Goal: Transaction & Acquisition: Purchase product/service

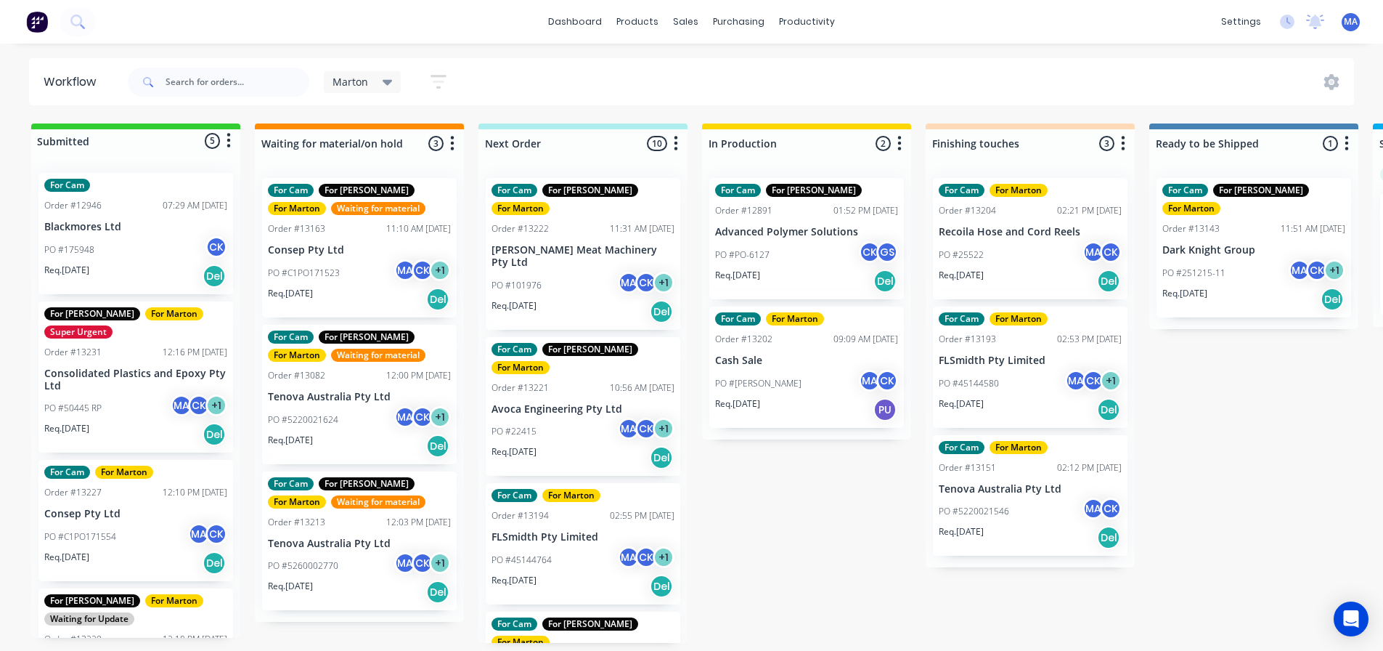
scroll to position [0, 306]
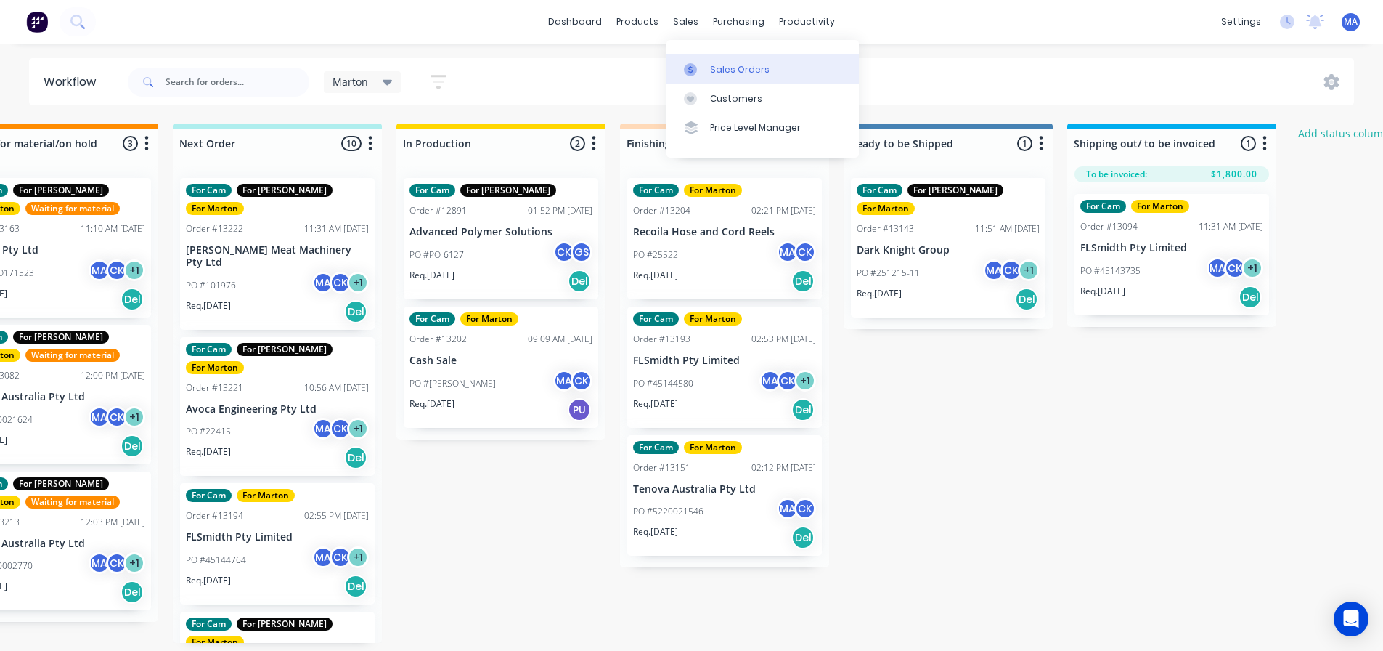
click at [692, 60] on link "Sales Orders" at bounding box center [762, 68] width 192 height 29
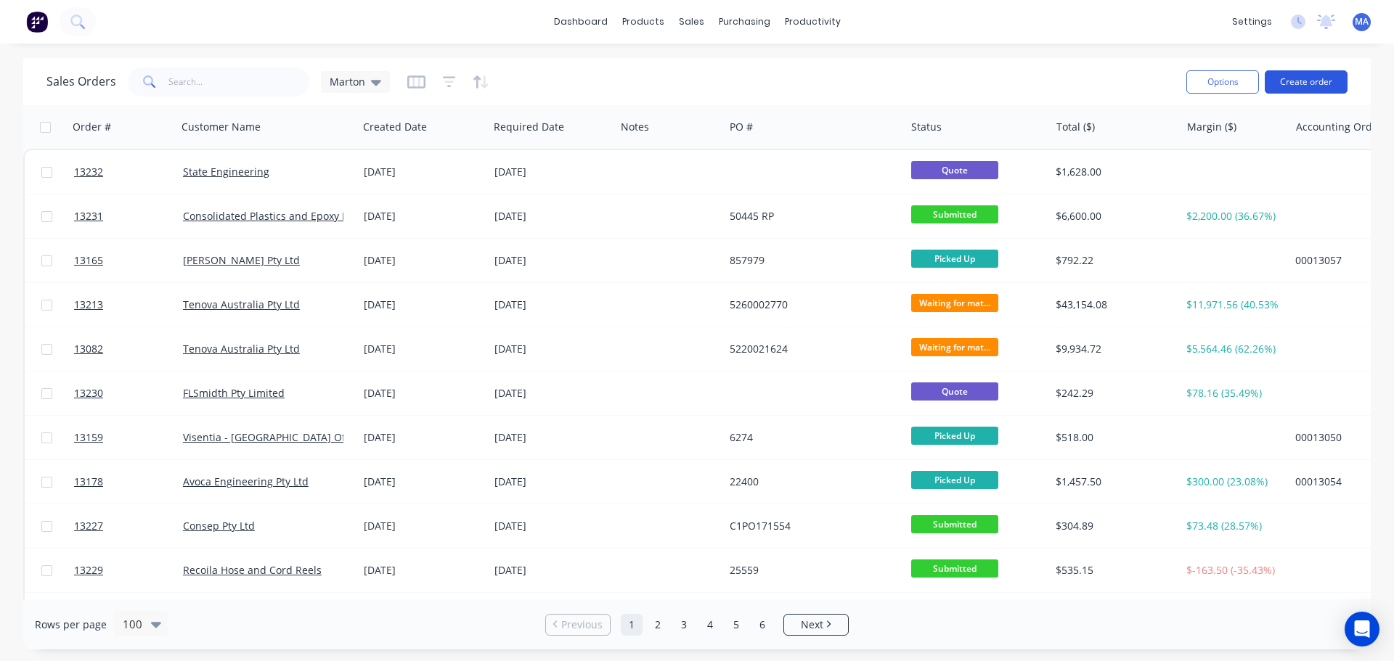
click at [1300, 89] on button "Create order" at bounding box center [1306, 81] width 83 height 23
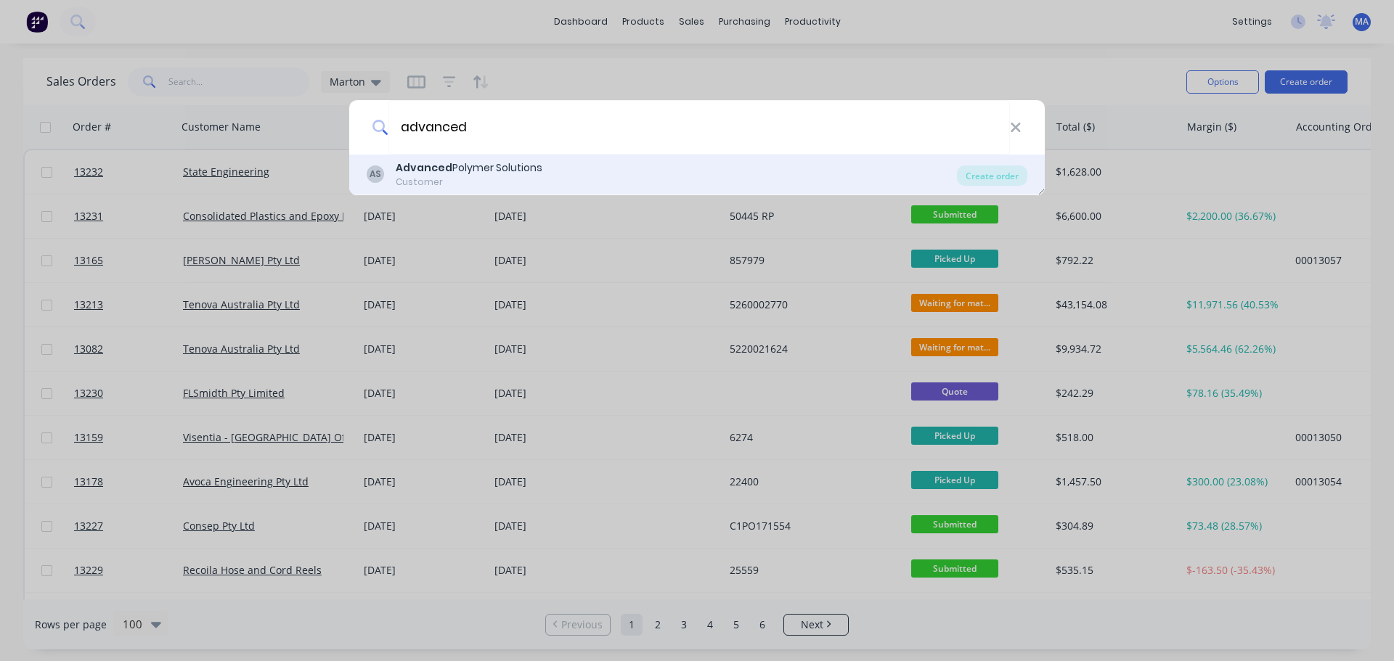
type input "advanced"
click at [510, 176] on div "Customer" at bounding box center [469, 182] width 147 height 13
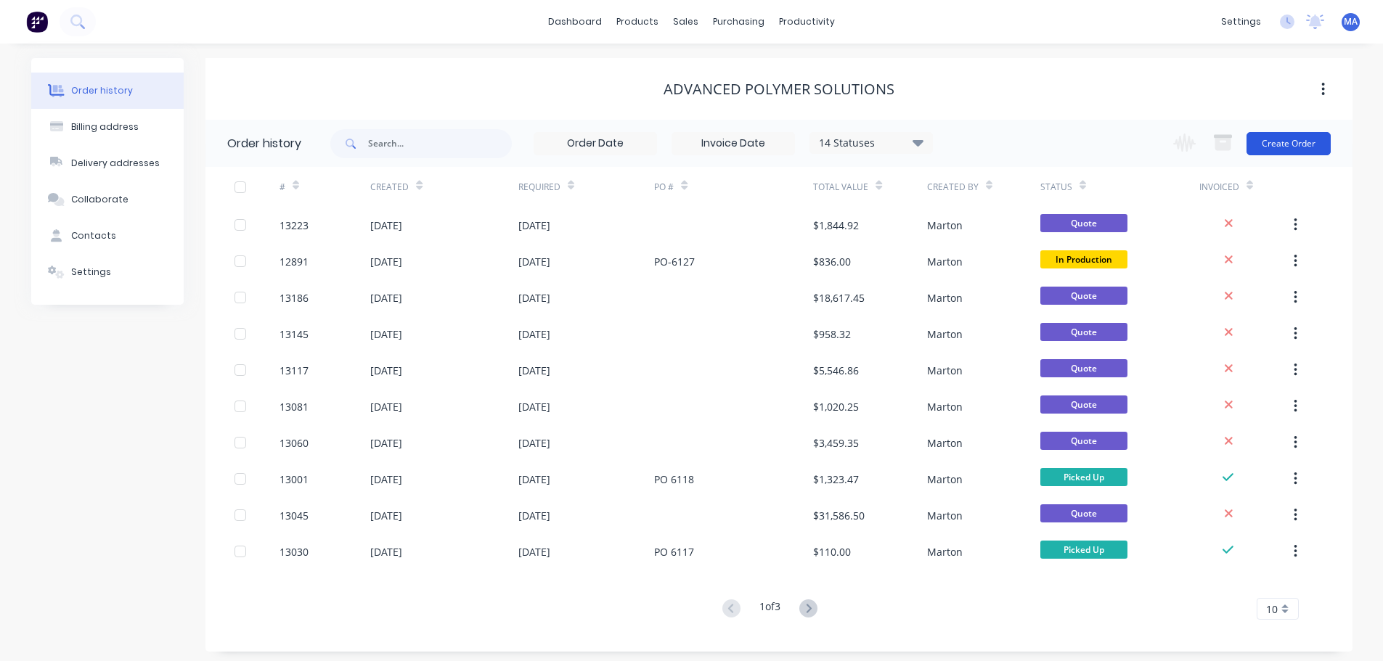
click at [1301, 142] on button "Create Order" at bounding box center [1289, 143] width 84 height 23
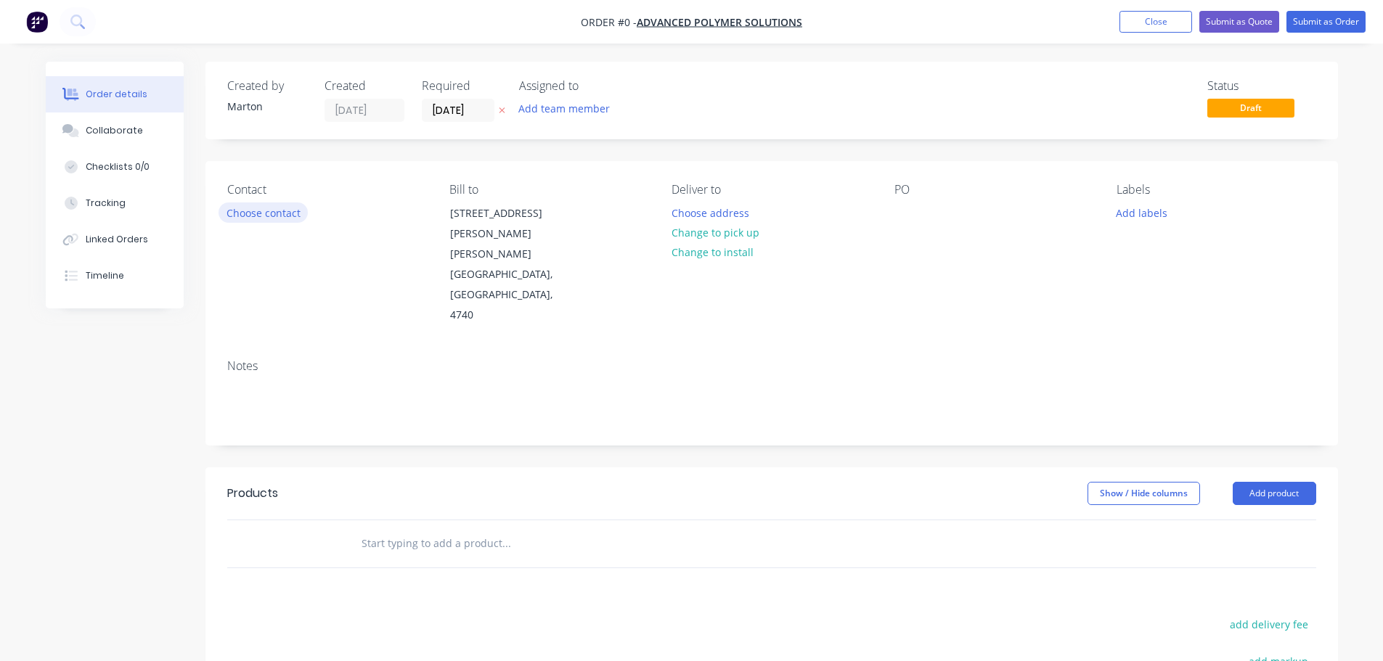
click at [294, 217] on button "Choose contact" at bounding box center [263, 213] width 89 height 20
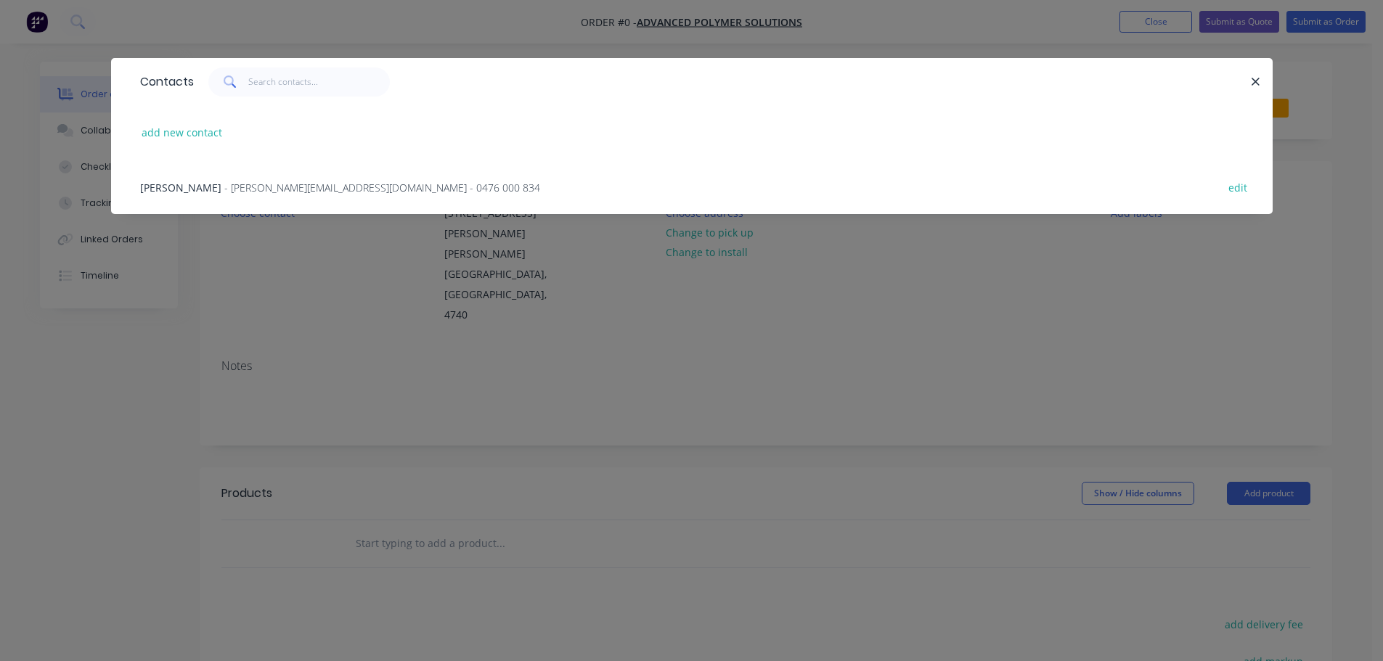
click at [298, 189] on span "- daryl@advancedpolymersolutions.com.au - 0476 000 834" at bounding box center [382, 188] width 316 height 14
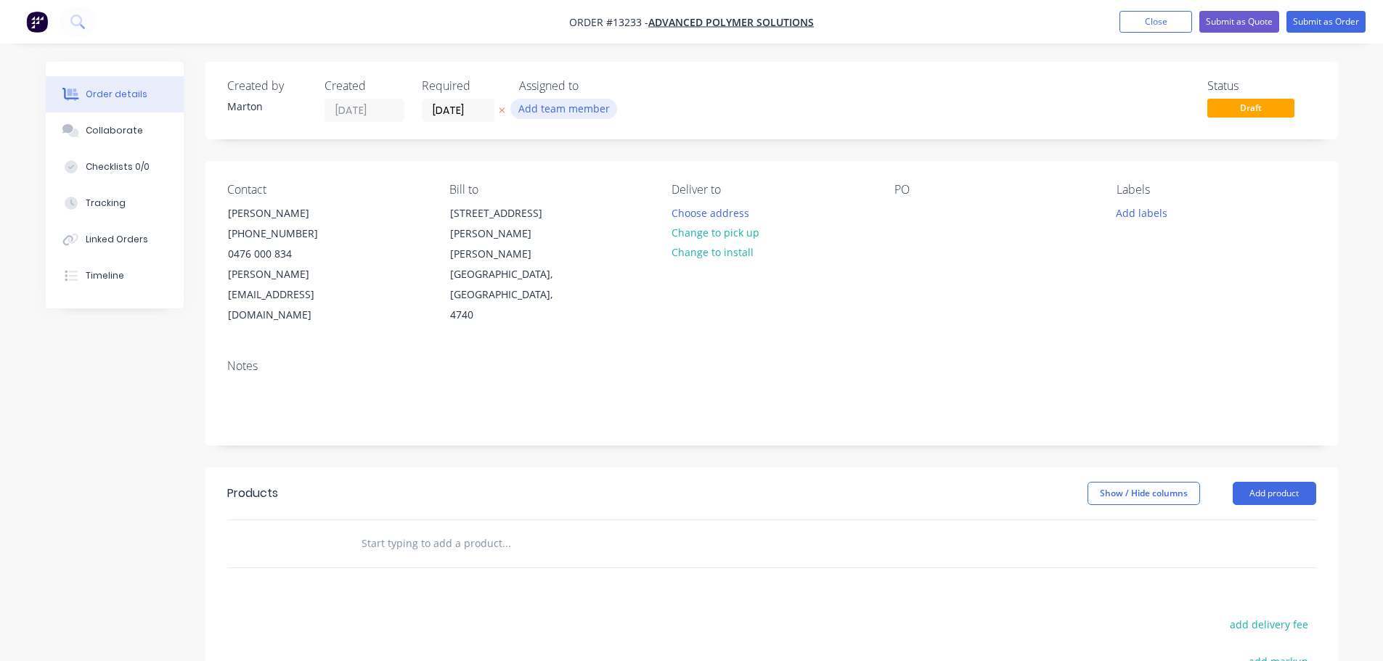
click at [549, 110] on button "Add team member" at bounding box center [563, 109] width 107 height 20
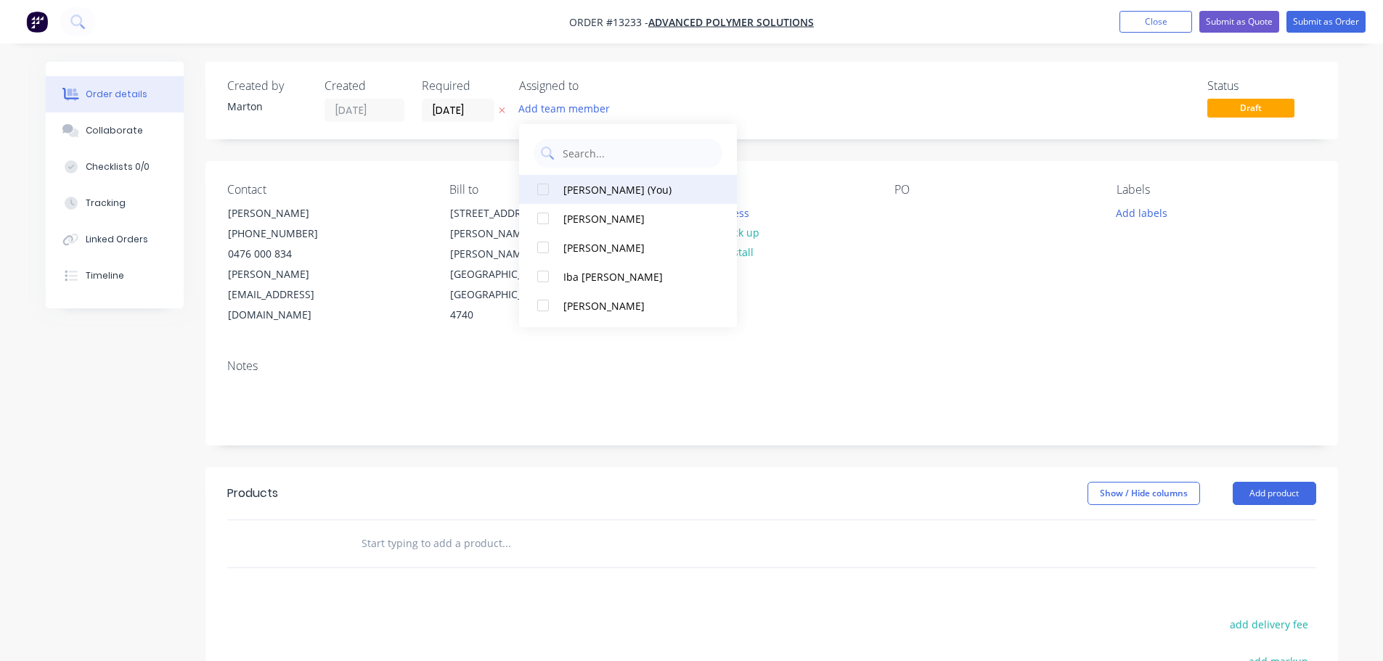
click at [553, 188] on div at bounding box center [543, 189] width 29 height 29
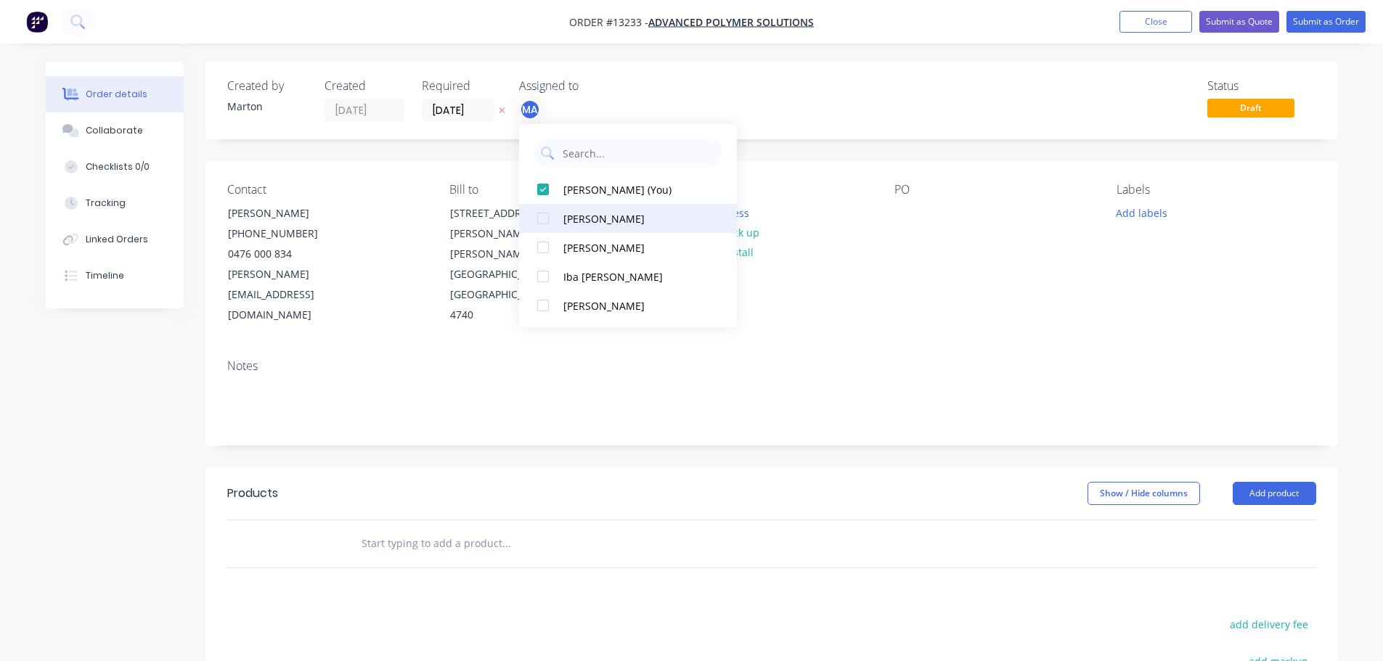
click at [547, 216] on div at bounding box center [543, 218] width 29 height 29
click at [547, 248] on div at bounding box center [543, 247] width 29 height 29
click at [701, 94] on div "Status Draft" at bounding box center [990, 100] width 652 height 43
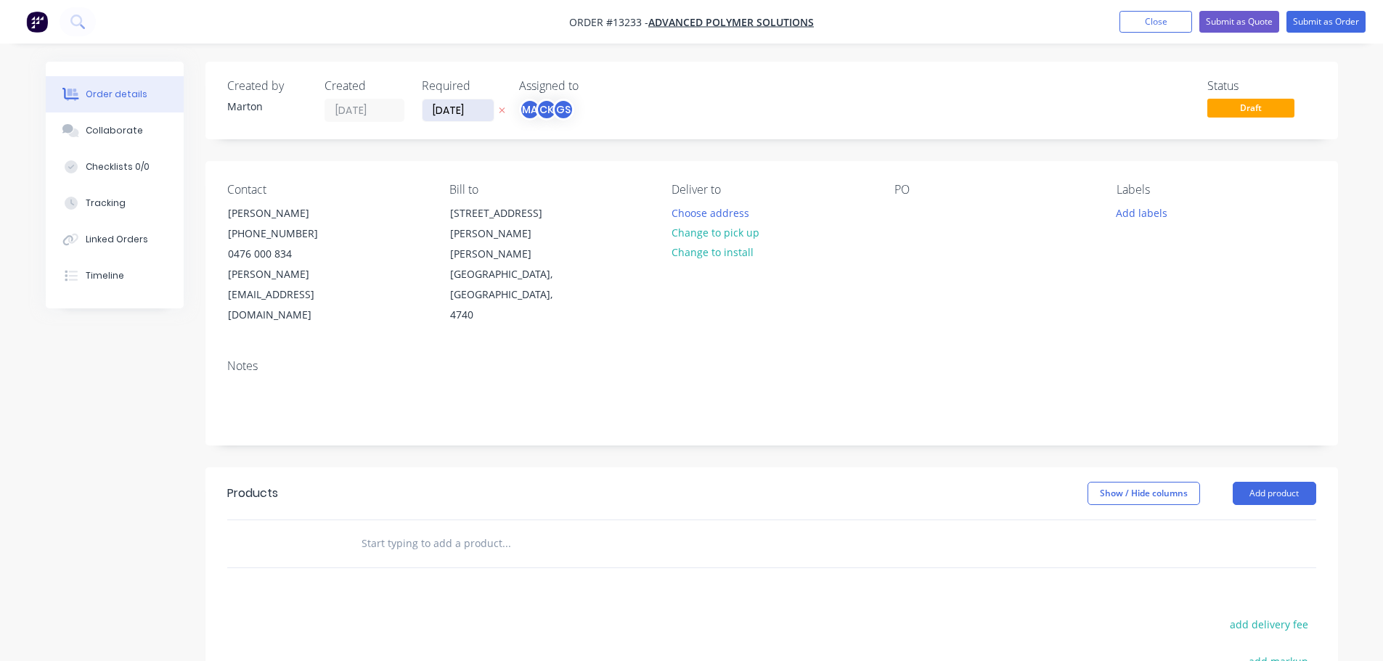
click at [450, 114] on input "13/08/25" at bounding box center [458, 110] width 71 height 22
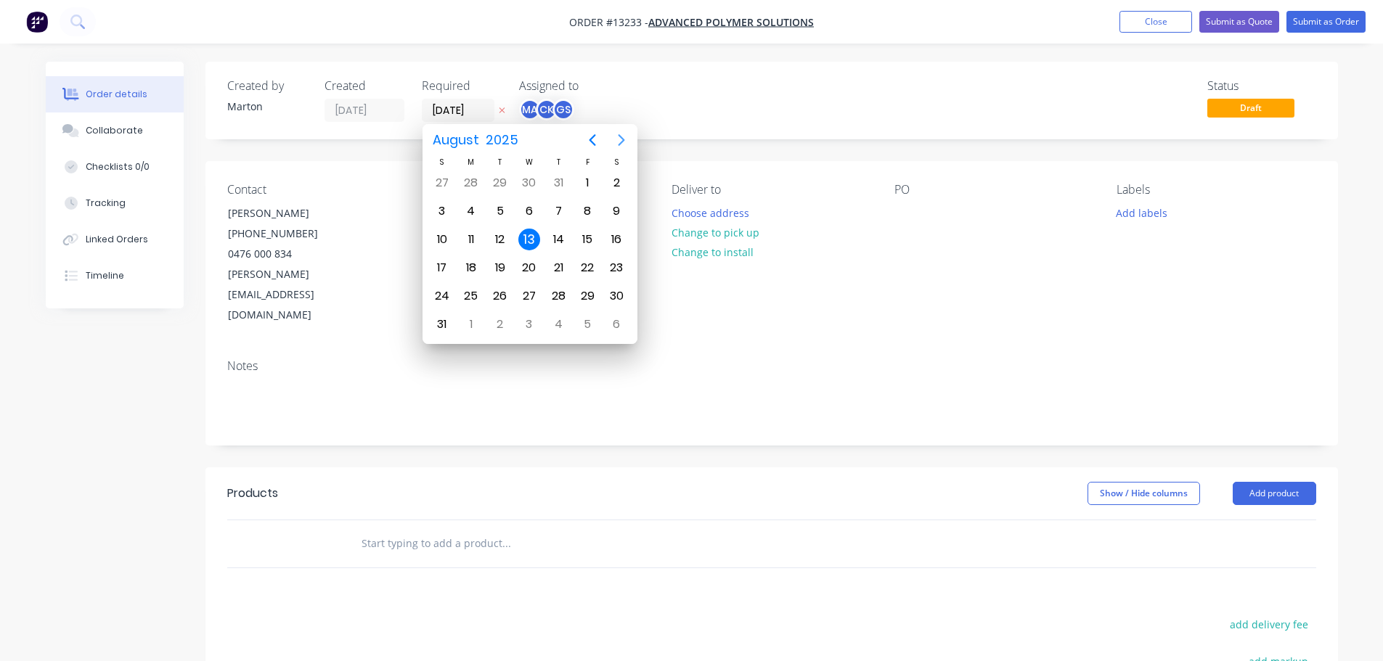
click at [619, 140] on icon "Next page" at bounding box center [621, 139] width 17 height 17
click at [590, 182] on div "5" at bounding box center [587, 183] width 22 height 22
type input "05/09/25"
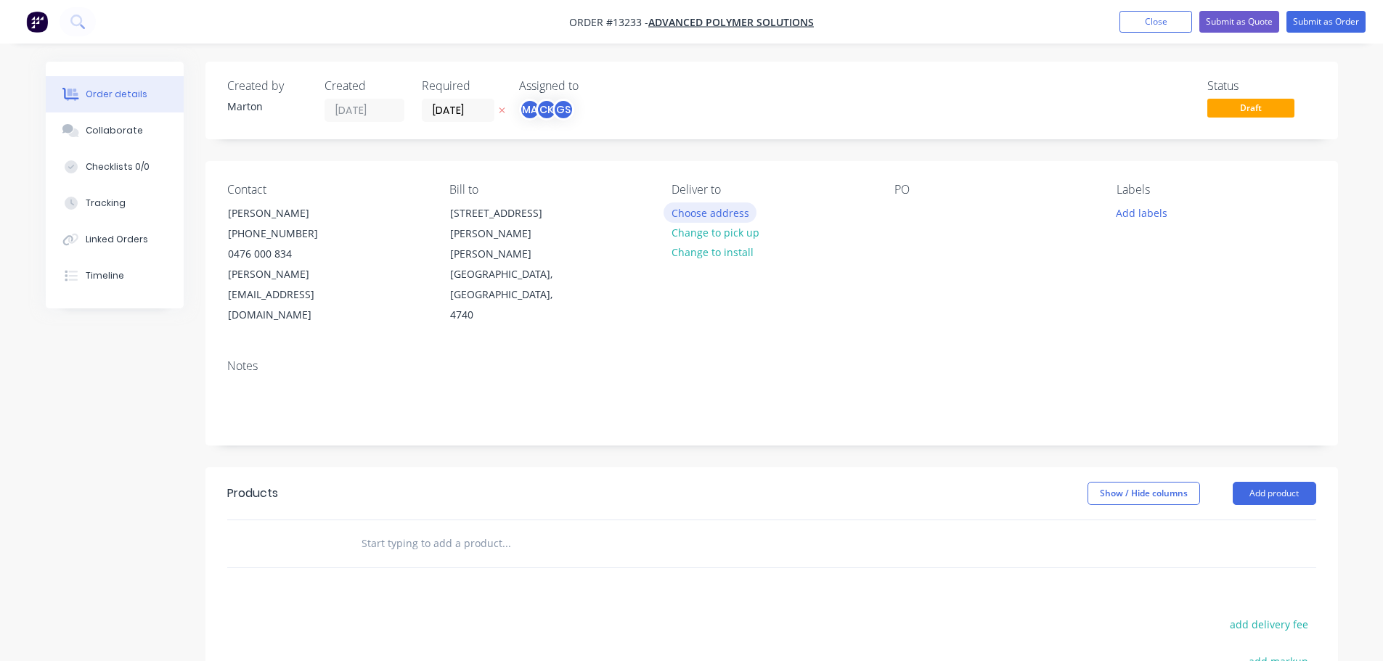
click at [703, 206] on button "Choose address" at bounding box center [710, 213] width 93 height 20
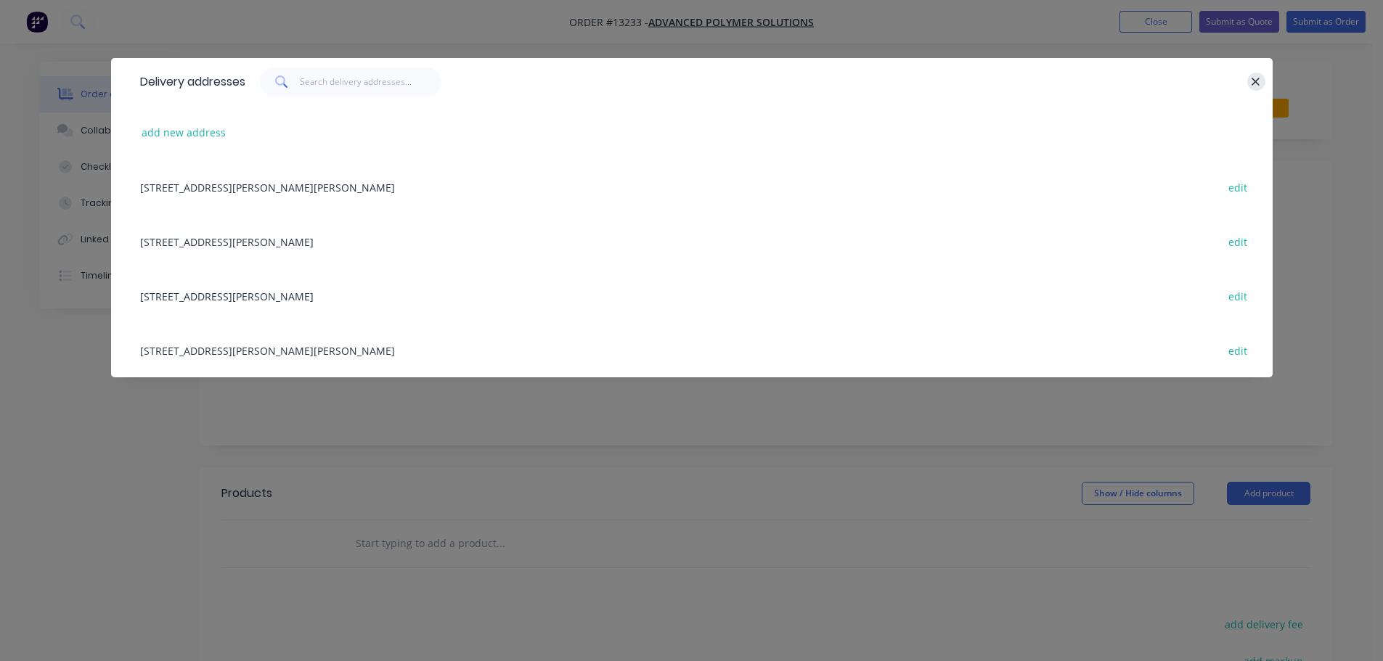
click at [1263, 81] on button "button" at bounding box center [1256, 82] width 18 height 18
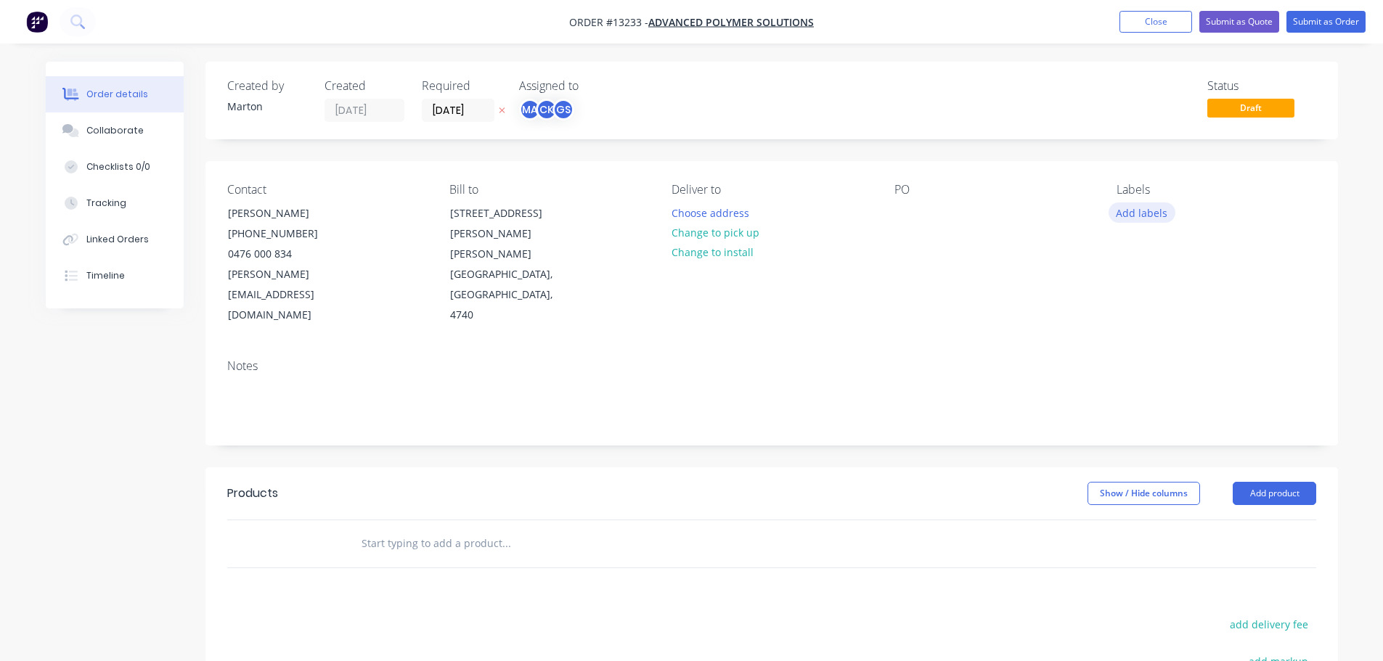
click at [1157, 204] on button "Add labels" at bounding box center [1142, 213] width 67 height 20
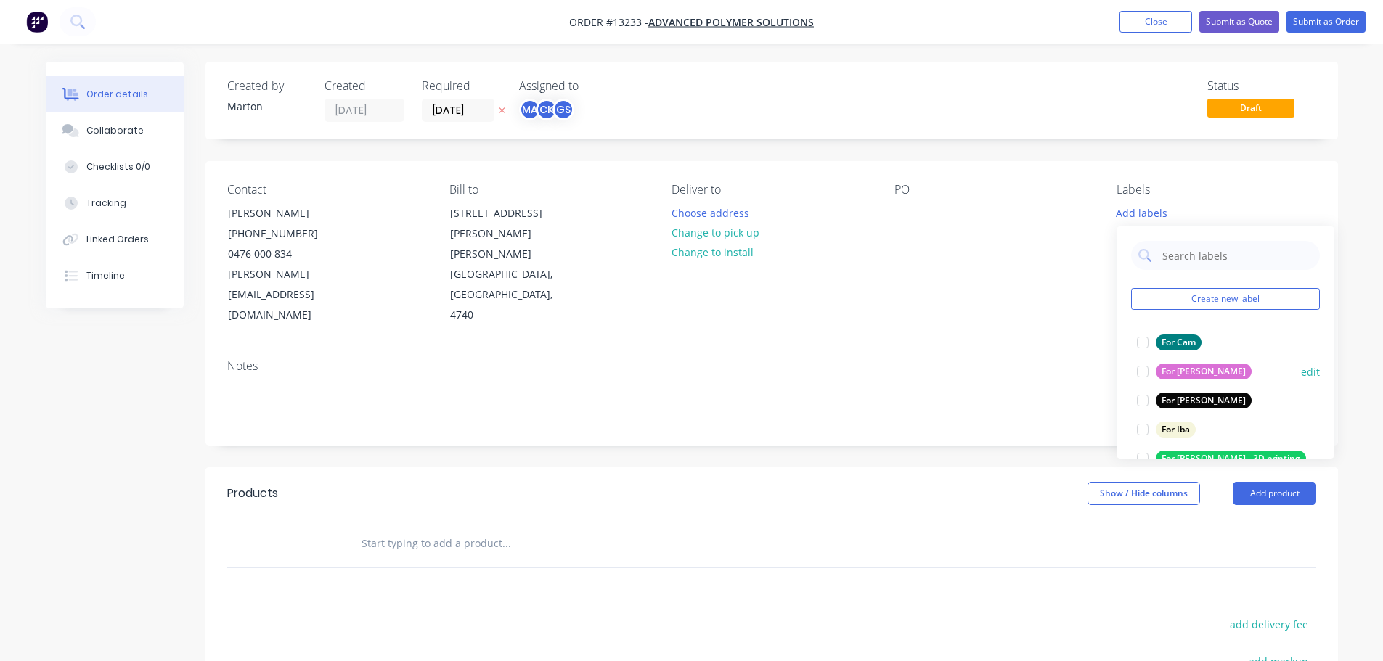
click at [1143, 346] on div at bounding box center [1142, 342] width 29 height 29
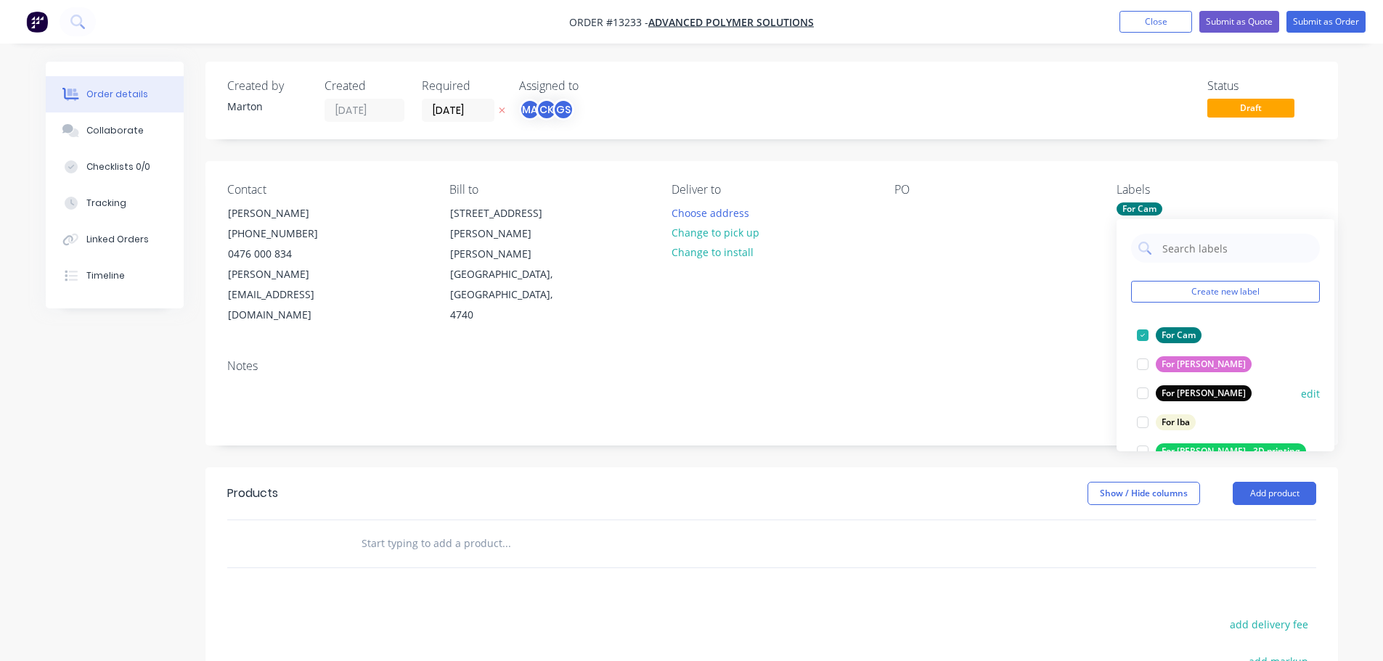
click at [1137, 391] on div at bounding box center [1142, 393] width 29 height 29
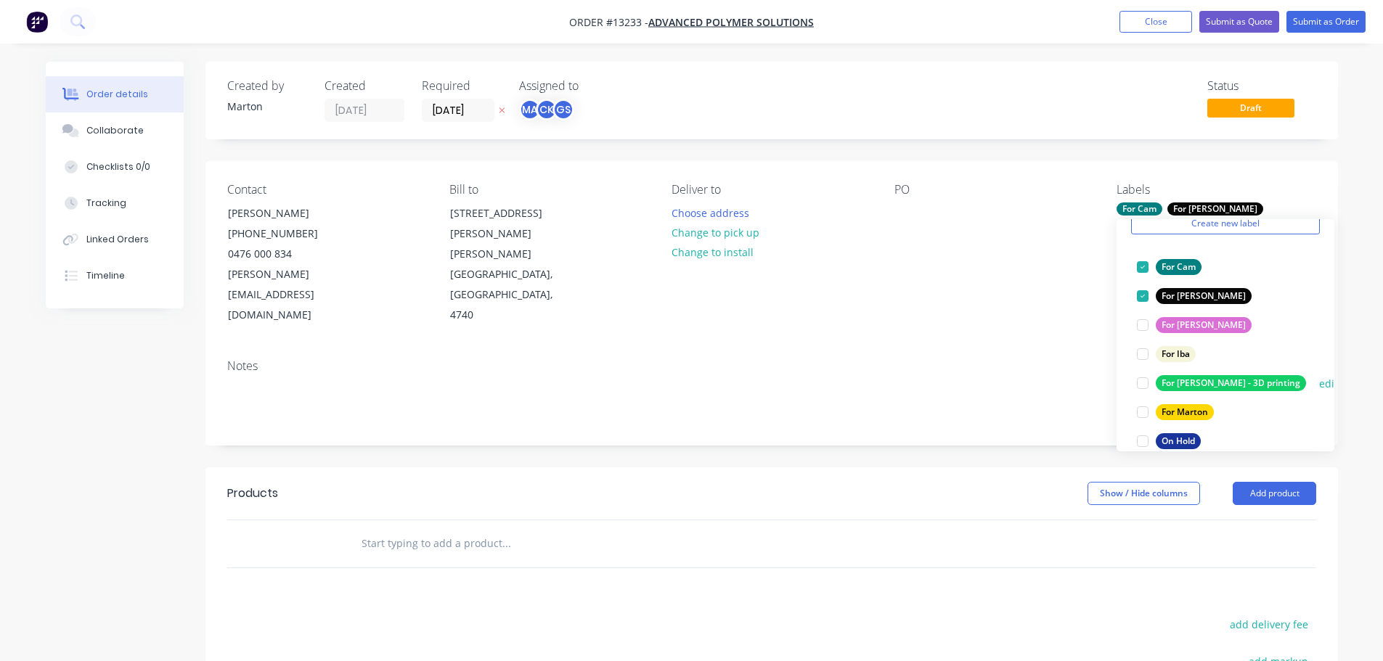
scroll to position [73, 0]
click at [1138, 409] on div at bounding box center [1142, 407] width 29 height 29
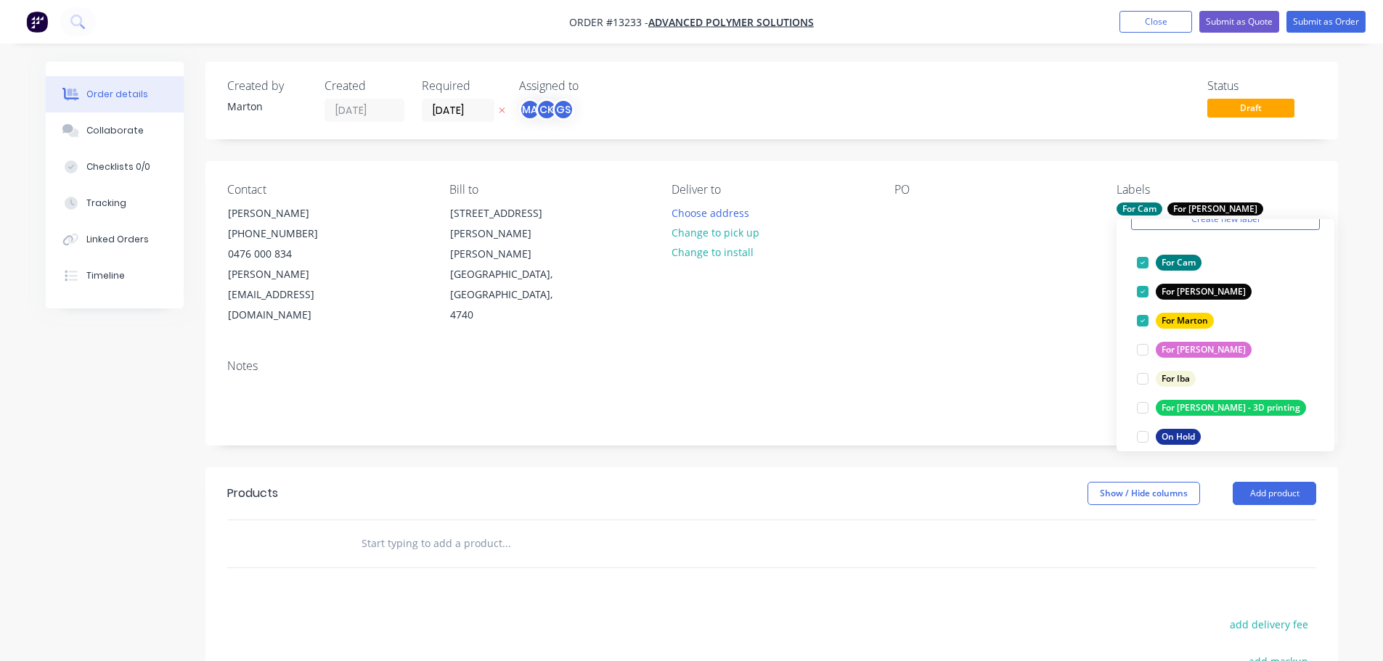
click at [652, 521] on div at bounding box center [604, 544] width 523 height 47
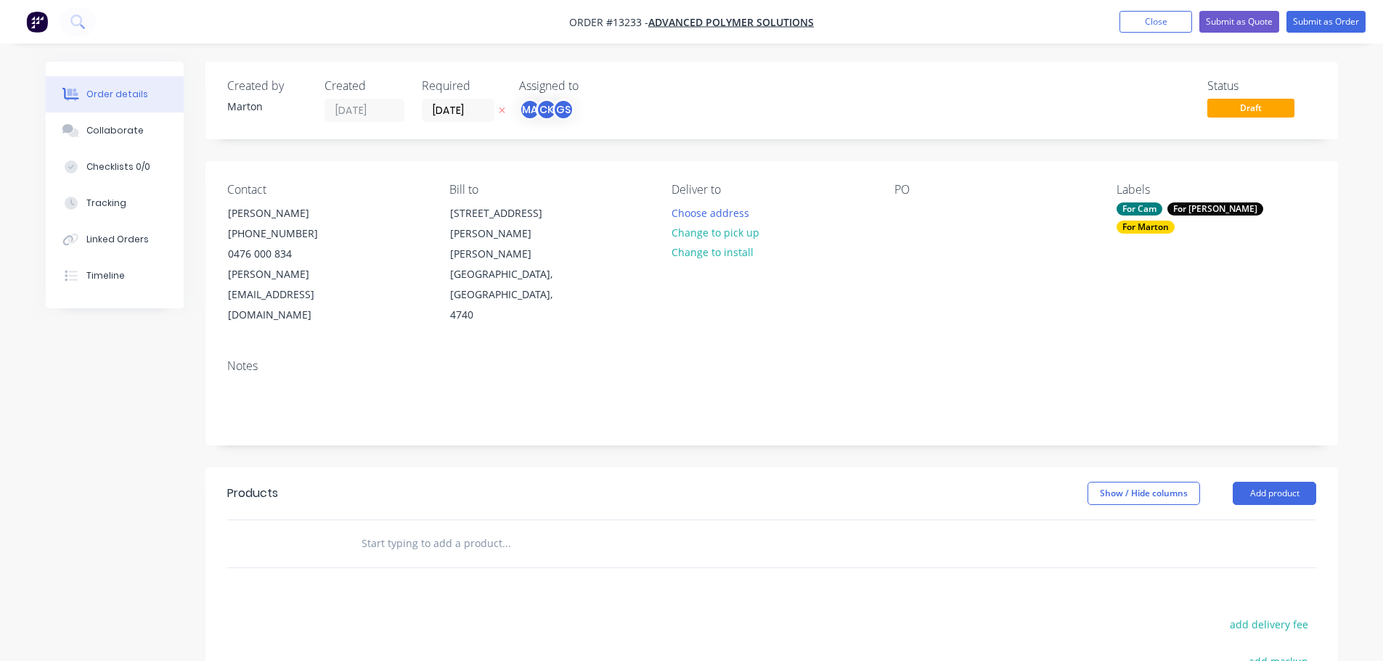
click at [486, 529] on input "text" at bounding box center [506, 543] width 290 height 29
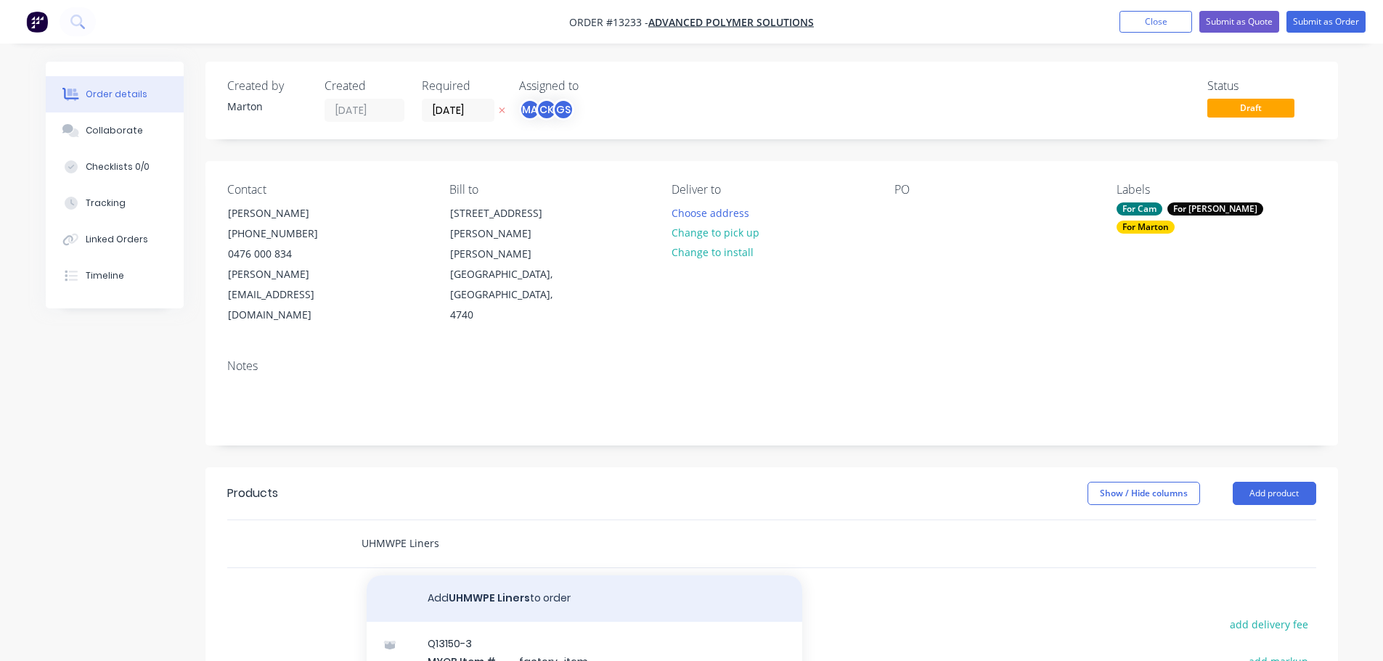
type input "UHMWPE Liners"
click at [466, 576] on button "Add UHMWPE Liners to order" at bounding box center [585, 599] width 436 height 46
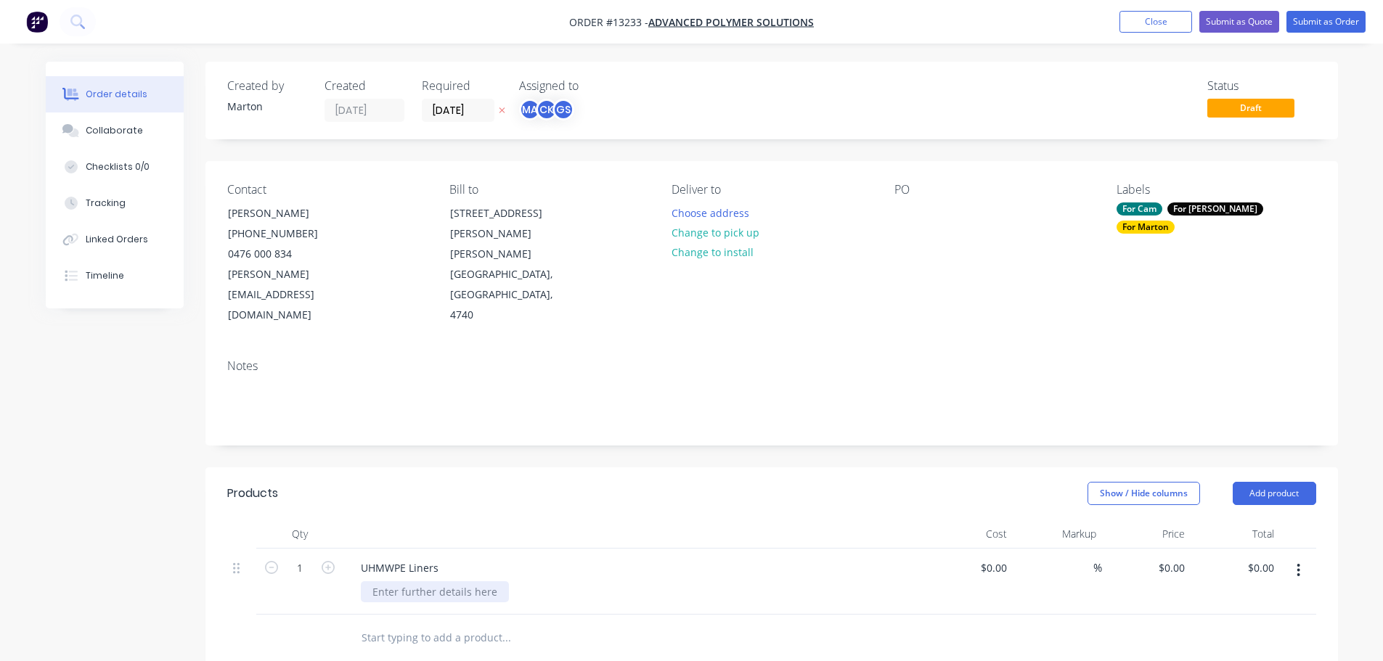
click at [423, 582] on div at bounding box center [435, 592] width 148 height 21
click at [327, 561] on icon "button" at bounding box center [328, 567] width 13 height 13
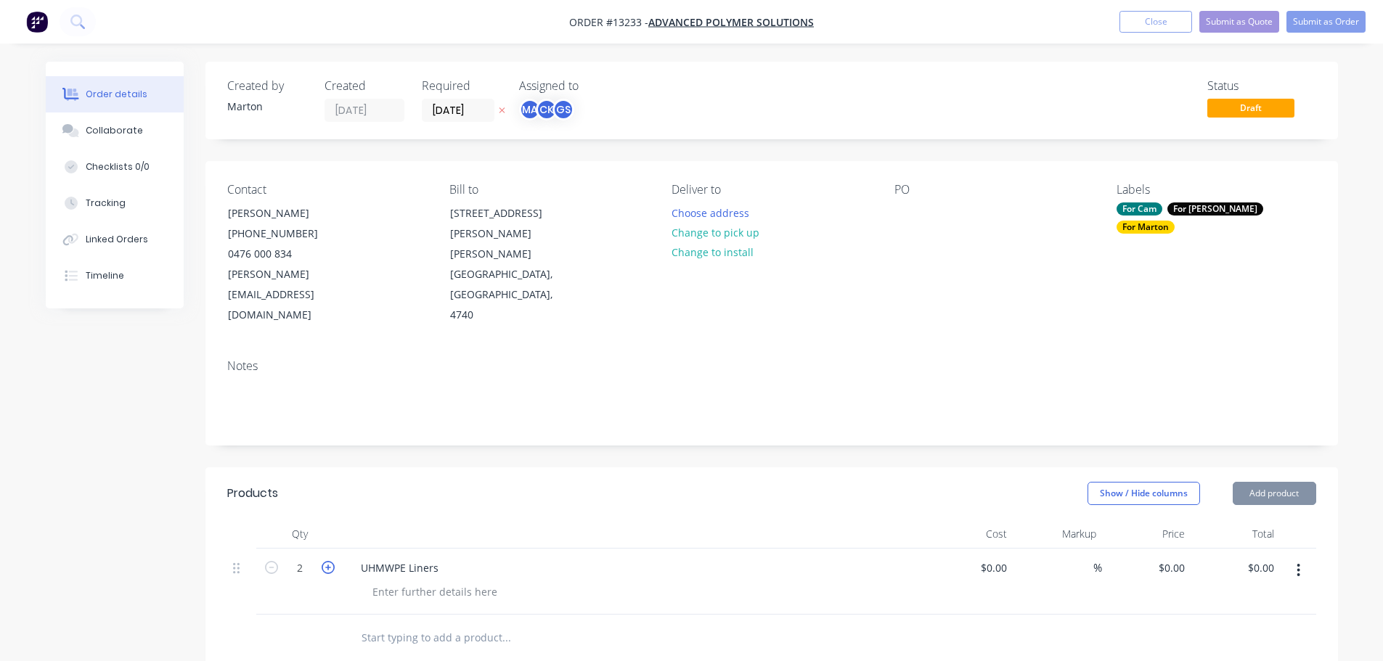
click at [327, 561] on icon "button" at bounding box center [328, 567] width 13 height 13
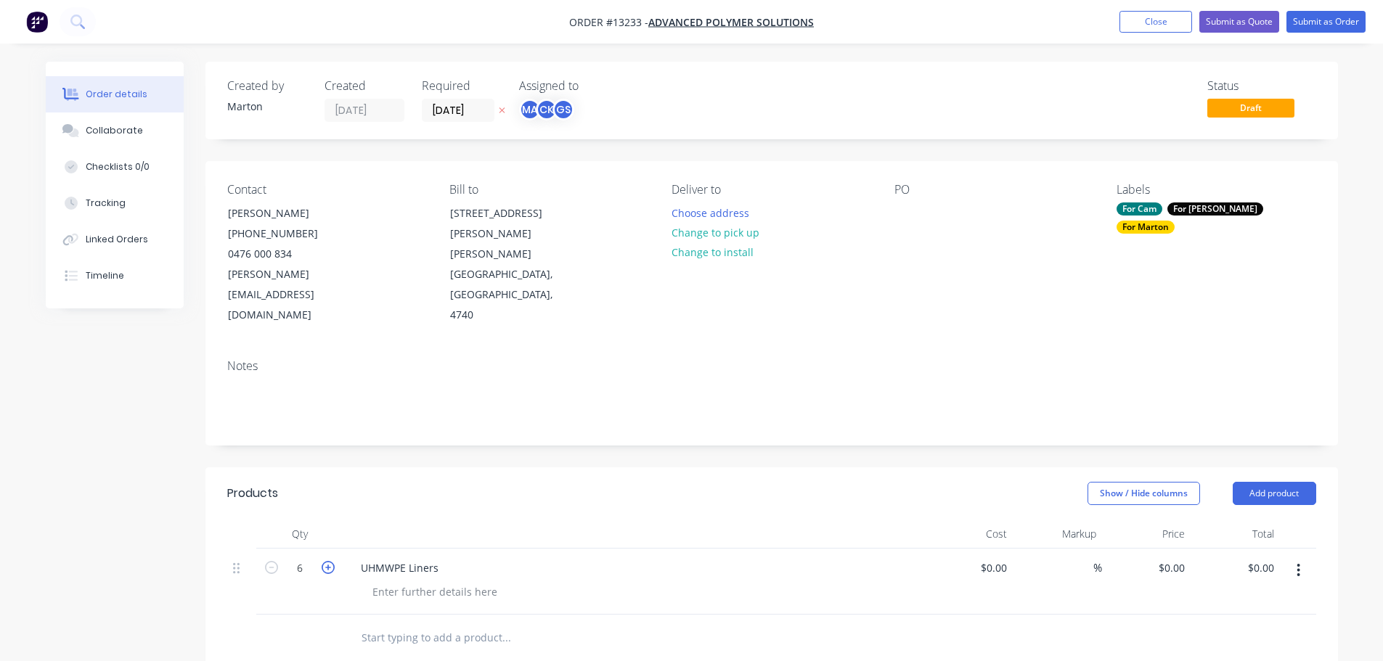
type input "7"
click at [387, 582] on div at bounding box center [435, 592] width 148 height 21
click at [657, 549] on div "UHMWPE Liners Price per sheet machining 20mm yellow WearPro+" at bounding box center [633, 589] width 581 height 81
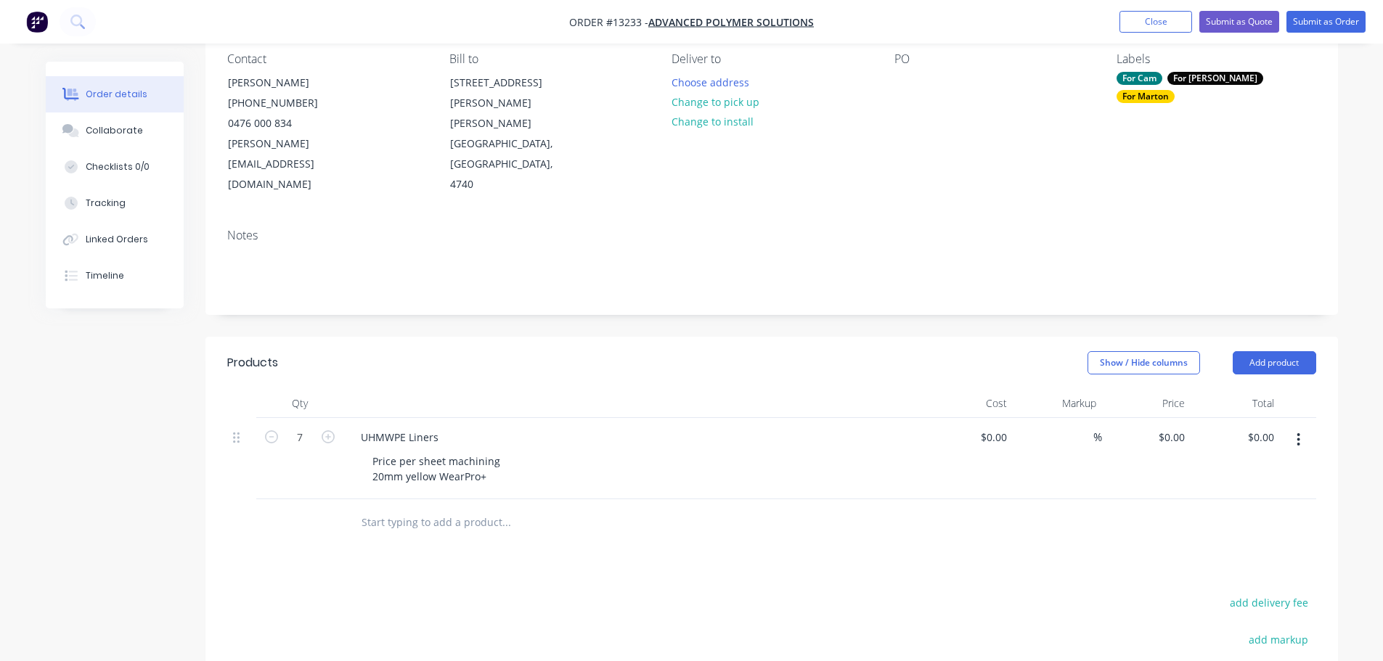
scroll to position [145, 0]
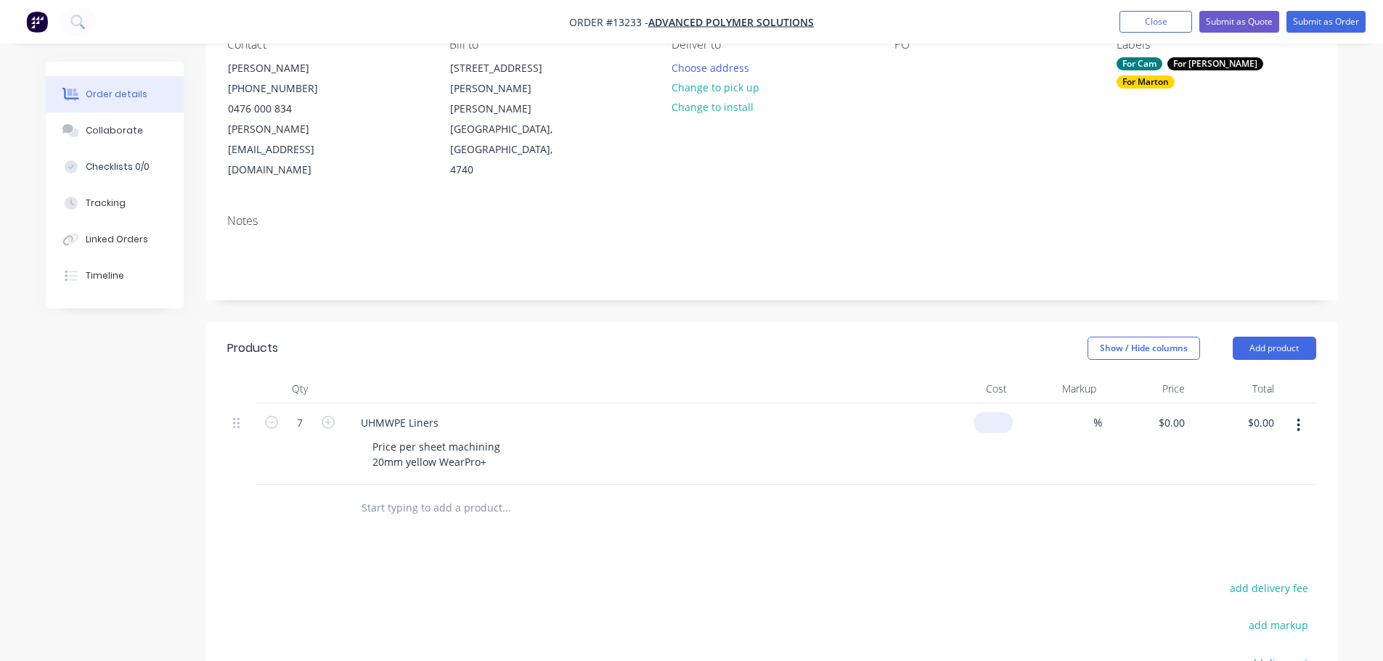
click at [1000, 412] on input at bounding box center [995, 422] width 33 height 21
click at [1000, 412] on input at bounding box center [1004, 422] width 17 height 21
type input "$120.00"
type input "$840.00"
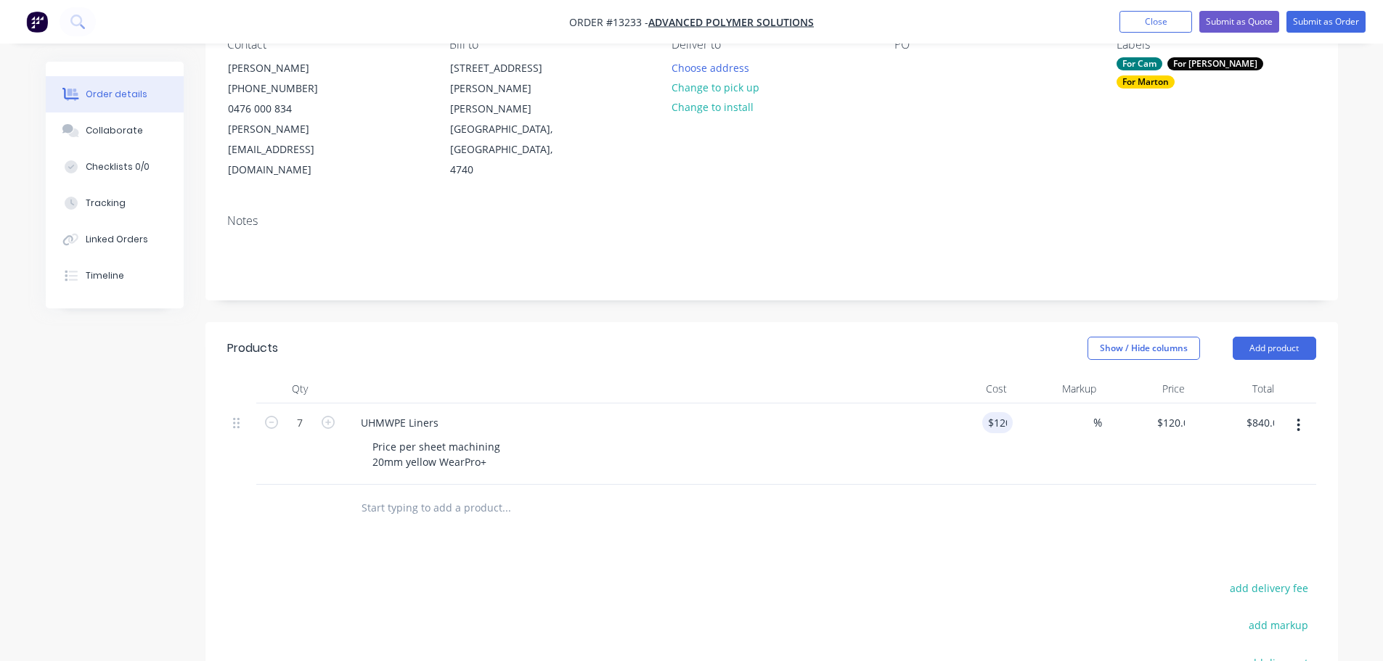
click at [1085, 412] on div "%" at bounding box center [1057, 444] width 89 height 81
click at [1080, 412] on input at bounding box center [1085, 422] width 17 height 21
type input "55"
type input "$186.00"
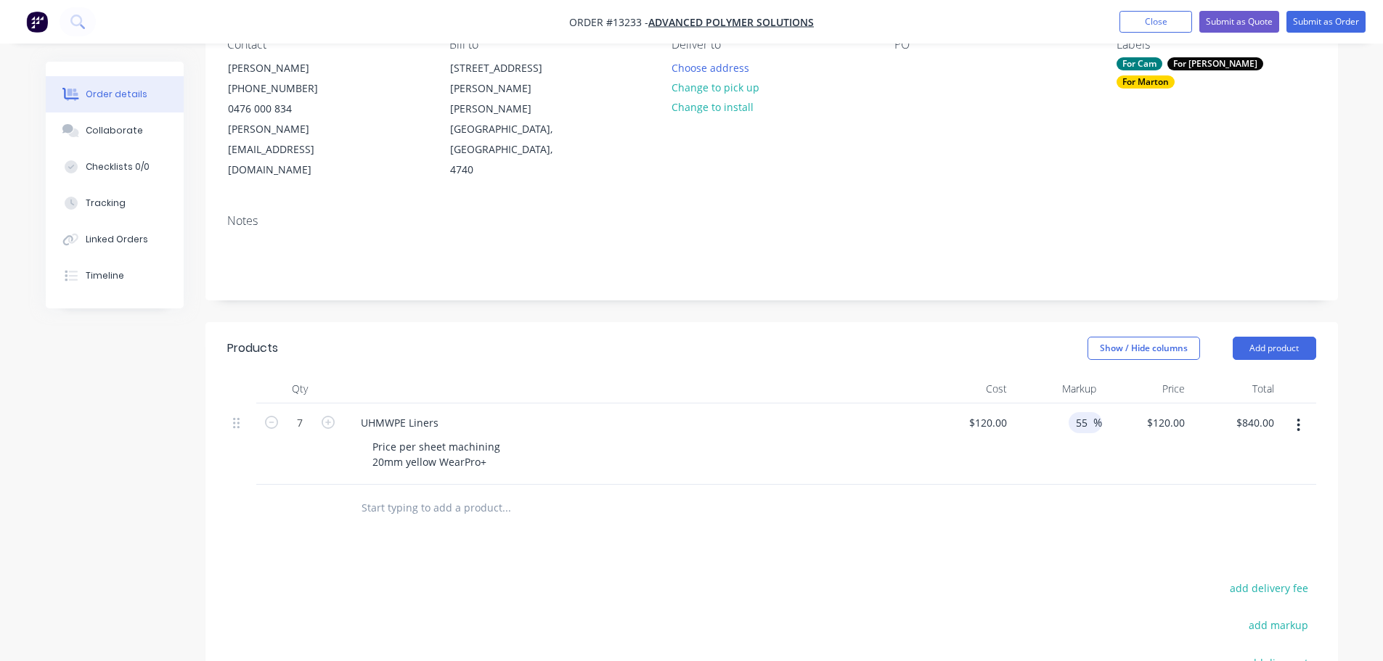
type input "$1,302.00"
click at [1101, 485] on div at bounding box center [771, 508] width 1089 height 47
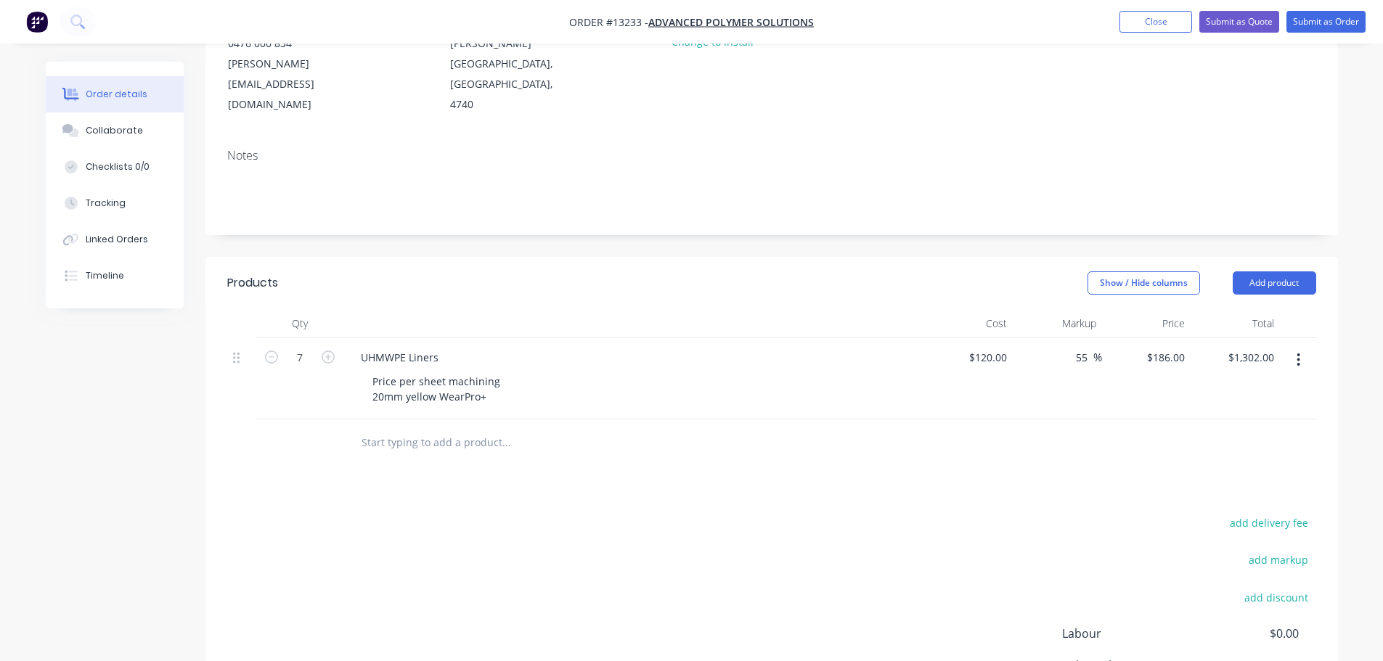
scroll to position [200, 0]
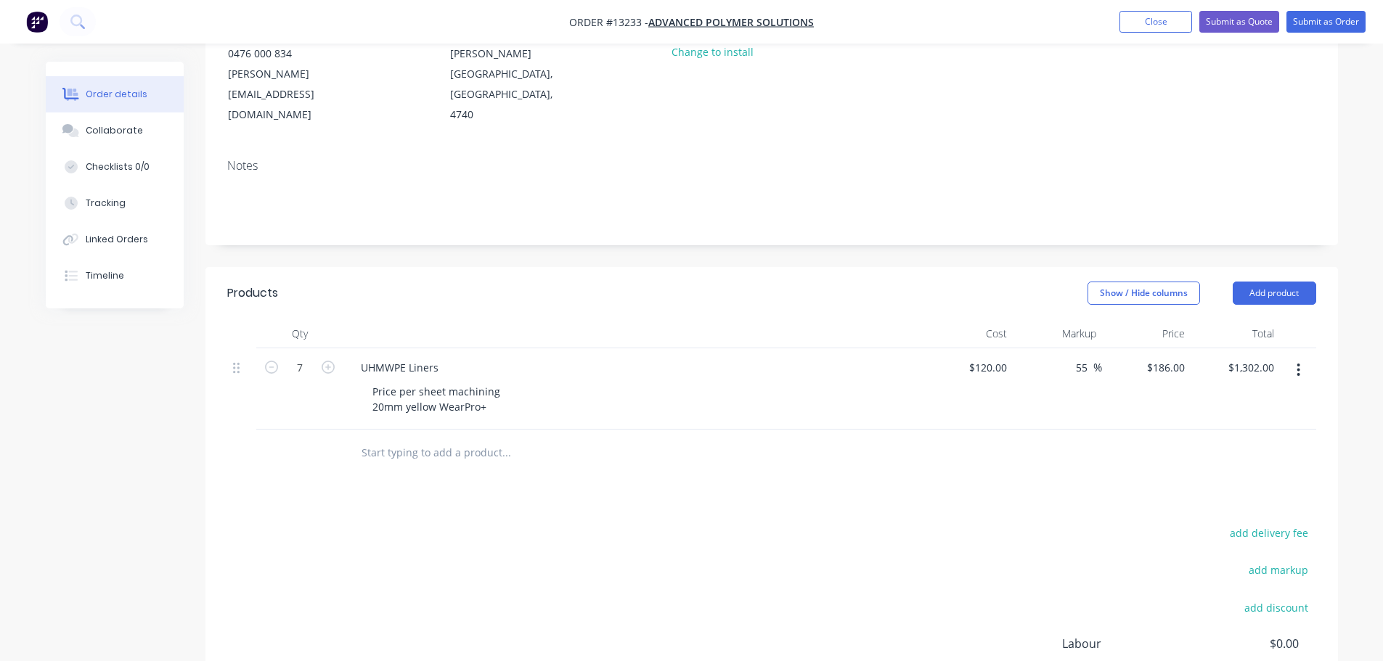
click at [973, 442] on div "Products Show / Hide columns Add product Qty Cost Markup Price Total 7 UHMWPE L…" at bounding box center [771, 546] width 1133 height 558
click at [1169, 357] on input "186" at bounding box center [1178, 367] width 25 height 21
type input "220"
type input "83.33"
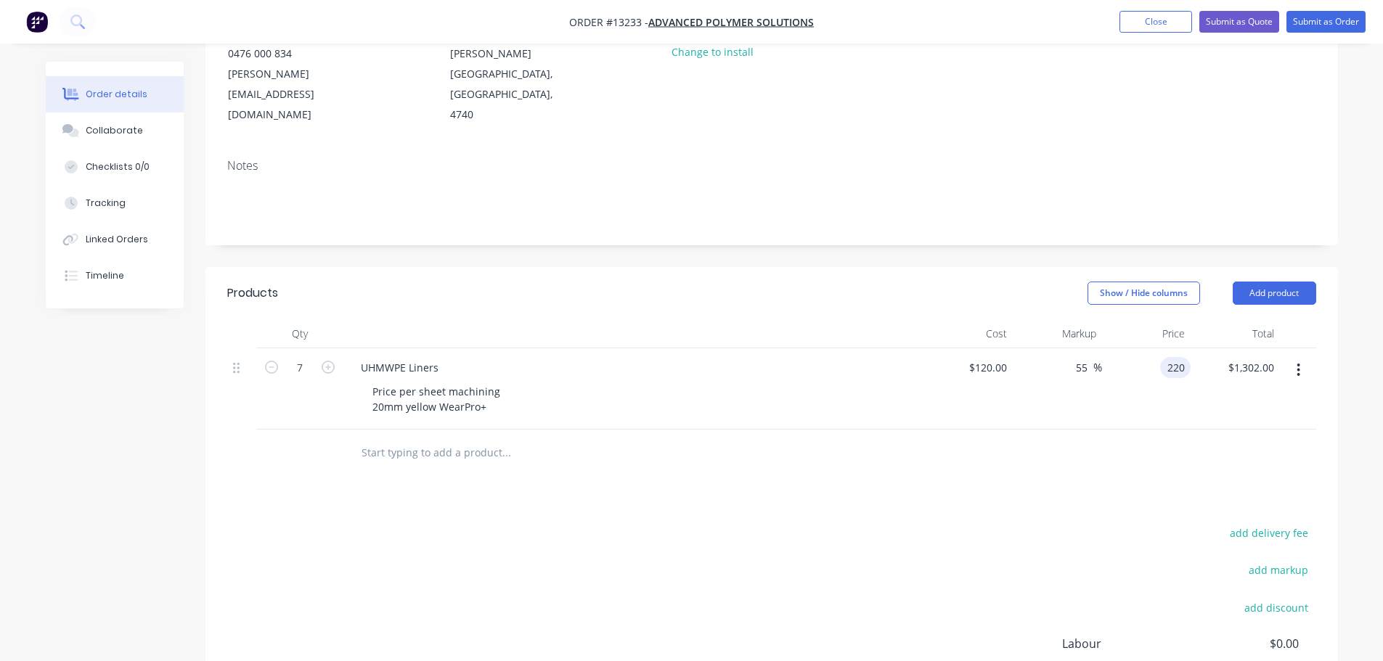
type input "$220.00"
type input "$1,540.00"
click at [1098, 446] on div "Products Show / Hide columns Add product Qty Cost Markup Price Total 7 UHMWPE L…" at bounding box center [771, 546] width 1133 height 558
click at [1162, 357] on div "220 $220.00" at bounding box center [1165, 367] width 51 height 21
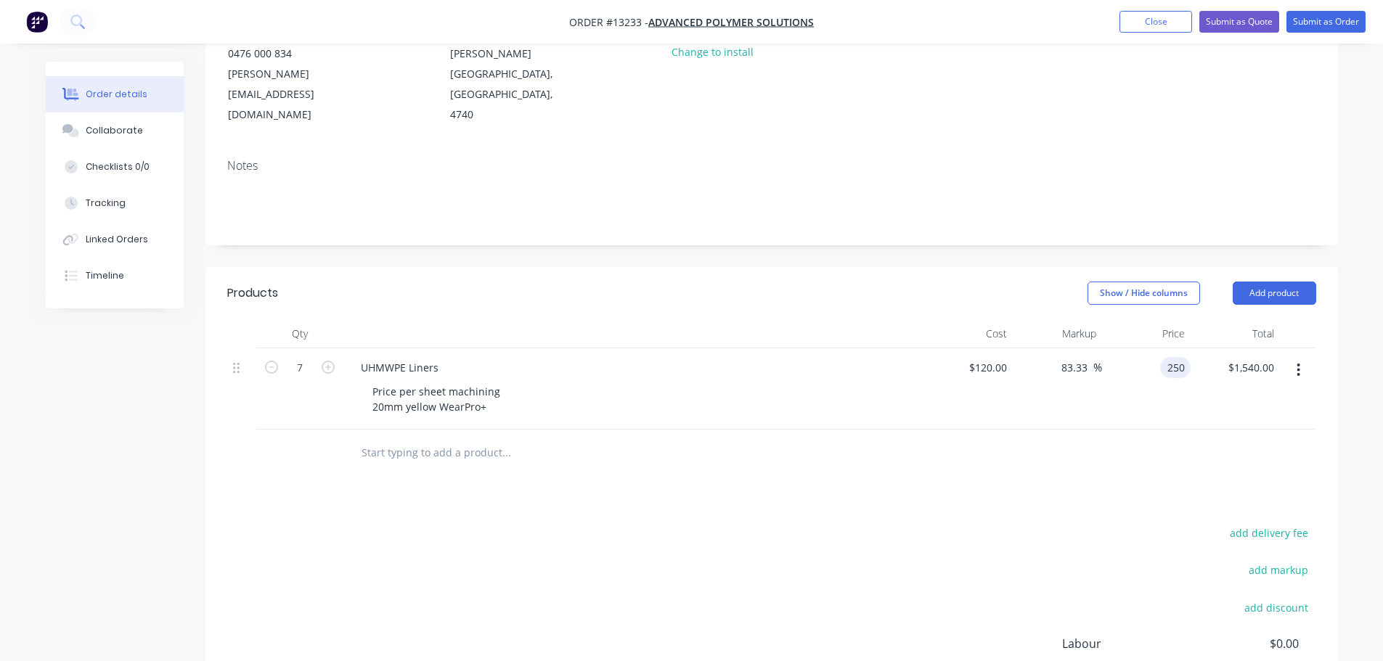
type input "250"
type input "108.33"
type input "$250.00"
type input "$1,750.00"
click at [1024, 430] on div at bounding box center [771, 453] width 1089 height 47
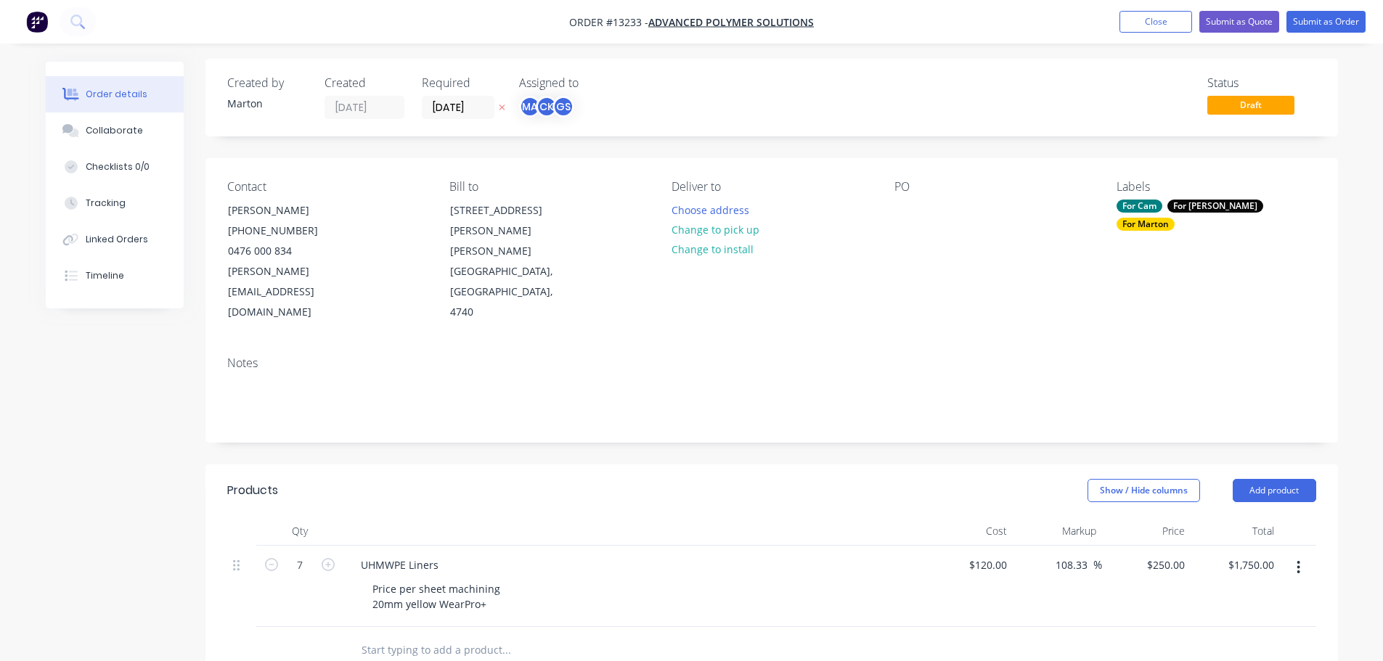
scroll to position [0, 0]
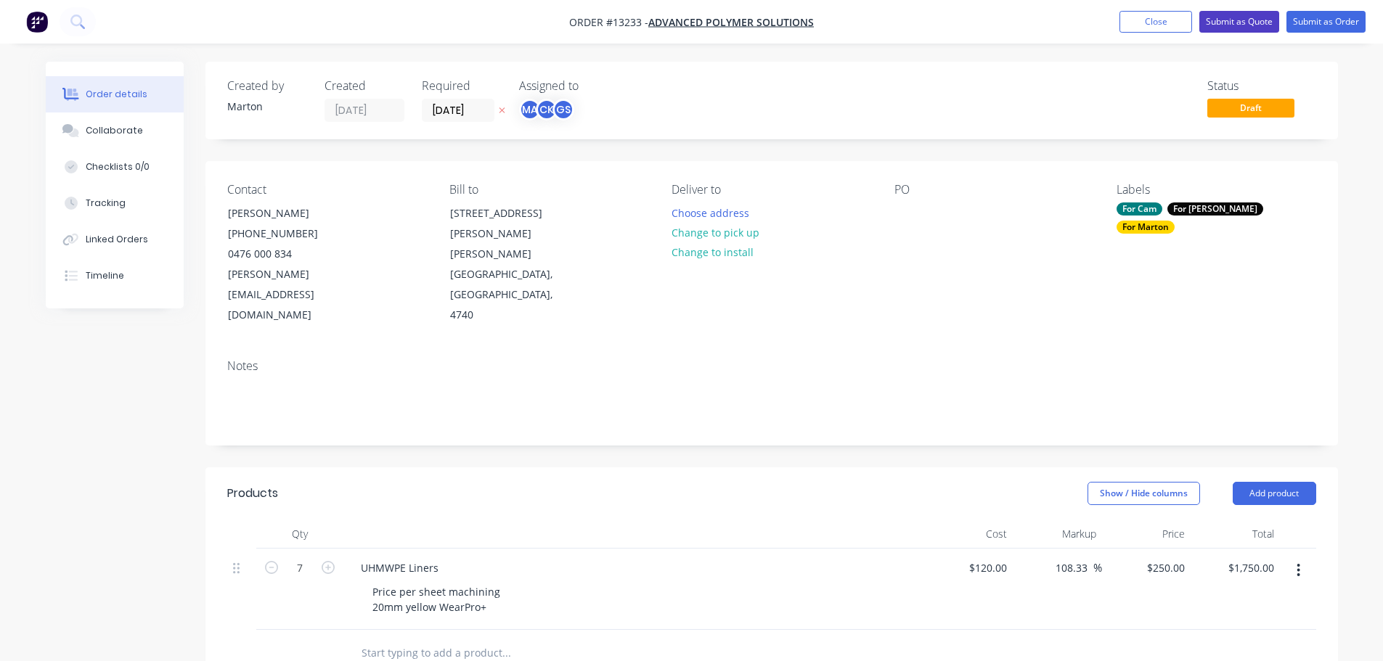
click at [1227, 20] on button "Submit as Quote" at bounding box center [1239, 22] width 80 height 22
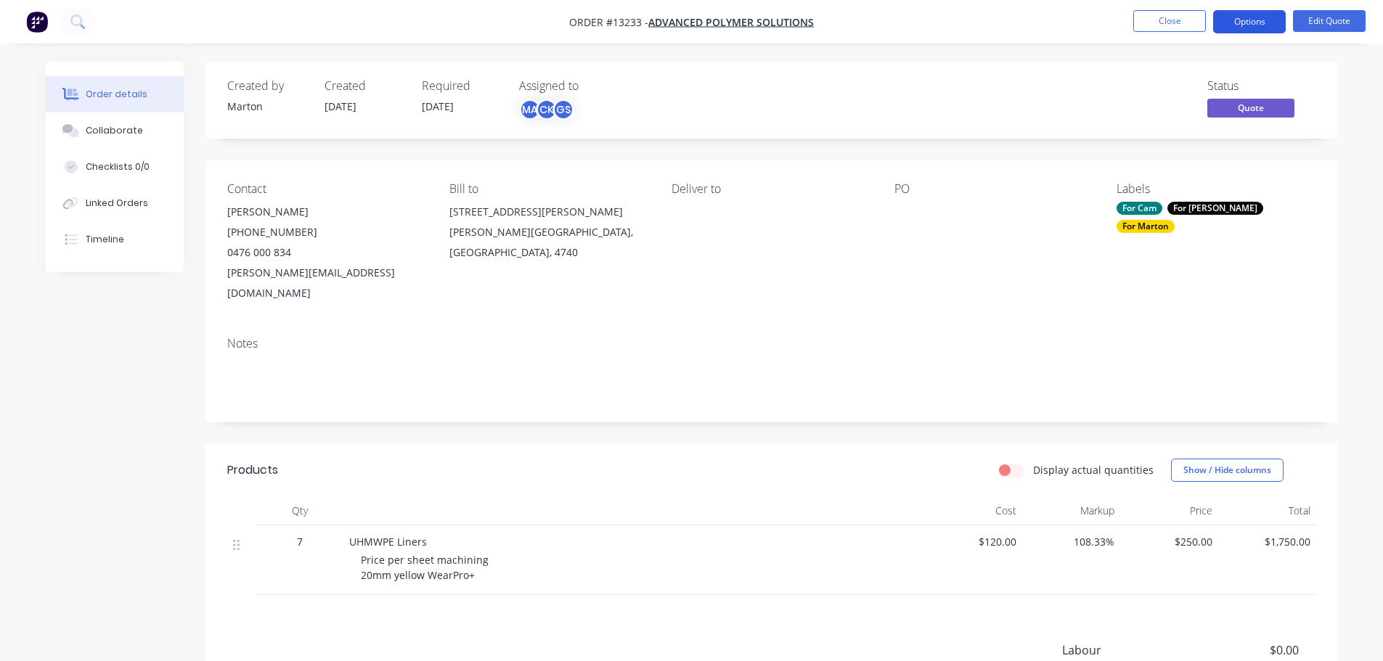
click at [1243, 33] on button "Options" at bounding box center [1249, 21] width 73 height 23
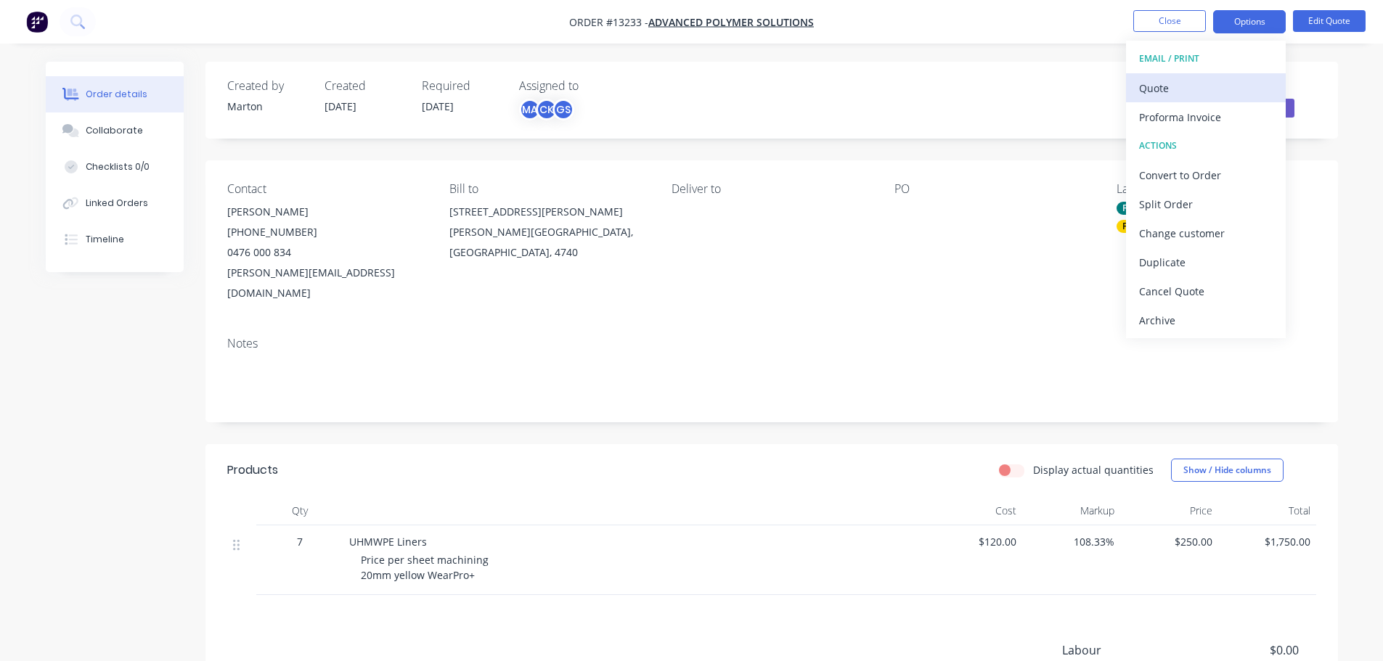
click at [1179, 89] on div "Quote" at bounding box center [1206, 88] width 134 height 21
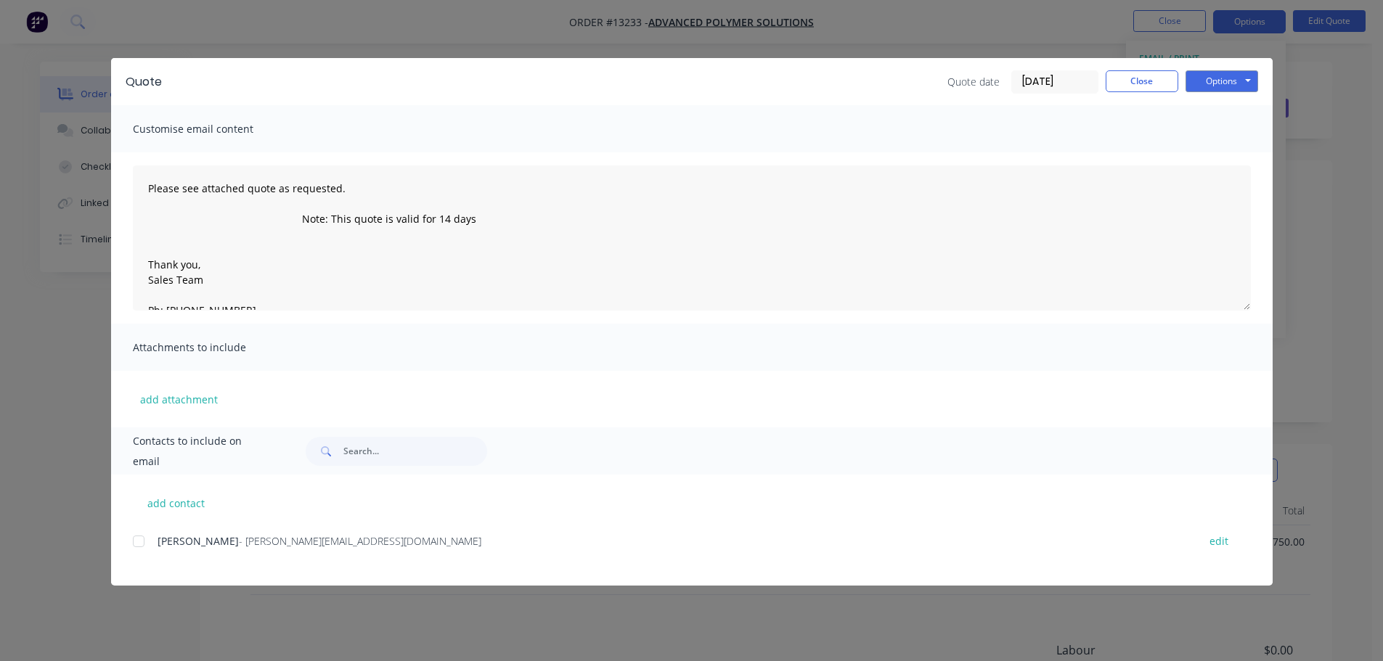
click at [151, 532] on div "add contact Daryl Oliver - daryl@advancedpolymersolutions.com.au edit" at bounding box center [692, 530] width 1162 height 111
click at [145, 534] on div at bounding box center [138, 541] width 29 height 29
click at [1212, 89] on button "Options" at bounding box center [1222, 81] width 73 height 22
click at [1214, 153] on button "Email" at bounding box center [1232, 155] width 93 height 24
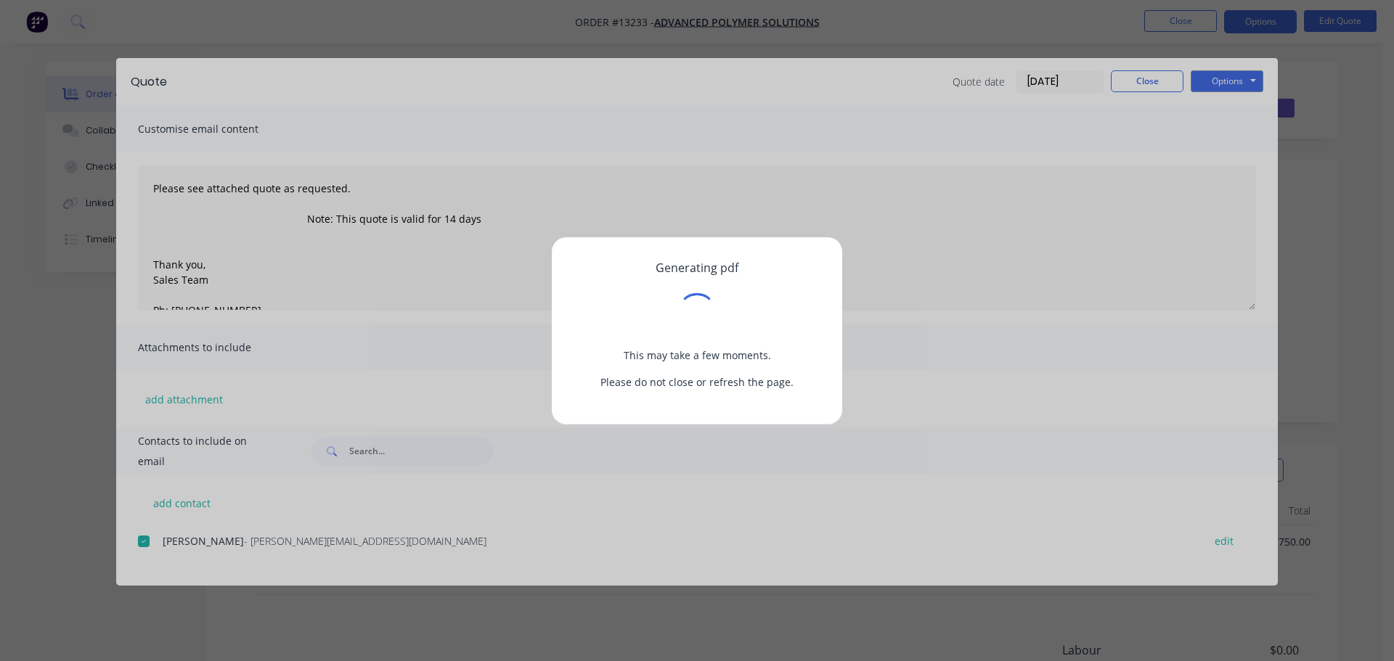
type textarea "Please see attached quote as requested. Note: This quote is valid for 14 days T…"
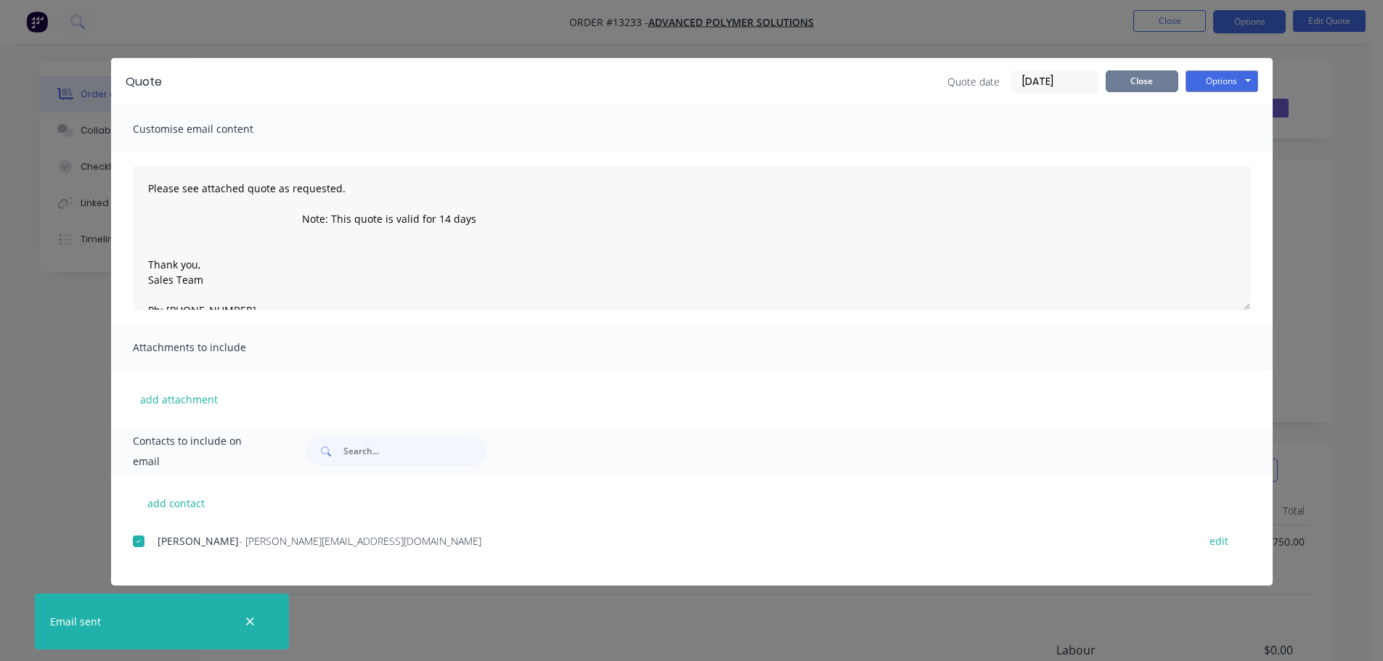
click at [1129, 78] on button "Close" at bounding box center [1142, 81] width 73 height 22
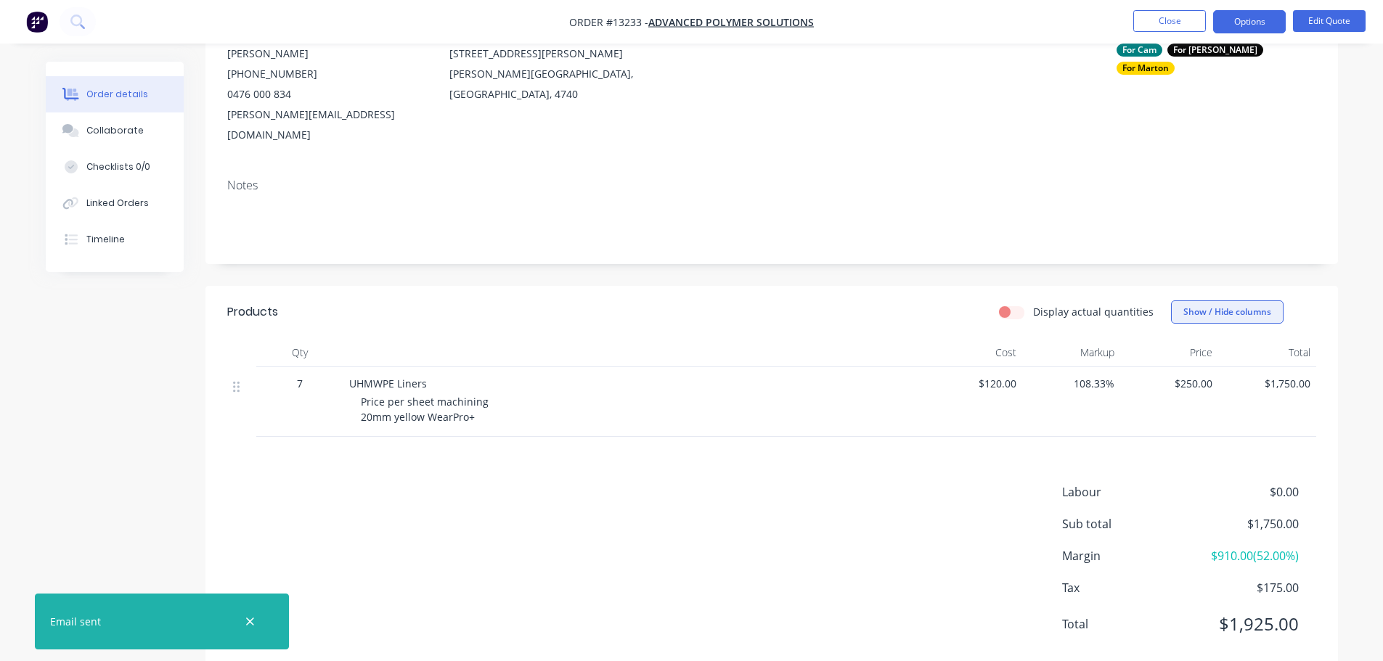
scroll to position [172, 0]
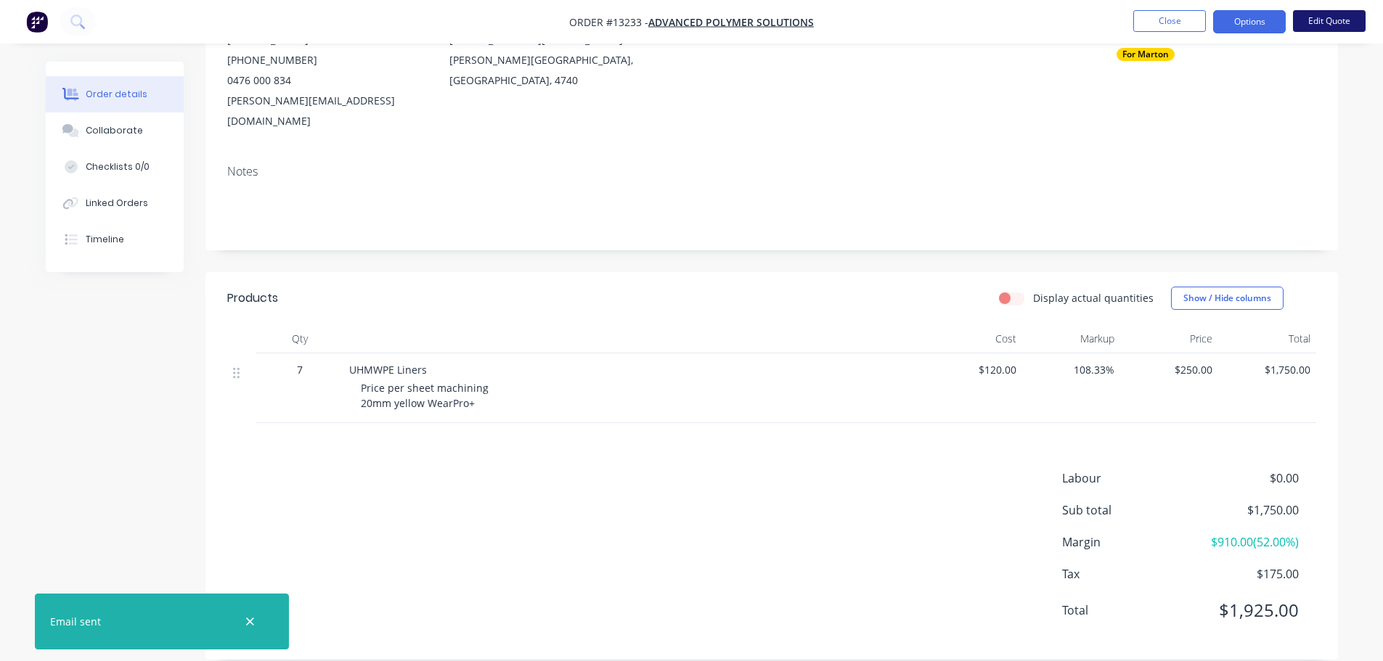
click at [1329, 27] on button "Edit Quote" at bounding box center [1329, 21] width 73 height 22
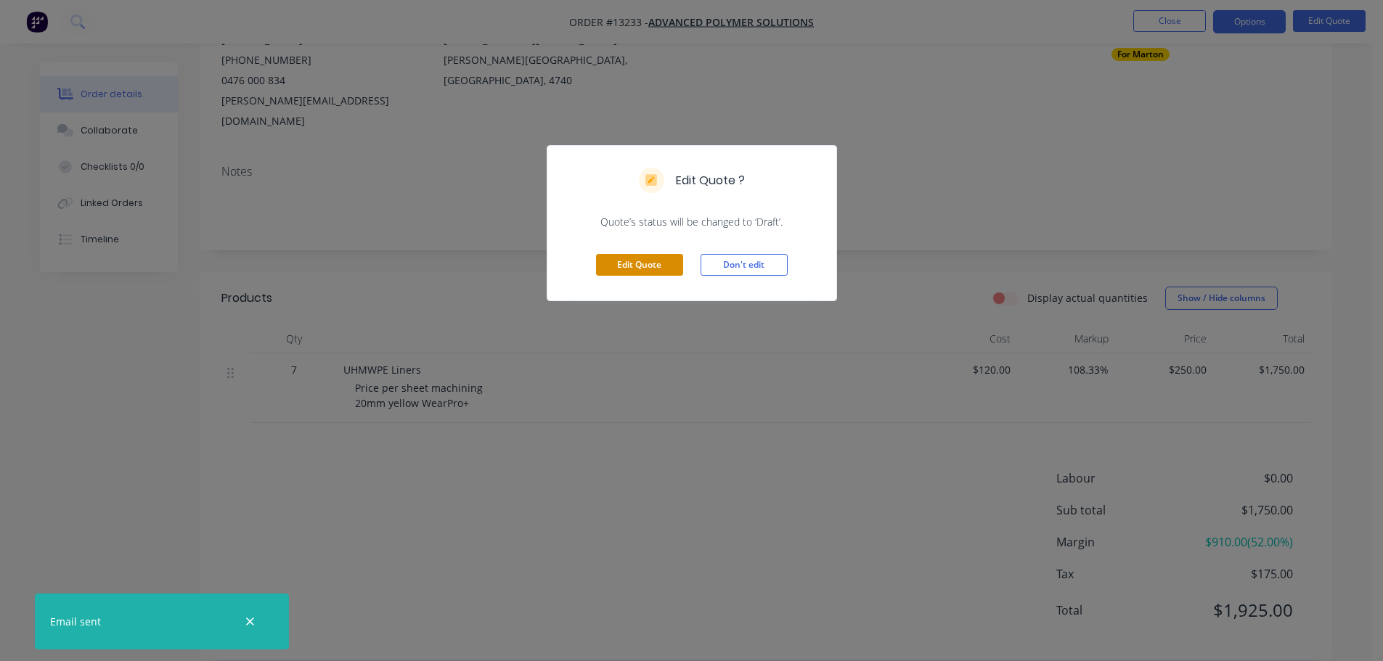
click at [656, 267] on button "Edit Quote" at bounding box center [639, 265] width 87 height 22
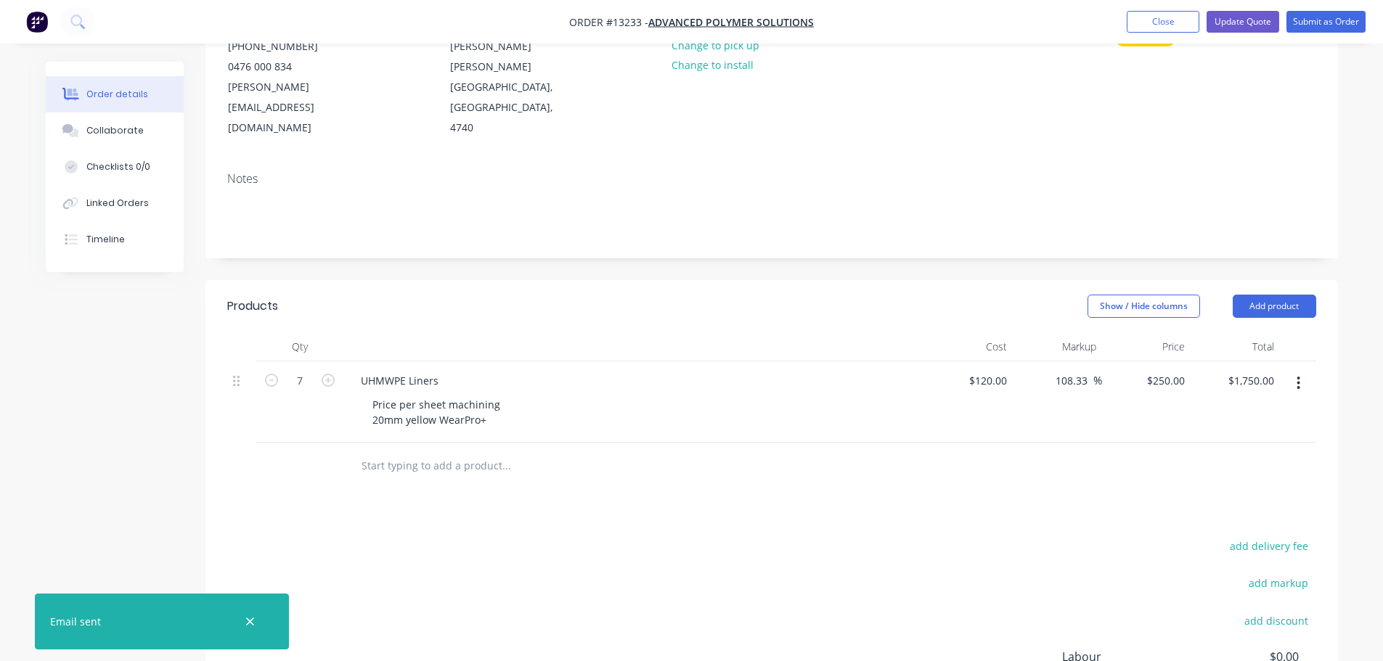
scroll to position [218, 0]
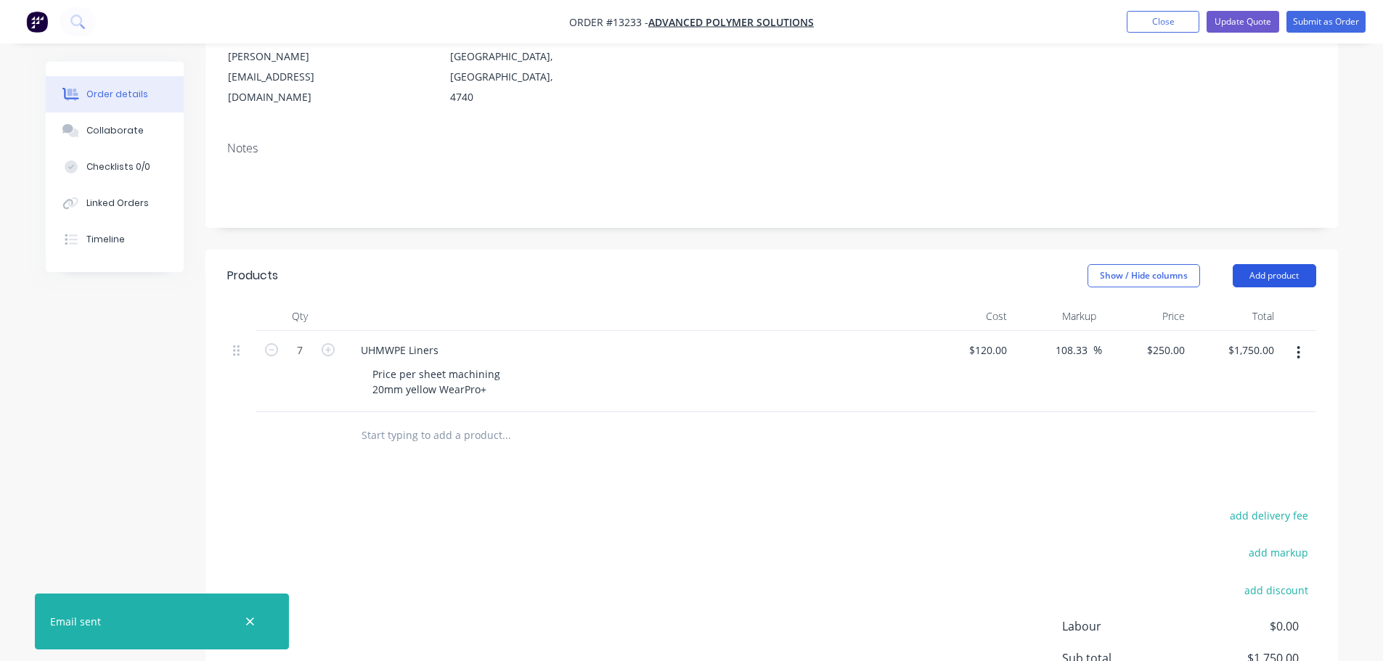
click at [1275, 264] on button "Add product" at bounding box center [1274, 275] width 83 height 23
click at [489, 421] on input "text" at bounding box center [506, 435] width 290 height 29
type input "p"
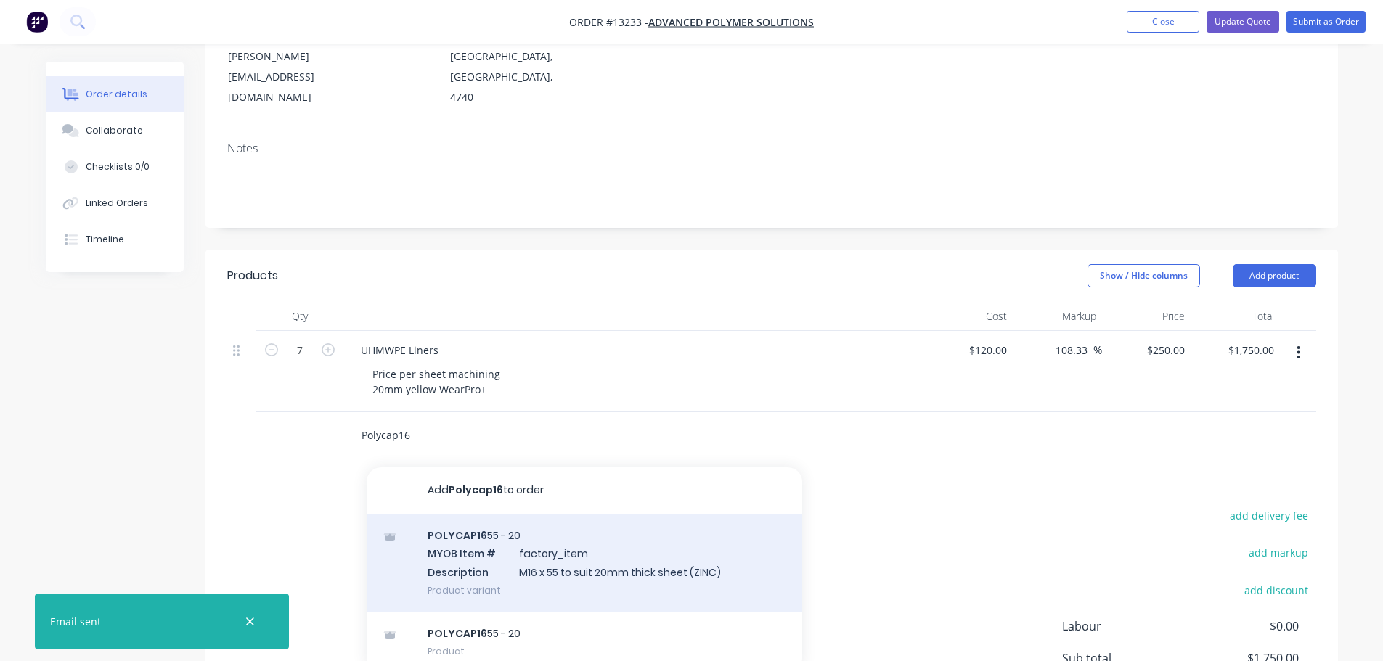
type input "Polycap16"
click at [552, 522] on div "POLYCAP16 55 - 20 MYOB Item # factory_item Description M16 x 55 to suit 20mm th…" at bounding box center [585, 563] width 436 height 98
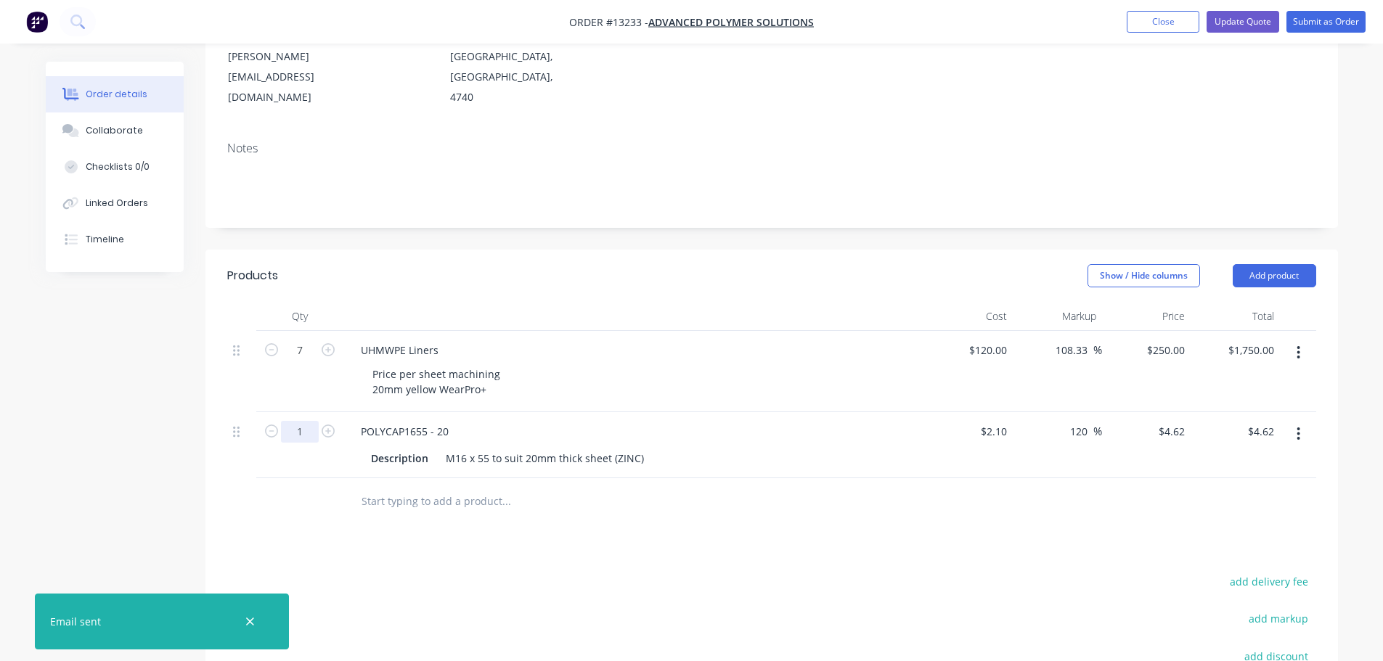
click at [316, 362] on input "1" at bounding box center [300, 351] width 38 height 22
type input "1335"
type input "4.62"
type input "$6,167.70"
click at [1185, 421] on input "4.62" at bounding box center [1173, 431] width 33 height 21
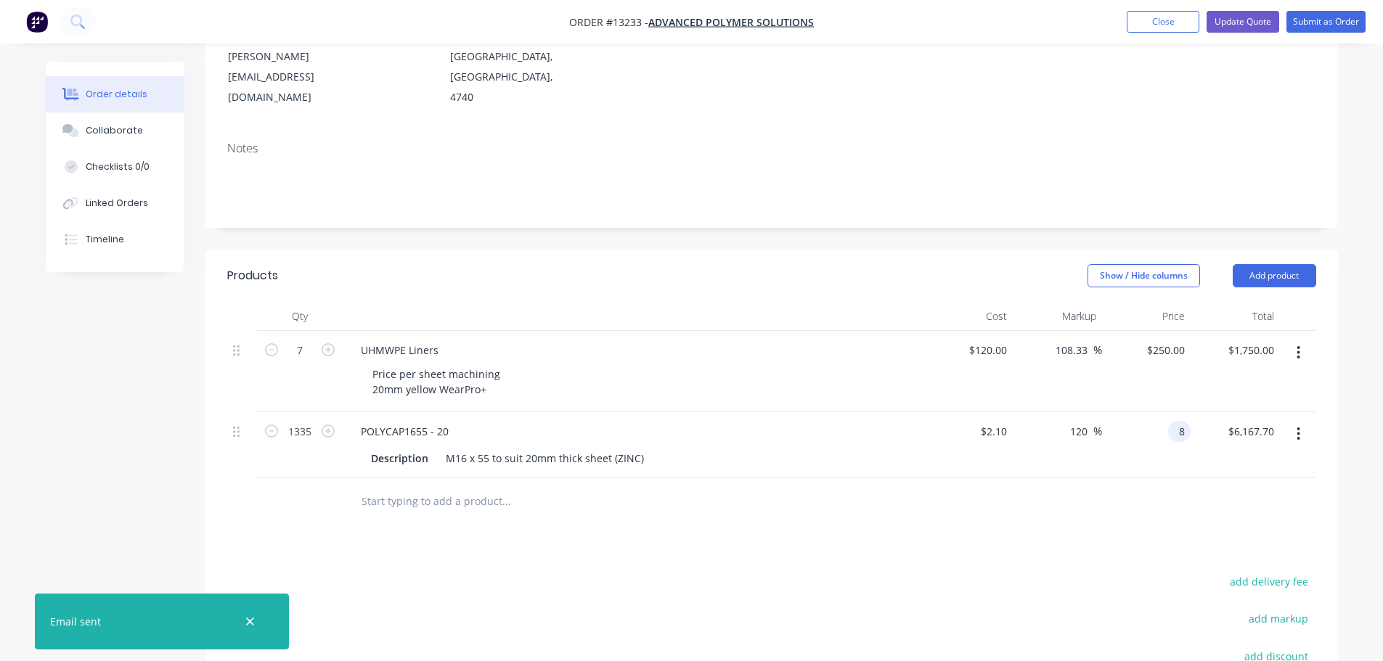
type input "8"
type input "280.95"
type input "$8.00"
type input "$10,680.00"
click at [1092, 478] on div at bounding box center [771, 501] width 1089 height 47
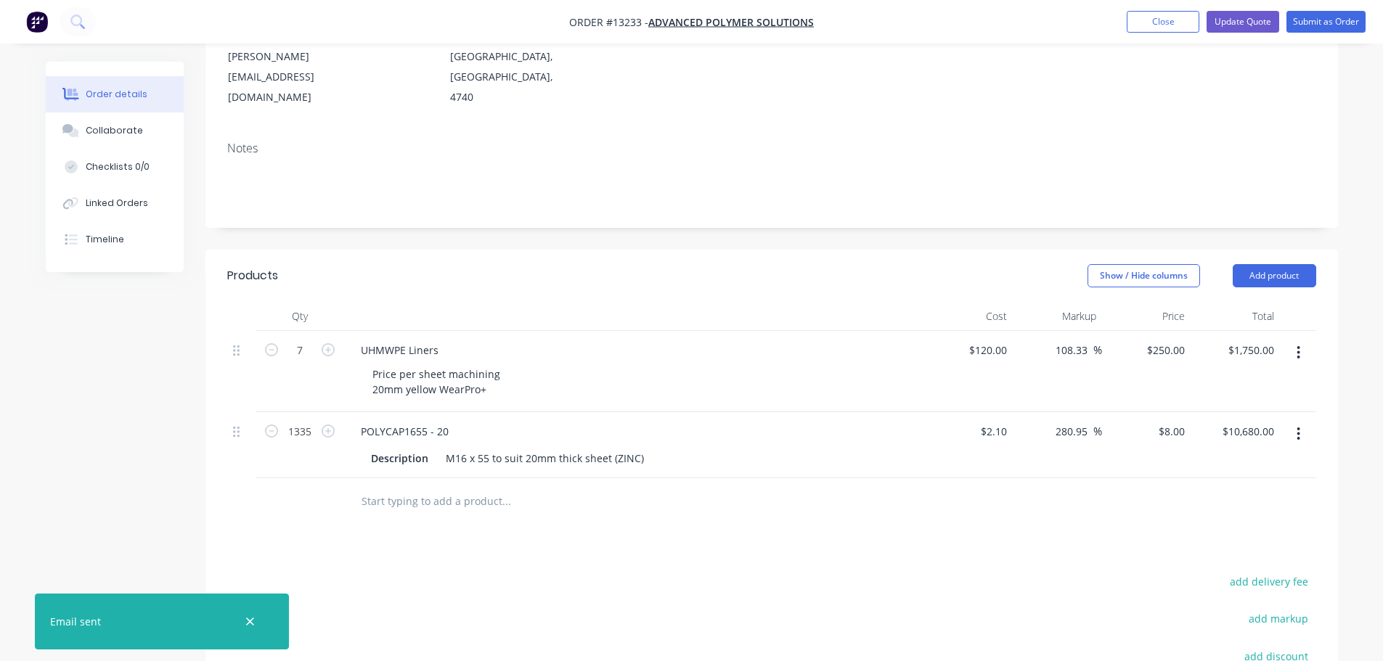
click at [1051, 478] on div at bounding box center [771, 501] width 1089 height 47
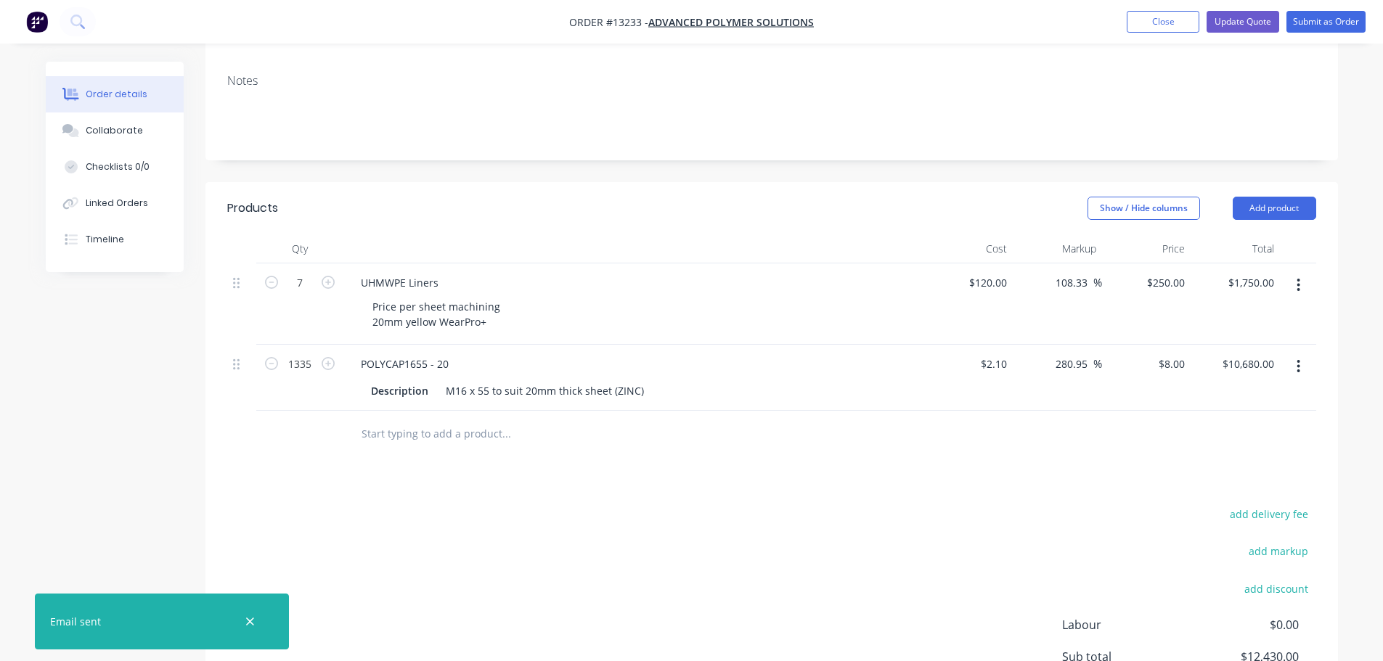
scroll to position [266, 0]
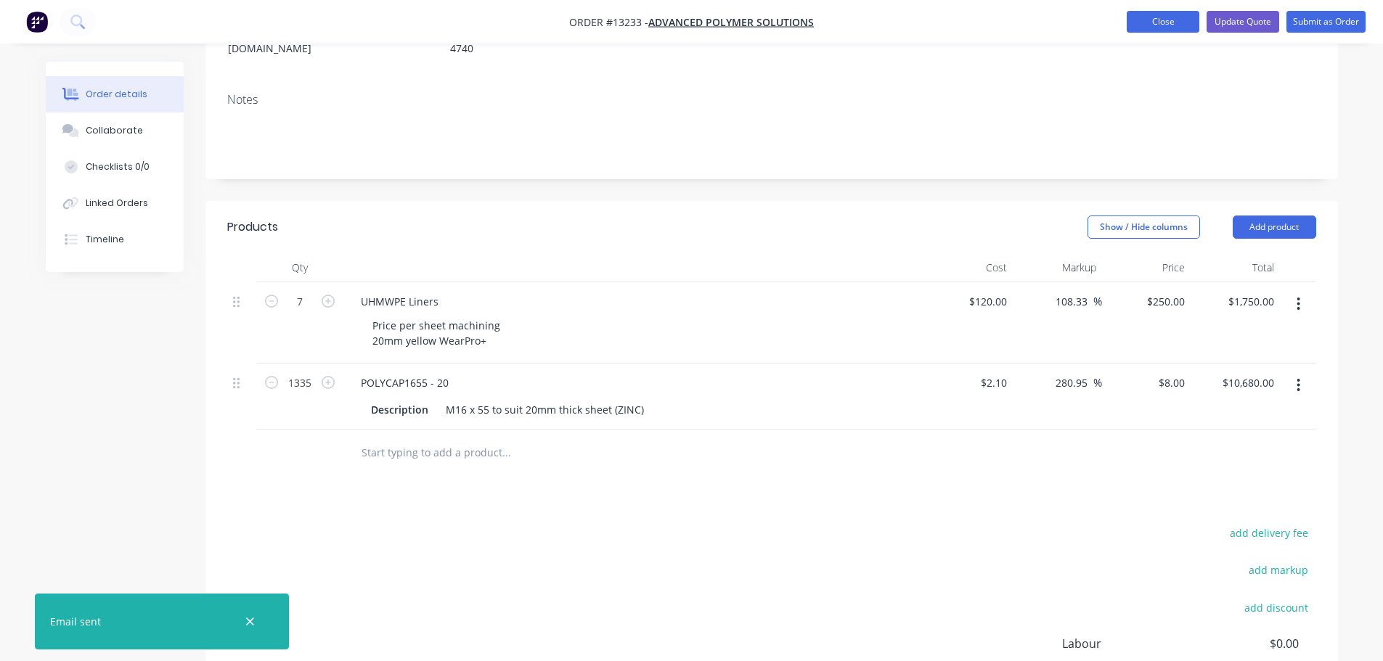
click at [1166, 23] on button "Close" at bounding box center [1163, 22] width 73 height 22
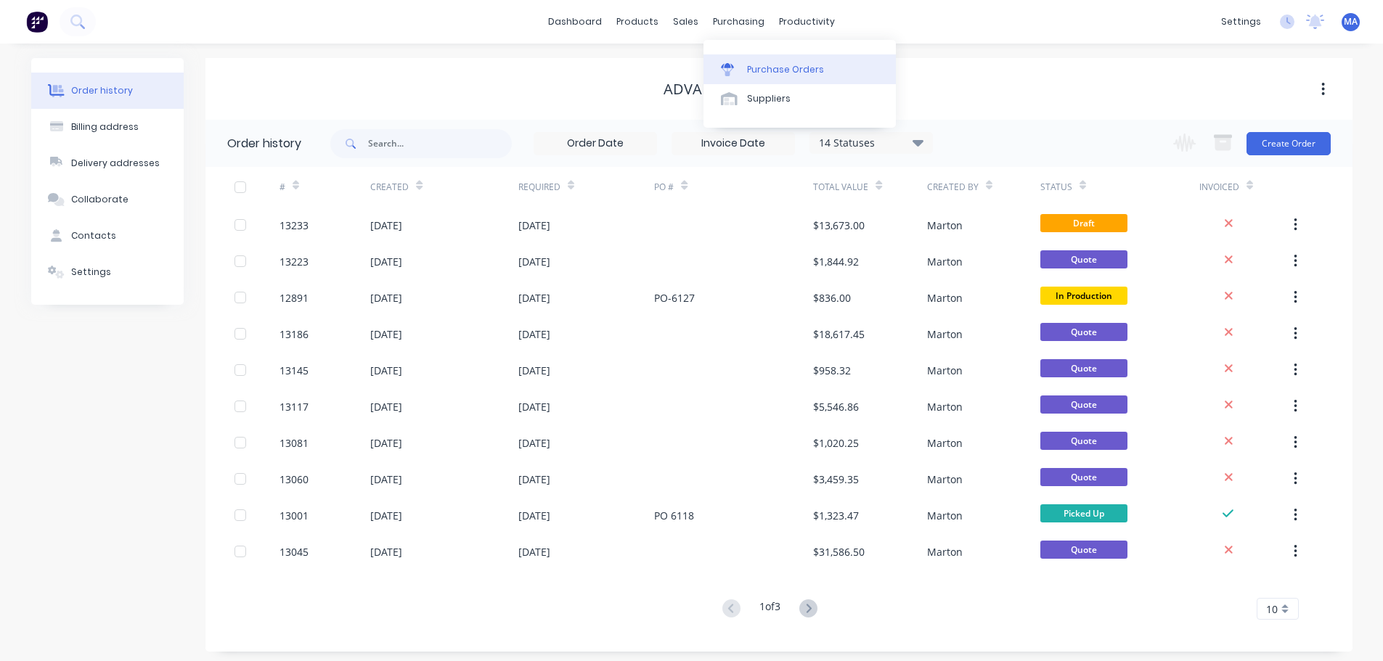
click at [763, 64] on div "Purchase Orders" at bounding box center [785, 69] width 77 height 13
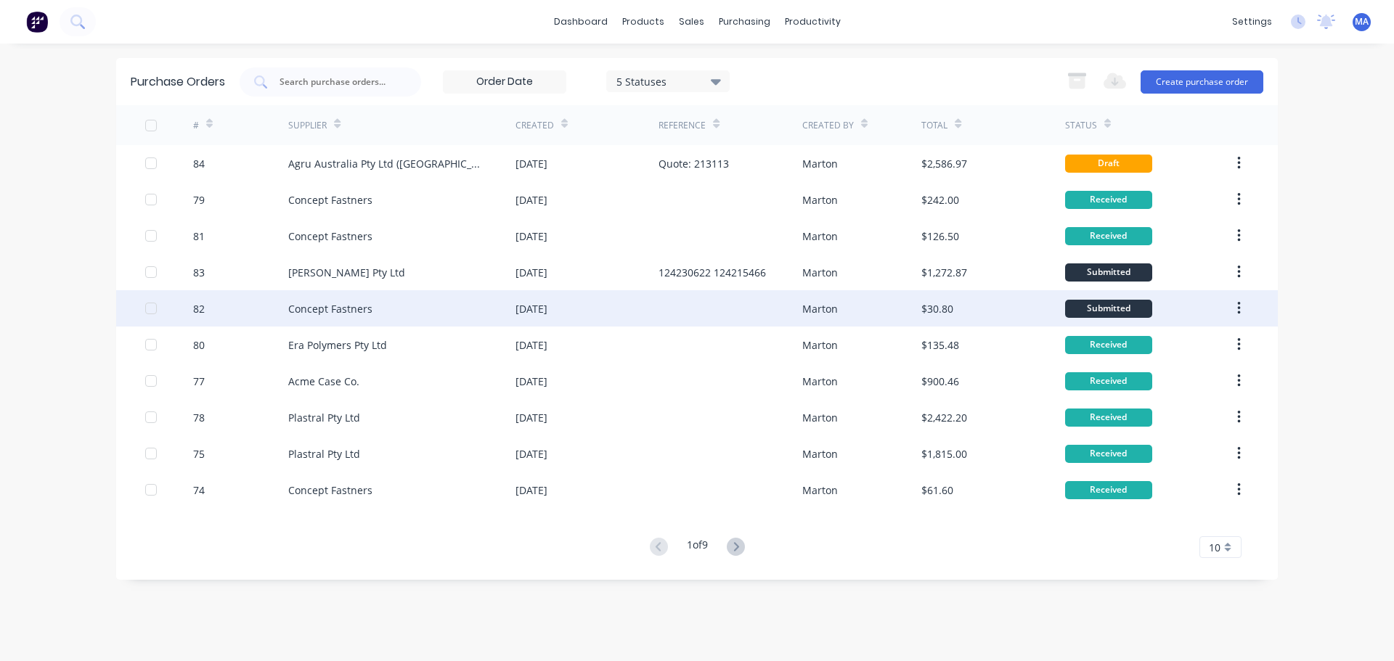
click at [395, 315] on div "Concept Fastners" at bounding box center [401, 308] width 227 height 36
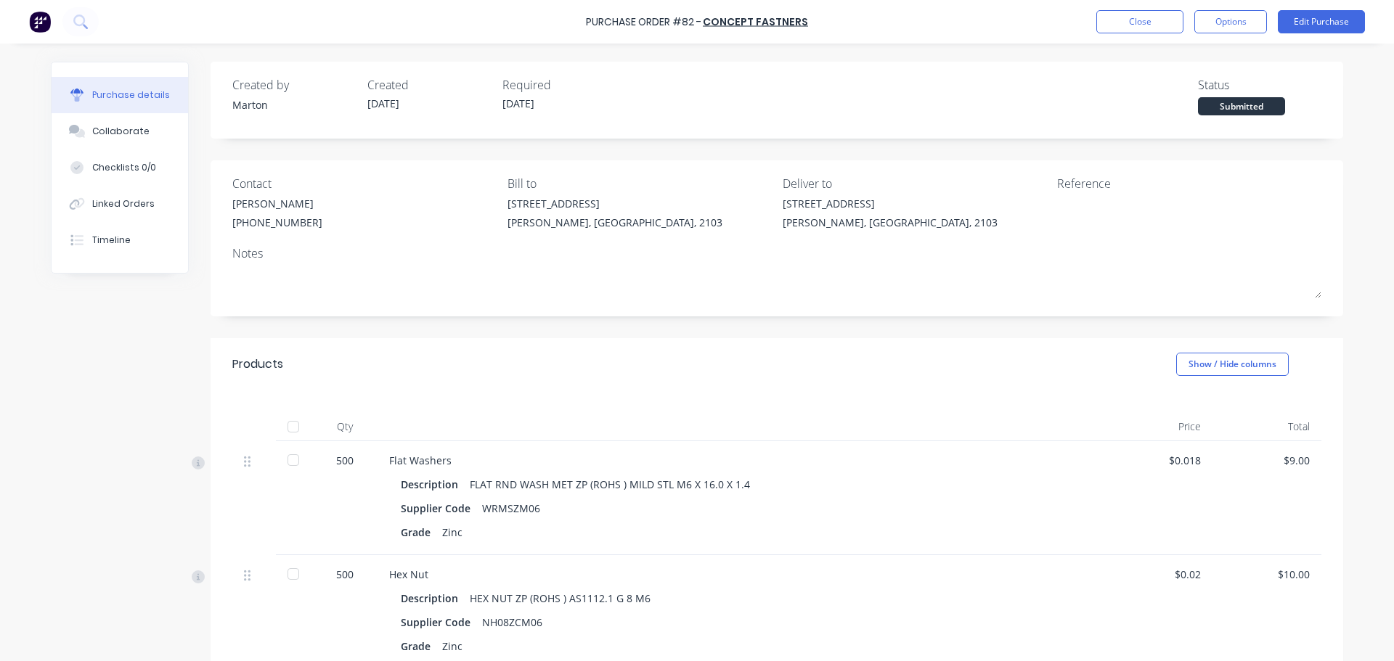
click at [279, 425] on div at bounding box center [293, 426] width 29 height 29
click at [1126, 21] on button "Close" at bounding box center [1139, 21] width 87 height 23
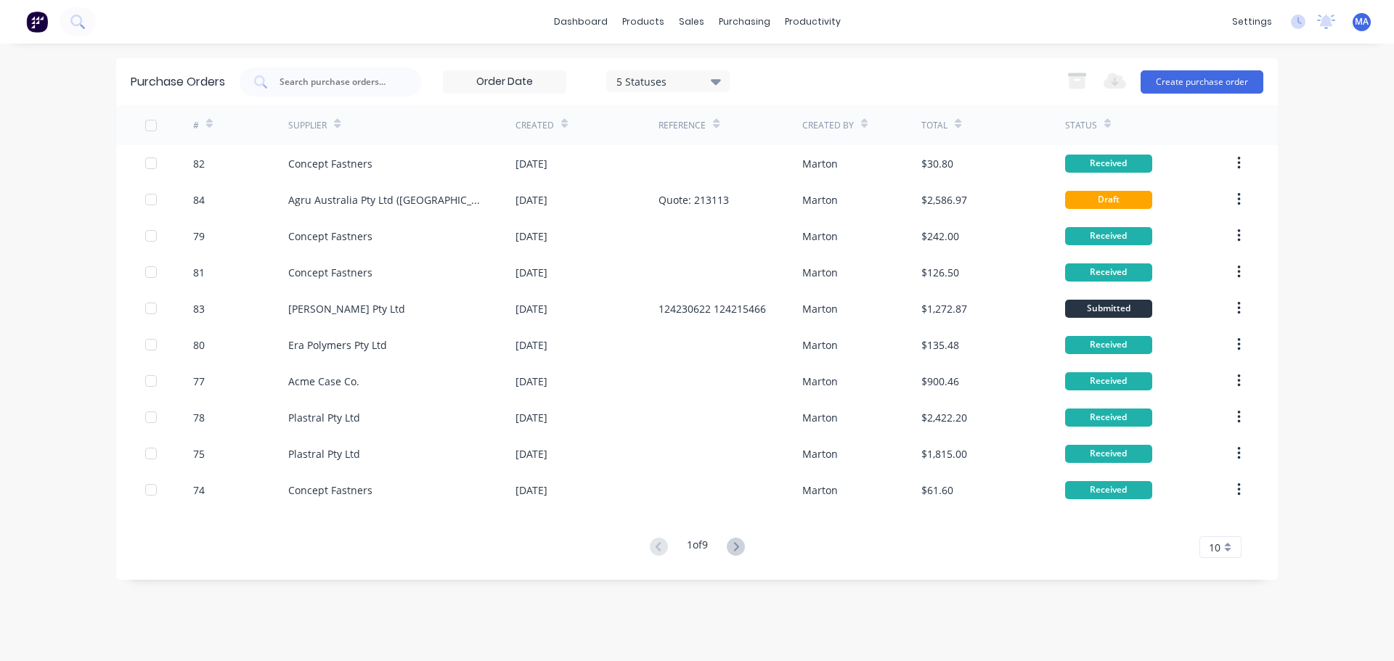
click at [373, 65] on div "Purchase Orders 5 Statuses 5 Statuses Export to Excel (XLSX) Create purchase or…" at bounding box center [697, 81] width 1162 height 47
click at [357, 89] on div at bounding box center [331, 82] width 182 height 29
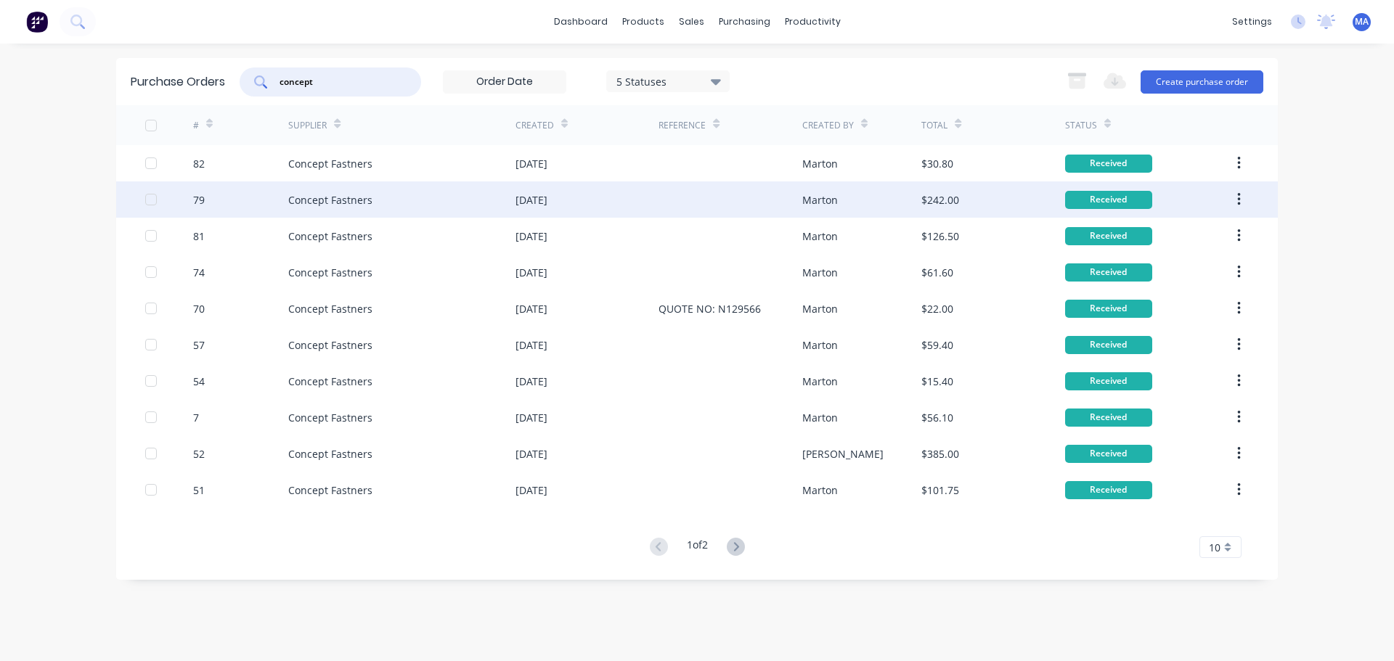
type input "concept"
click at [417, 202] on div "Concept Fastners" at bounding box center [401, 200] width 227 height 36
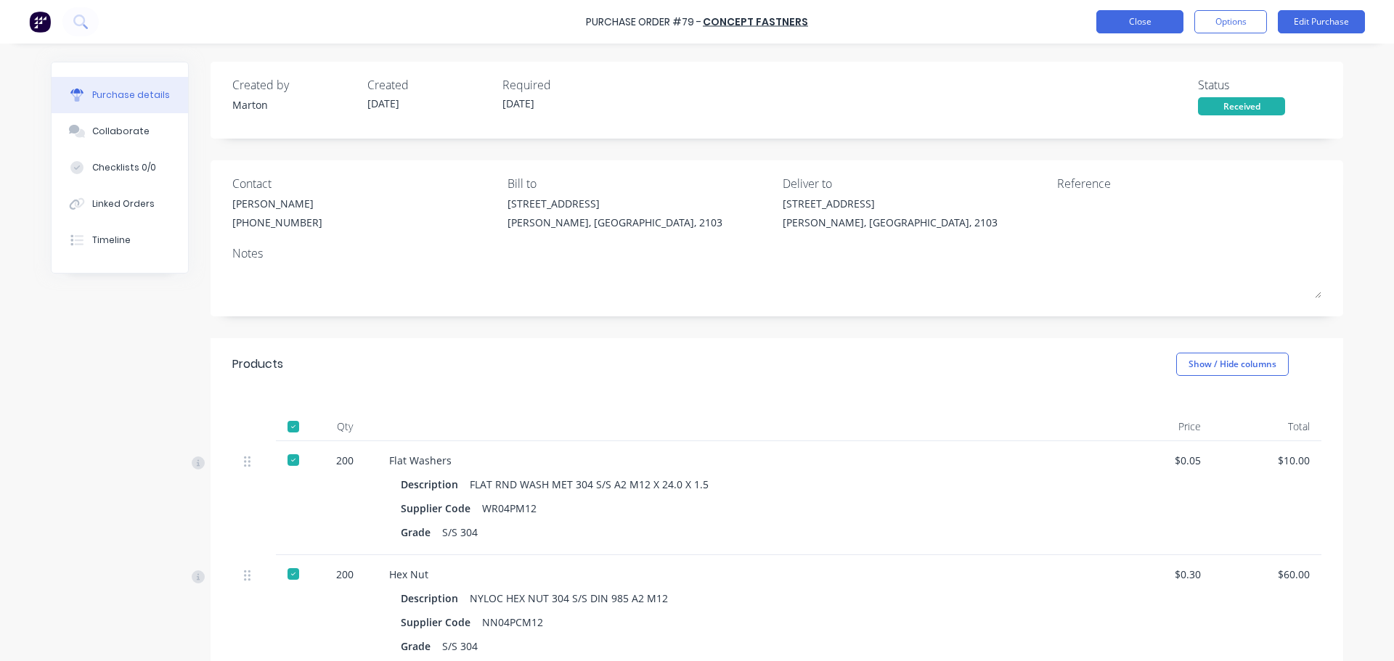
click at [1125, 20] on button "Close" at bounding box center [1139, 21] width 87 height 23
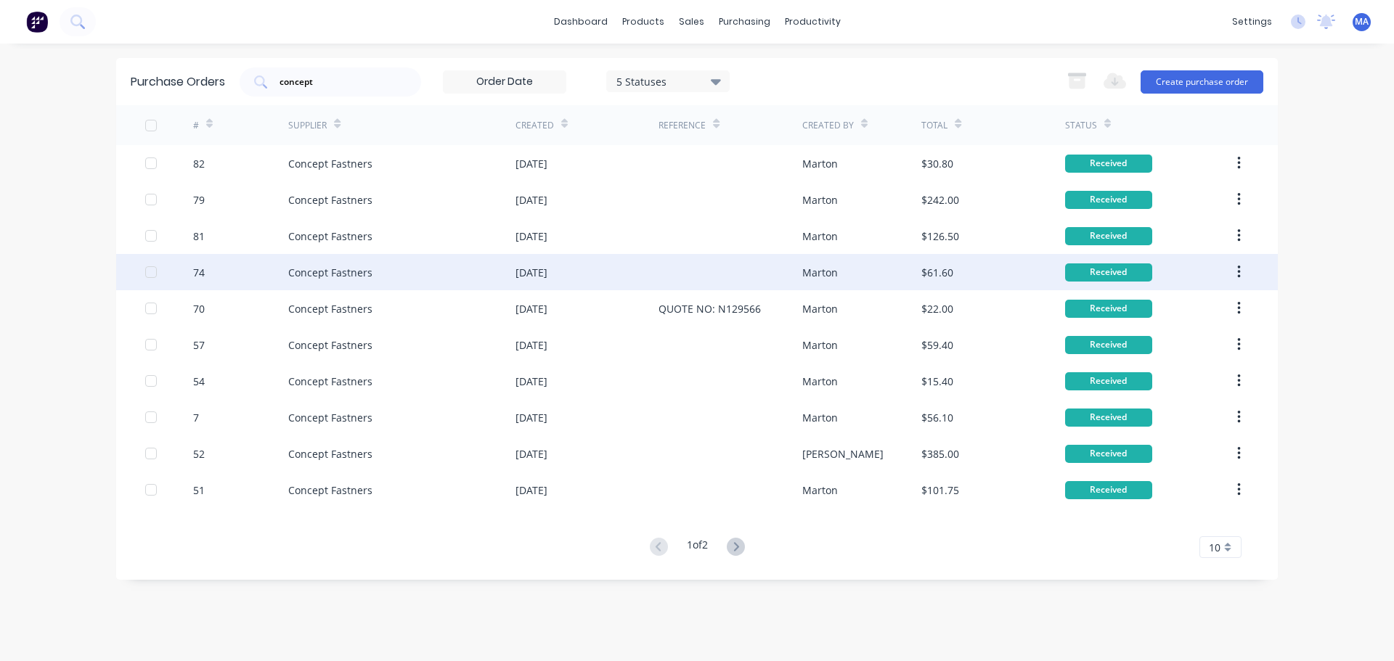
click at [434, 268] on div "Concept Fastners" at bounding box center [401, 272] width 227 height 36
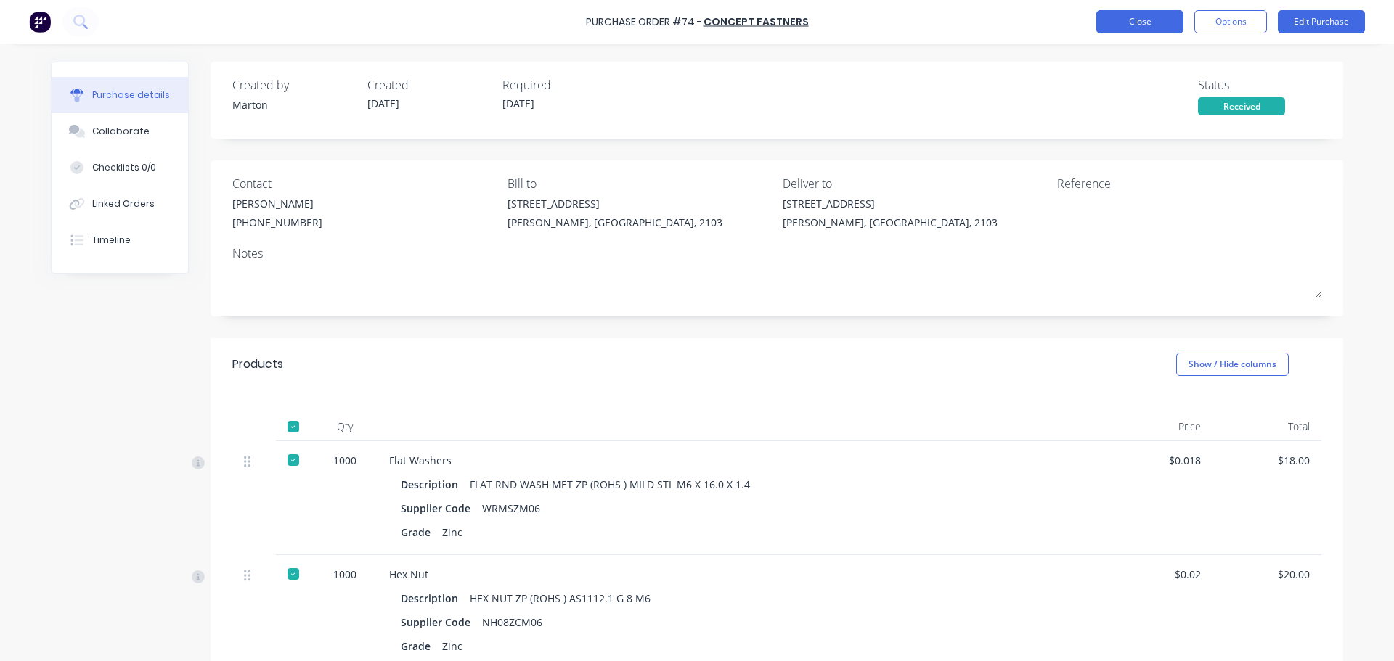
click at [1125, 28] on button "Close" at bounding box center [1139, 21] width 87 height 23
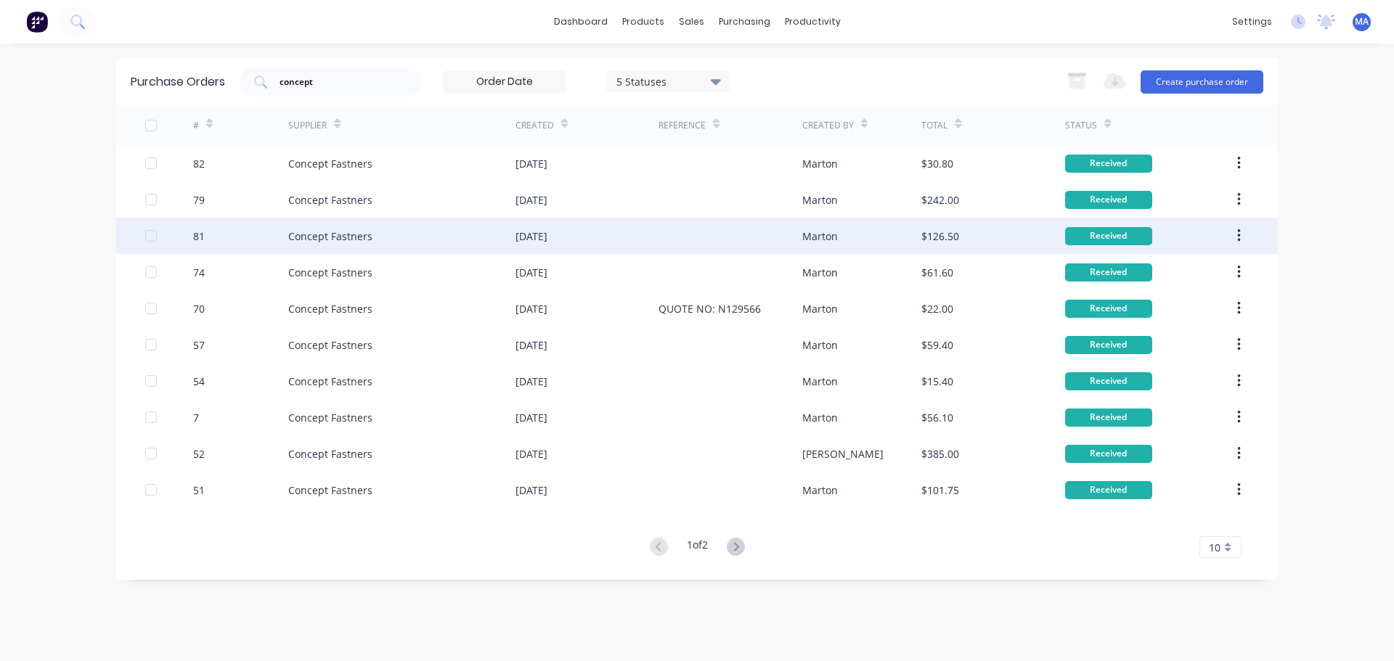
click at [450, 239] on div "Concept Fastners" at bounding box center [401, 236] width 227 height 36
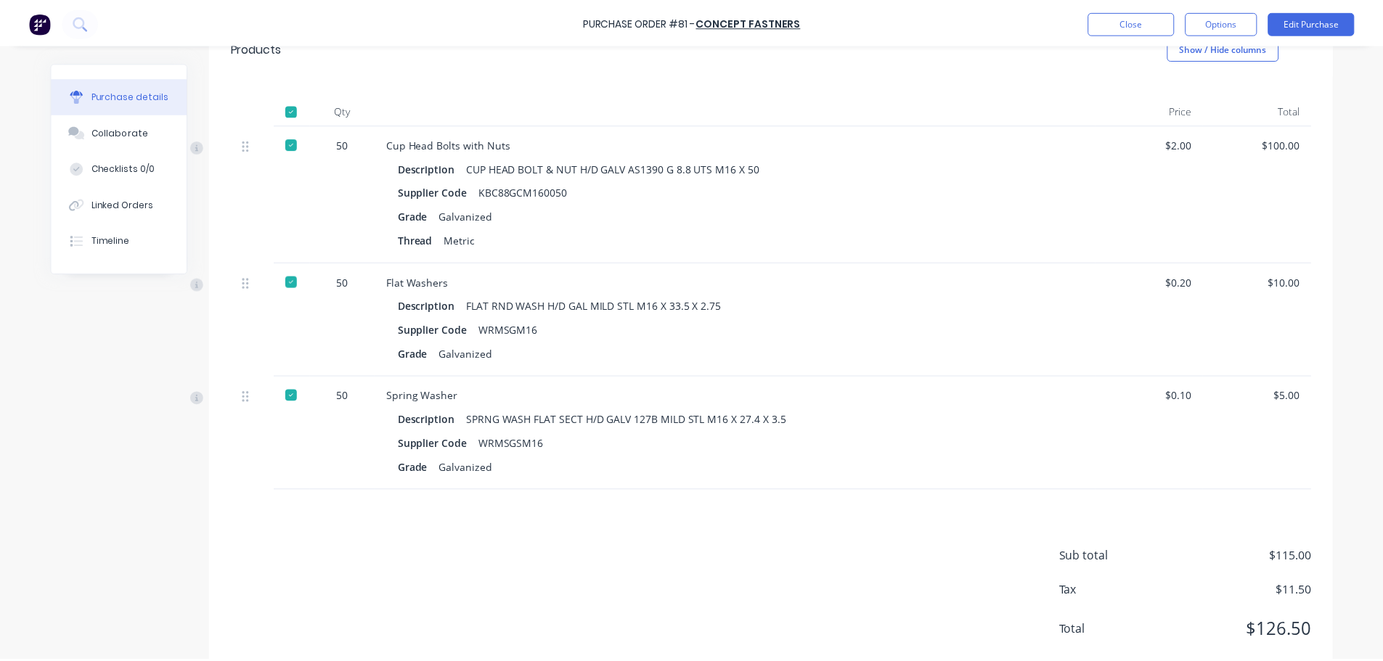
scroll to position [280, 0]
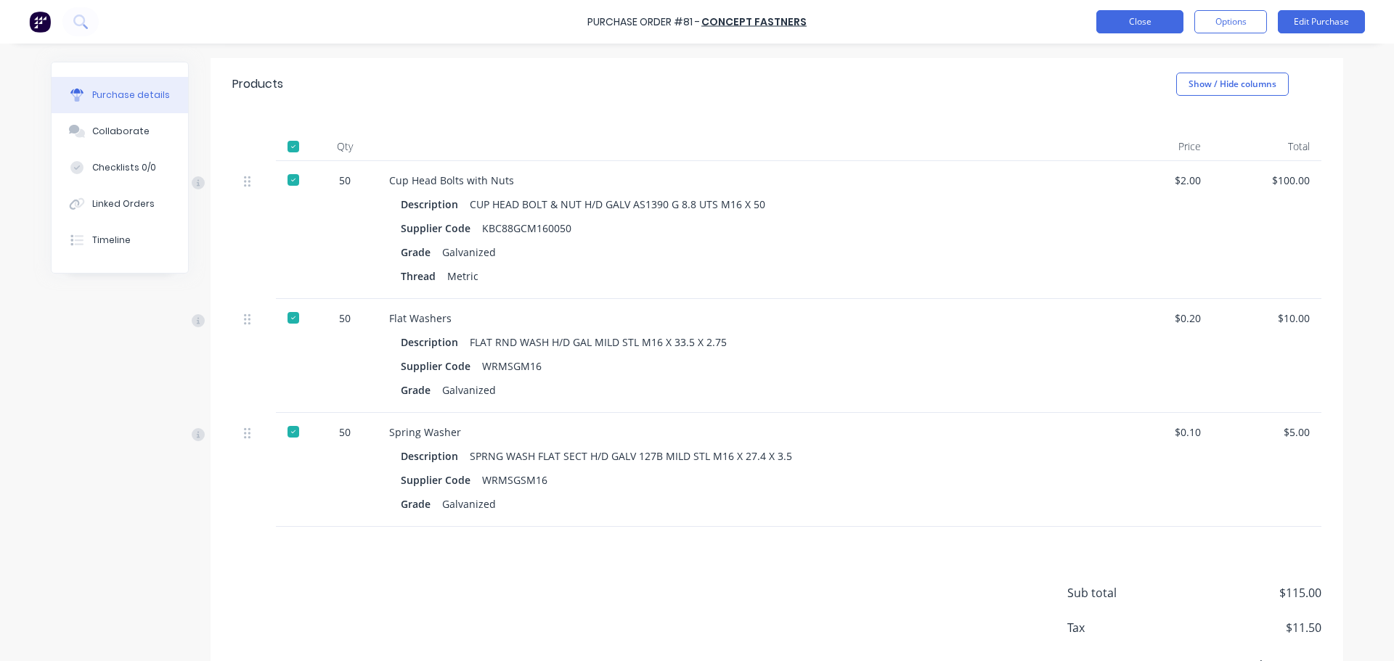
click at [1122, 22] on button "Close" at bounding box center [1139, 21] width 87 height 23
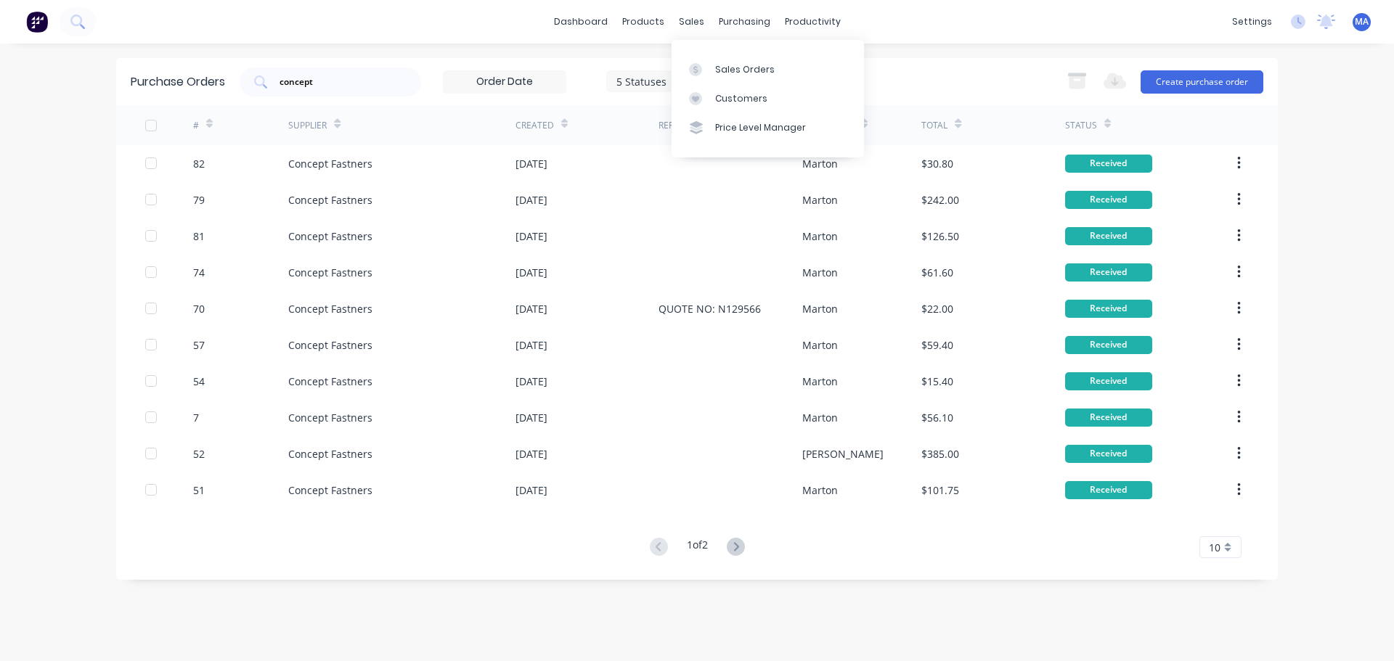
click at [697, 46] on div "Sales Orders Customers Price Level Manager" at bounding box center [768, 98] width 192 height 117
click at [697, 63] on icon at bounding box center [695, 69] width 13 height 13
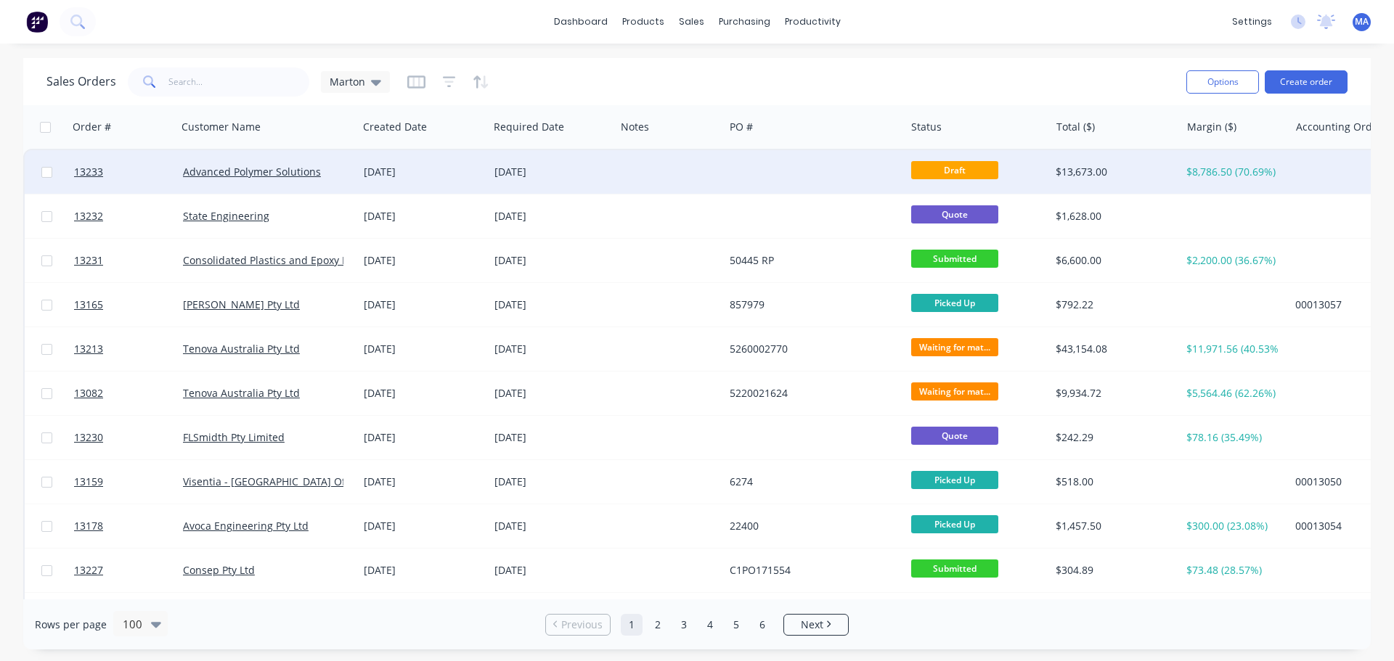
click at [324, 174] on div "Advanced Polymer Solutions" at bounding box center [263, 172] width 161 height 15
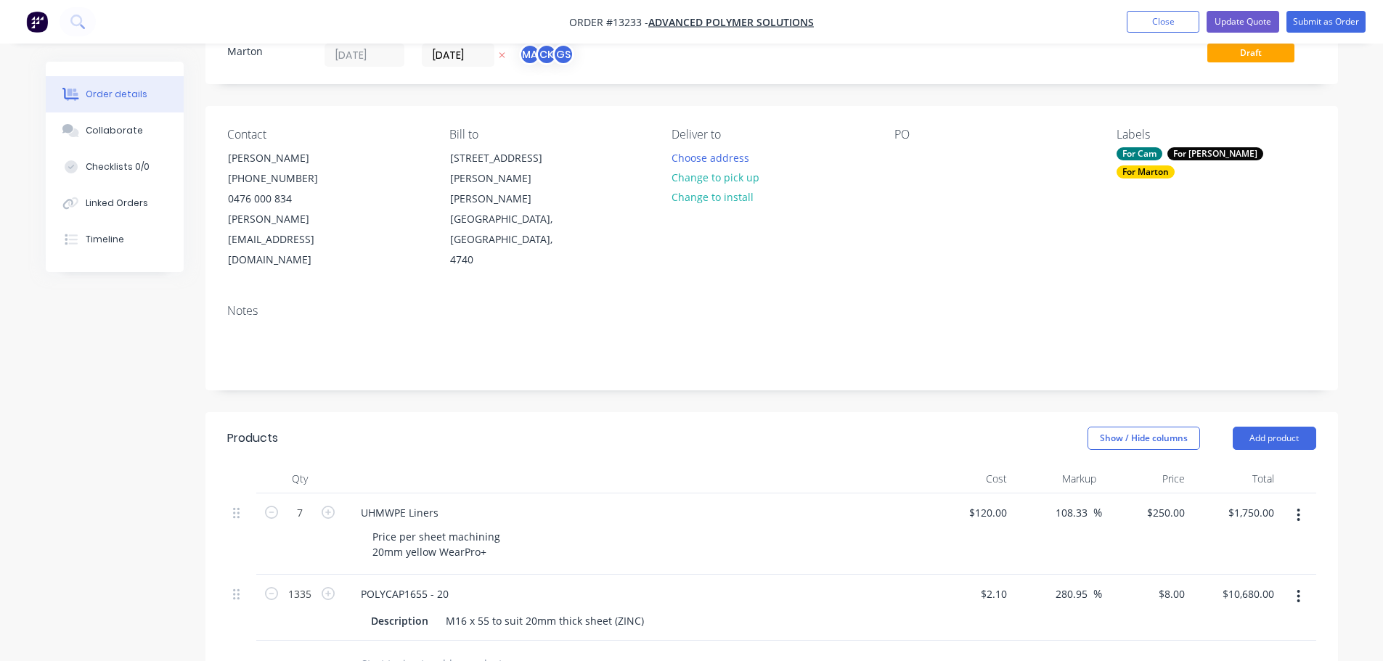
scroll to position [218, 0]
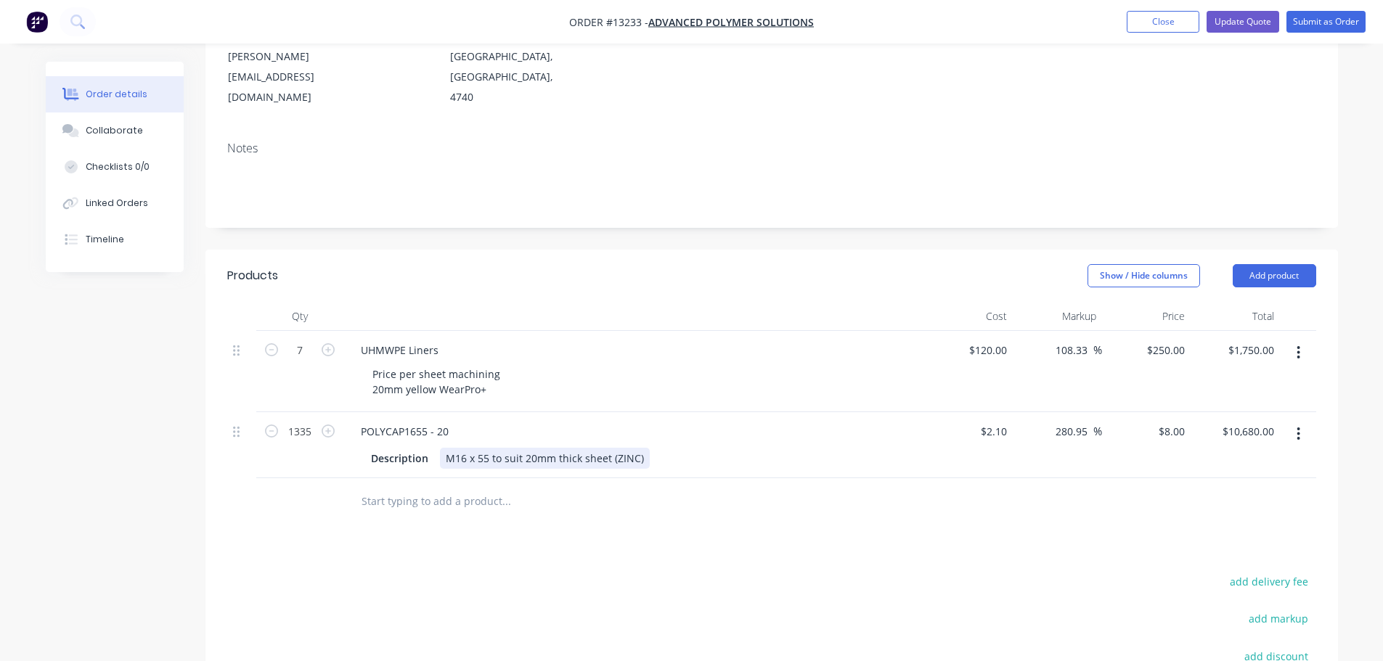
click at [635, 448] on div "M16 x 55 to suit 20mm thick sheet (ZINC)" at bounding box center [545, 458] width 210 height 21
click at [995, 421] on input "2.1" at bounding box center [995, 431] width 33 height 21
type input "2"
type input "."
type input "$2.30"
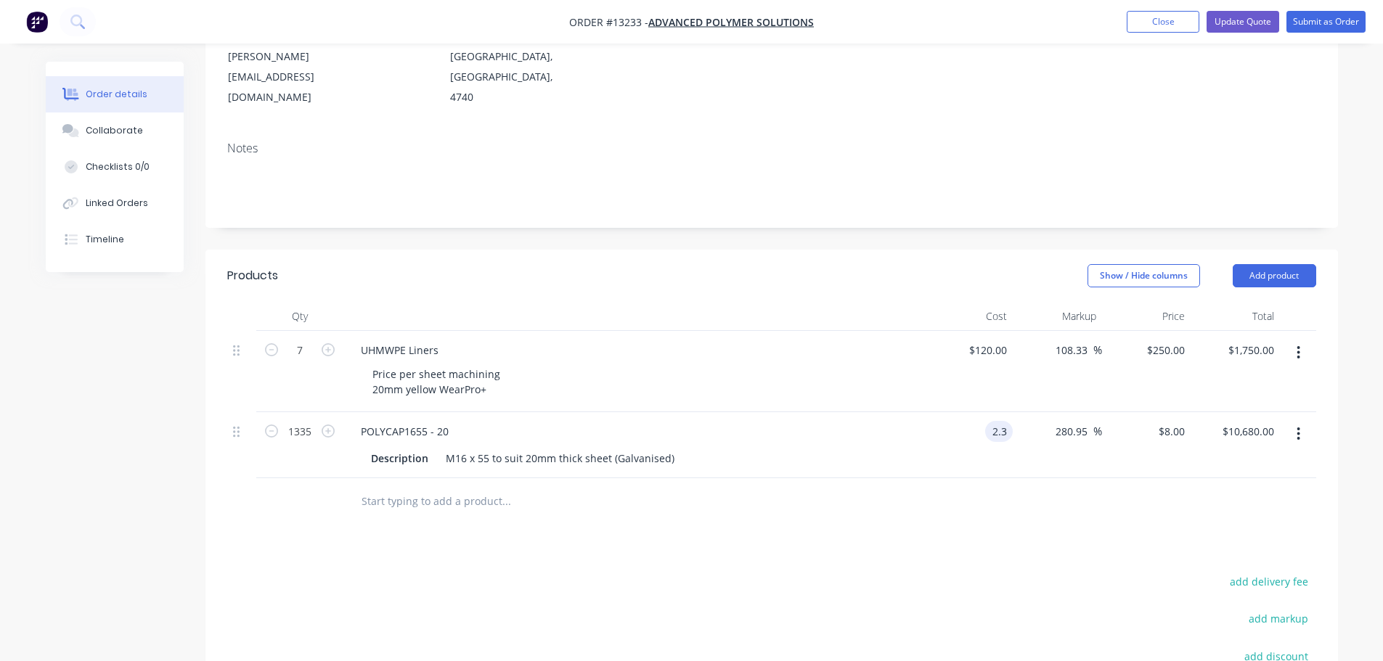
type input "$8.7619"
type input "$11,697.14"
click at [1066, 497] on div "Products Show / Hide columns Add product Qty Cost Markup Price Total 7 UHMWPE L…" at bounding box center [771, 562] width 1133 height 624
click at [1178, 421] on input "8.7619" at bounding box center [1168, 431] width 45 height 21
click at [1178, 421] on input "8.7619" at bounding box center [1170, 431] width 39 height 21
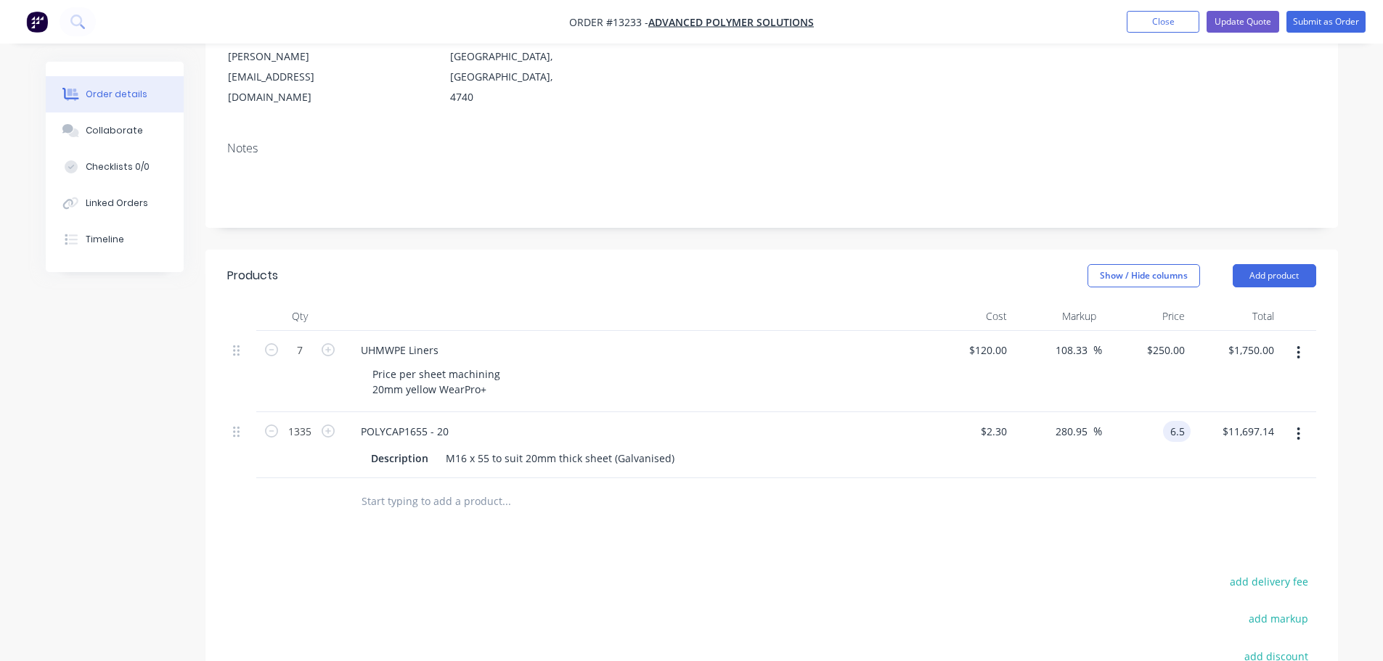
type input "6.5"
type input "182.61"
type input "$6.50"
type input "$8,677.50"
click at [1077, 480] on div at bounding box center [771, 501] width 1089 height 47
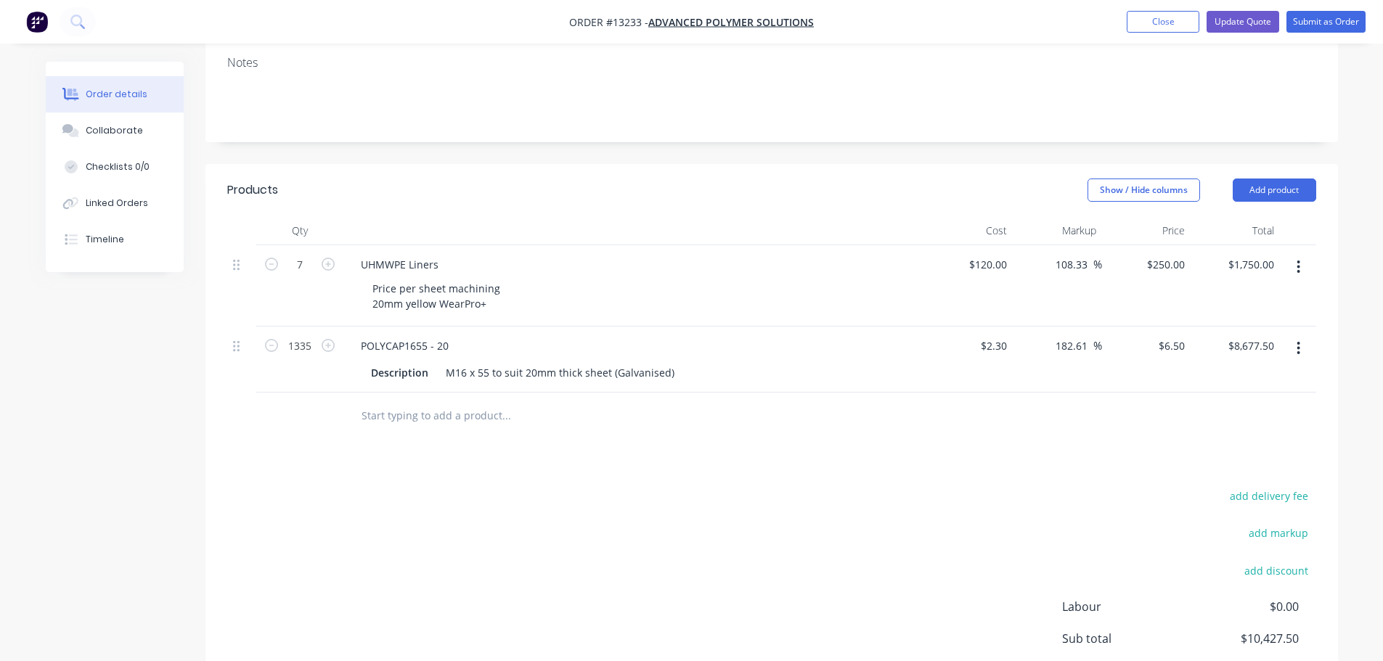
scroll to position [266, 0]
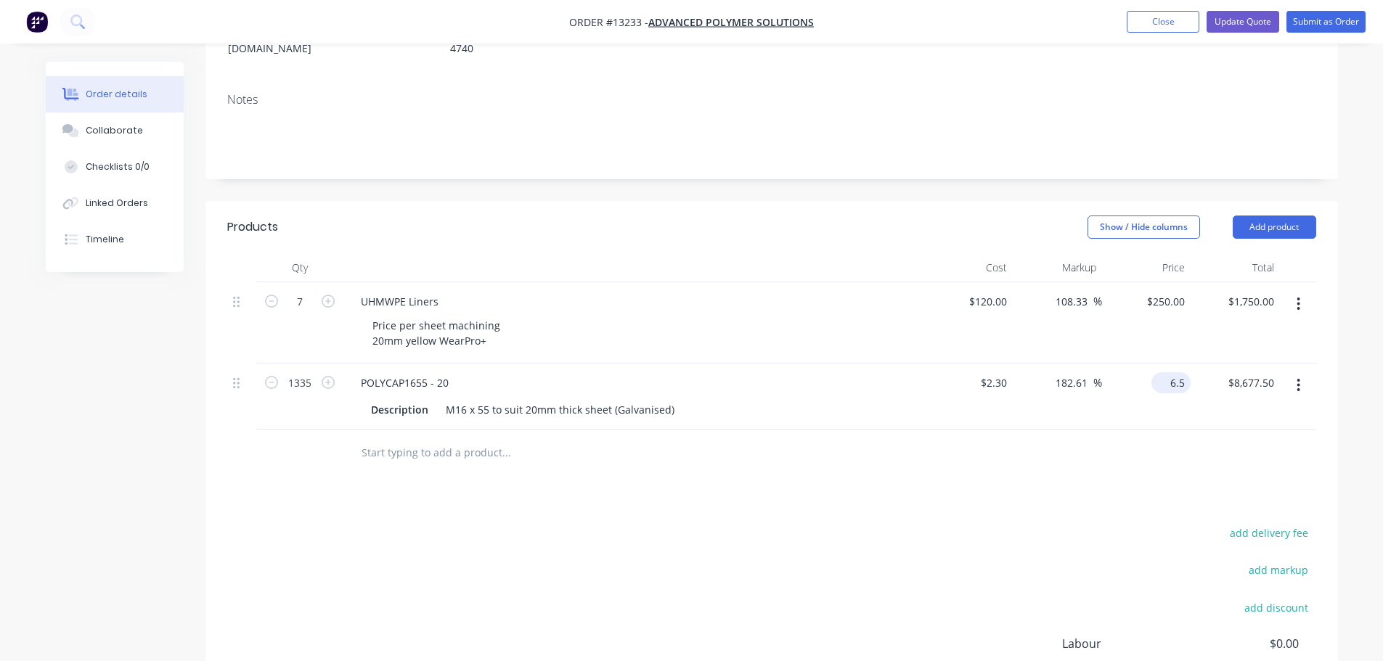
click at [1174, 372] on input "6.5" at bounding box center [1173, 382] width 33 height 21
type input "5.30"
type input "130.43"
type input "$5.30"
type input "$7,075.50"
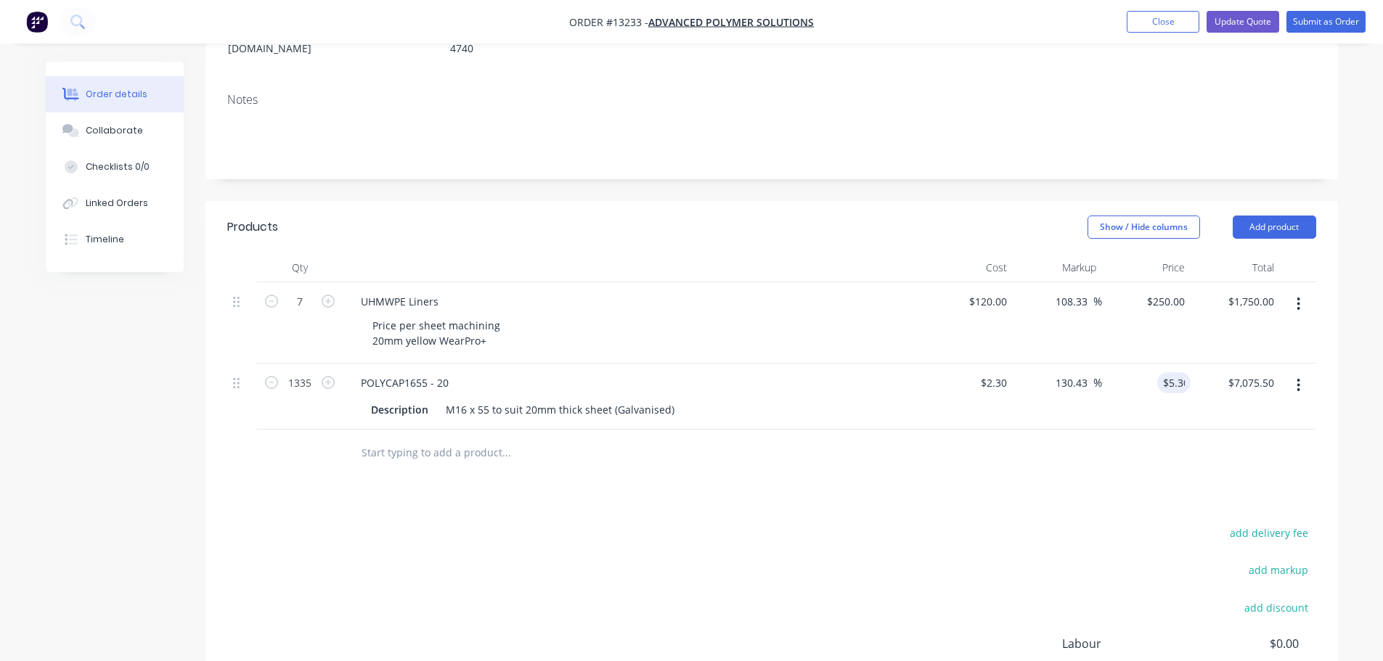
click at [1158, 439] on div "Products Show / Hide columns Add product Qty Cost Markup Price Total 7 UHMWPE L…" at bounding box center [771, 513] width 1133 height 624
click at [1072, 364] on div "130.43 130.43 %" at bounding box center [1057, 397] width 89 height 66
click at [1070, 372] on input "130.43" at bounding box center [1073, 382] width 39 height 21
type input "100"
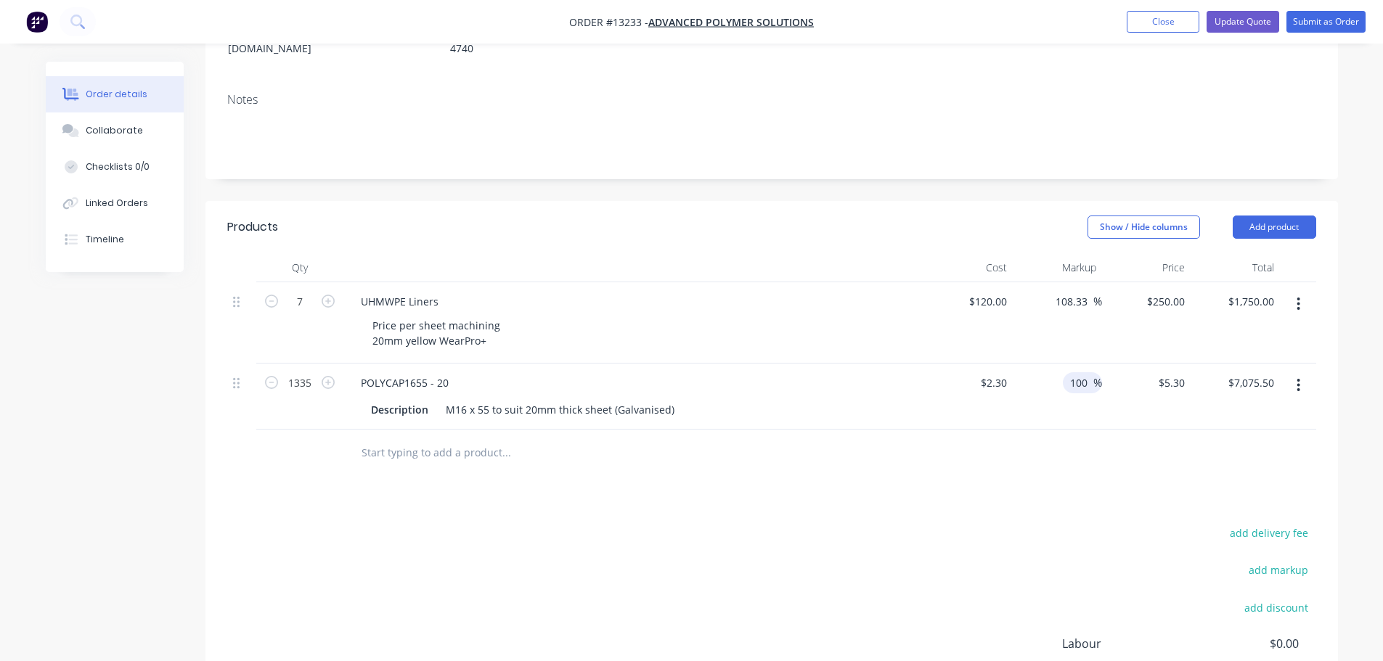
type input "$4.60"
type input "$6,141.00"
click at [1085, 433] on div at bounding box center [771, 453] width 1089 height 47
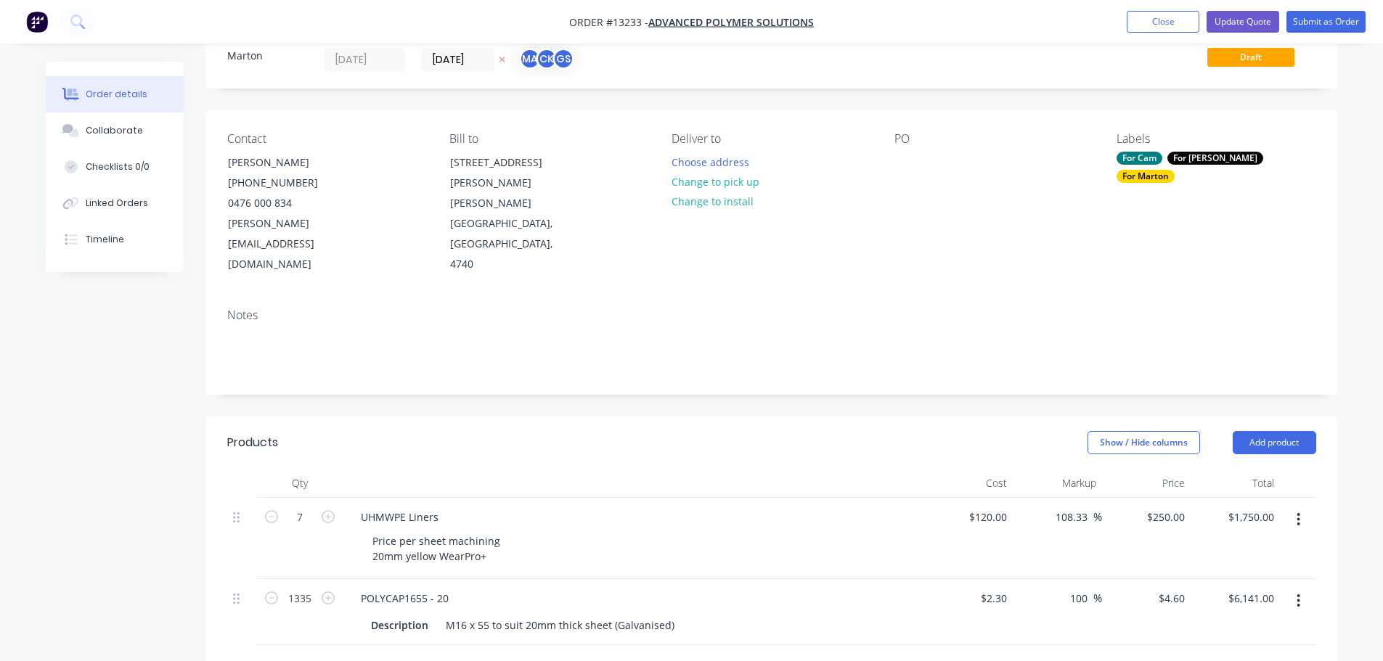
scroll to position [49, 0]
click at [1286, 433] on button "Add product" at bounding box center [1274, 444] width 83 height 23
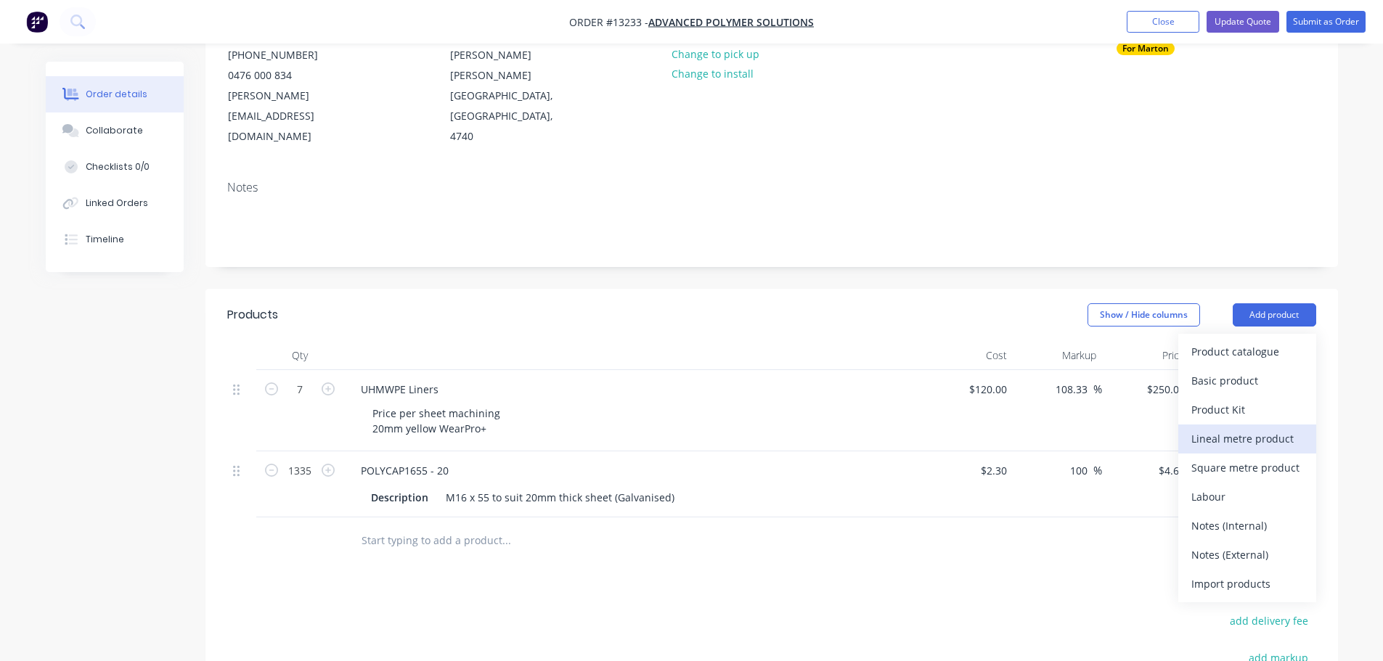
scroll to position [194, 0]
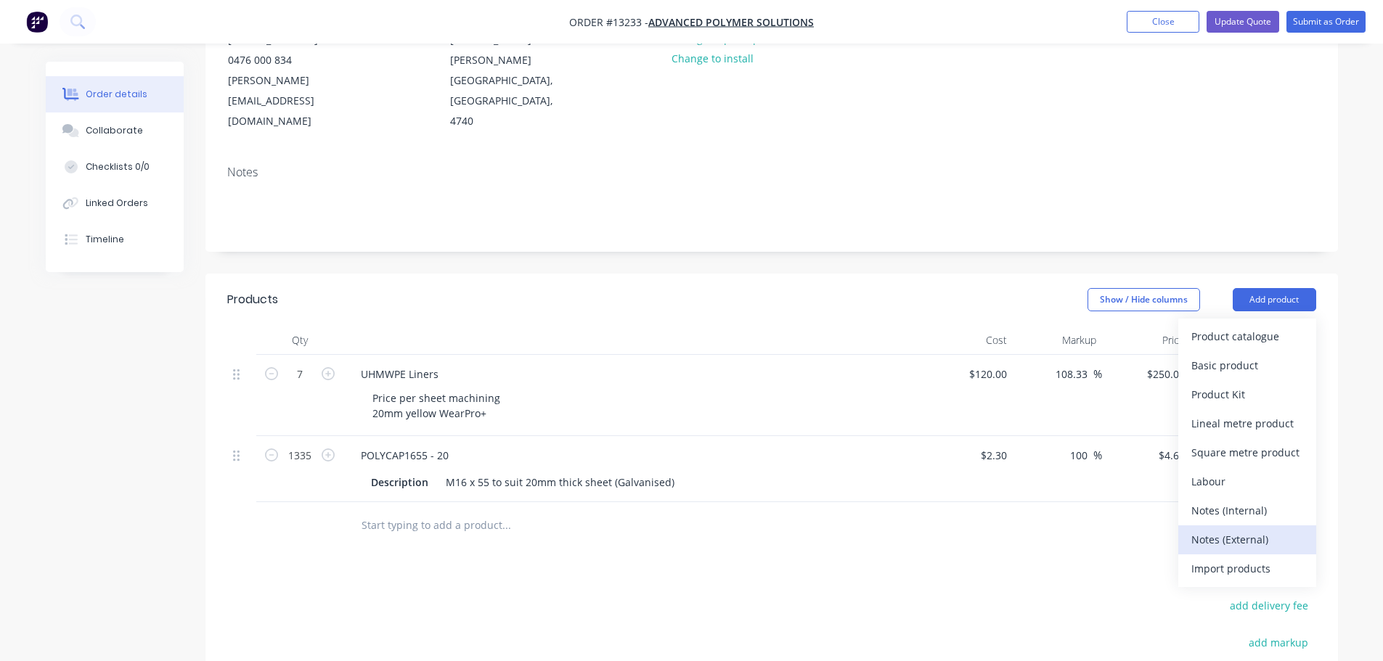
click at [1231, 529] on div "Notes (External)" at bounding box center [1247, 539] width 112 height 21
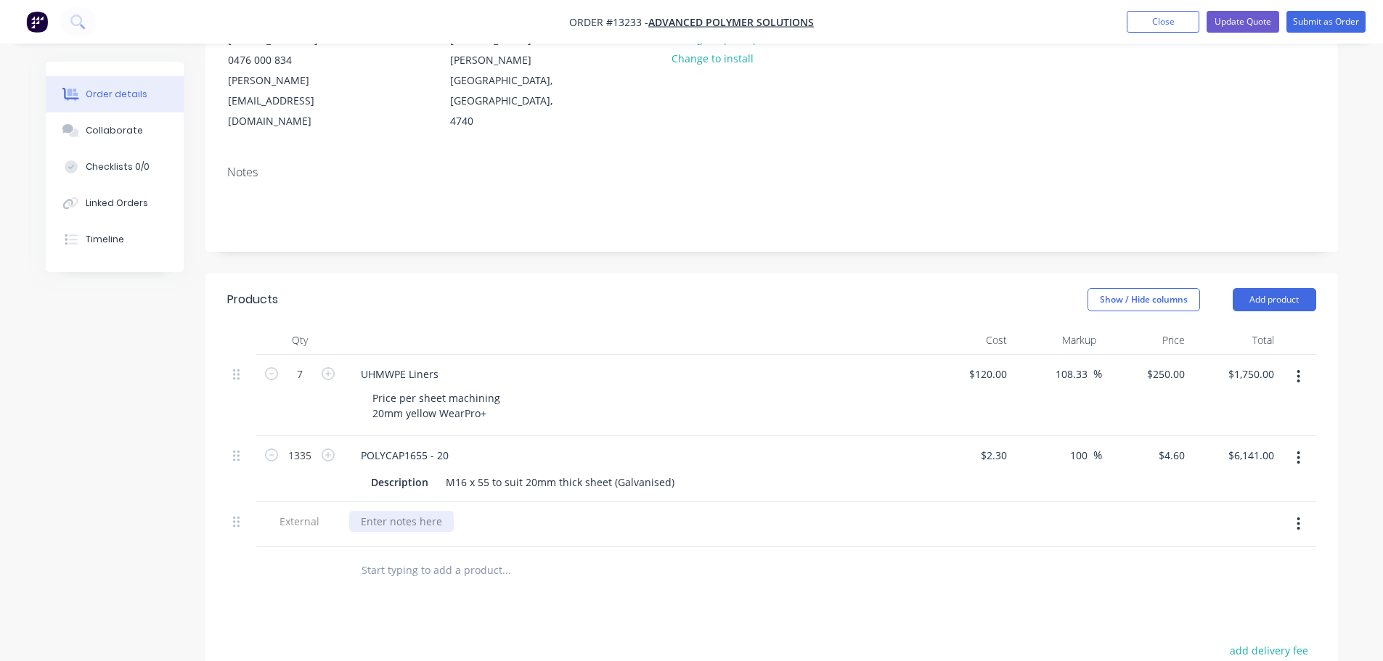
click at [378, 511] on div at bounding box center [401, 521] width 105 height 21
click at [645, 511] on div "Lead Time: should be able to meet the second week of september requirement." at bounding box center [555, 521] width 412 height 21
click at [701, 547] on div at bounding box center [604, 570] width 523 height 47
click at [1252, 29] on button "Update Quote" at bounding box center [1243, 22] width 73 height 22
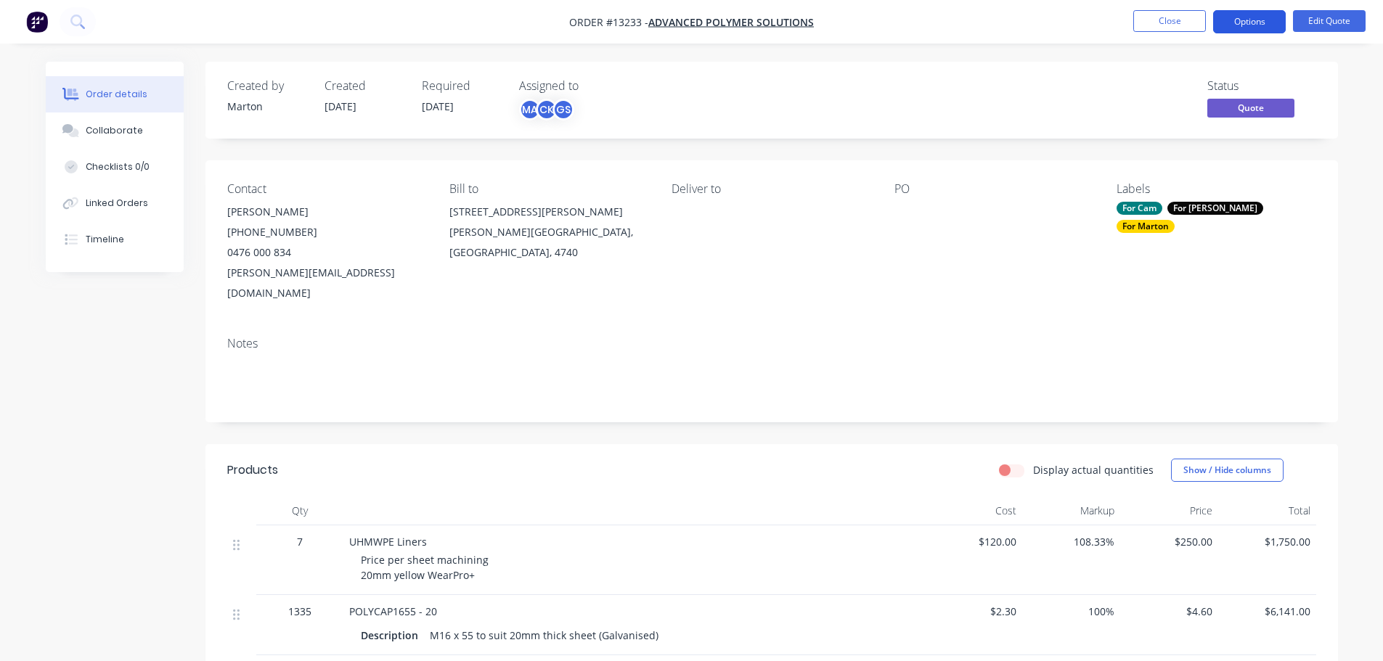
click at [1255, 24] on button "Options" at bounding box center [1249, 21] width 73 height 23
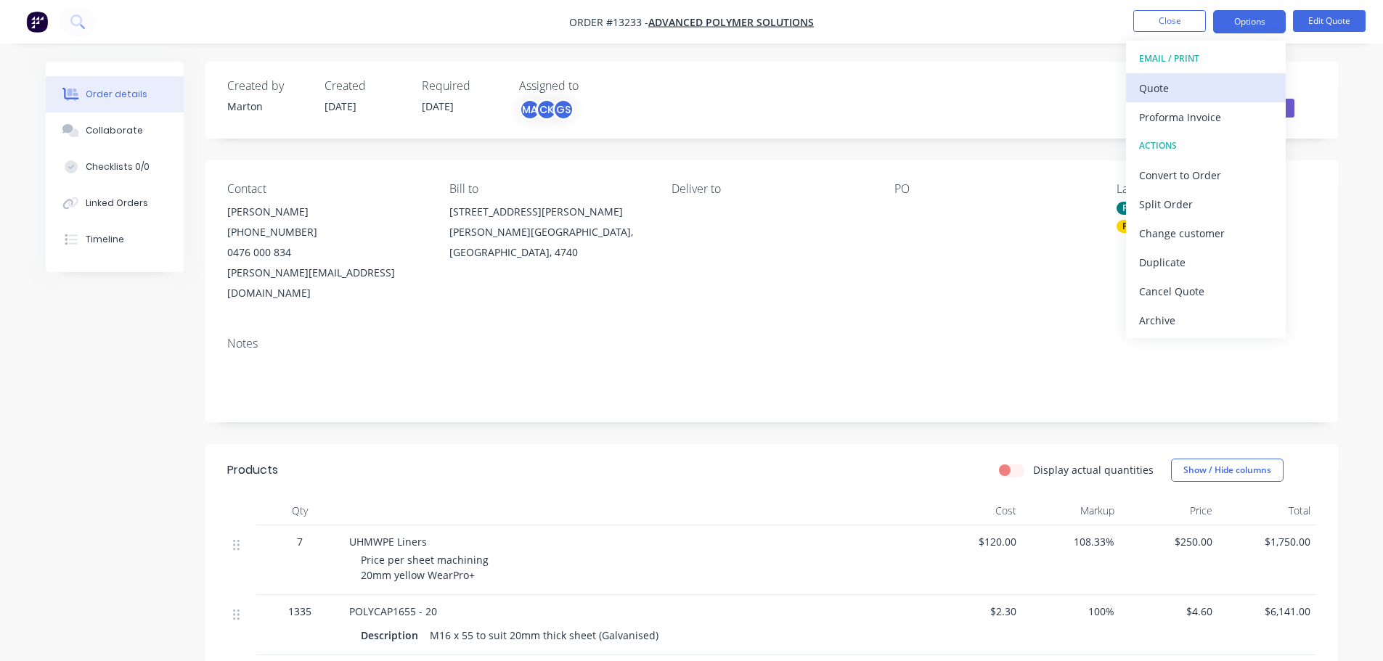
click at [1160, 84] on div "Quote" at bounding box center [1206, 88] width 134 height 21
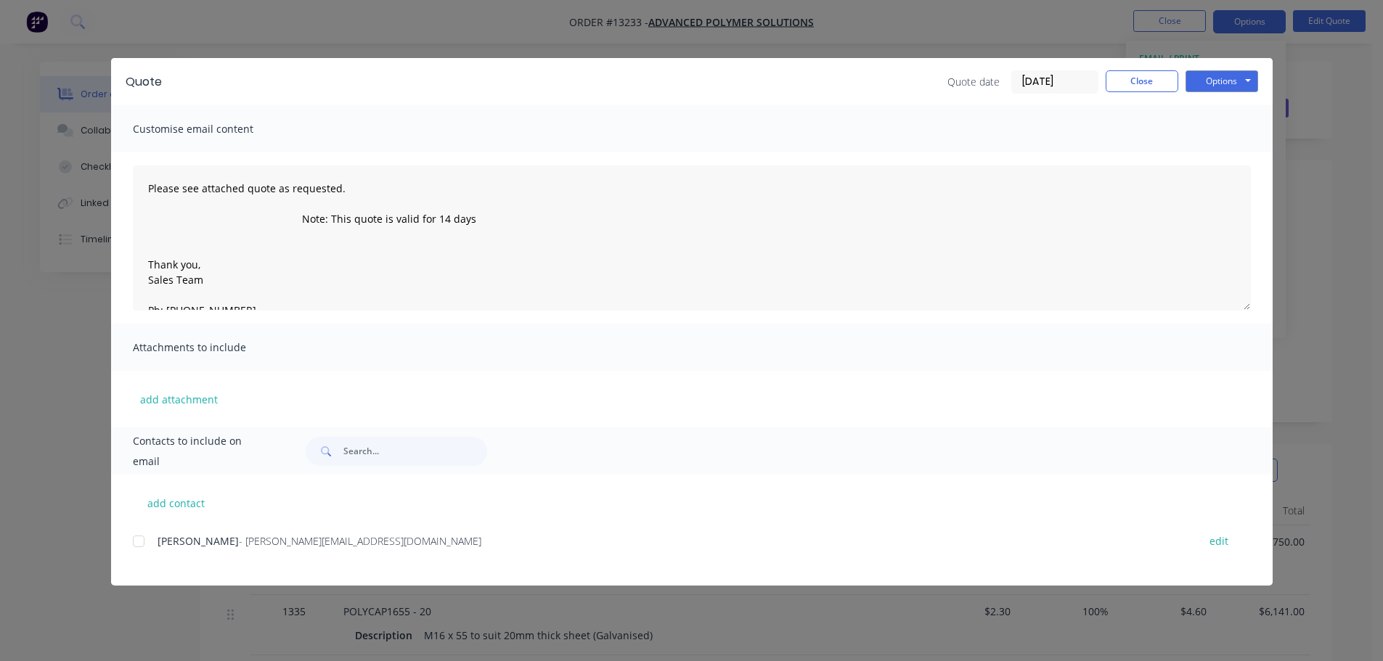
click at [144, 544] on div at bounding box center [138, 541] width 29 height 29
click at [1215, 88] on button "Options" at bounding box center [1222, 81] width 73 height 22
click at [1217, 149] on button "Email" at bounding box center [1232, 155] width 93 height 24
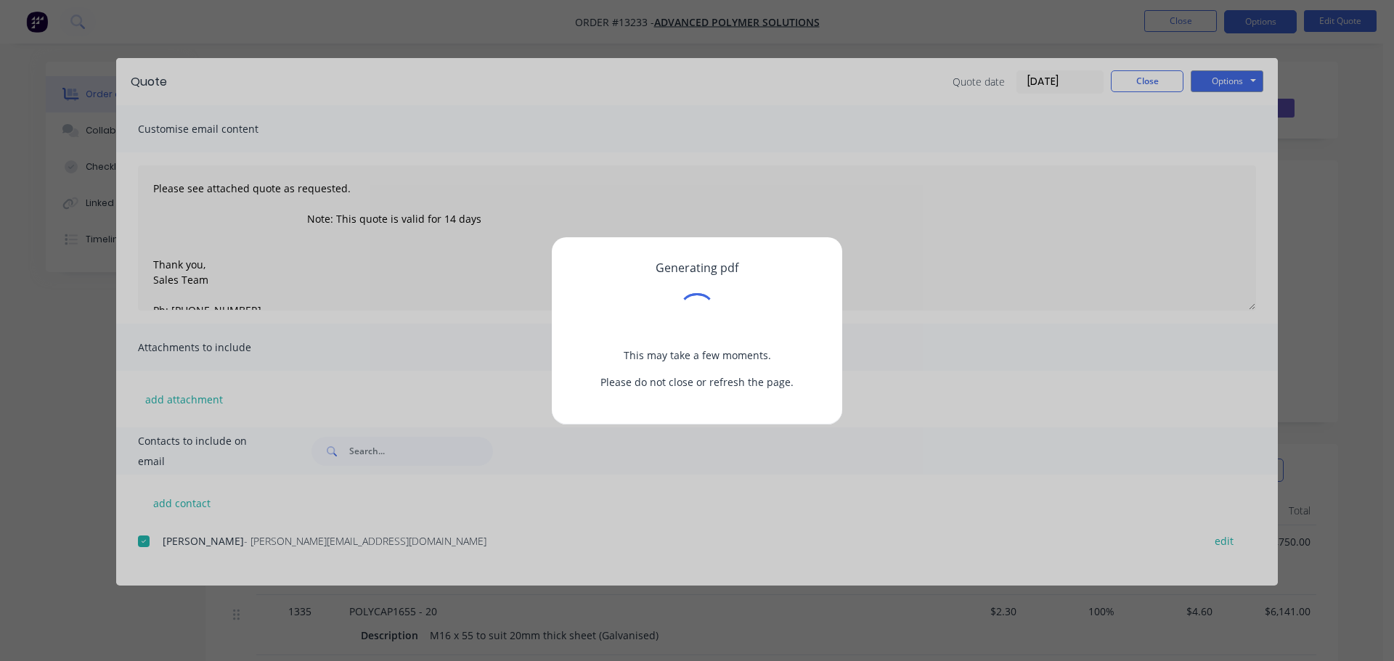
type textarea "Please see attached quote as requested. Note: This quote is valid for 14 days T…"
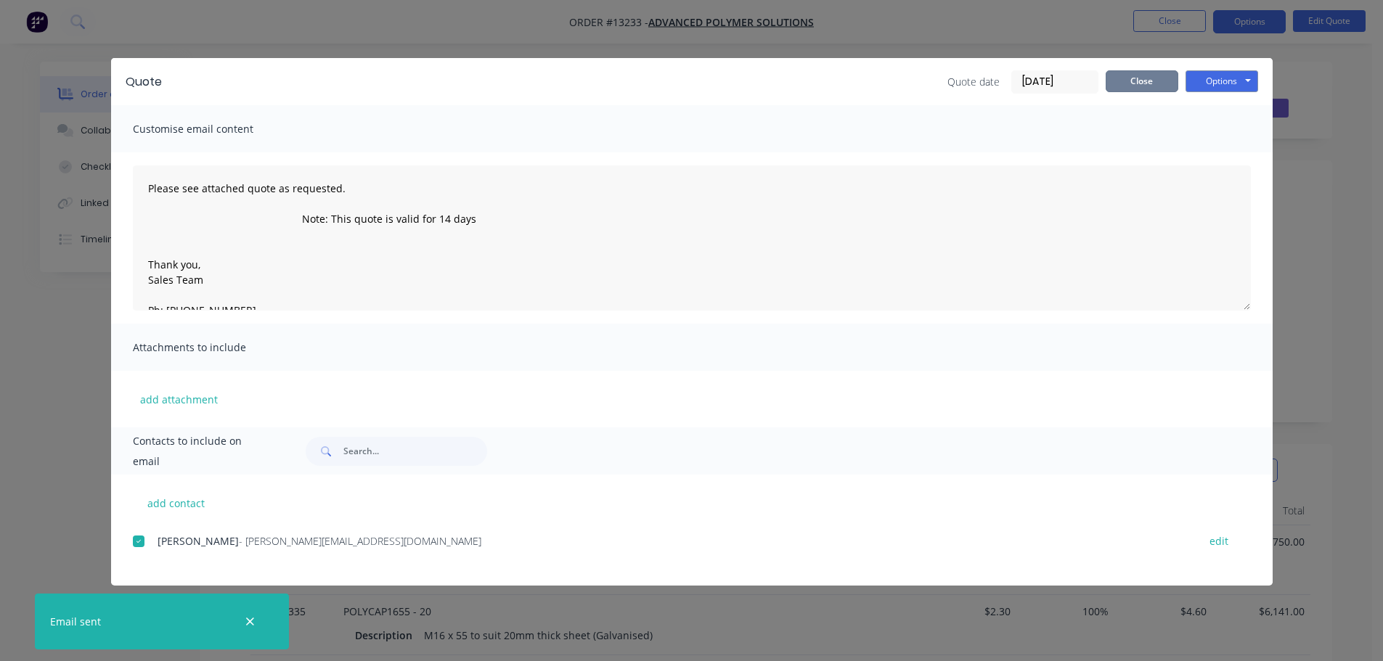
click at [1129, 83] on button "Close" at bounding box center [1142, 81] width 73 height 22
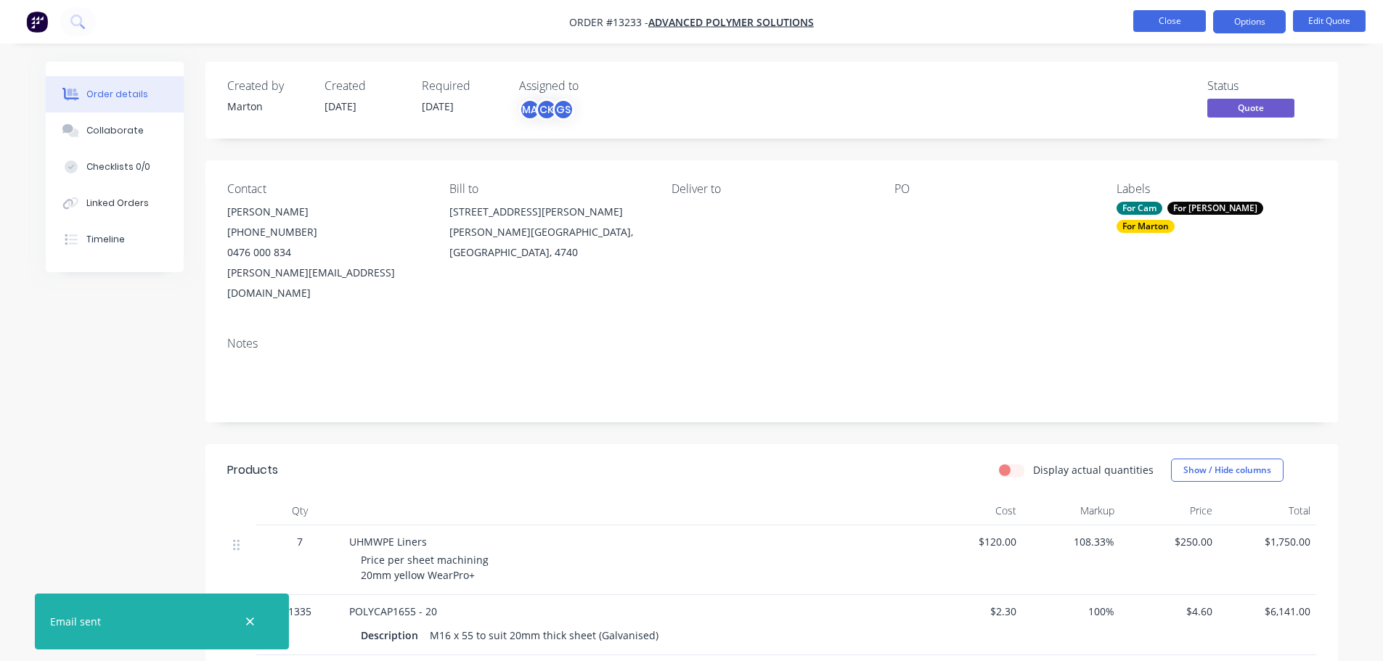
click at [1159, 12] on button "Close" at bounding box center [1169, 21] width 73 height 22
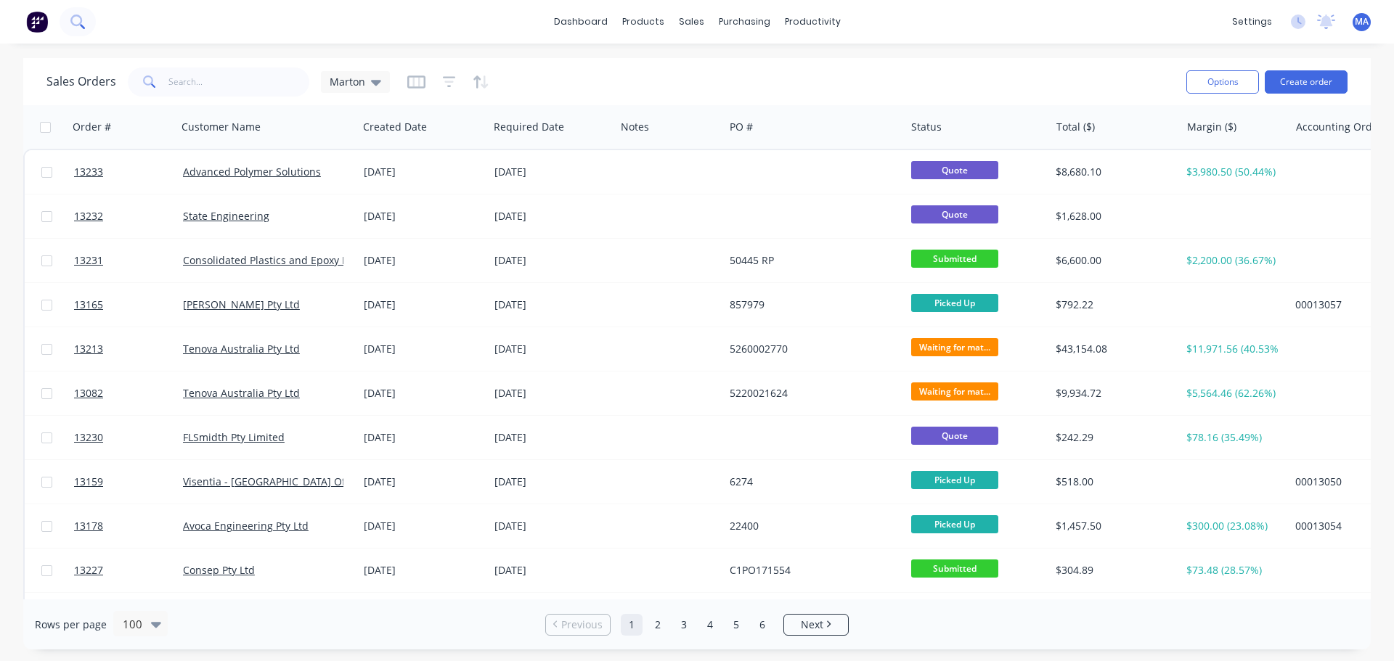
click at [86, 25] on button at bounding box center [78, 21] width 36 height 29
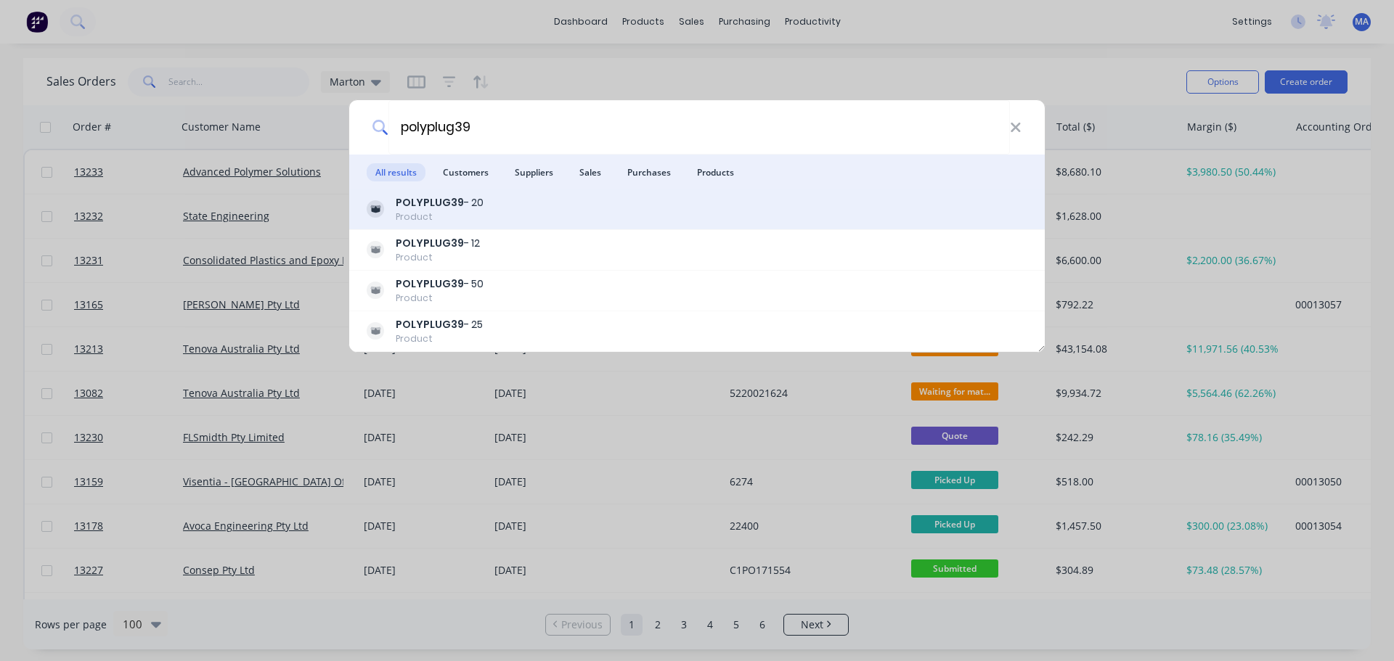
type input "polyplug39"
click at [493, 205] on div "POLYPLUG39 - 20 Product" at bounding box center [697, 209] width 661 height 28
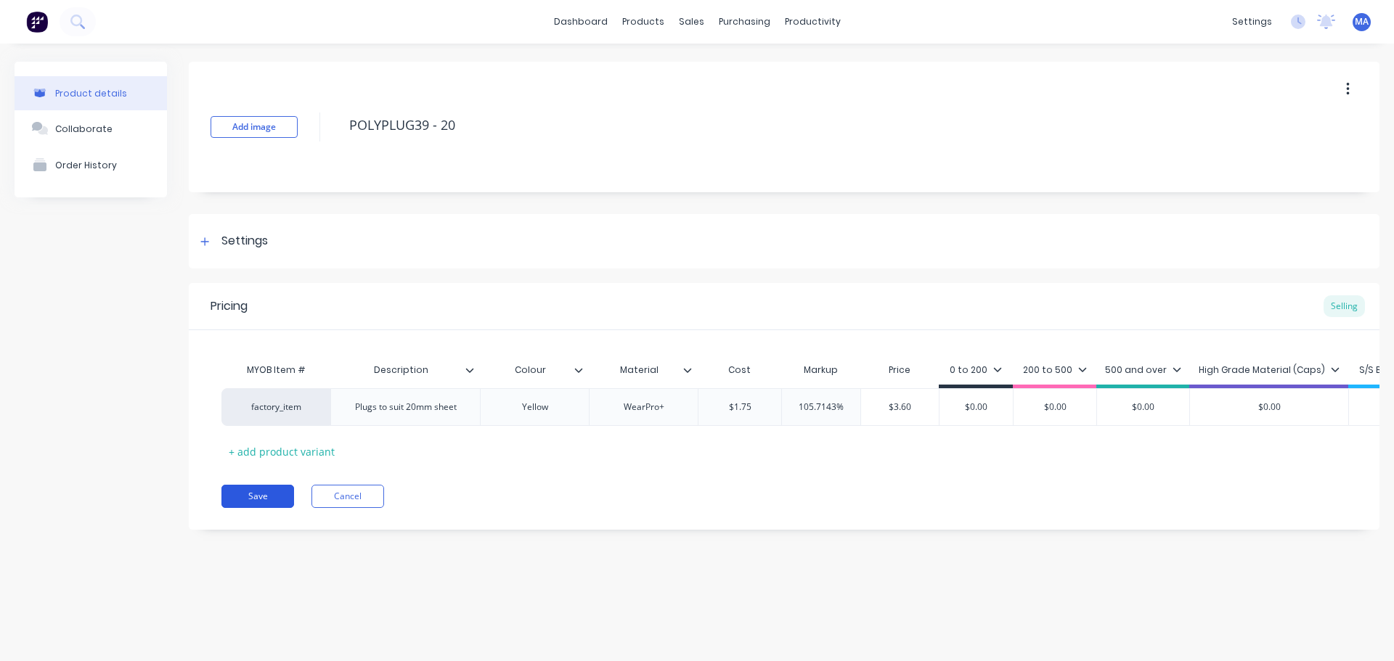
click at [284, 508] on button "Save" at bounding box center [257, 496] width 73 height 23
type textarea "x"
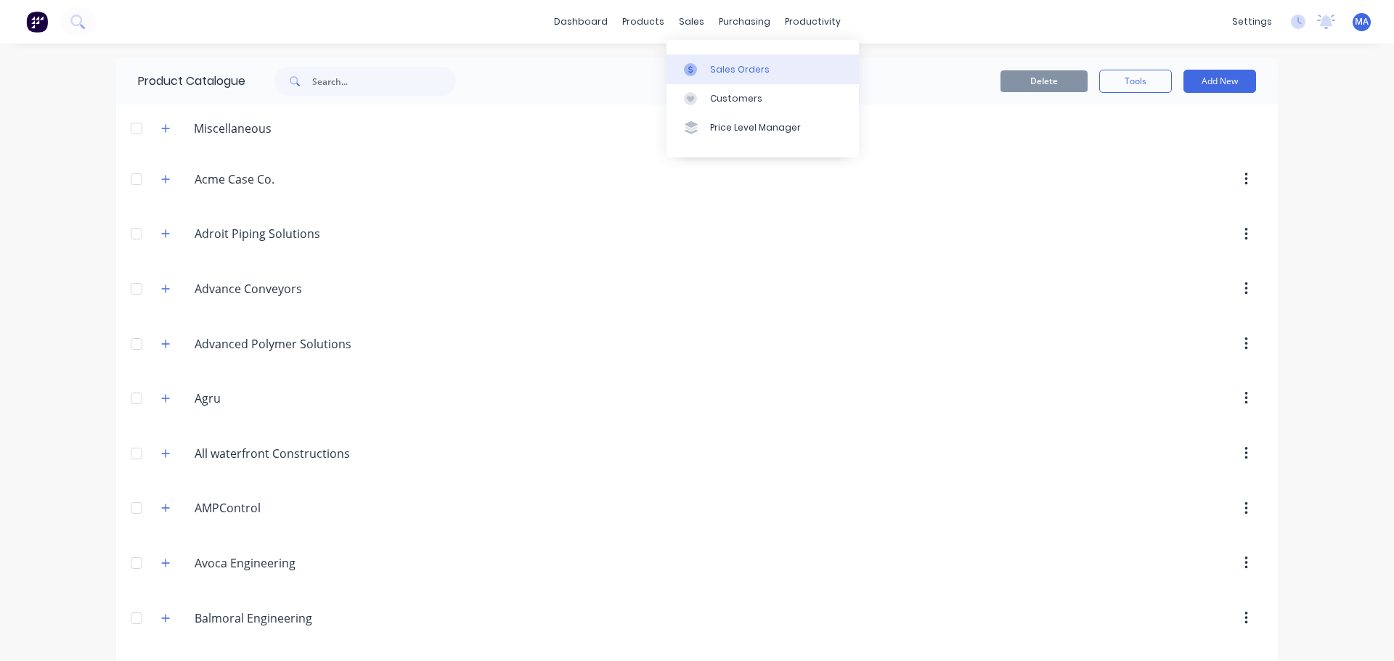
click at [703, 73] on div at bounding box center [695, 69] width 22 height 13
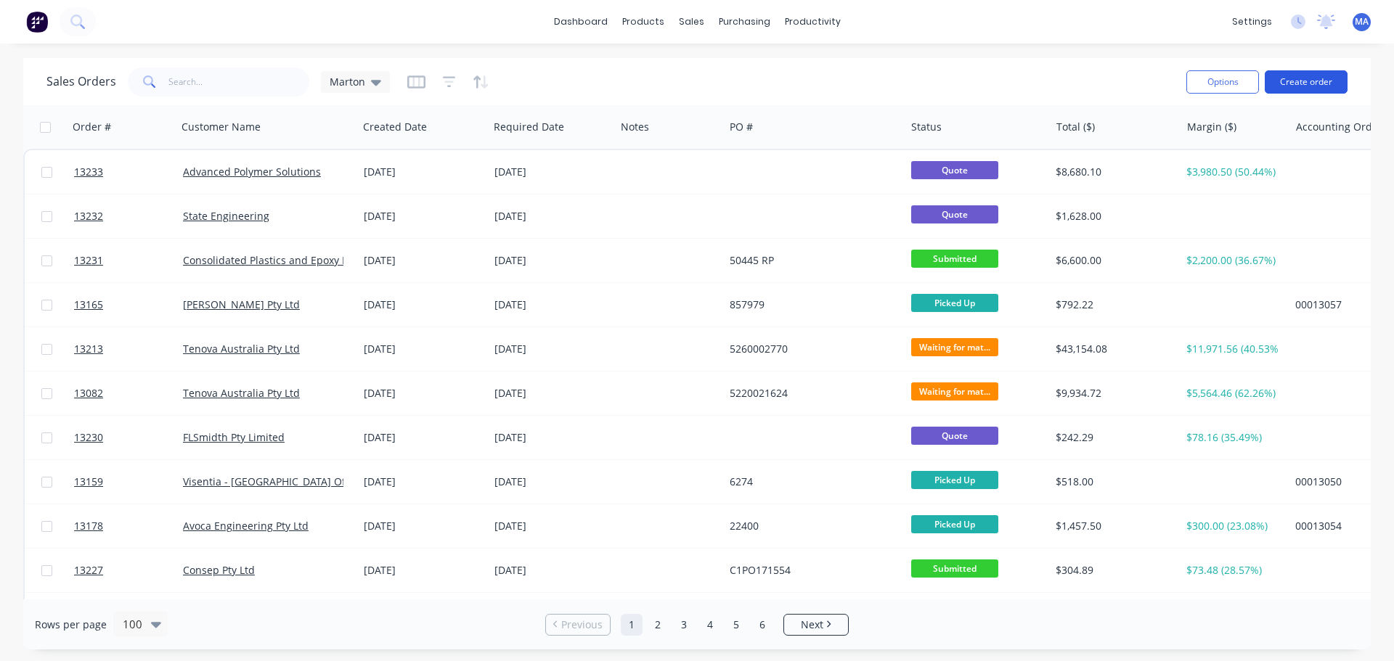
click at [1298, 89] on button "Create order" at bounding box center [1306, 81] width 83 height 23
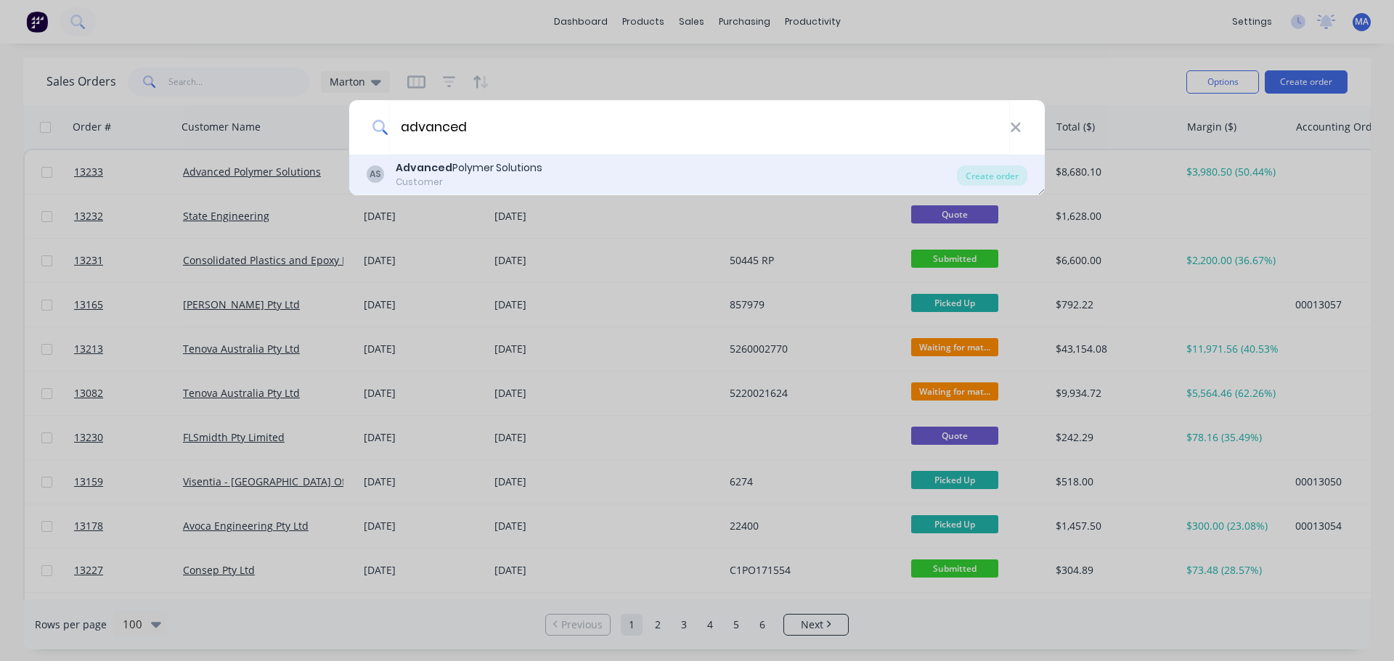
type input "advanced"
click at [478, 166] on div "Advanced Polymer Solutions" at bounding box center [469, 167] width 147 height 15
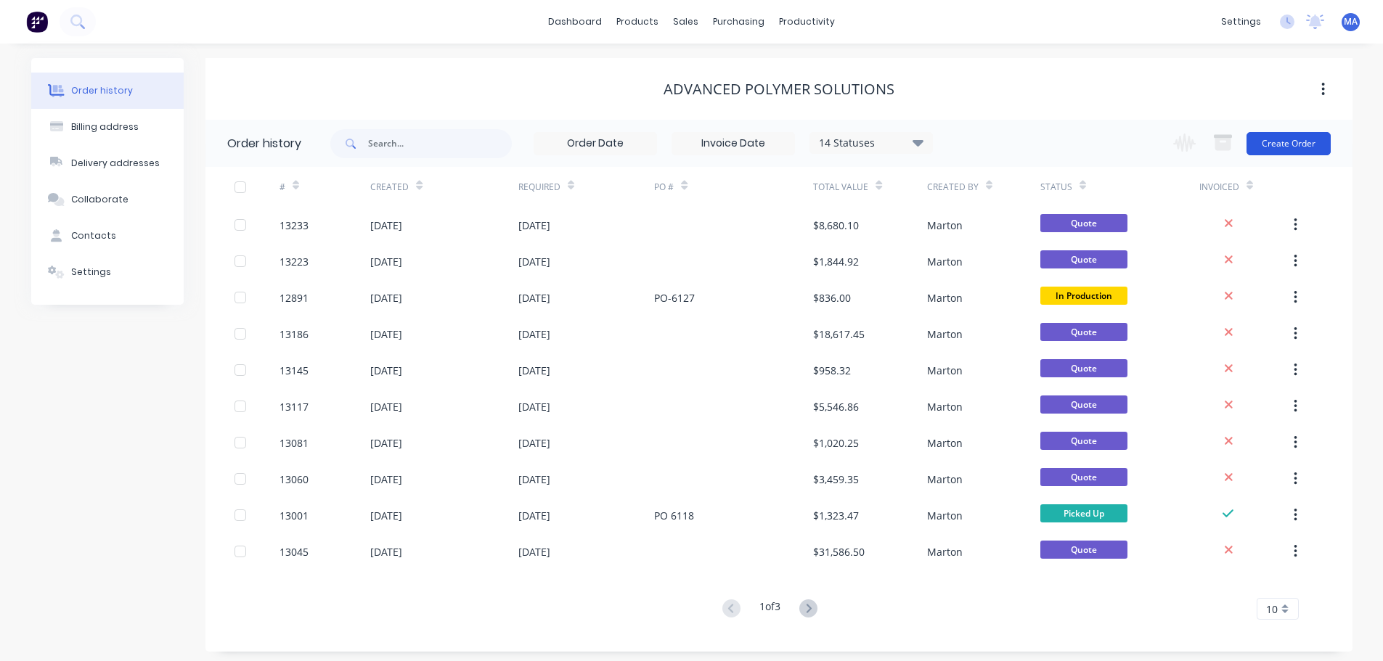
click at [1304, 147] on button "Create Order" at bounding box center [1289, 143] width 84 height 23
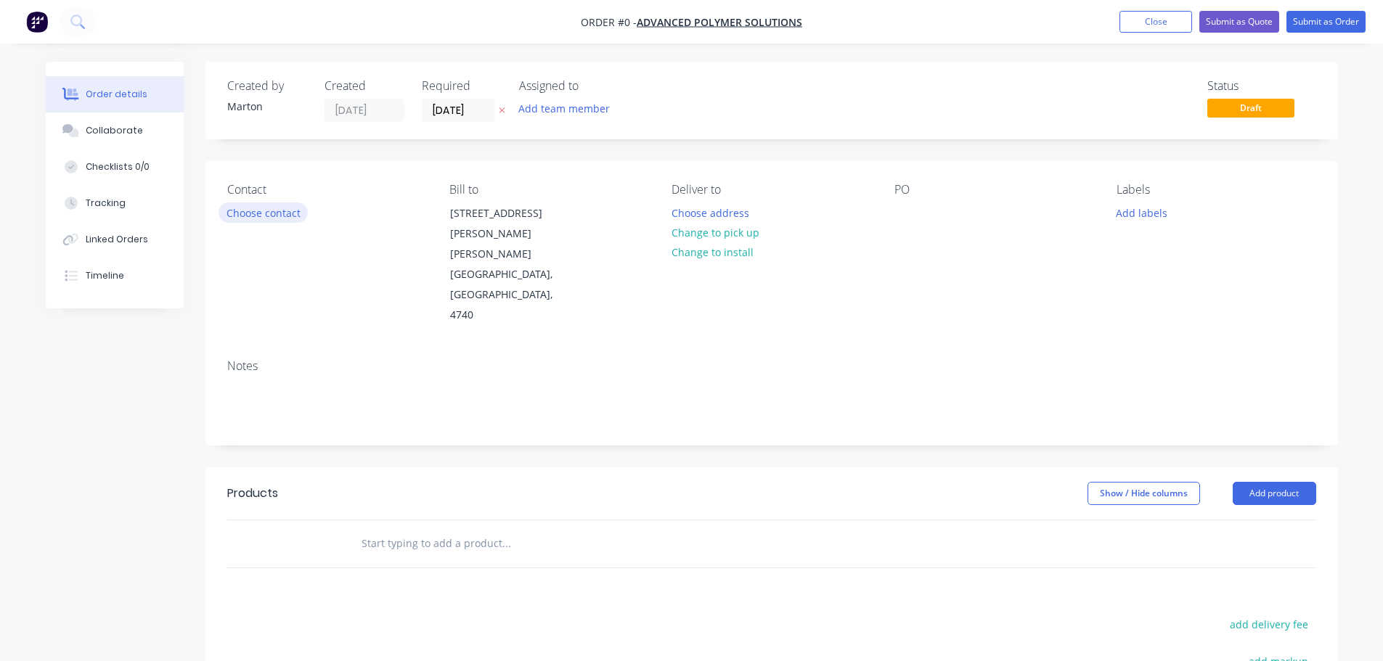
click at [256, 211] on button "Choose contact" at bounding box center [263, 213] width 89 height 20
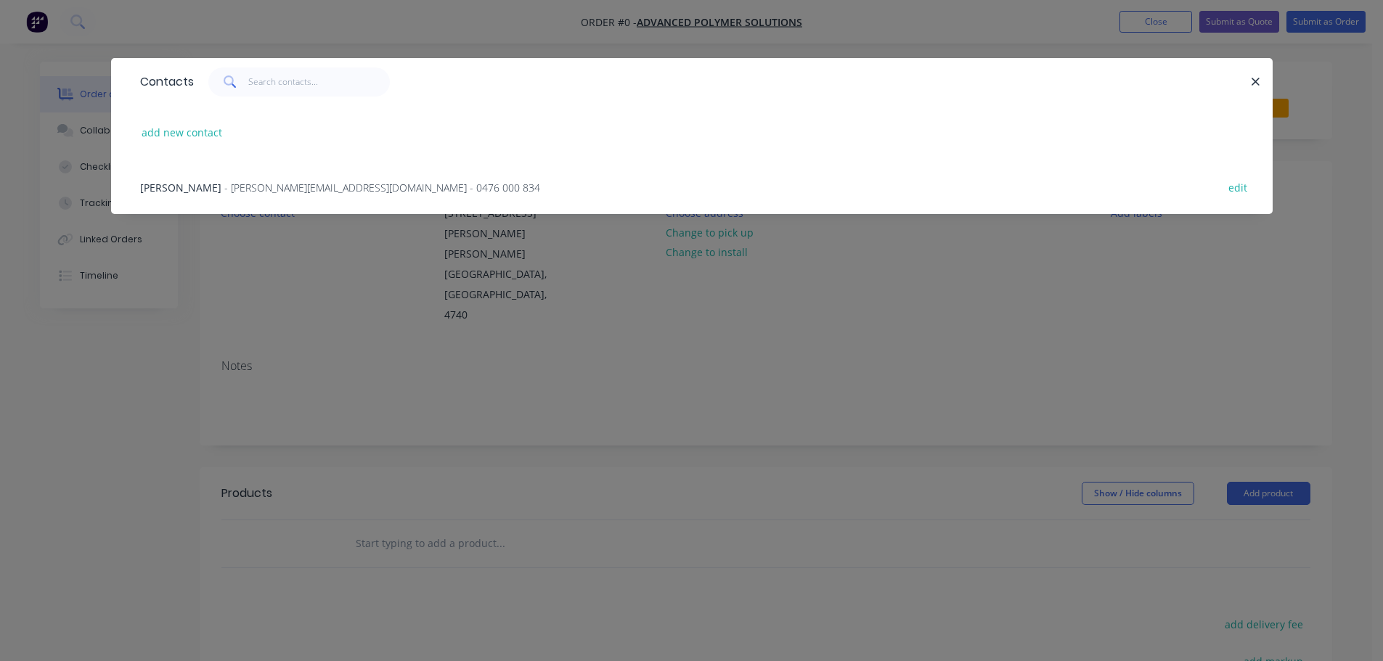
click at [252, 192] on span "- daryl@advancedpolymersolutions.com.au - 0476 000 834" at bounding box center [382, 188] width 316 height 14
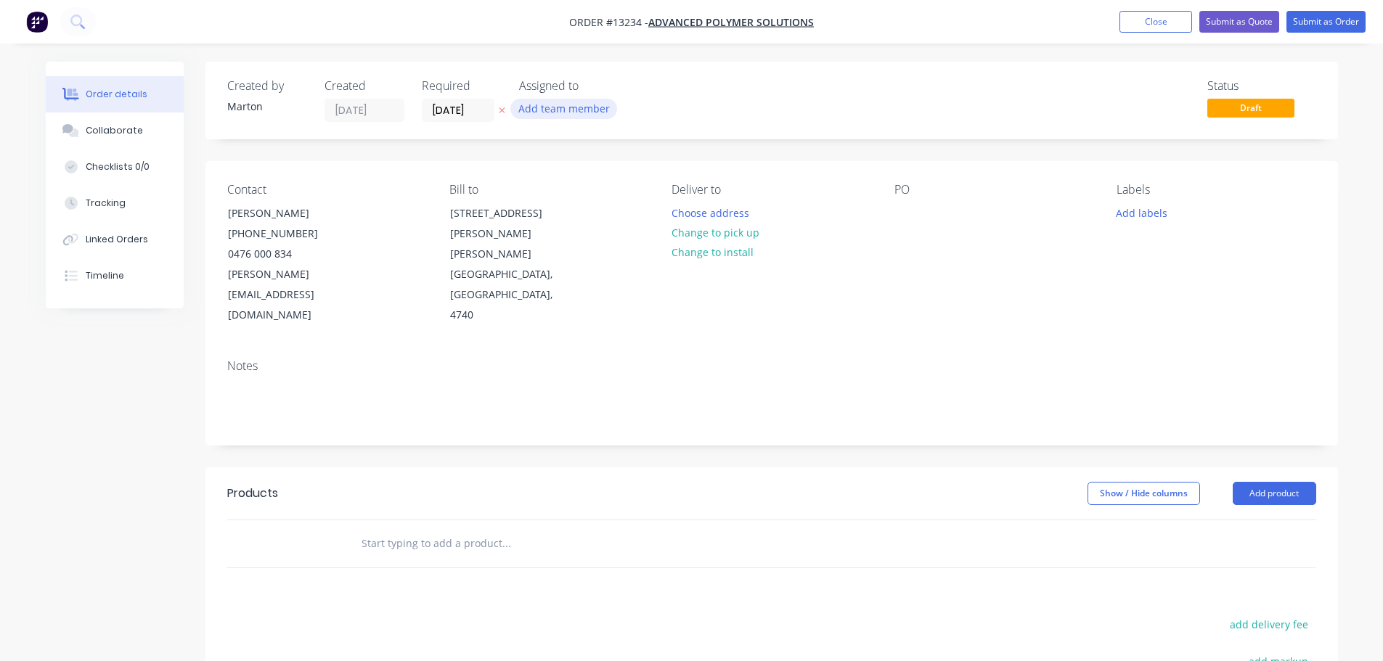
click at [558, 108] on button "Add team member" at bounding box center [563, 109] width 107 height 20
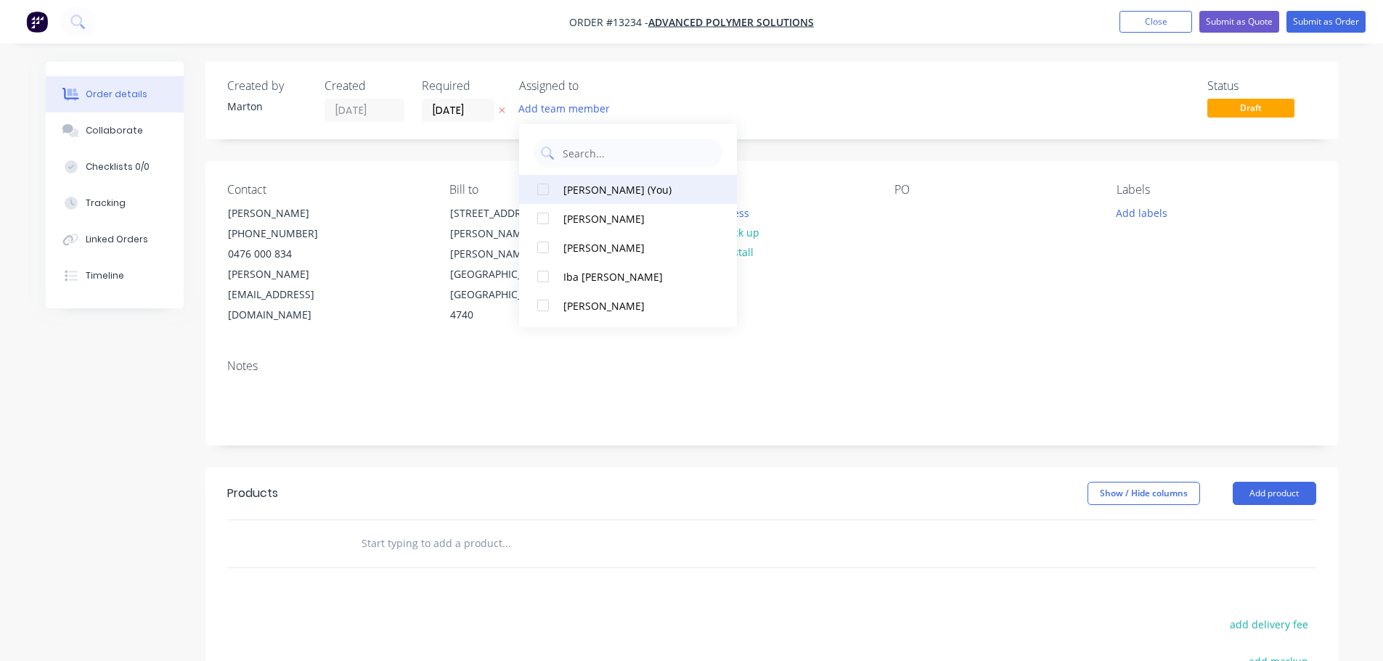
click at [550, 188] on div at bounding box center [543, 189] width 29 height 29
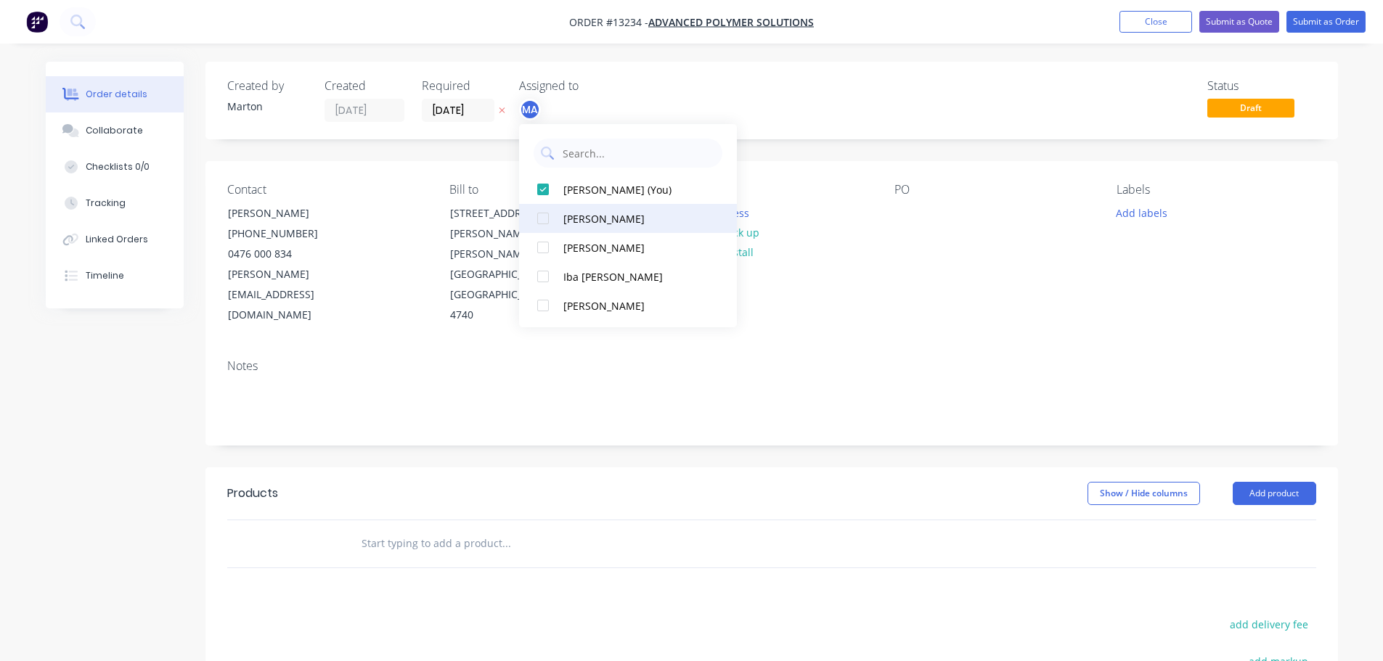
click at [536, 213] on div at bounding box center [543, 218] width 29 height 29
click at [539, 248] on div at bounding box center [543, 247] width 29 height 29
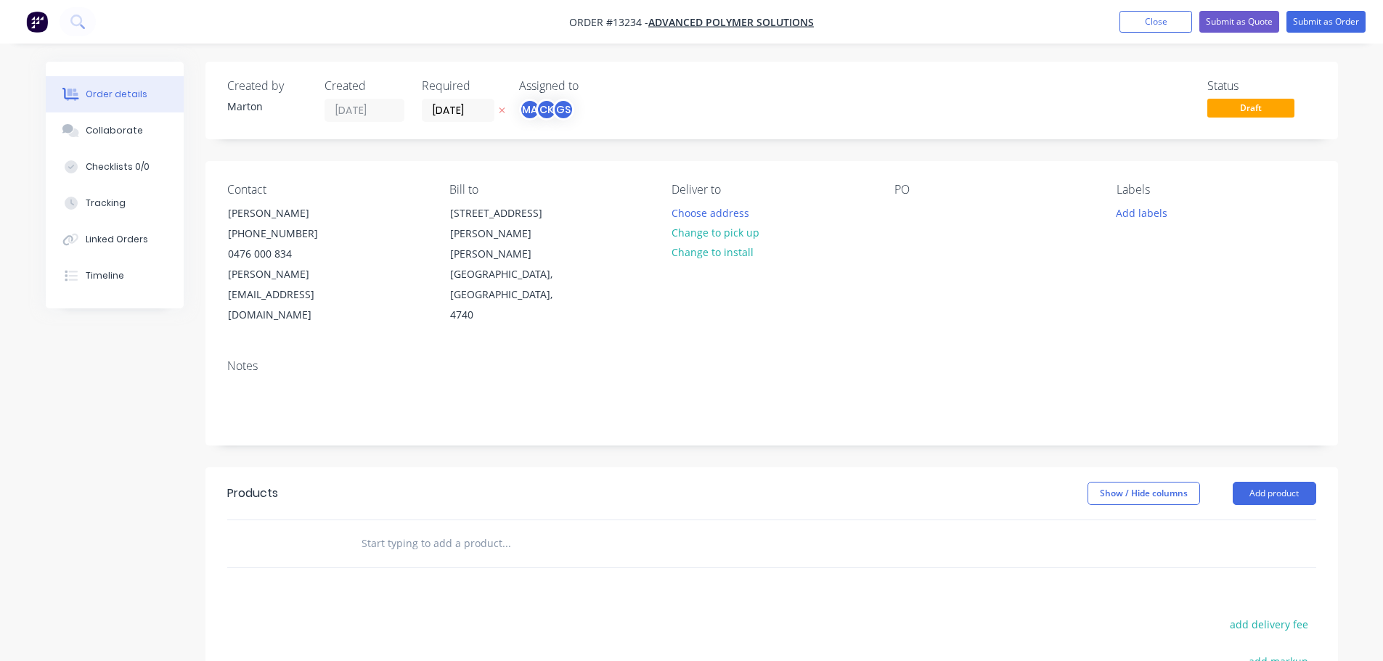
click at [787, 113] on div "Status Draft" at bounding box center [990, 100] width 652 height 43
click at [441, 100] on label "13/08/25" at bounding box center [458, 110] width 73 height 23
click at [441, 100] on input "13/08/25" at bounding box center [458, 110] width 71 height 22
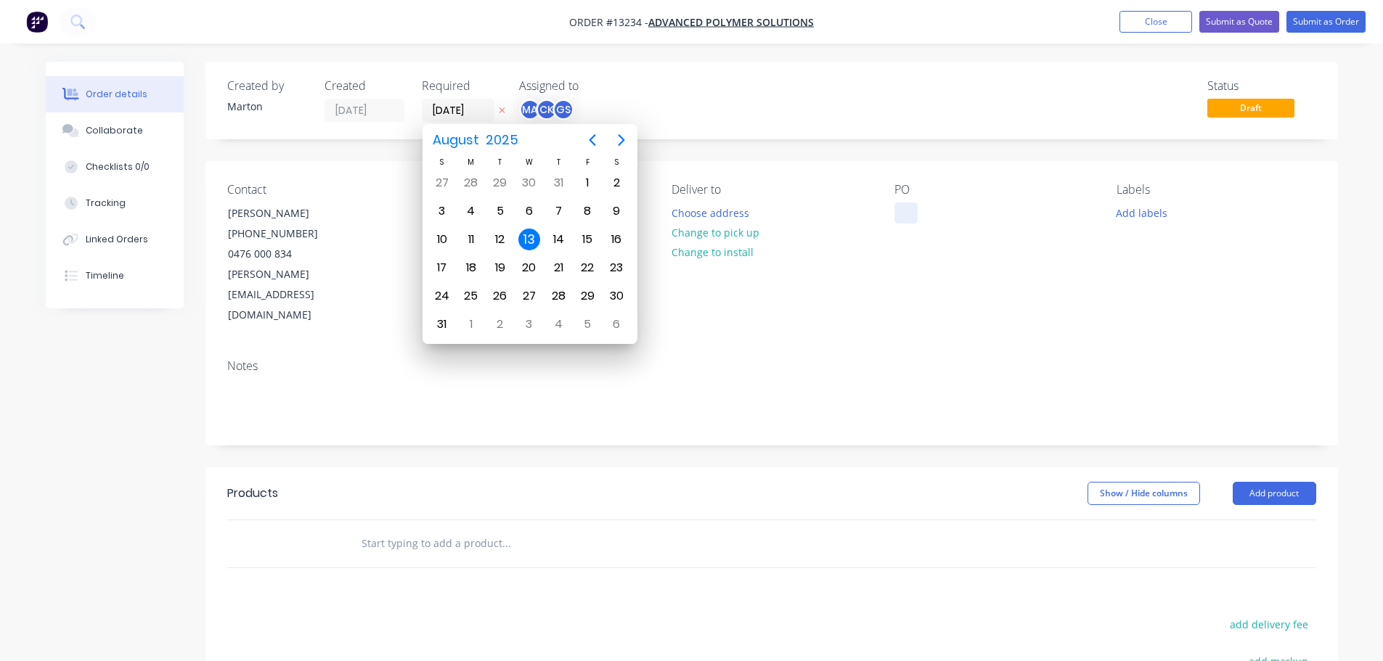
click at [905, 206] on div at bounding box center [905, 213] width 23 height 21
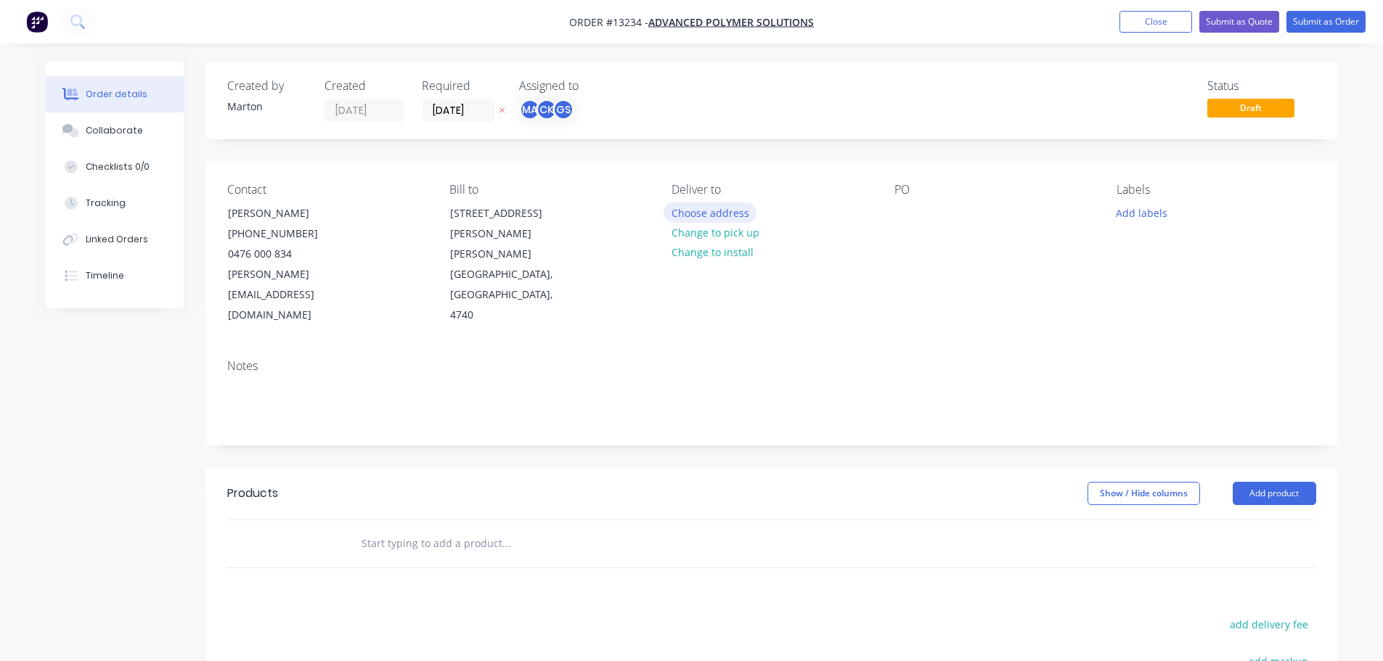
click at [749, 211] on button "Choose address" at bounding box center [710, 213] width 93 height 20
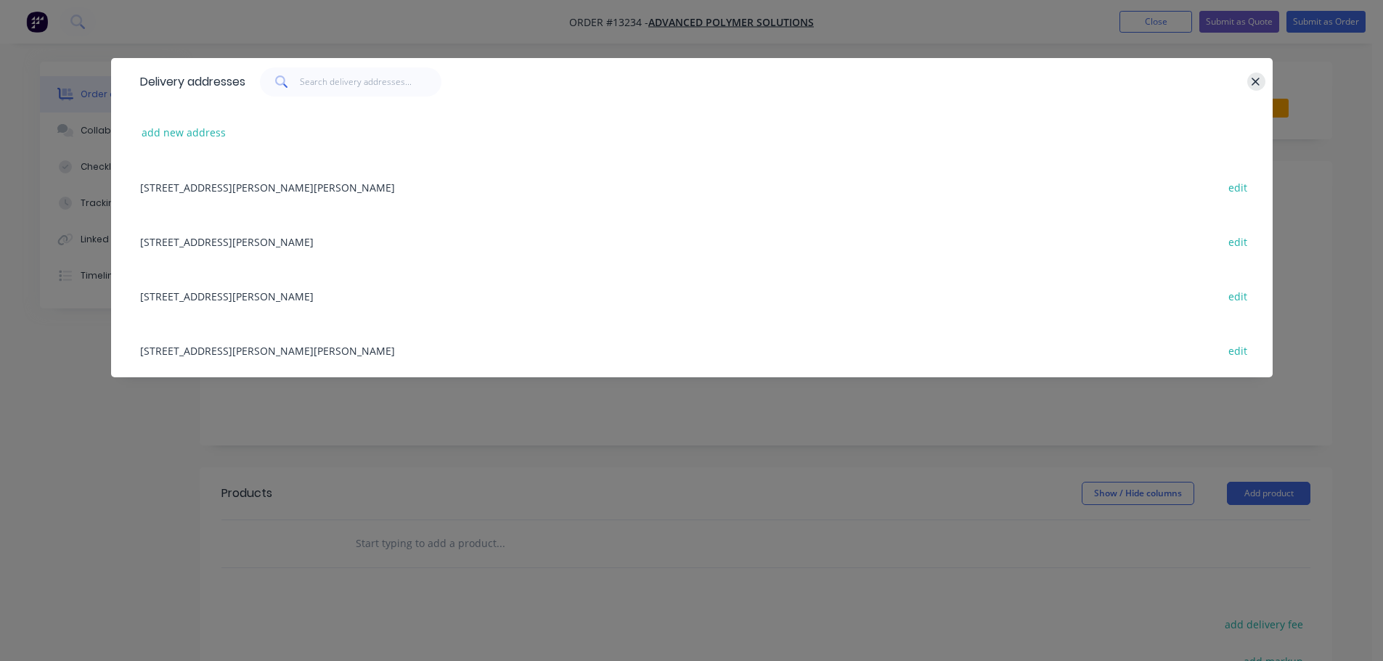
click at [1259, 74] on button "button" at bounding box center [1256, 82] width 18 height 18
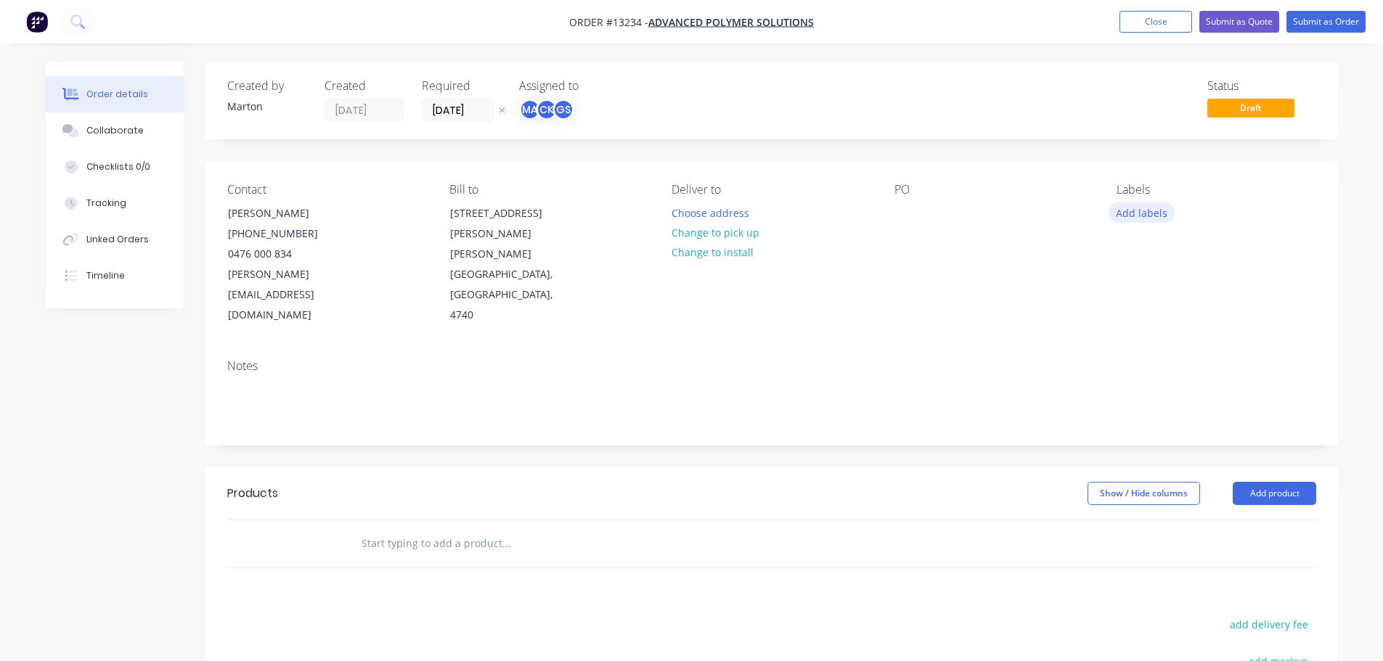
click at [1137, 204] on button "Add labels" at bounding box center [1142, 213] width 67 height 20
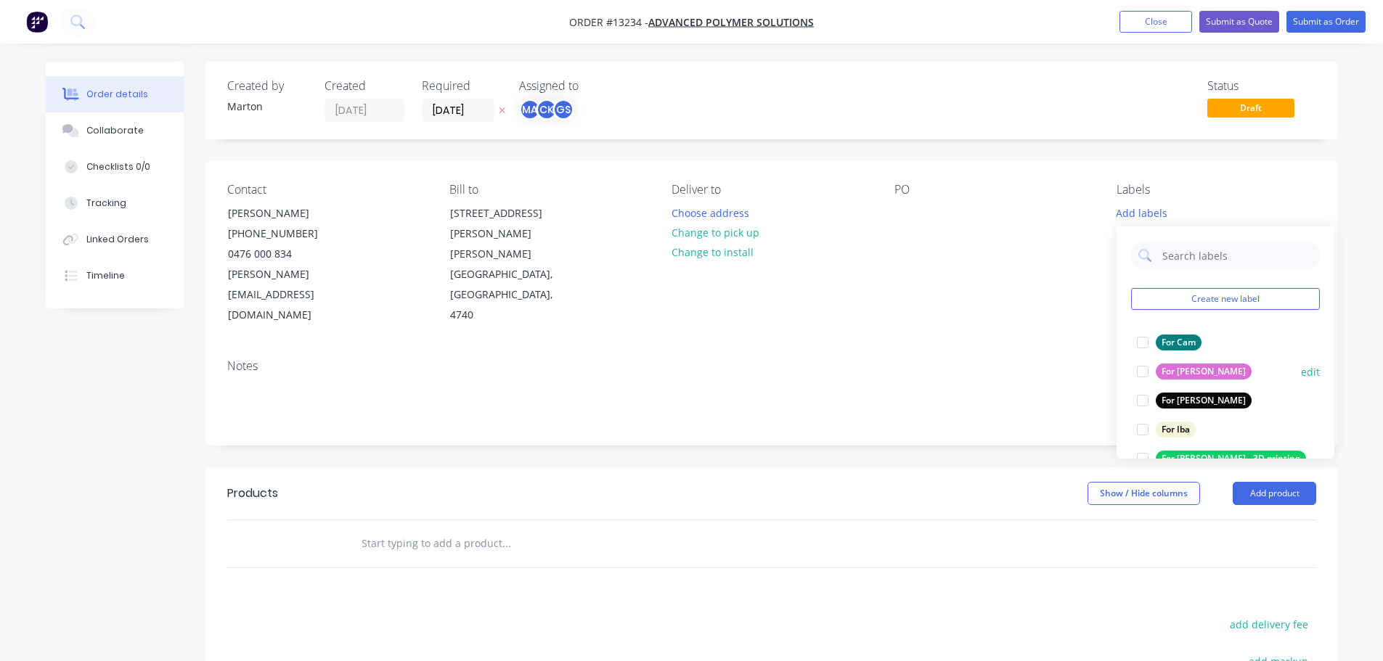
drag, startPoint x: 1143, startPoint y: 343, endPoint x: 1138, endPoint y: 359, distance: 16.6
click at [1143, 345] on div at bounding box center [1142, 342] width 29 height 29
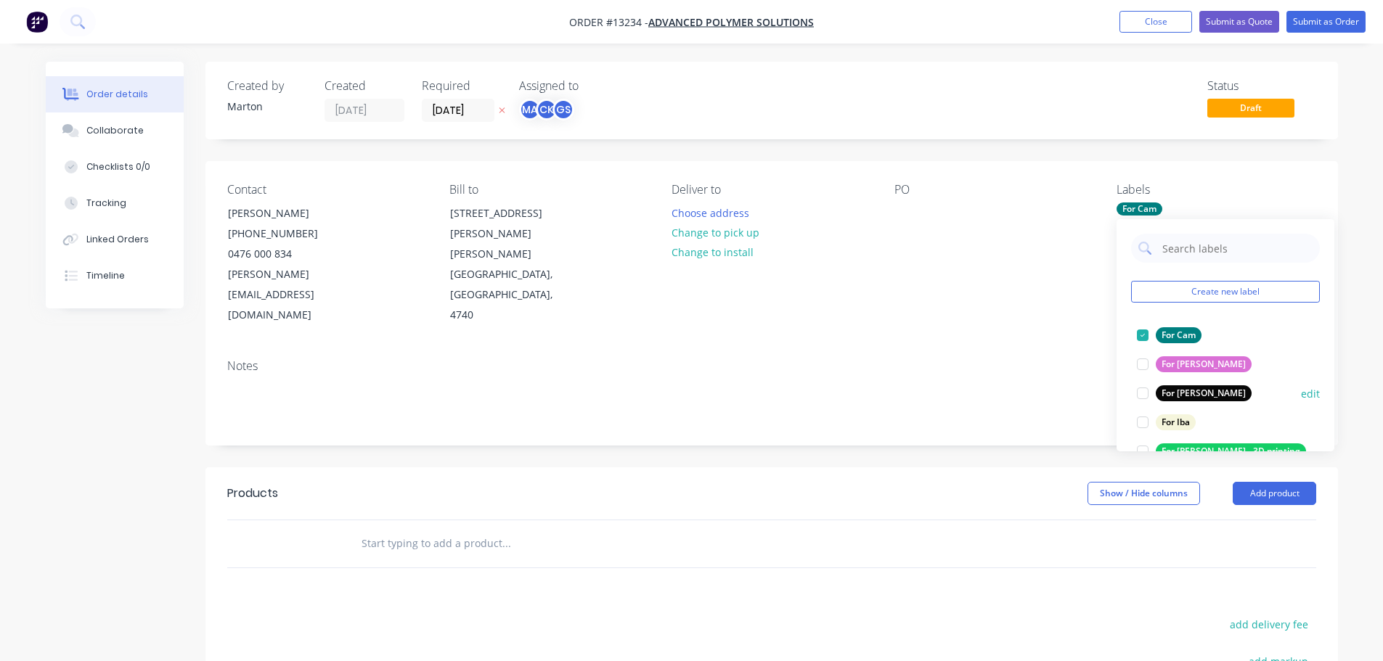
click at [1138, 395] on div at bounding box center [1142, 393] width 29 height 29
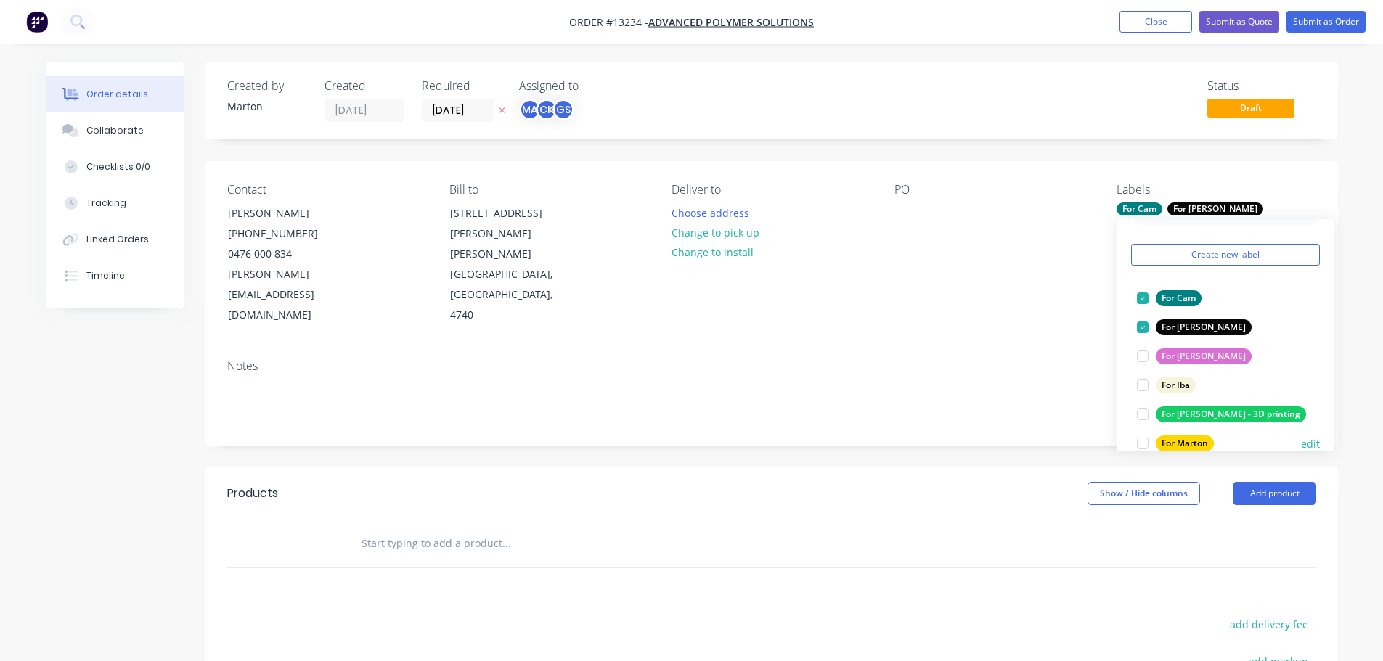
scroll to position [73, 0]
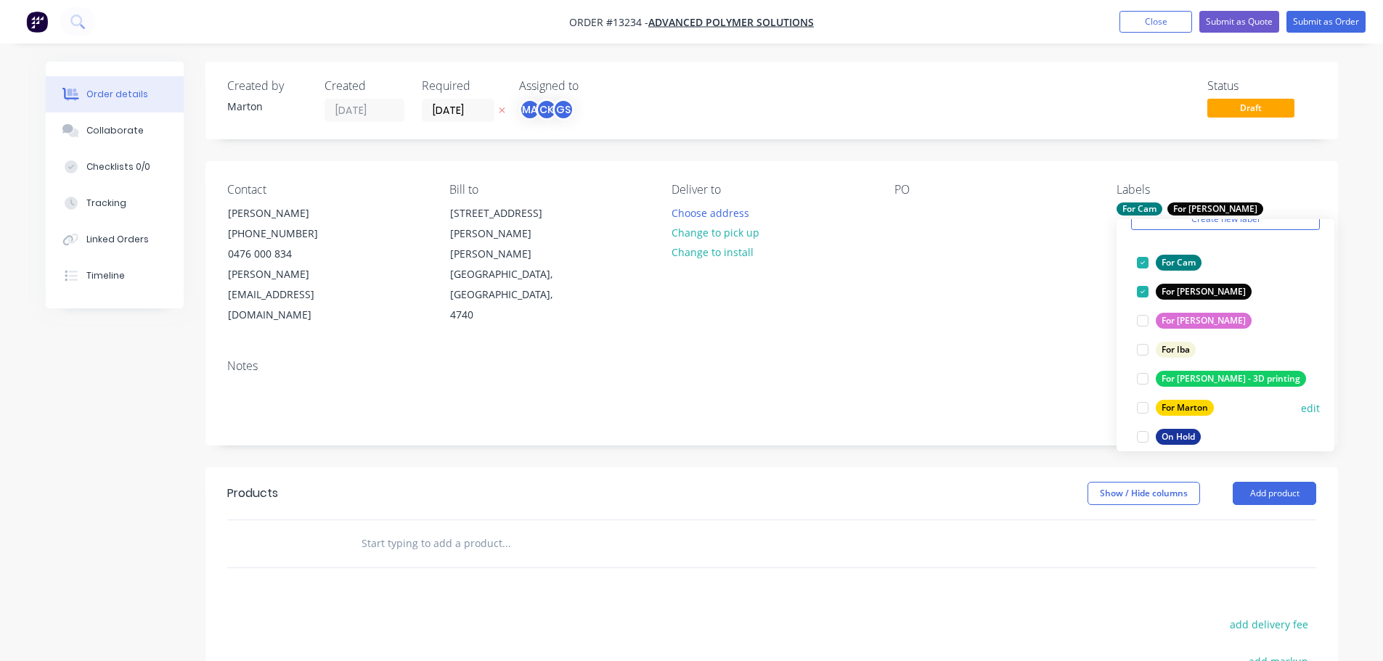
click at [1143, 399] on div at bounding box center [1142, 407] width 29 height 29
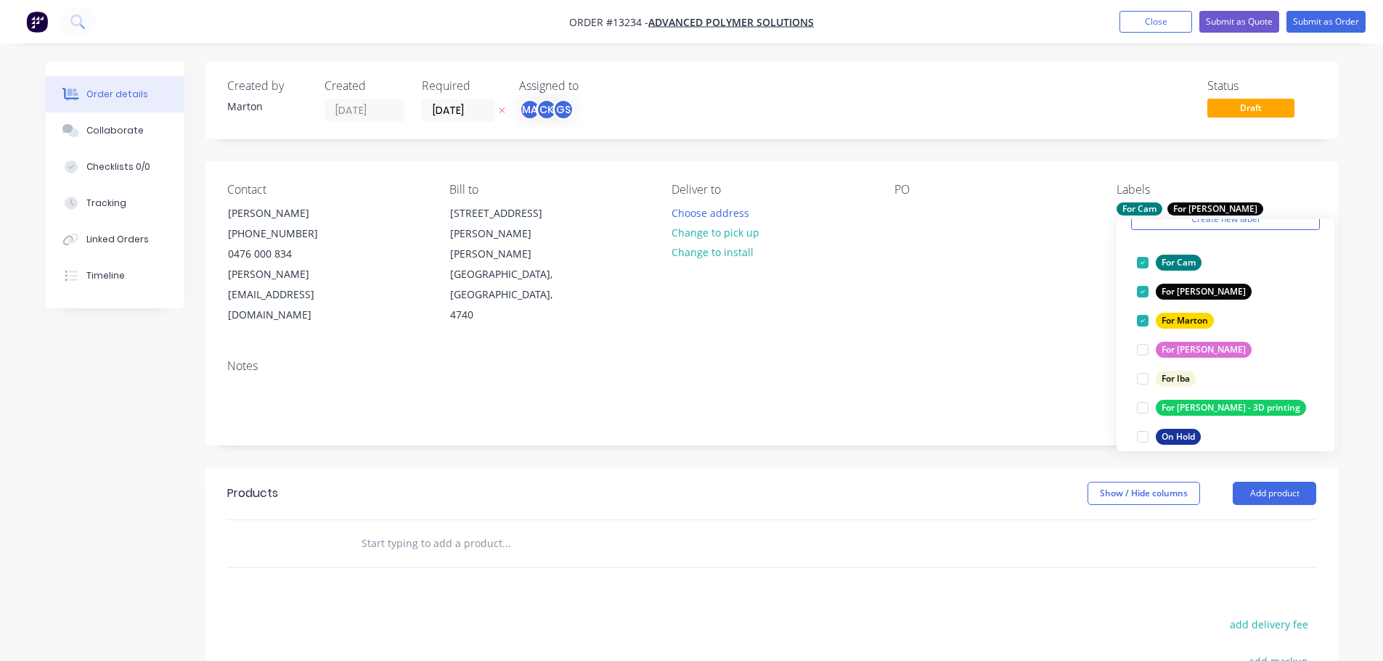
click at [560, 529] on input "text" at bounding box center [506, 543] width 290 height 29
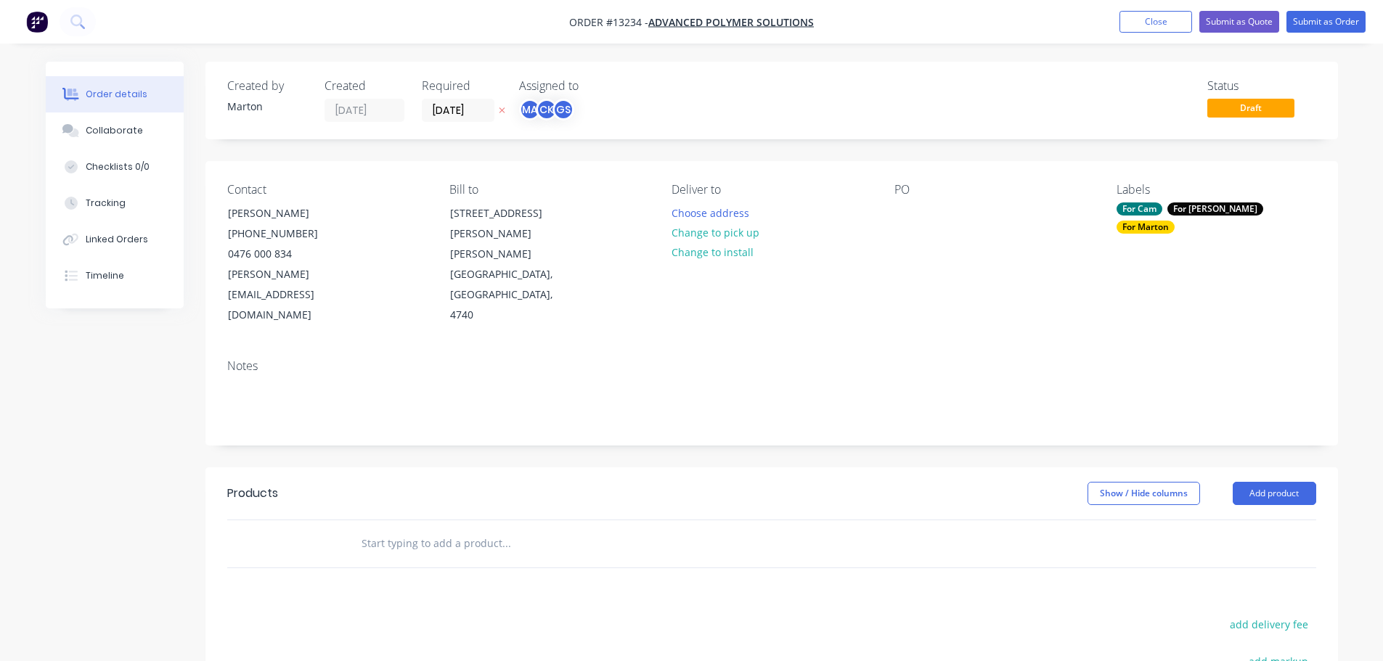
click at [430, 529] on input "text" at bounding box center [506, 543] width 290 height 29
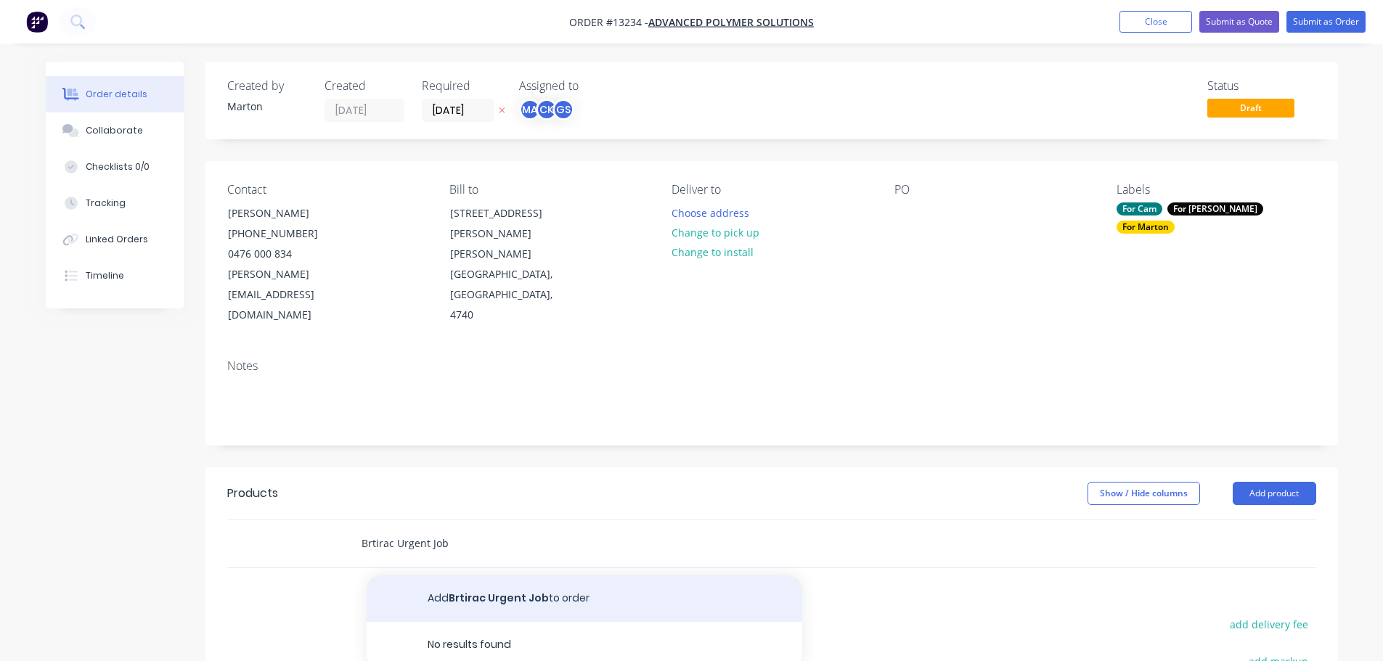
type input "Brtirac Urgent Job"
click at [497, 576] on button "Add Brtirac Urgent Job to order" at bounding box center [585, 599] width 436 height 46
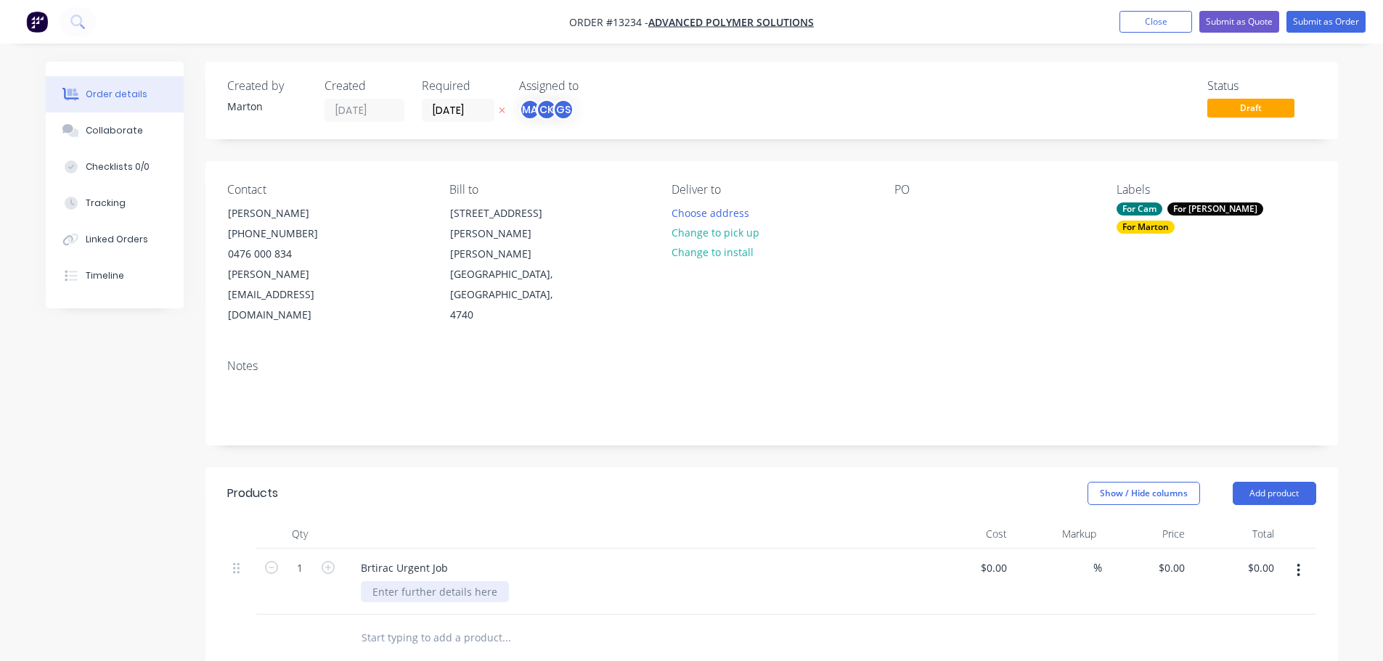
click at [440, 582] on div at bounding box center [435, 592] width 148 height 21
click at [1008, 558] on input at bounding box center [995, 568] width 33 height 21
type input "$150.00"
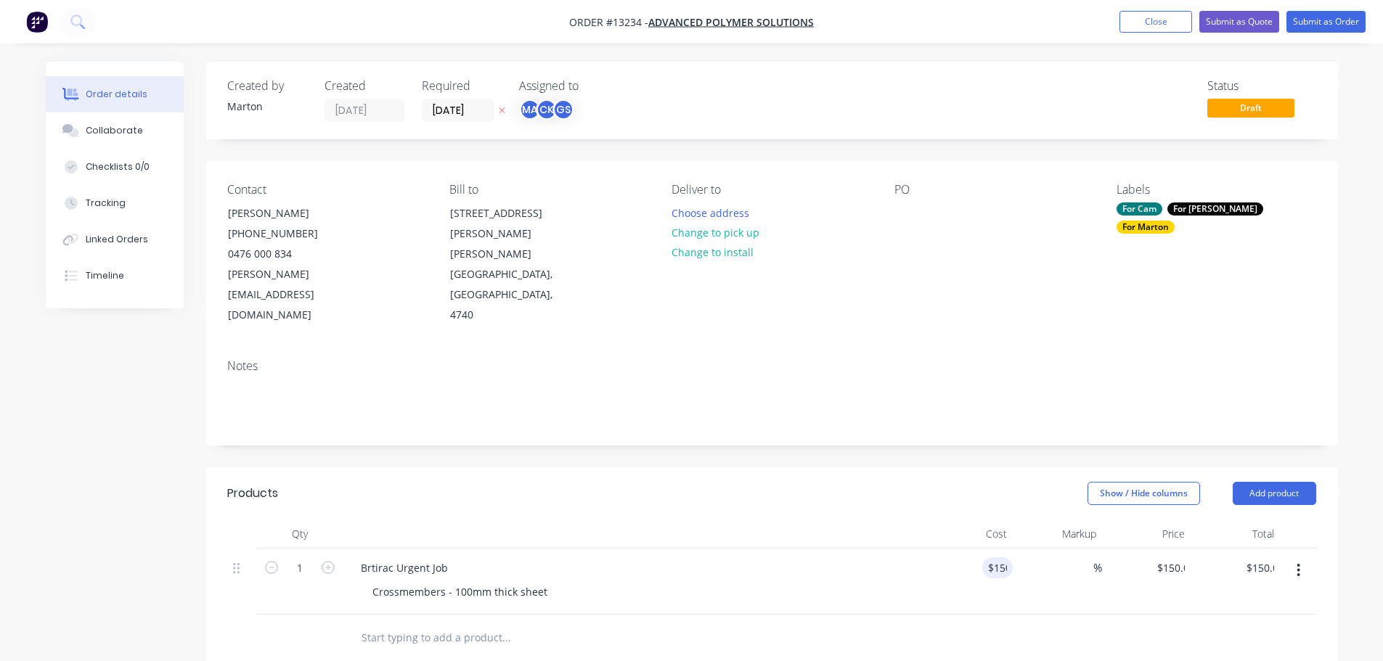
click at [990, 570] on div "$150.00 150" at bounding box center [968, 582] width 89 height 66
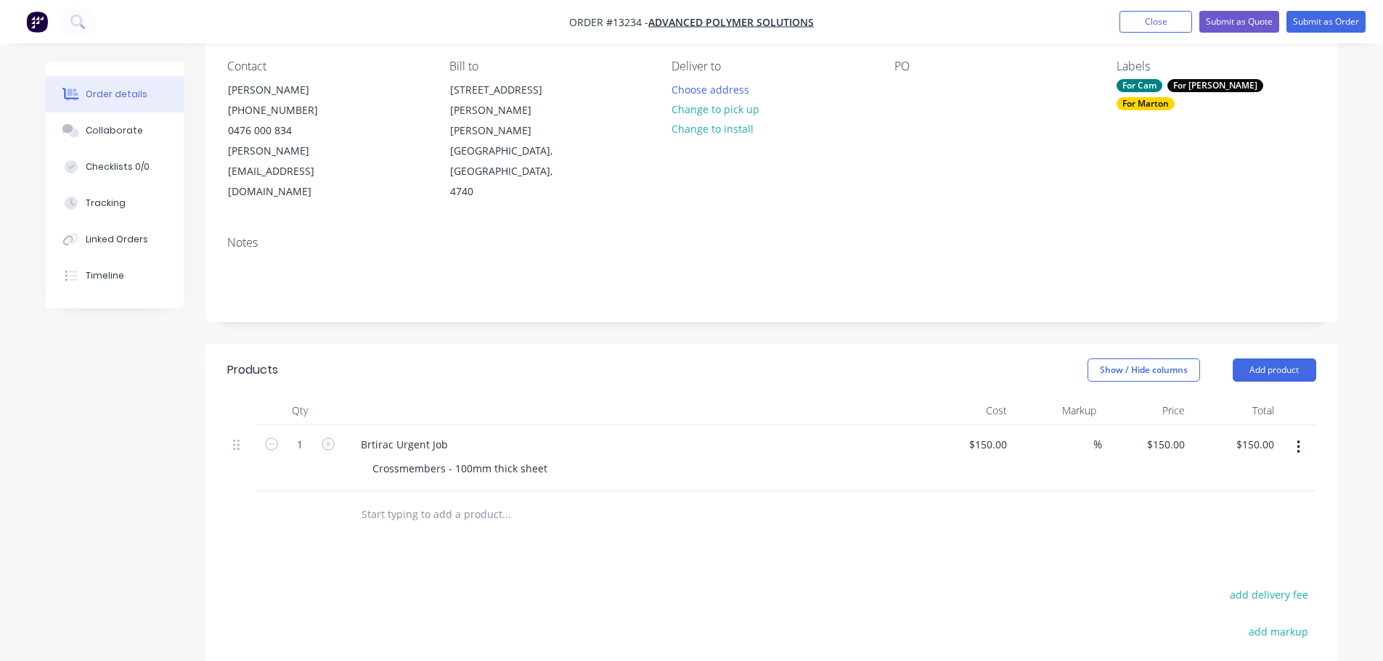
scroll to position [145, 0]
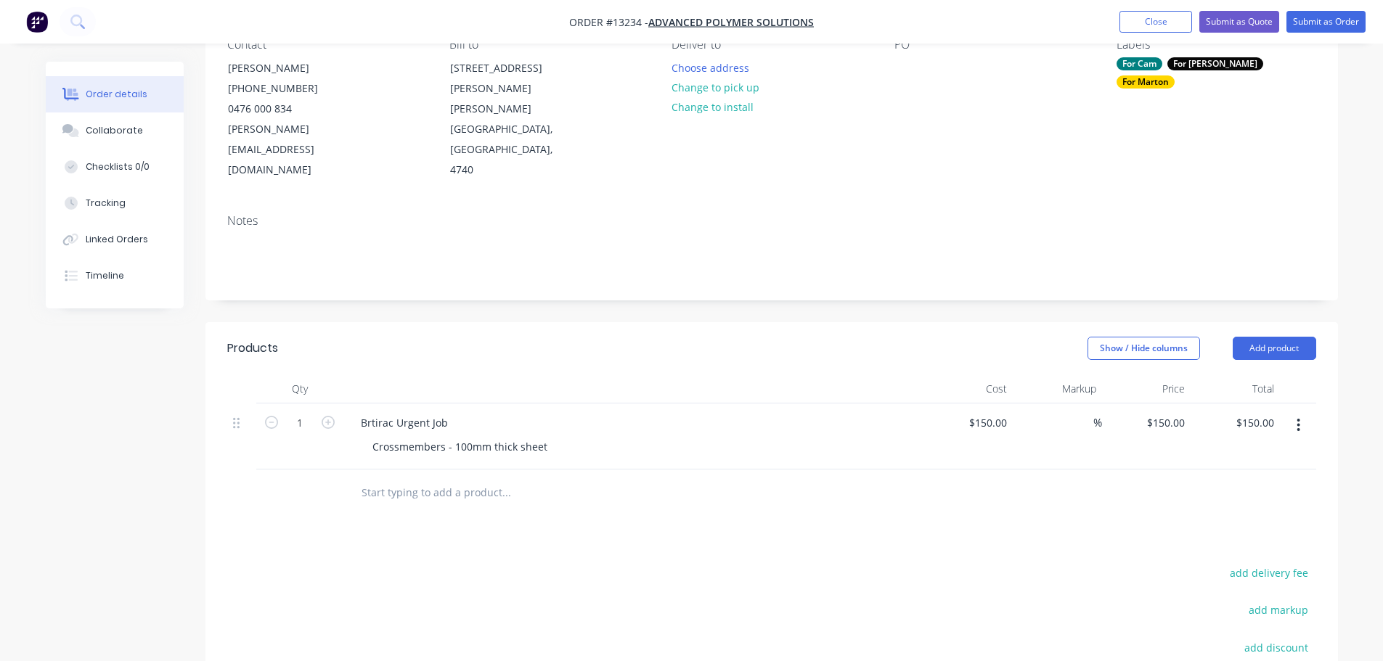
click at [335, 414] on button "button" at bounding box center [328, 421] width 19 height 15
type input "2"
type input "$300.00"
click at [335, 414] on button "button" at bounding box center [328, 421] width 19 height 15
type input "3"
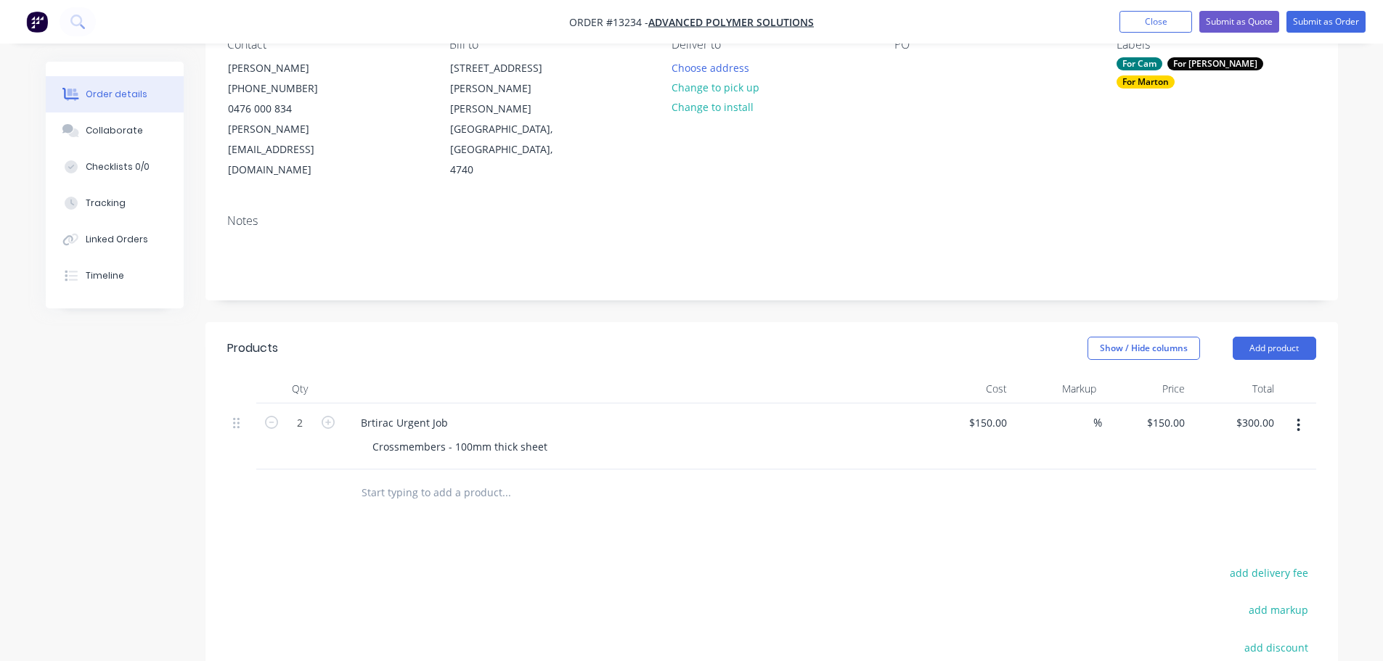
type input "$450.00"
click at [335, 414] on button "button" at bounding box center [328, 421] width 19 height 15
type input "4"
type input "$600.00"
click at [335, 414] on button "button" at bounding box center [328, 421] width 19 height 15
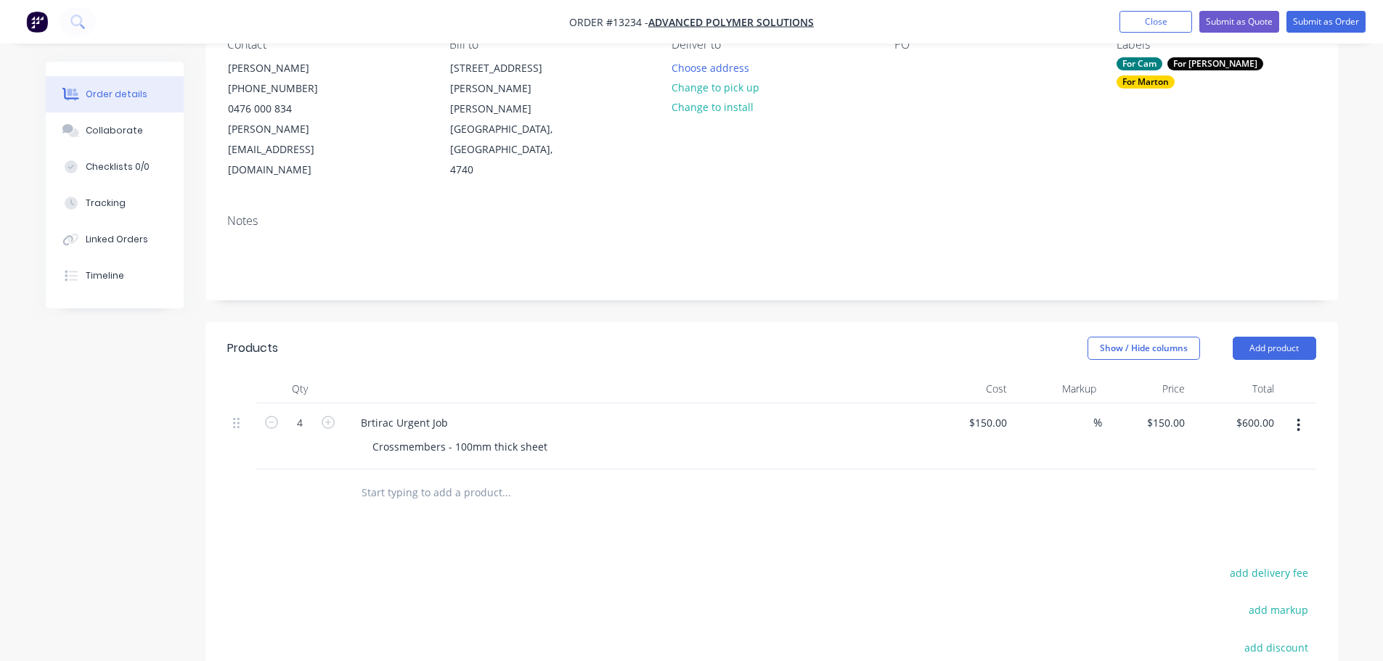
type input "5"
type input "$750.00"
click at [1085, 412] on input at bounding box center [1085, 422] width 17 height 21
click at [1088, 412] on input at bounding box center [1085, 422] width 17 height 21
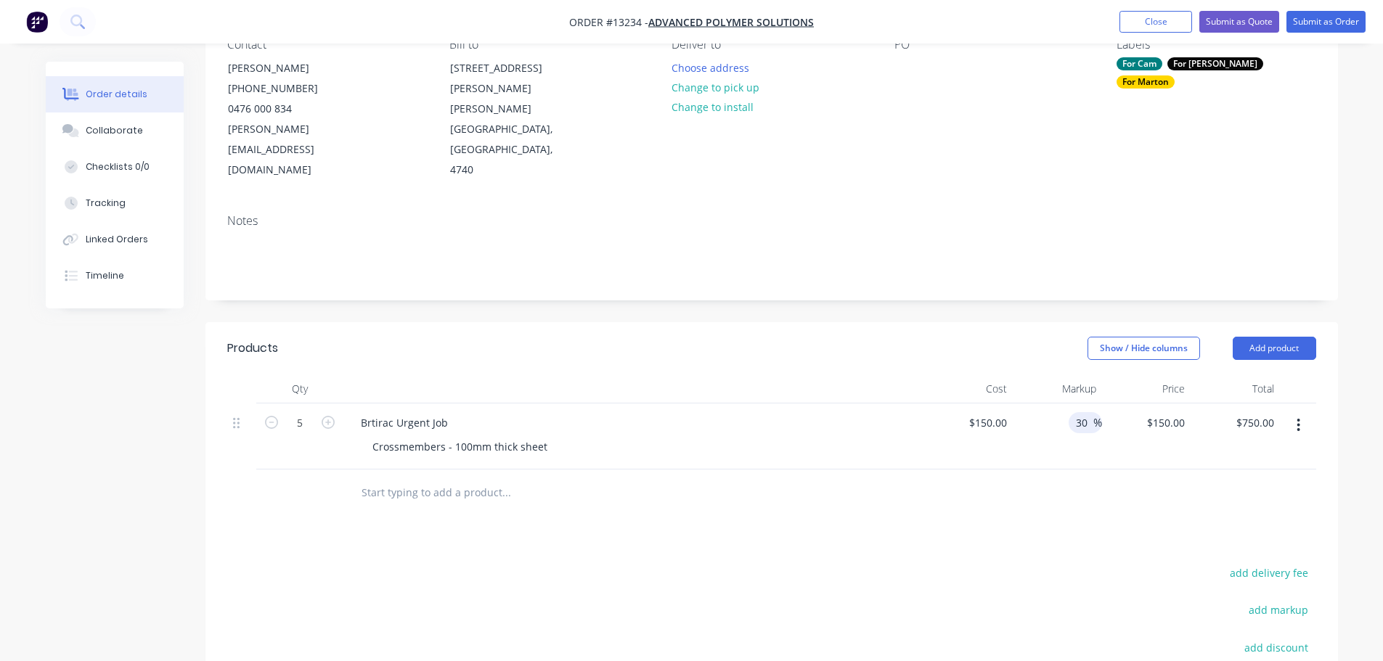
type input "30"
type input "$195.00"
type input "$975.00"
click at [1050, 470] on div at bounding box center [771, 493] width 1089 height 47
click at [440, 478] on input "text" at bounding box center [506, 492] width 290 height 29
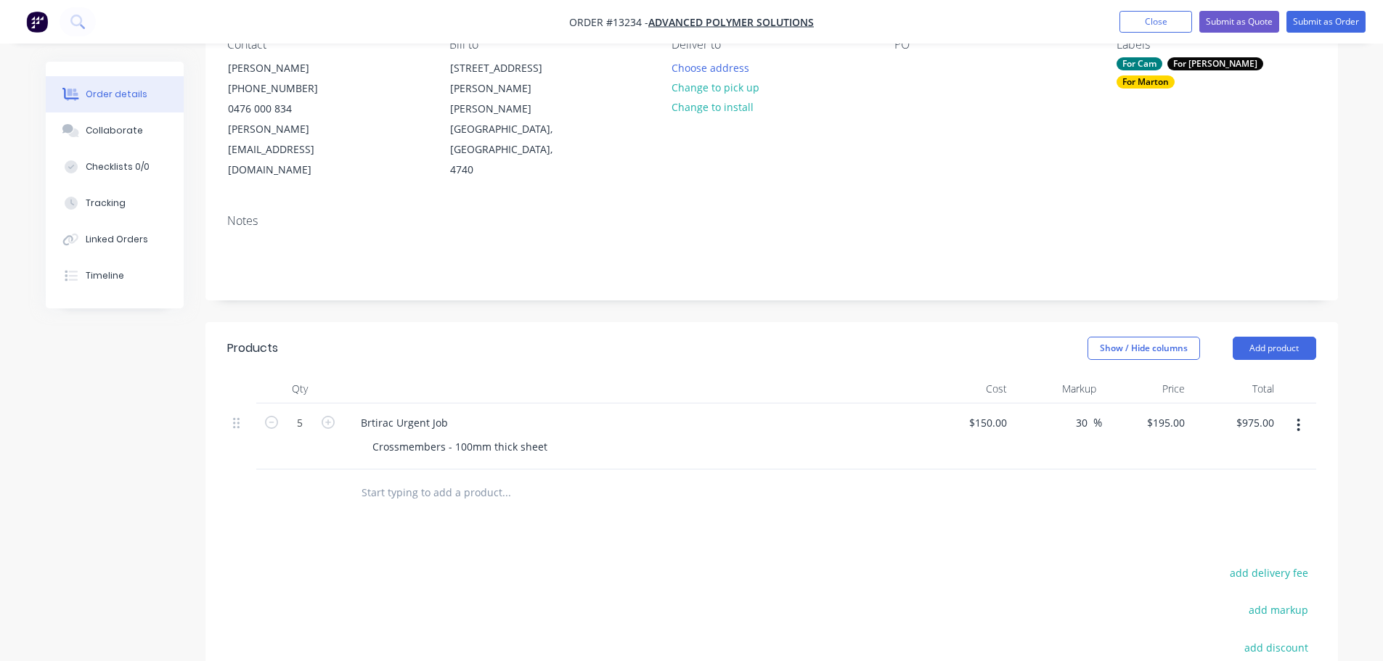
click at [1302, 412] on button "button" at bounding box center [1298, 425] width 34 height 26
click at [1259, 482] on div "Duplicate" at bounding box center [1247, 492] width 112 height 21
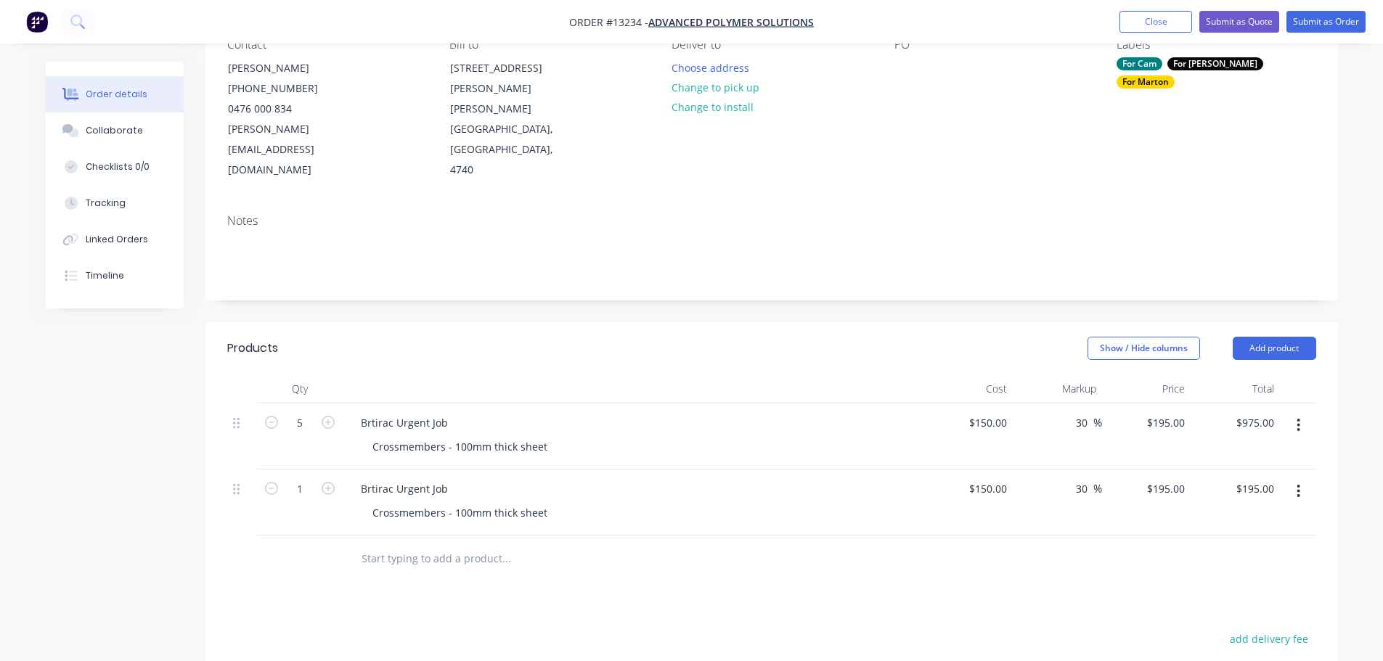
click at [1302, 478] on button "button" at bounding box center [1298, 491] width 34 height 26
click at [1257, 548] on div "Duplicate" at bounding box center [1247, 558] width 112 height 21
click at [449, 502] on div "Crossmembers - 100mm thick sheet" at bounding box center [460, 512] width 198 height 21
click at [486, 502] on div "Crossmembers - 100mm thick sheet" at bounding box center [460, 512] width 198 height 21
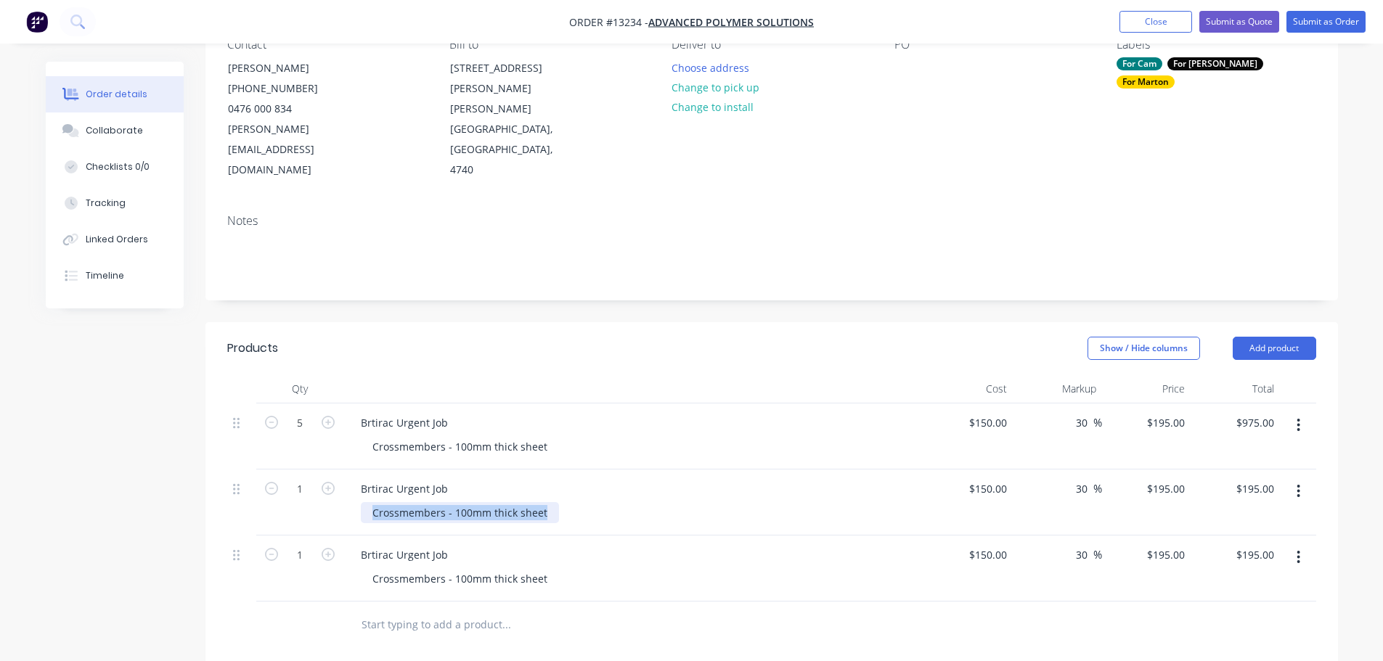
click at [486, 502] on div "Crossmembers - 100mm thick sheet" at bounding box center [460, 512] width 198 height 21
click at [996, 478] on input "150" at bounding box center [990, 488] width 45 height 21
click at [996, 478] on input "150" at bounding box center [1000, 488] width 25 height 21
type input "$85.00"
type input "$110.50"
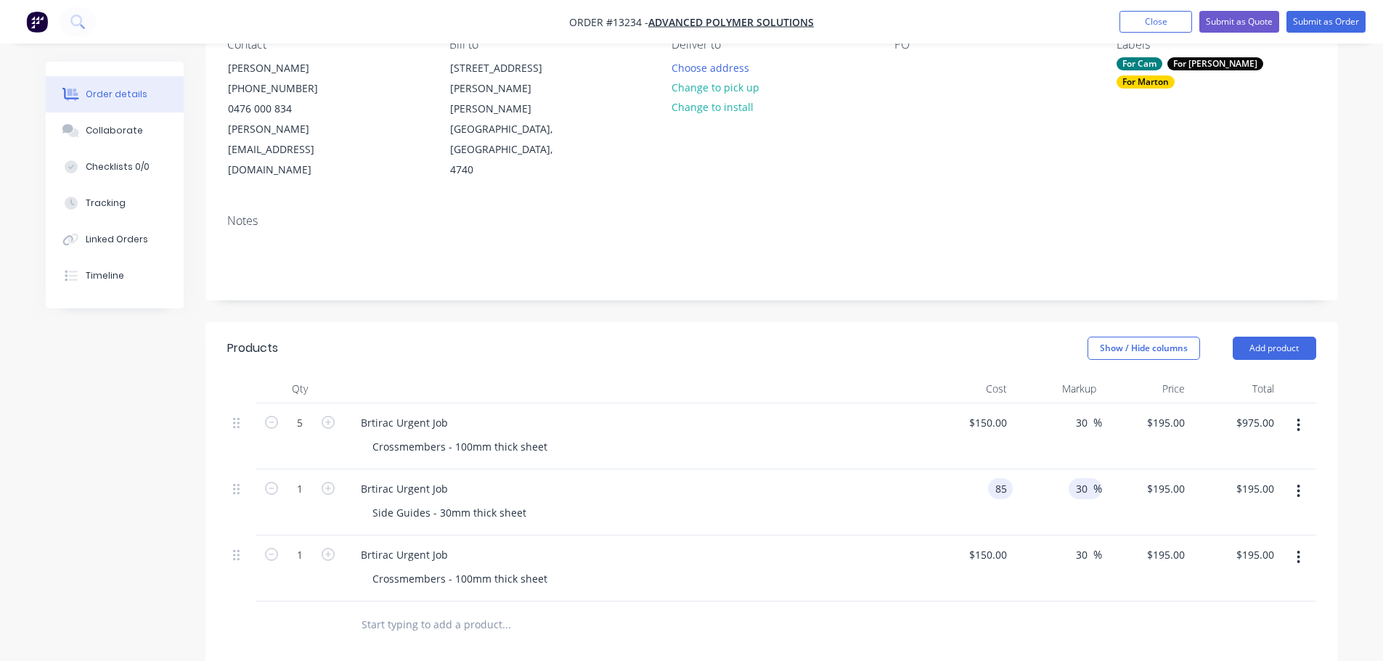
type input "$110.50"
click at [1078, 478] on input "30" at bounding box center [1083, 488] width 19 height 21
click at [510, 568] on div "Crossmembers - 100mm thick sheet" at bounding box center [460, 578] width 198 height 21
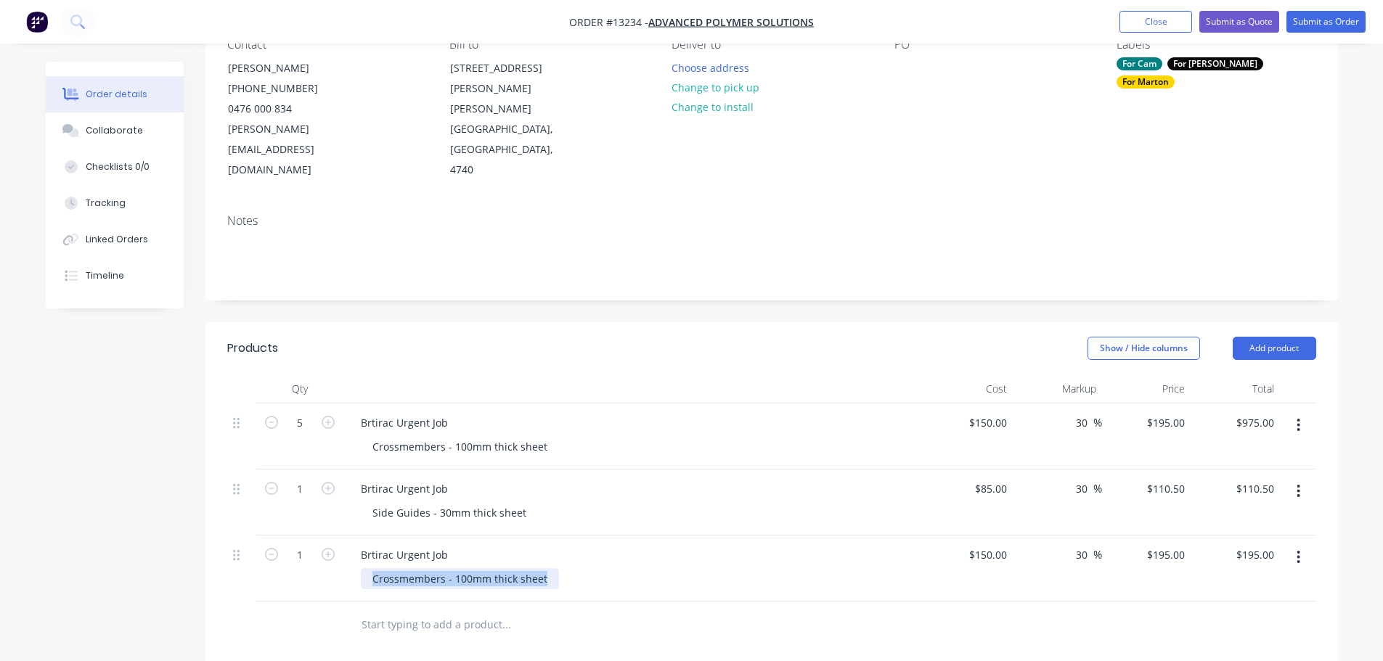
click at [508, 568] on div "Crossmembers - 100mm thick sheet" at bounding box center [460, 578] width 198 height 21
click at [989, 545] on input "150" at bounding box center [1000, 555] width 25 height 21
type input "$190.00"
type input "$247.00"
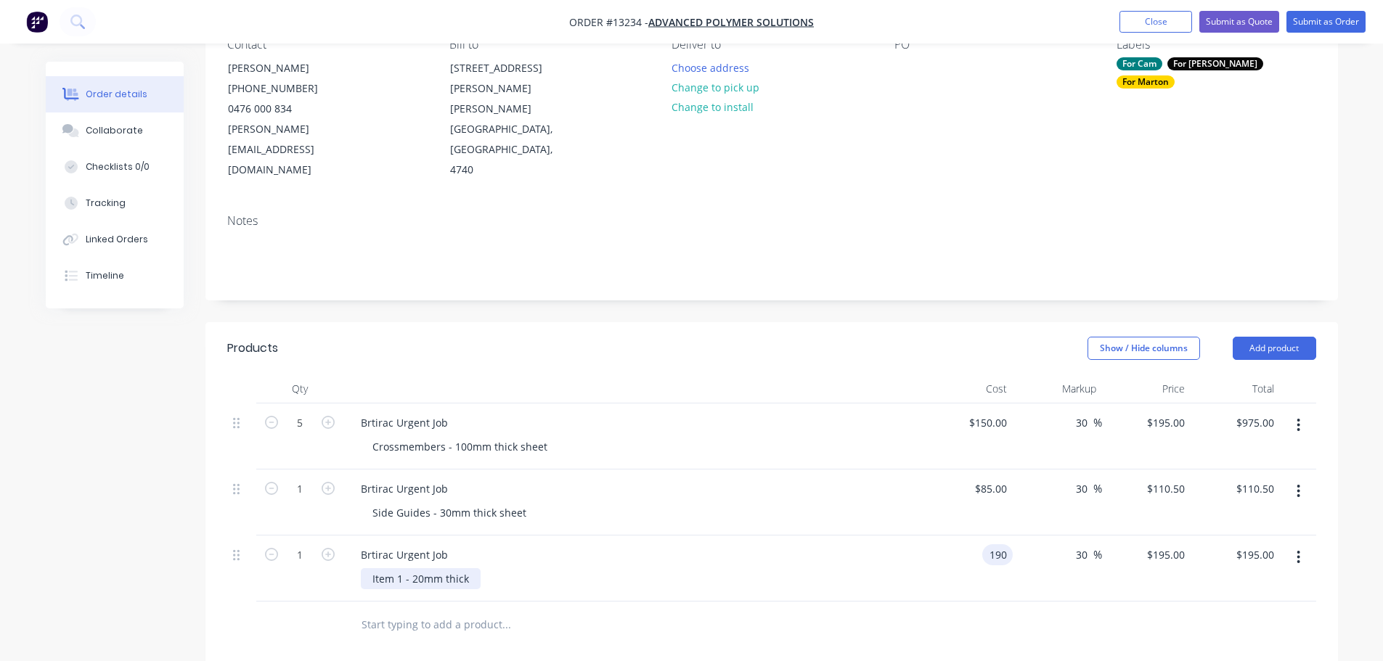
type input "$247.00"
click at [460, 568] on div "Item 1 - 20mm thick" at bounding box center [421, 578] width 120 height 21
click at [474, 568] on div "Item 1 - 20mm thick" at bounding box center [421, 578] width 120 height 21
click at [611, 611] on input "text" at bounding box center [506, 625] width 290 height 29
click at [1299, 550] on icon "button" at bounding box center [1299, 558] width 4 height 16
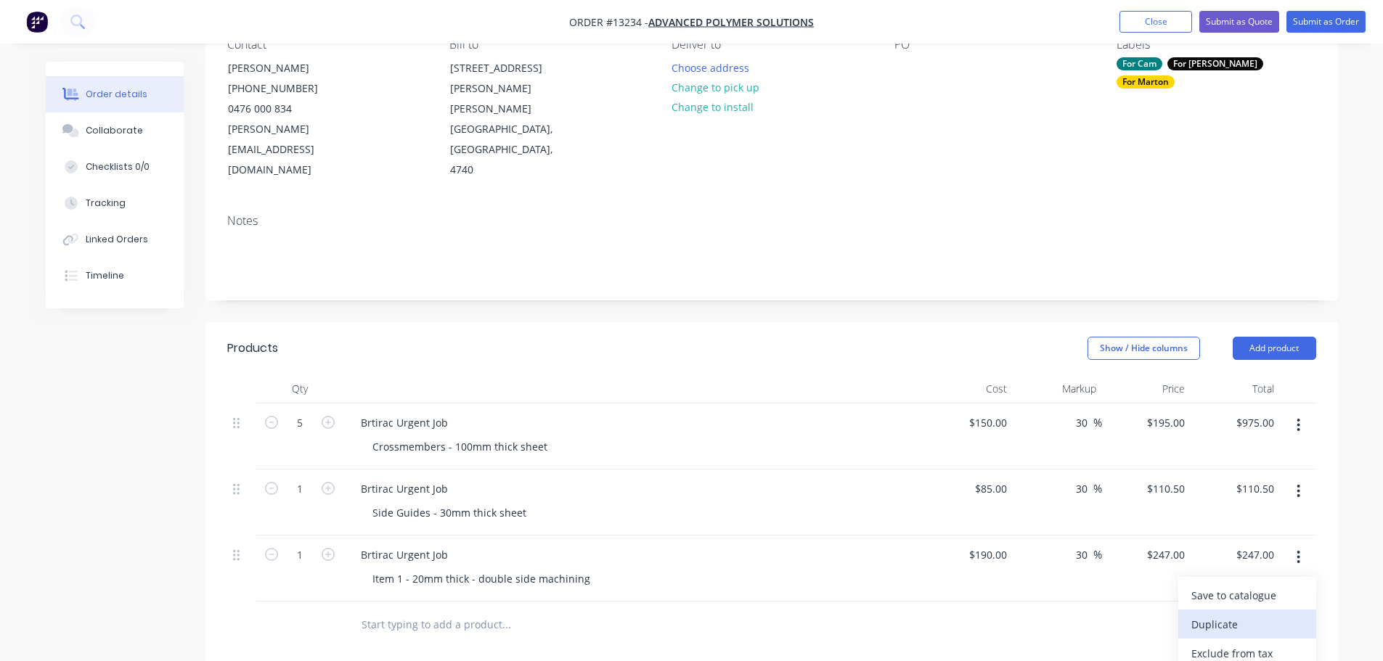
click at [1236, 614] on div "Duplicate" at bounding box center [1247, 624] width 112 height 21
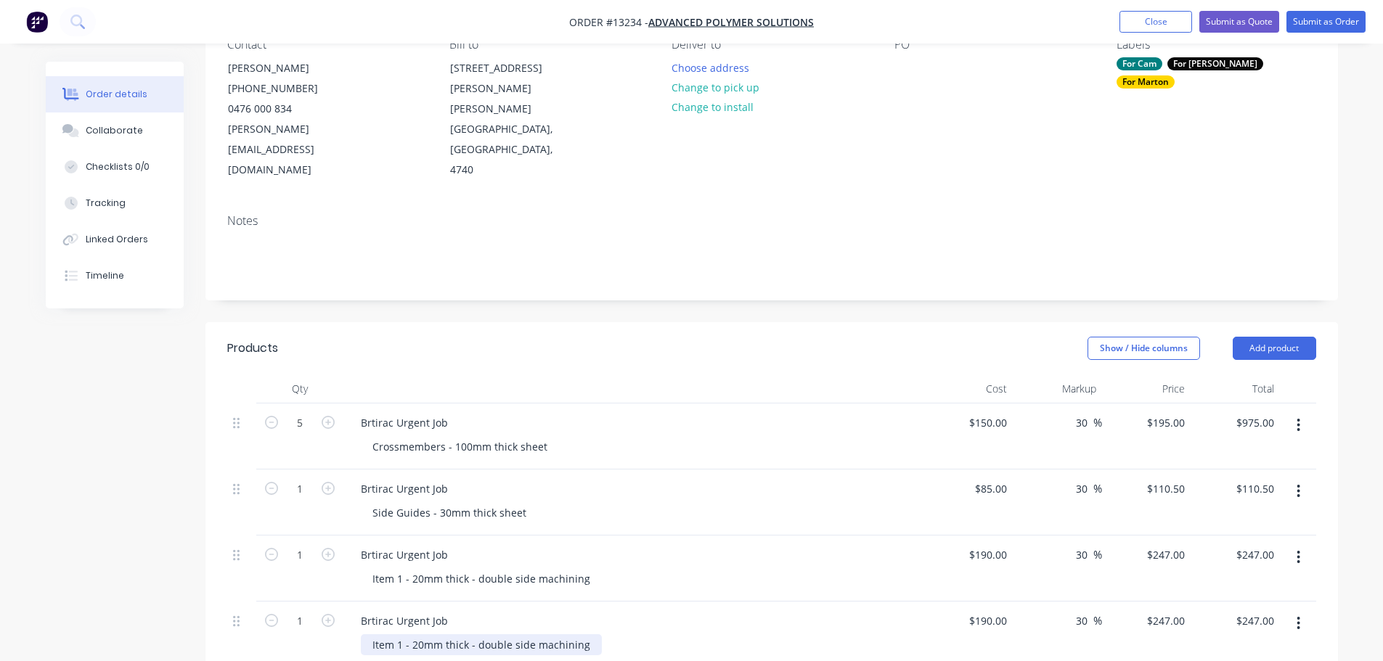
click at [398, 635] on div "Item 1 - 20mm thick - double side machining" at bounding box center [481, 645] width 241 height 21
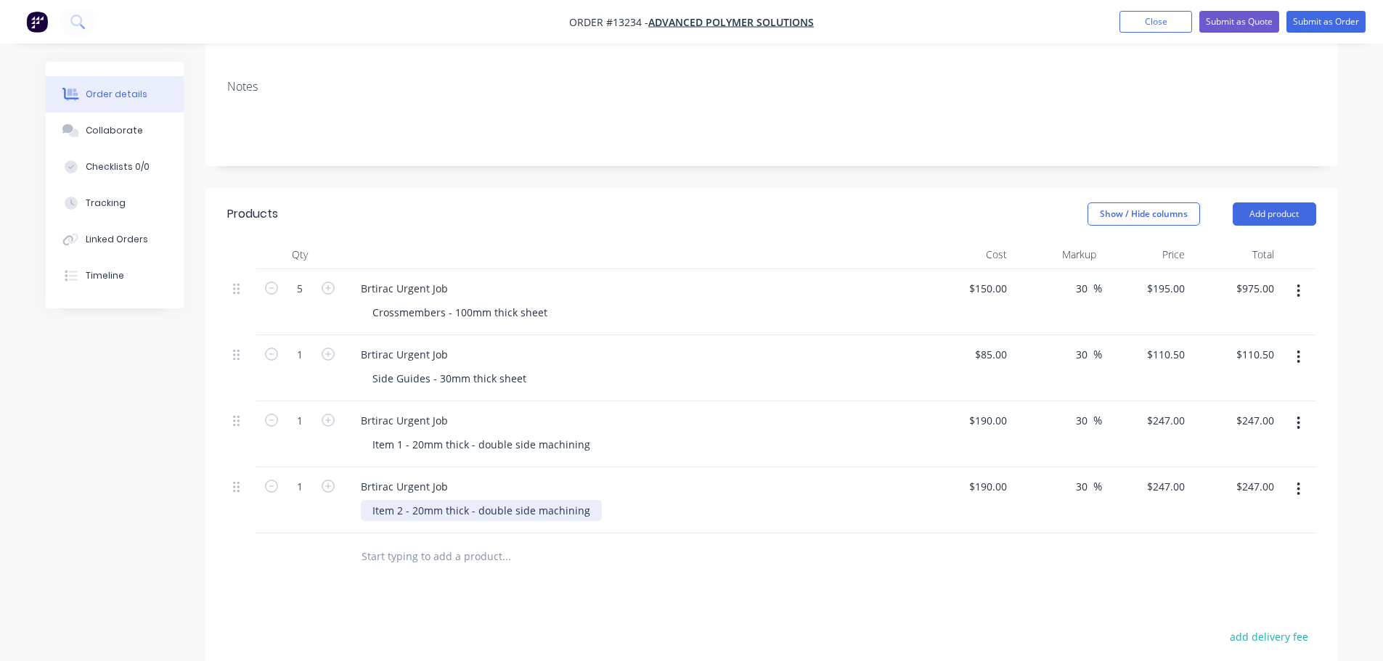
scroll to position [290, 0]
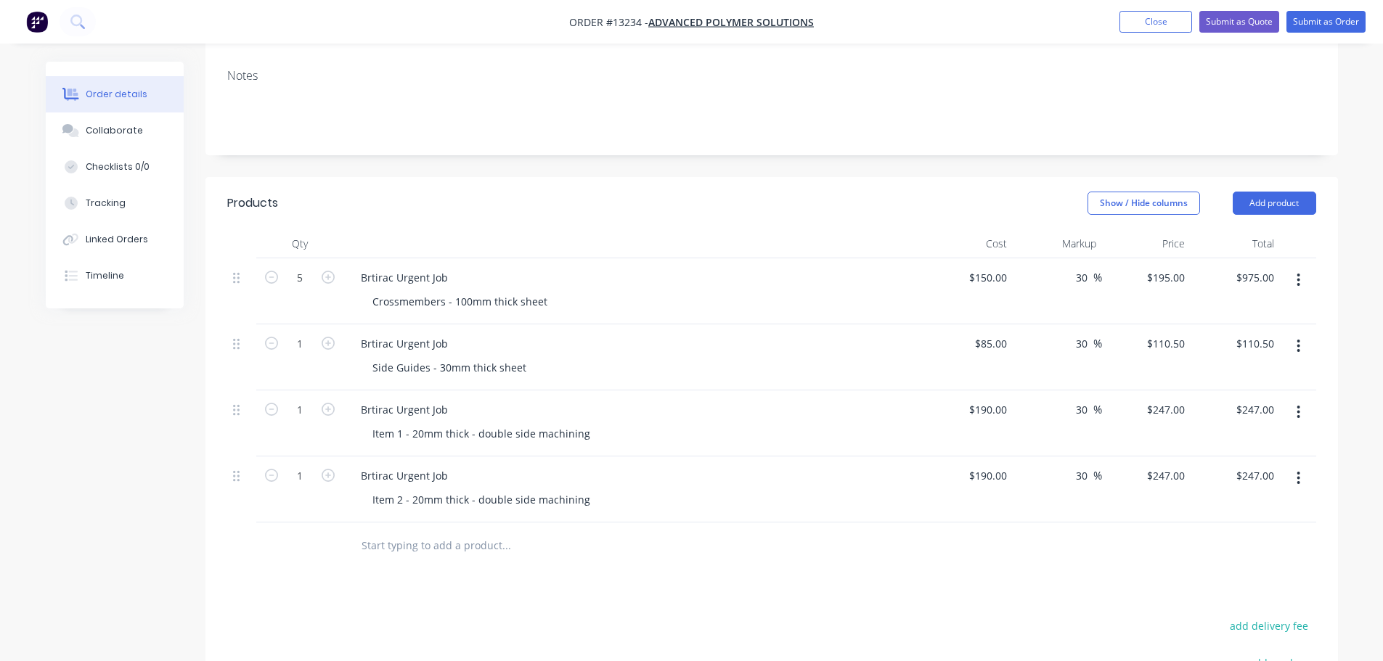
click at [1294, 465] on button "button" at bounding box center [1298, 478] width 34 height 26
click at [1236, 535] on div "Duplicate" at bounding box center [1247, 545] width 112 height 21
click at [404, 555] on div "Item 2 - 20mm thick - double side machining" at bounding box center [481, 565] width 241 height 21
click at [990, 531] on input "190" at bounding box center [990, 541] width 45 height 21
click at [990, 531] on input "190" at bounding box center [1000, 541] width 25 height 21
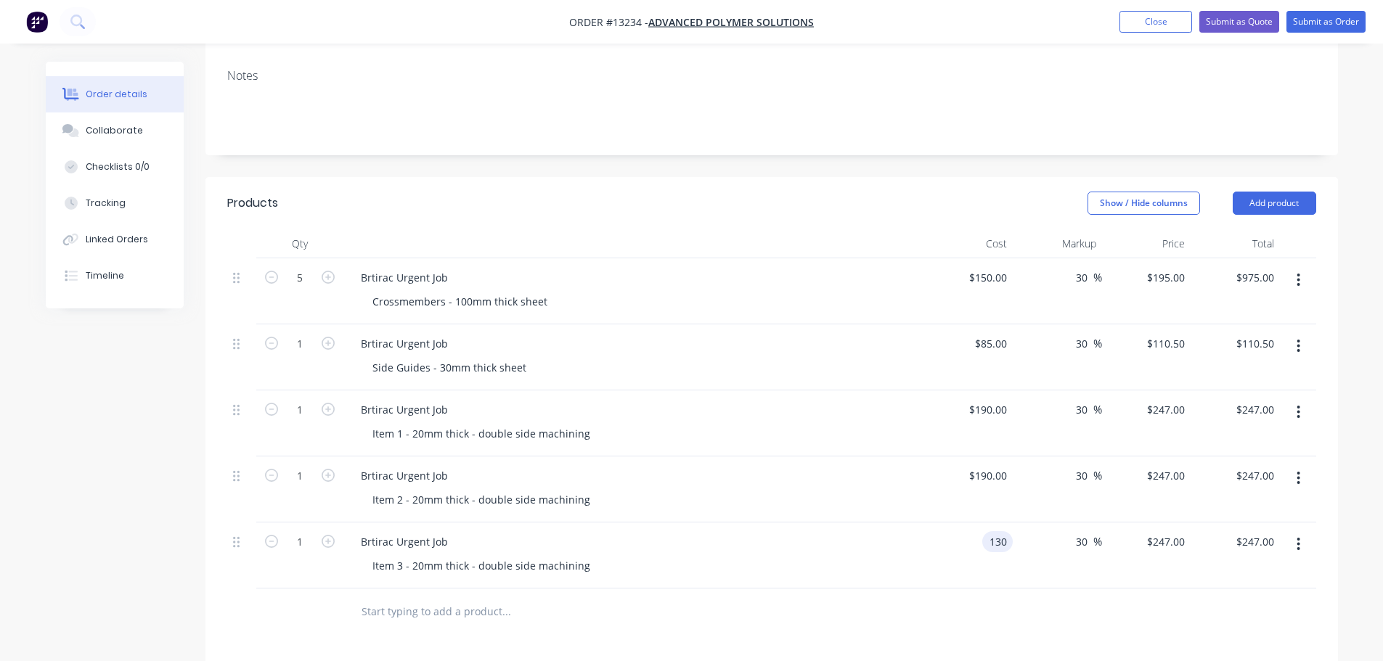
type input "$130.00"
type input "$169.00"
click at [1096, 609] on div "Products Show / Hide columns Add product Qty Cost Markup Price Total 5 Brtirac …" at bounding box center [771, 580] width 1133 height 807
click at [1081, 531] on input "30" at bounding box center [1083, 541] width 19 height 21
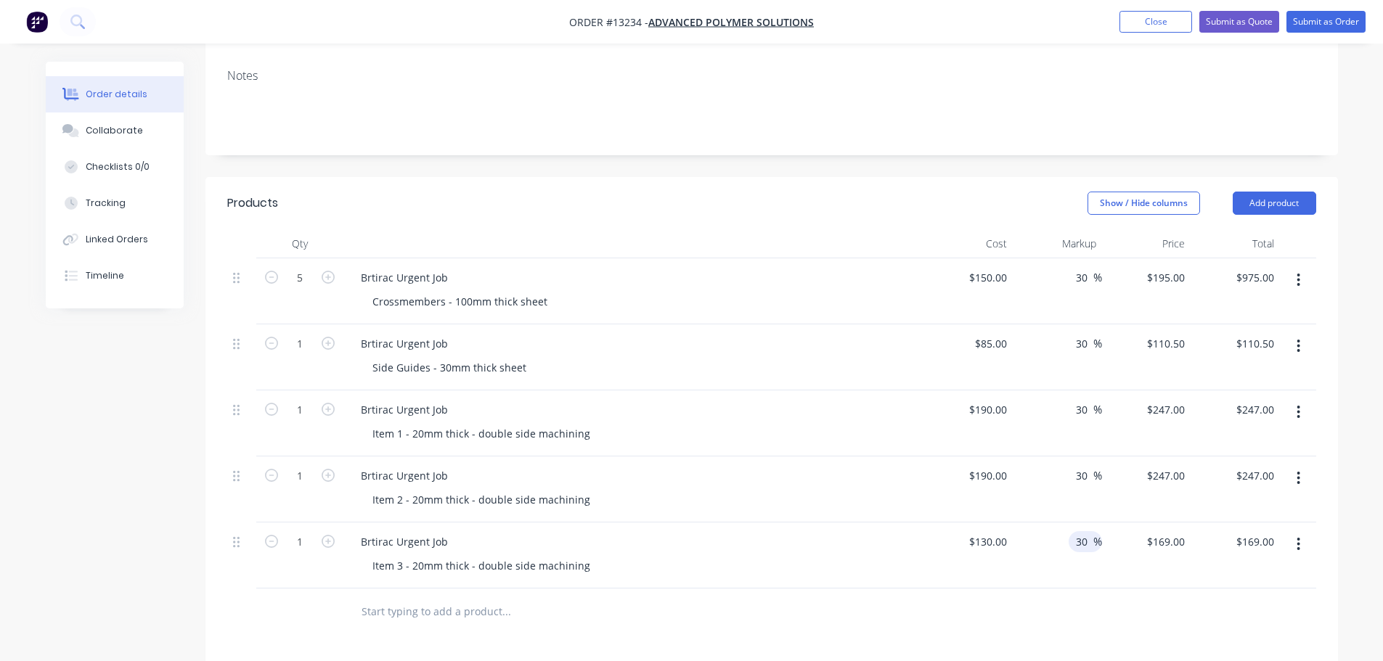
click at [1081, 531] on input "30" at bounding box center [1083, 541] width 19 height 21
type input "40"
type input "$182.00"
click at [1066, 589] on div at bounding box center [771, 612] width 1089 height 47
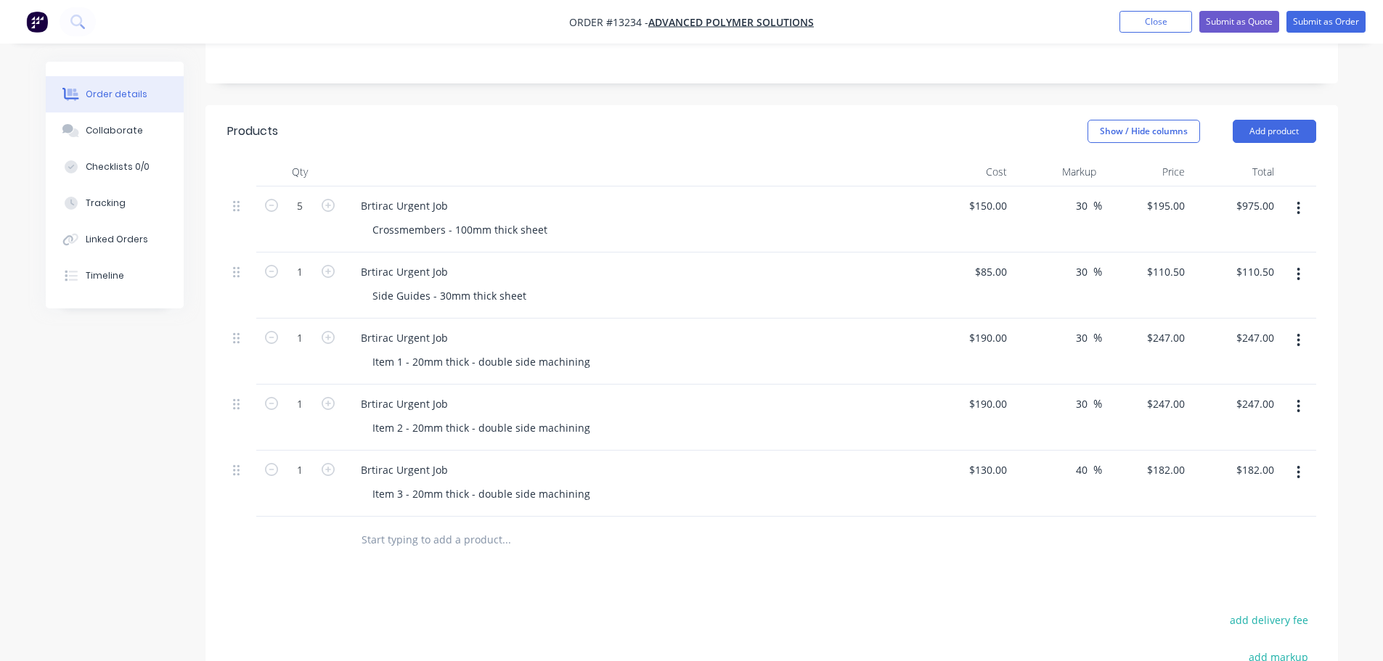
scroll to position [363, 0]
click at [428, 525] on input "text" at bounding box center [506, 539] width 290 height 29
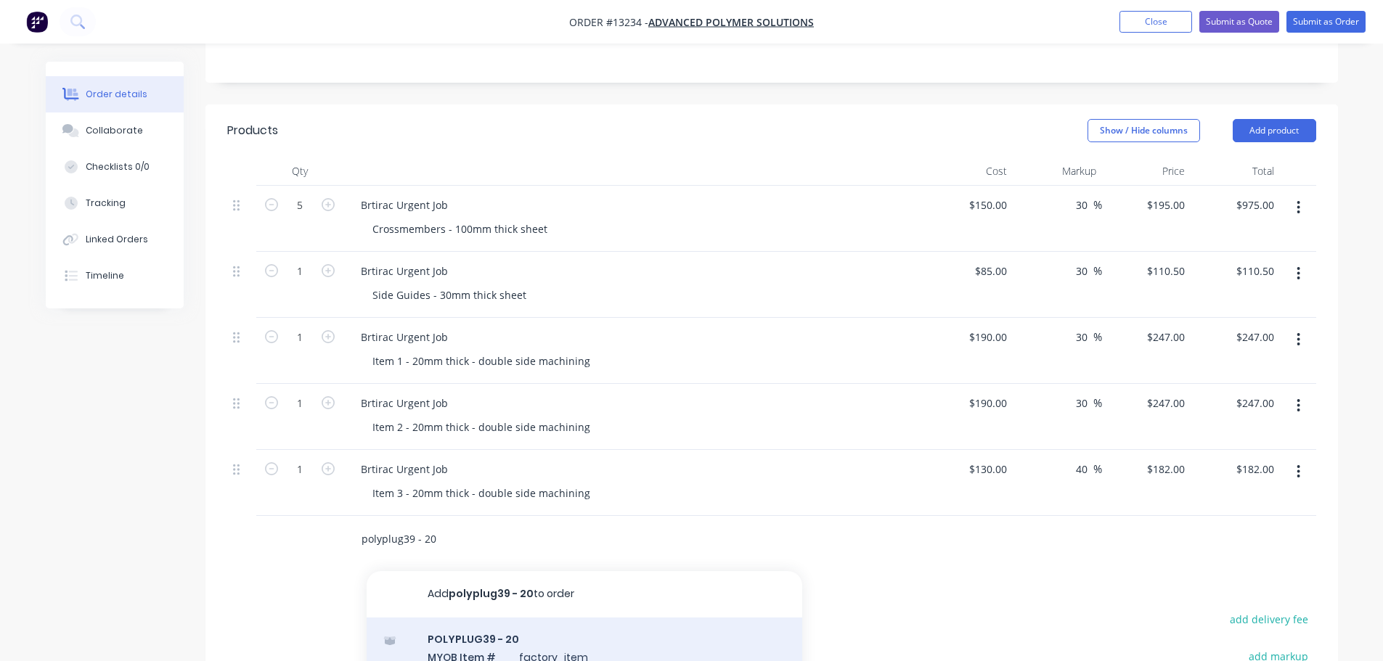
type input "polyplug39 - 20"
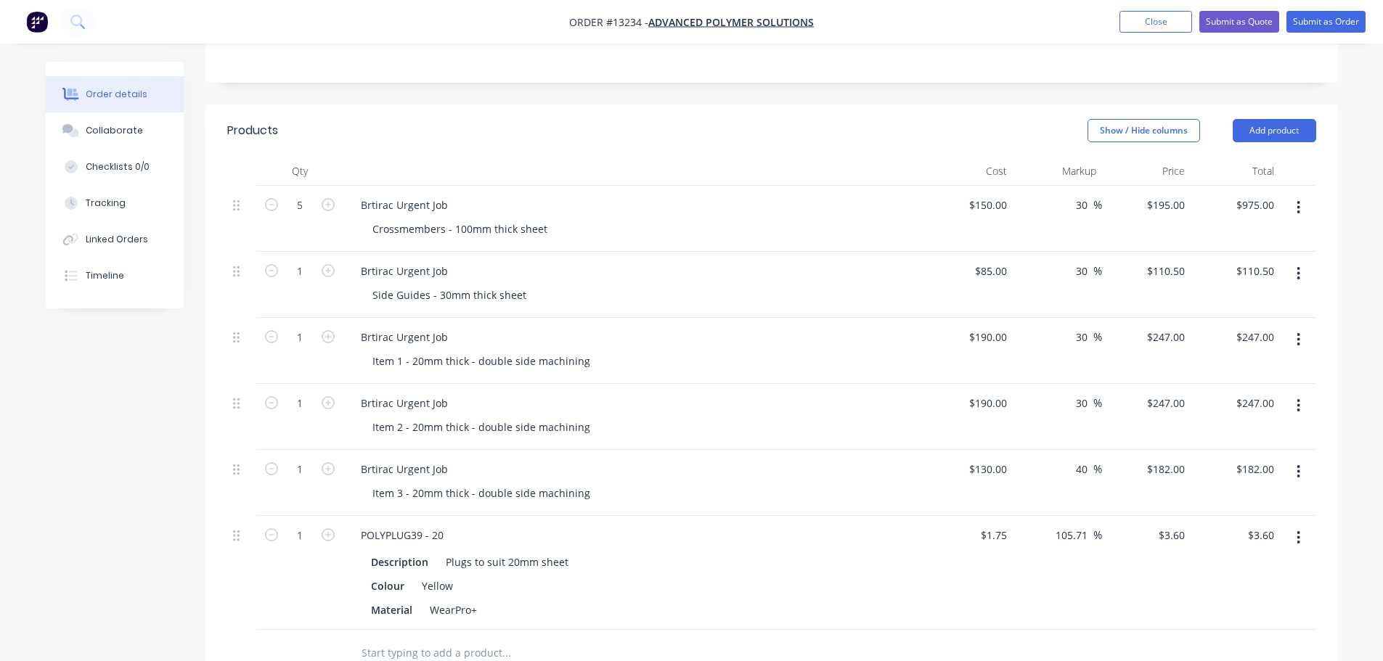
scroll to position [436, 0]
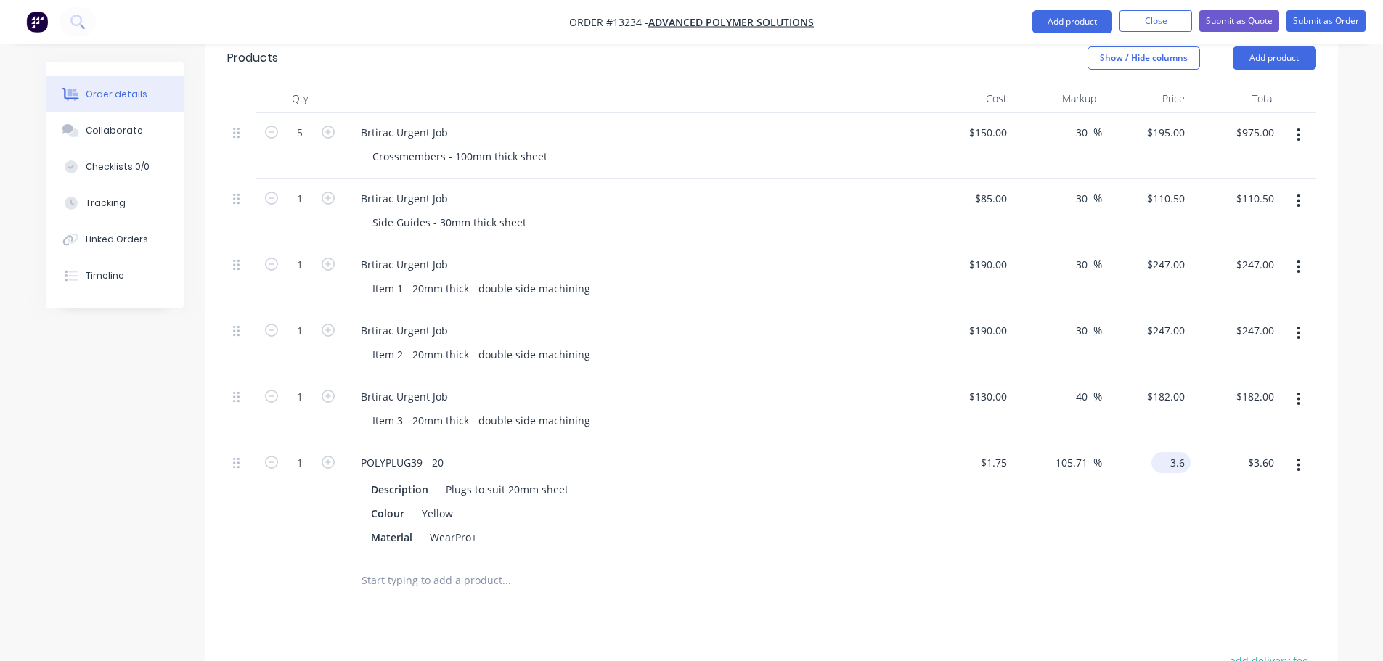
click at [1182, 452] on input "3.6" at bounding box center [1173, 462] width 33 height 21
click at [1182, 452] on input "3.6" at bounding box center [1180, 462] width 22 height 21
type input "2.20"
type input "25.71"
type input "$2.20"
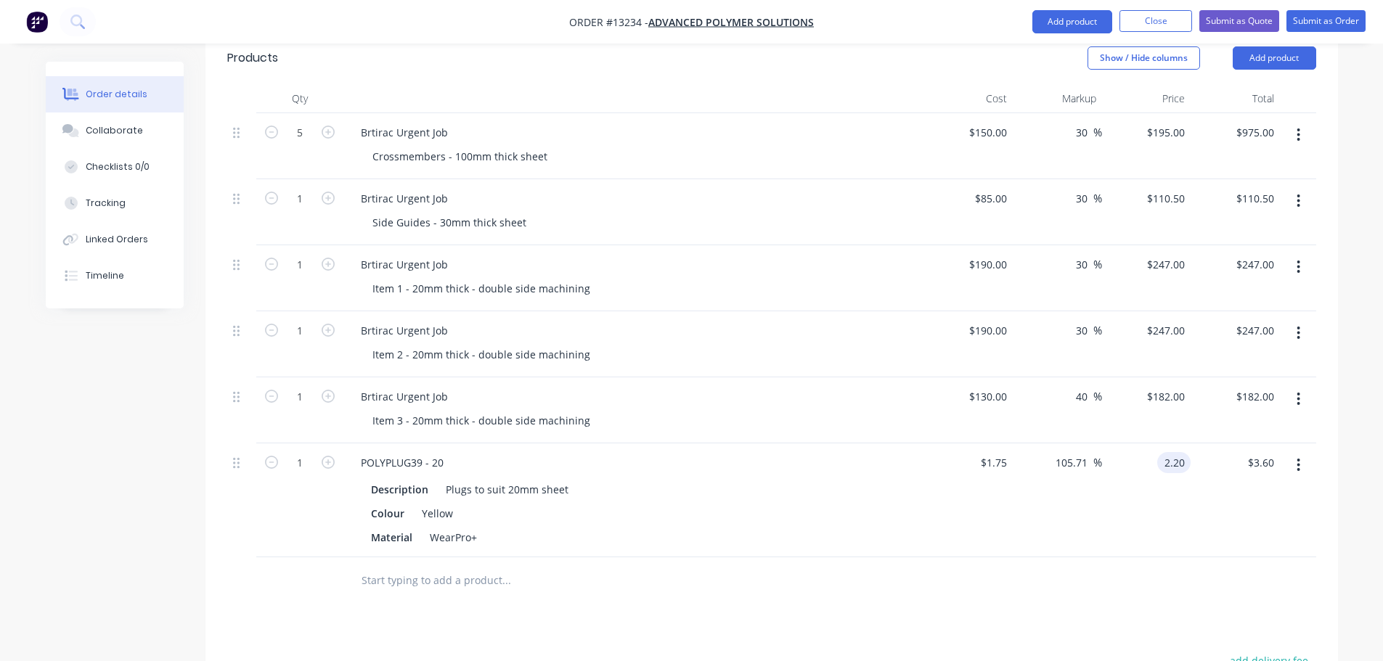
type input "$2.20"
click at [860, 566] on div at bounding box center [604, 580] width 511 height 29
click at [323, 456] on icon "button" at bounding box center [328, 462] width 13 height 13
type input "2"
type input "$4.40"
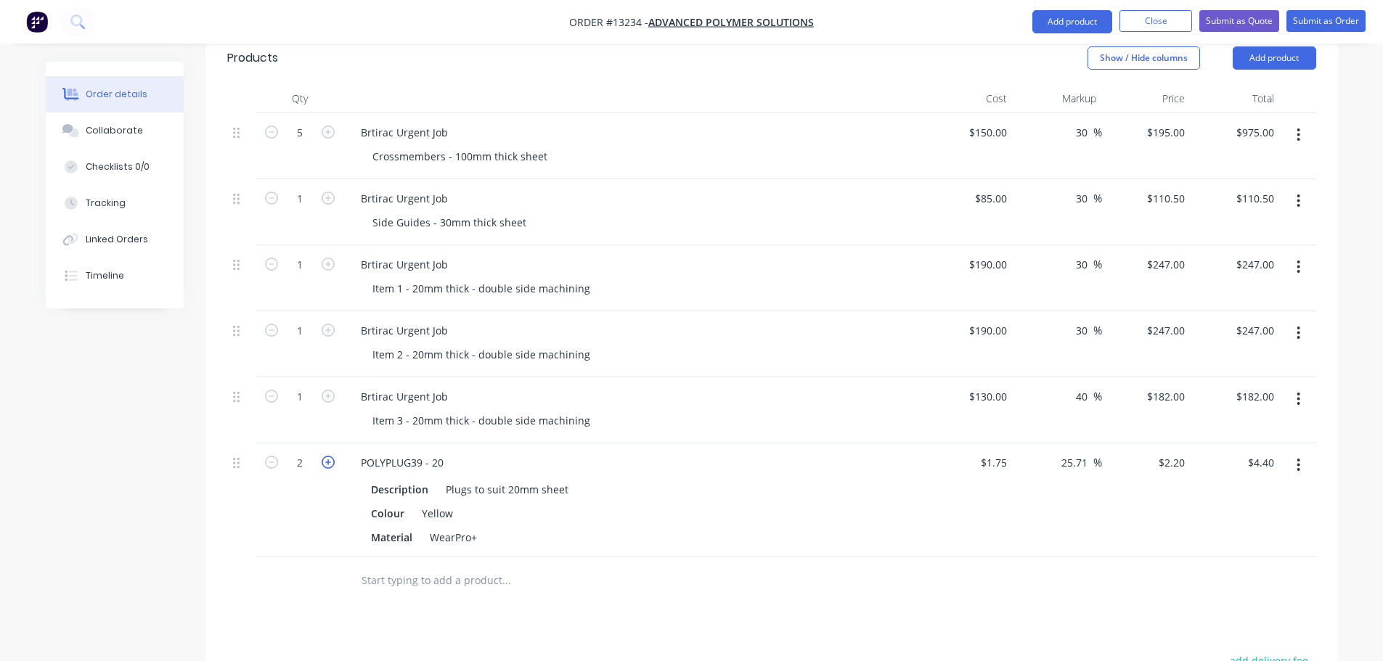
click at [323, 456] on icon "button" at bounding box center [328, 462] width 13 height 13
type input "3"
type input "$6.60"
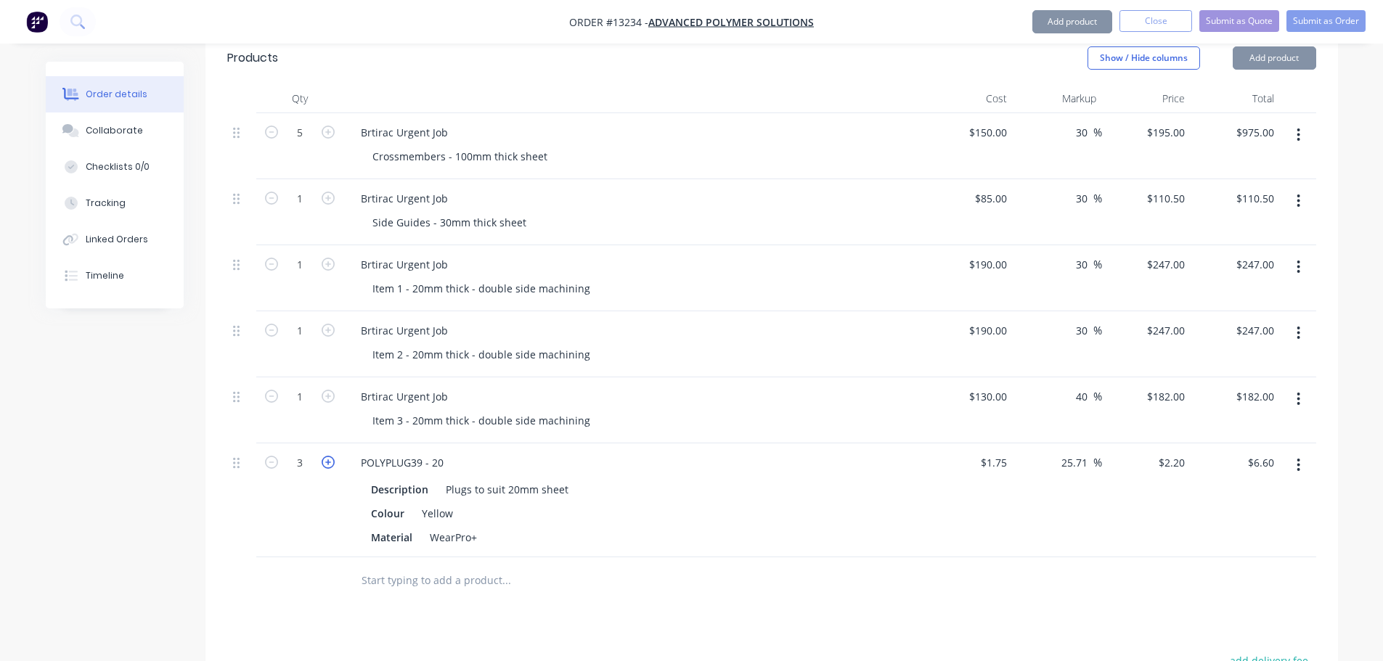
click at [323, 456] on icon "button" at bounding box center [328, 462] width 13 height 13
type input "4"
type input "$8.80"
click at [323, 456] on icon "button" at bounding box center [328, 462] width 13 height 13
type input "5"
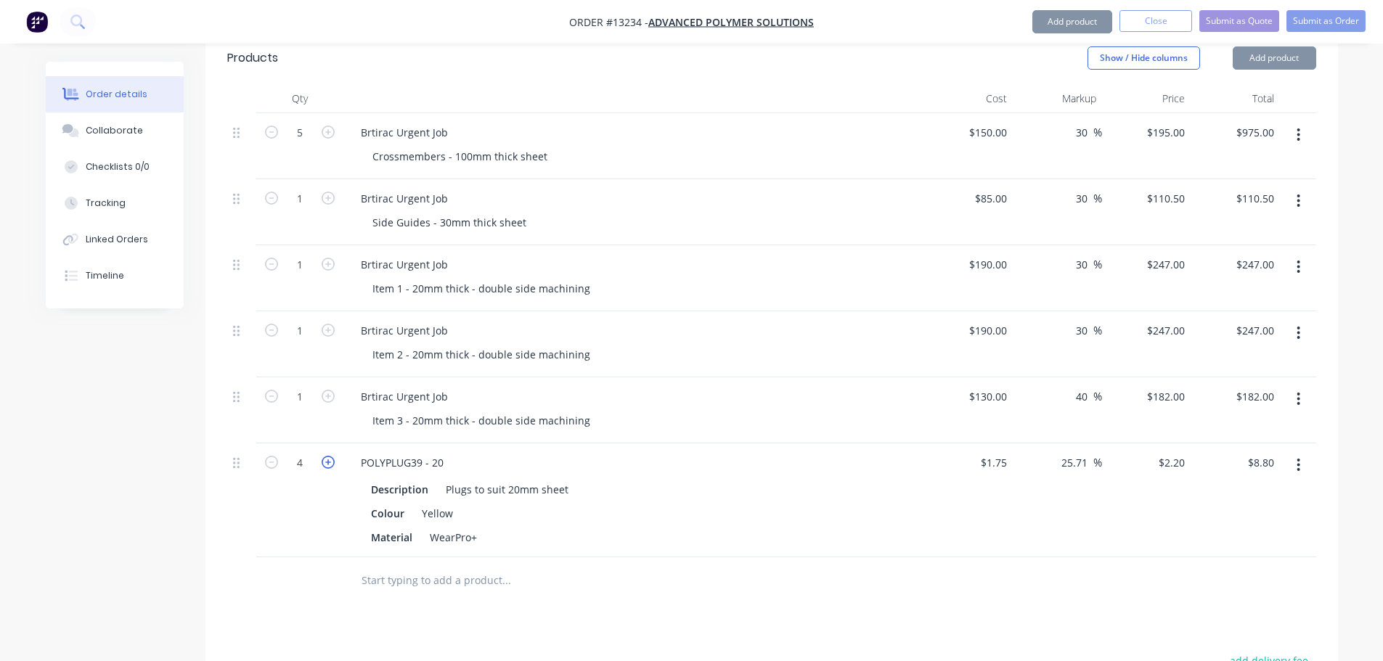
type input "$11.00"
click at [323, 456] on icon "button" at bounding box center [328, 462] width 13 height 13
type input "6"
type input "$13.20"
click at [323, 456] on icon "button" at bounding box center [328, 462] width 13 height 13
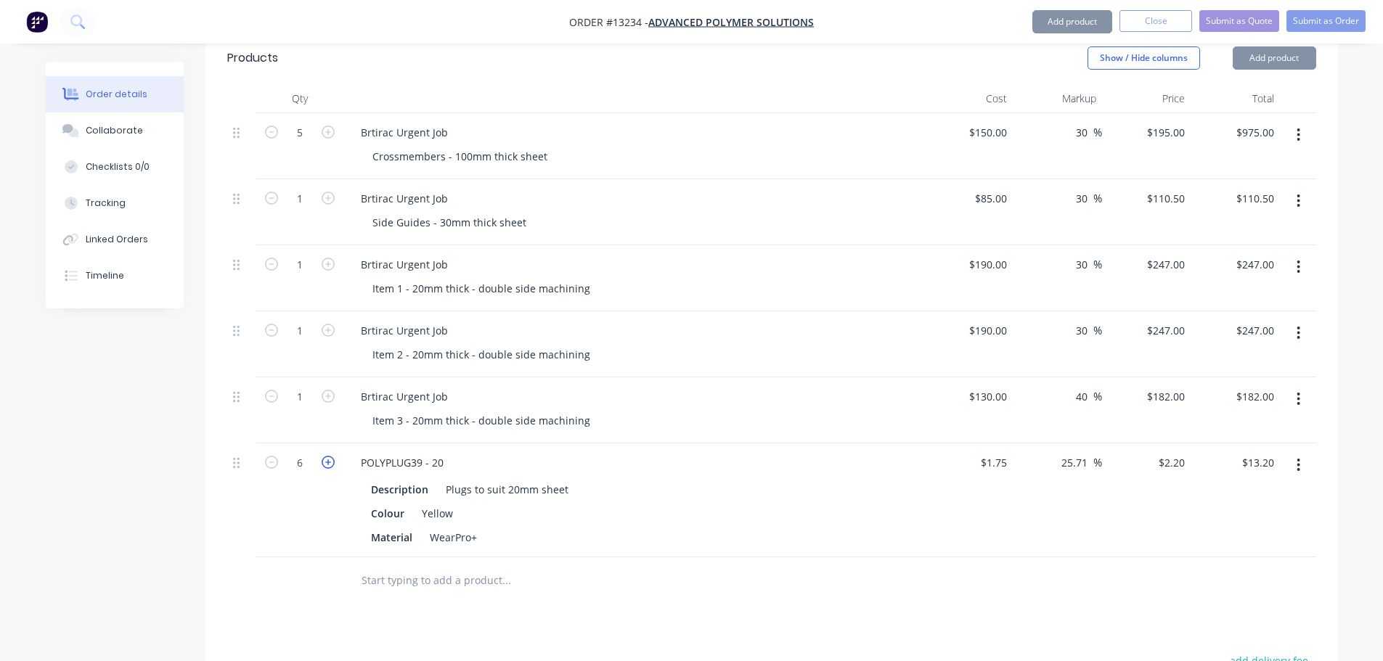
type input "7"
type input "$15.40"
click at [323, 456] on icon "button" at bounding box center [328, 462] width 13 height 13
type input "8"
type input "$17.60"
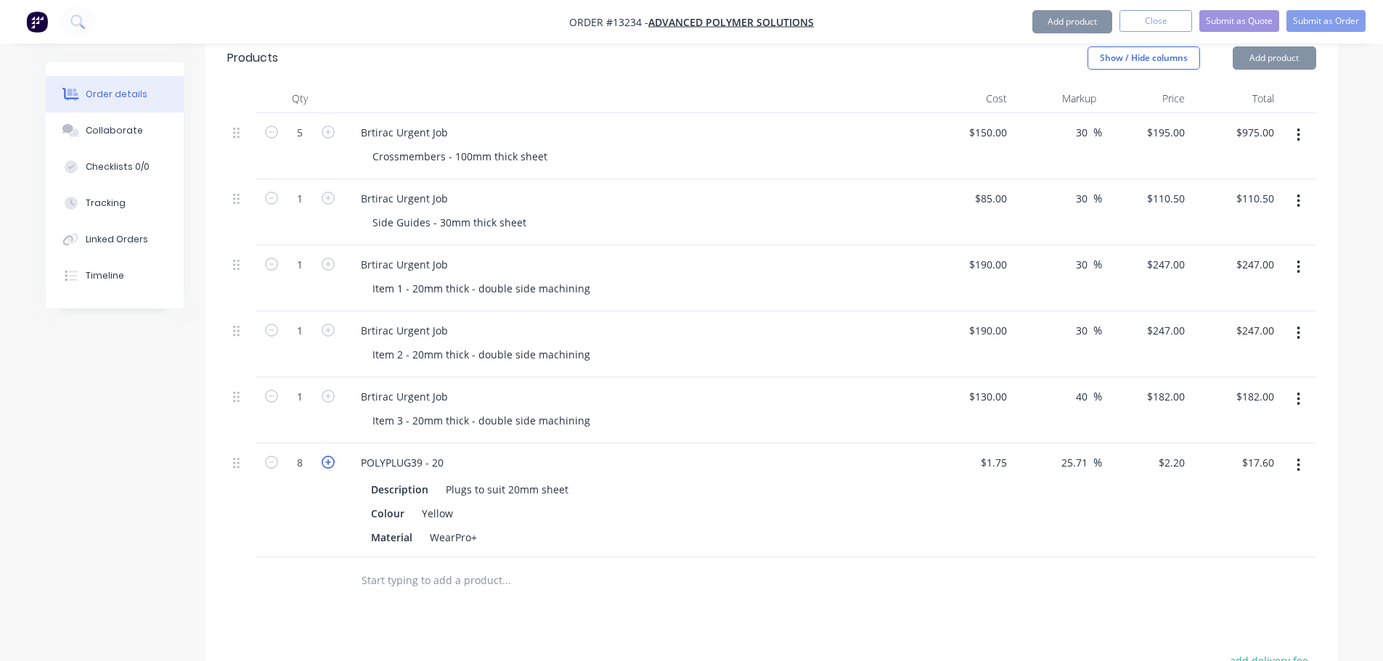
click at [323, 456] on icon "button" at bounding box center [328, 462] width 13 height 13
type input "9"
type input "$19.80"
click at [323, 456] on icon "button" at bounding box center [328, 462] width 13 height 13
type input "10"
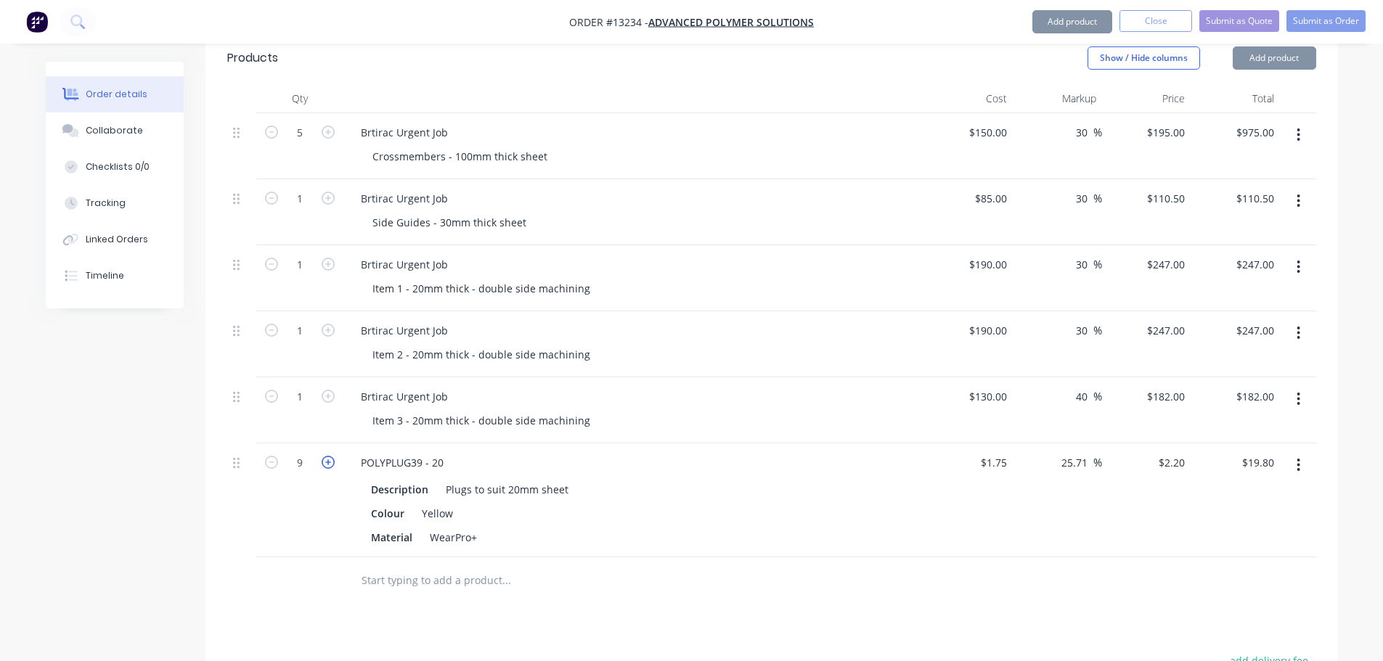
type input "$22.00"
click at [323, 456] on icon "button" at bounding box center [328, 462] width 13 height 13
type input "11"
type input "$24.20"
click at [323, 456] on icon "button" at bounding box center [328, 462] width 13 height 13
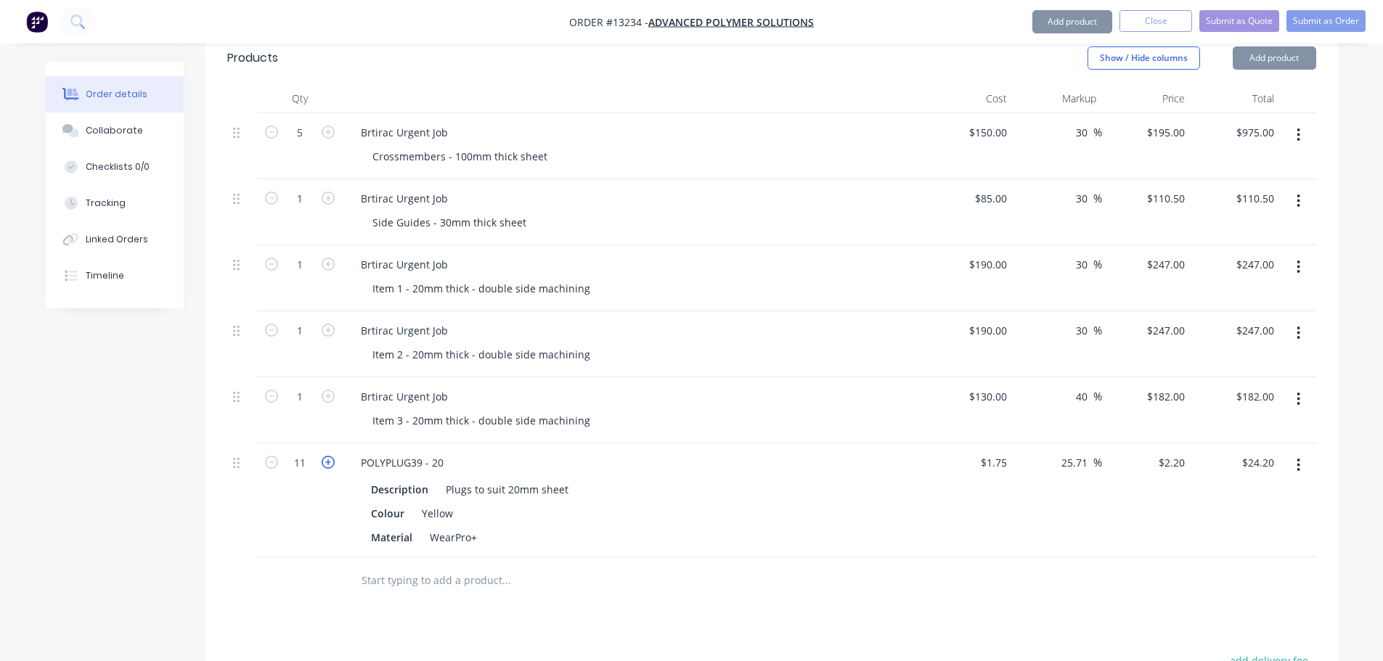
type input "12"
type input "$26.40"
click at [323, 456] on icon "button" at bounding box center [328, 462] width 13 height 13
type input "13"
type input "$28.60"
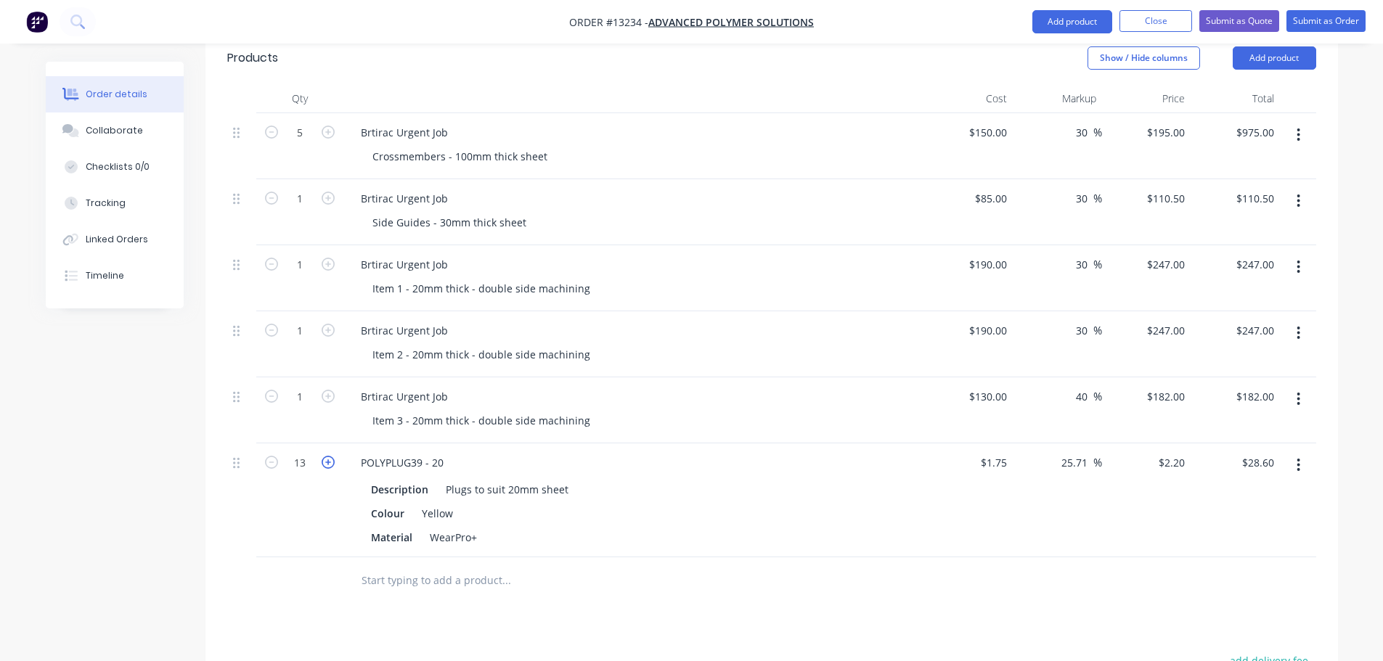
click at [323, 456] on icon "button" at bounding box center [328, 462] width 13 height 13
type input "14"
type input "$30.80"
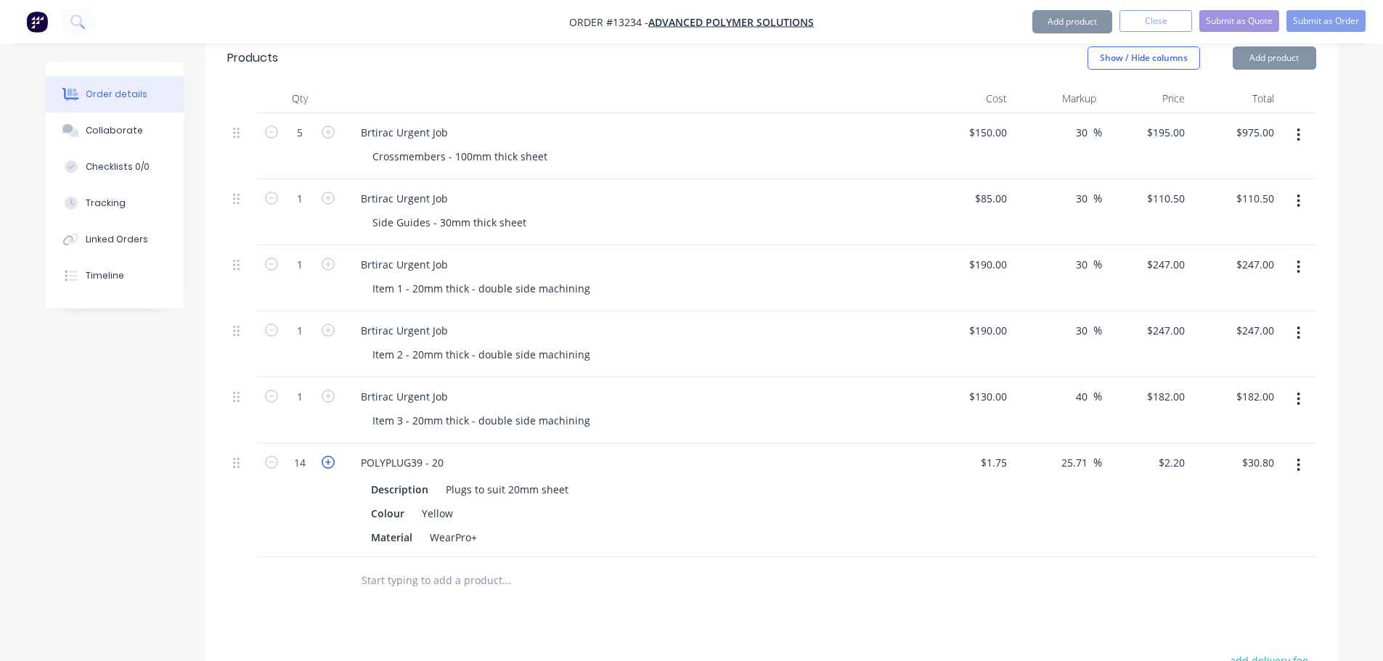
click at [323, 456] on icon "button" at bounding box center [328, 462] width 13 height 13
type input "15"
type input "$33.00"
click at [323, 456] on icon "button" at bounding box center [328, 462] width 13 height 13
type input "16"
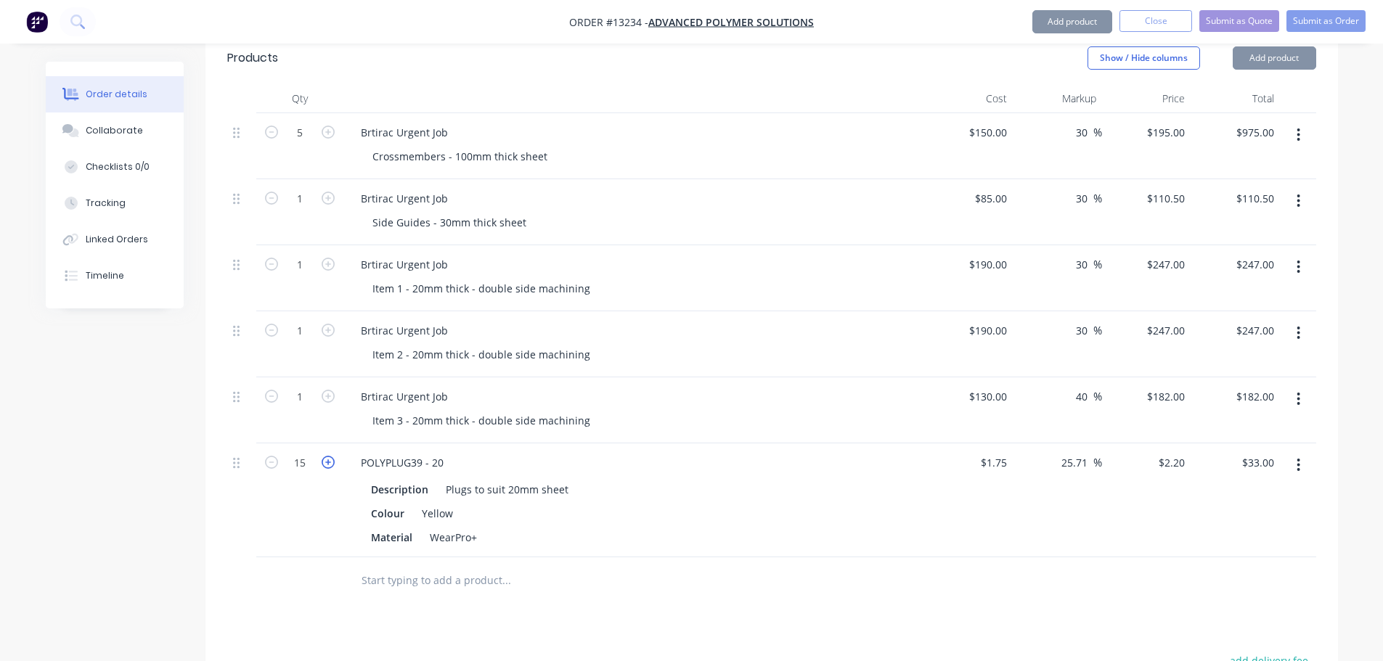
type input "$35.20"
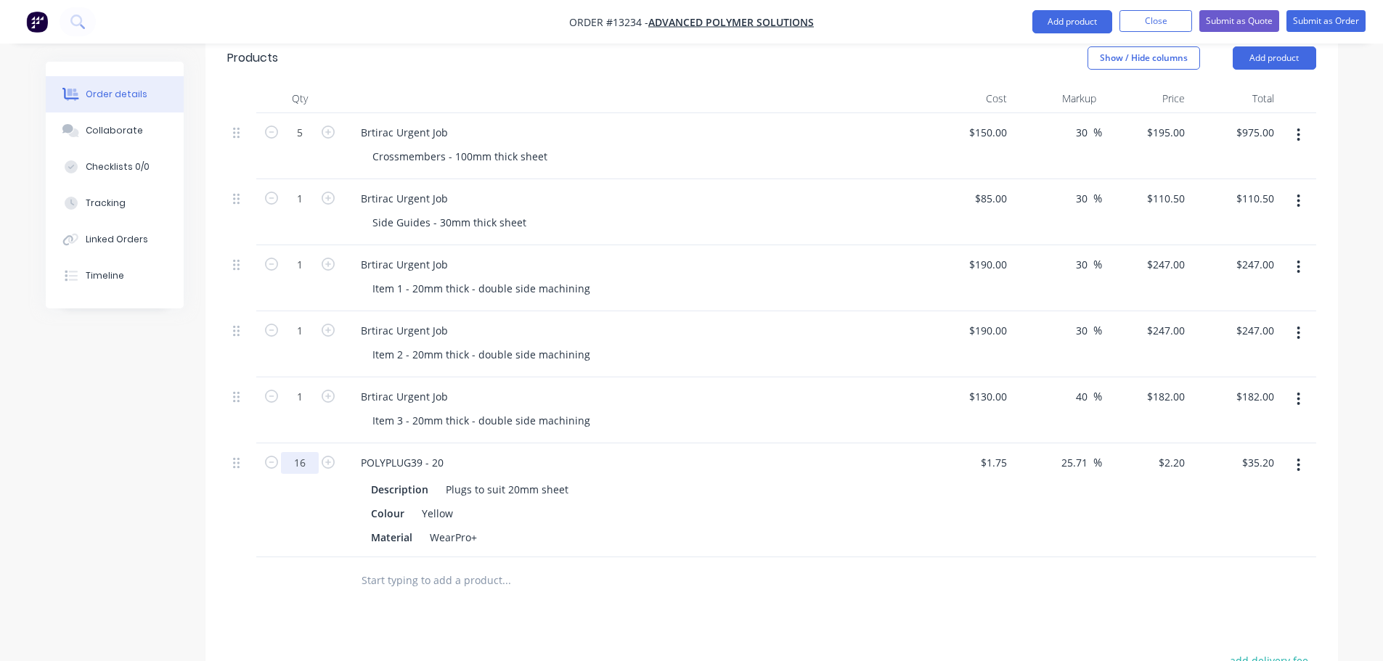
click at [315, 144] on input "16" at bounding box center [300, 133] width 38 height 22
type input "100"
type input "$220.00"
click at [726, 569] on div "Products Show / Hide columns Add product Qty Cost Markup Price Total 5 Brtirac …" at bounding box center [771, 492] width 1133 height 921
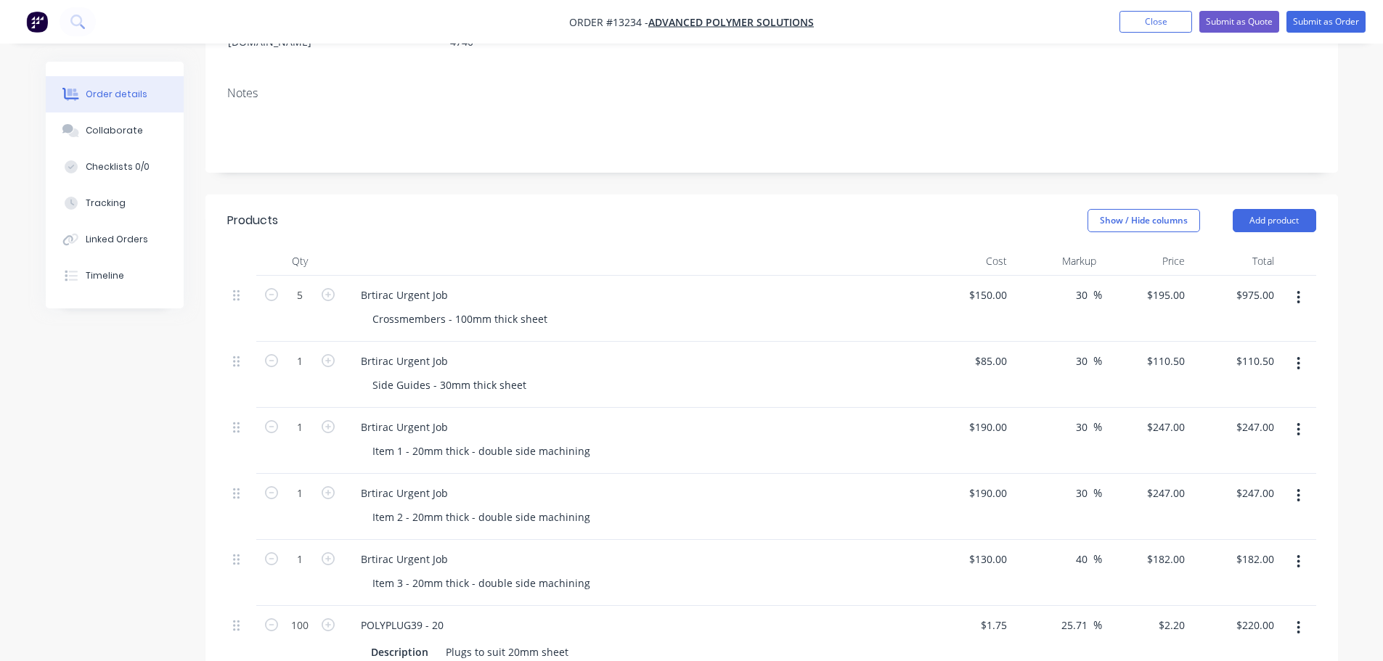
scroll to position [346, 0]
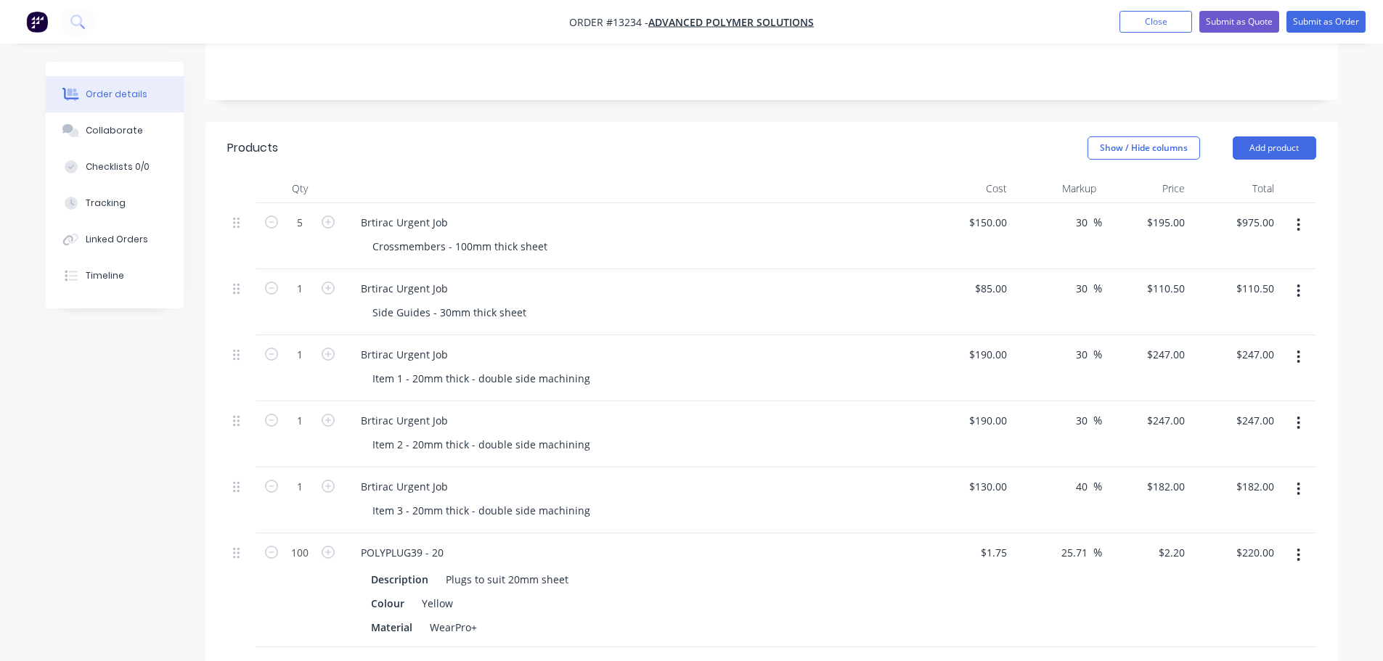
click at [1304, 278] on button "button" at bounding box center [1298, 291] width 34 height 26
click at [1246, 348] on div "Duplicate" at bounding box center [1247, 358] width 112 height 21
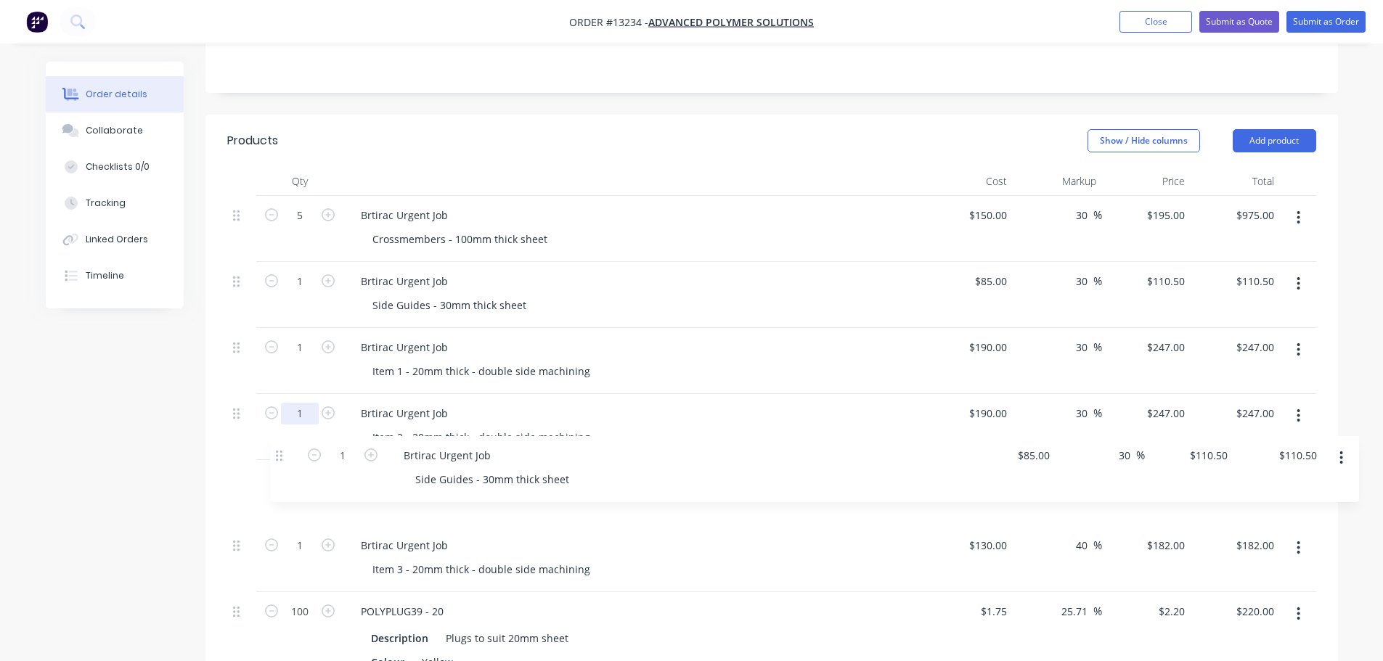
scroll to position [355, 0]
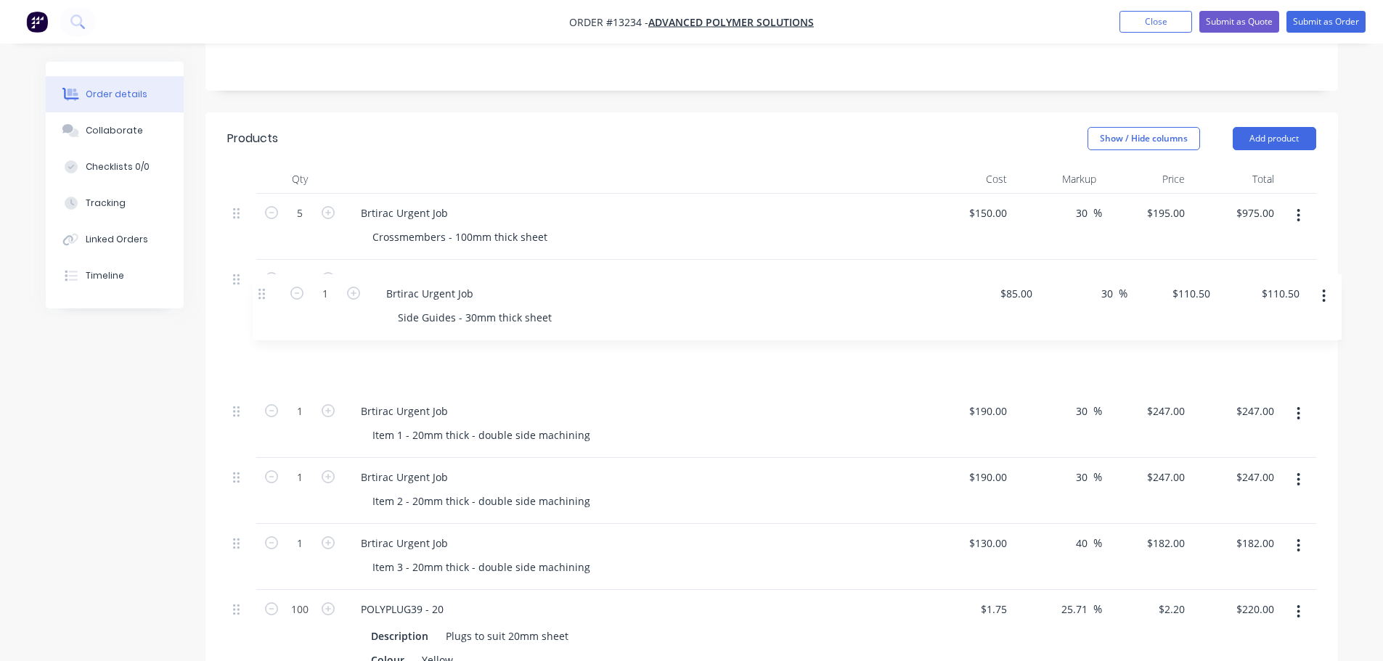
drag, startPoint x: 239, startPoint y: 624, endPoint x: 266, endPoint y: 285, distance: 339.4
click at [266, 285] on div "5 Brtirac Urgent Job Crossmembers - 100mm thick sheet $150.00 $150.00 30 30 % $…" at bounding box center [771, 449] width 1089 height 510
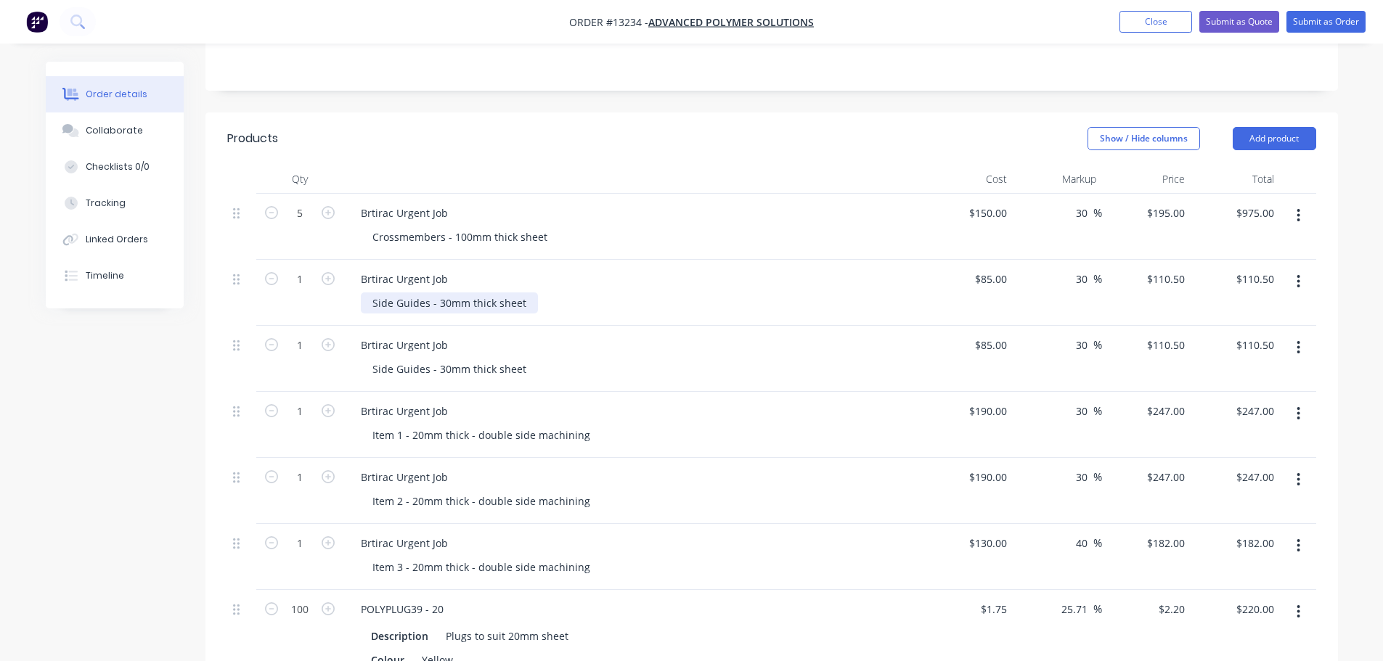
click at [528, 293] on div "Side Guides - 30mm thick sheet" at bounding box center [449, 303] width 177 height 21
click at [988, 269] on div "85 $85.00" at bounding box center [990, 279] width 45 height 21
type input "$120.00"
type input "$156.00"
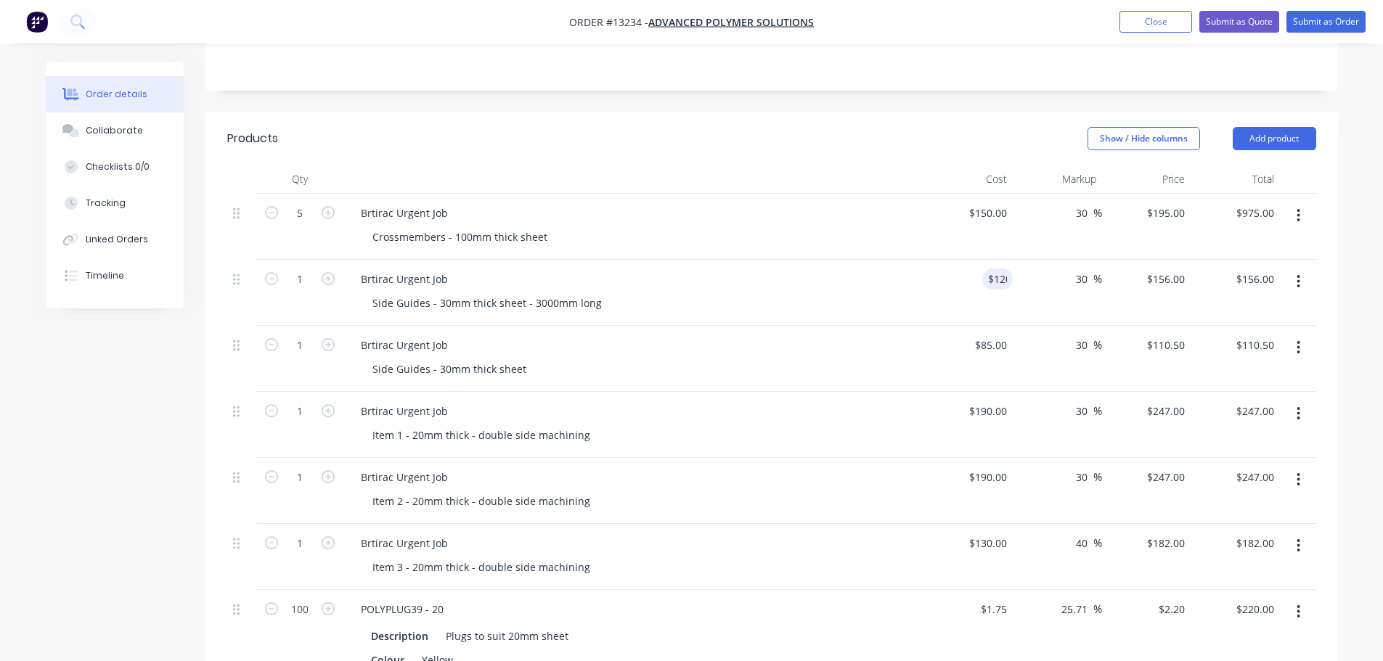
click at [897, 293] on div "Side Guides - 30mm thick sheet - 3000mm long" at bounding box center [640, 303] width 558 height 21
click at [530, 359] on div "Side Guides - 30mm thick sheet" at bounding box center [449, 369] width 177 height 21
click at [990, 335] on div "85 $85.00" at bounding box center [990, 345] width 45 height 21
type input "$65.00"
type input "$84.50"
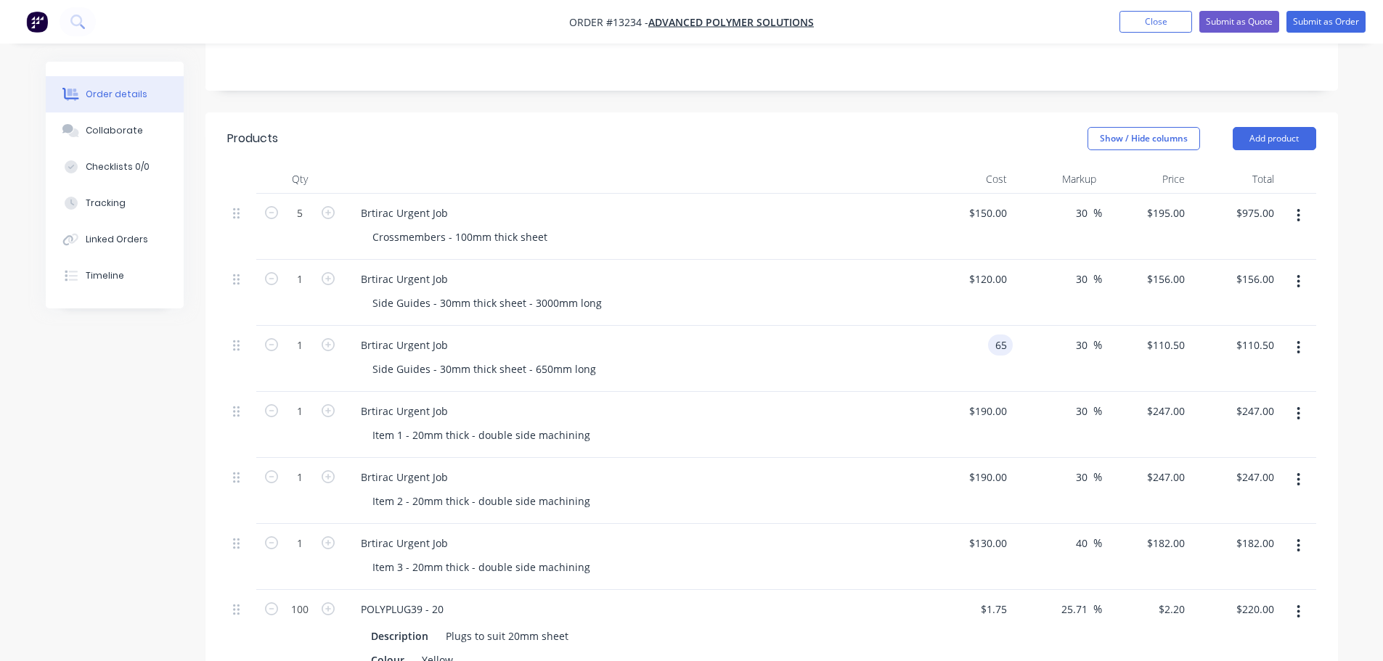
type input "$84.50"
click at [1072, 326] on div "30 30 %" at bounding box center [1057, 359] width 89 height 66
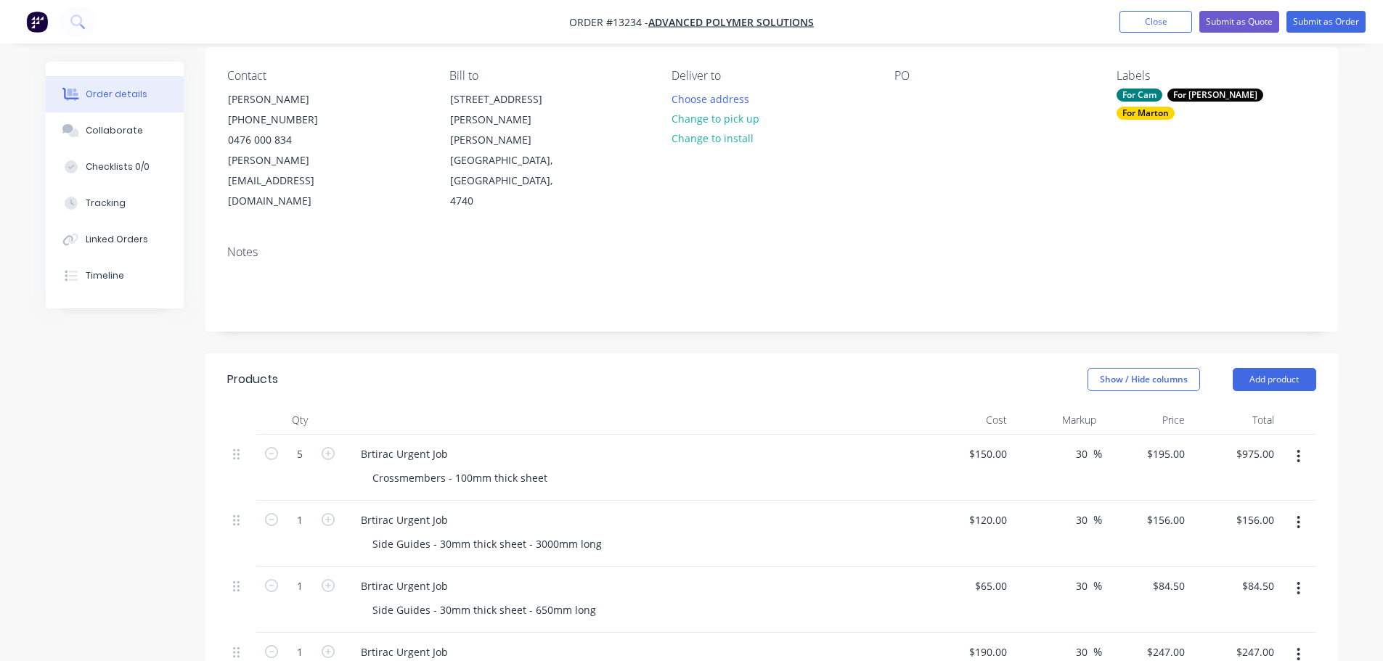
scroll to position [49, 0]
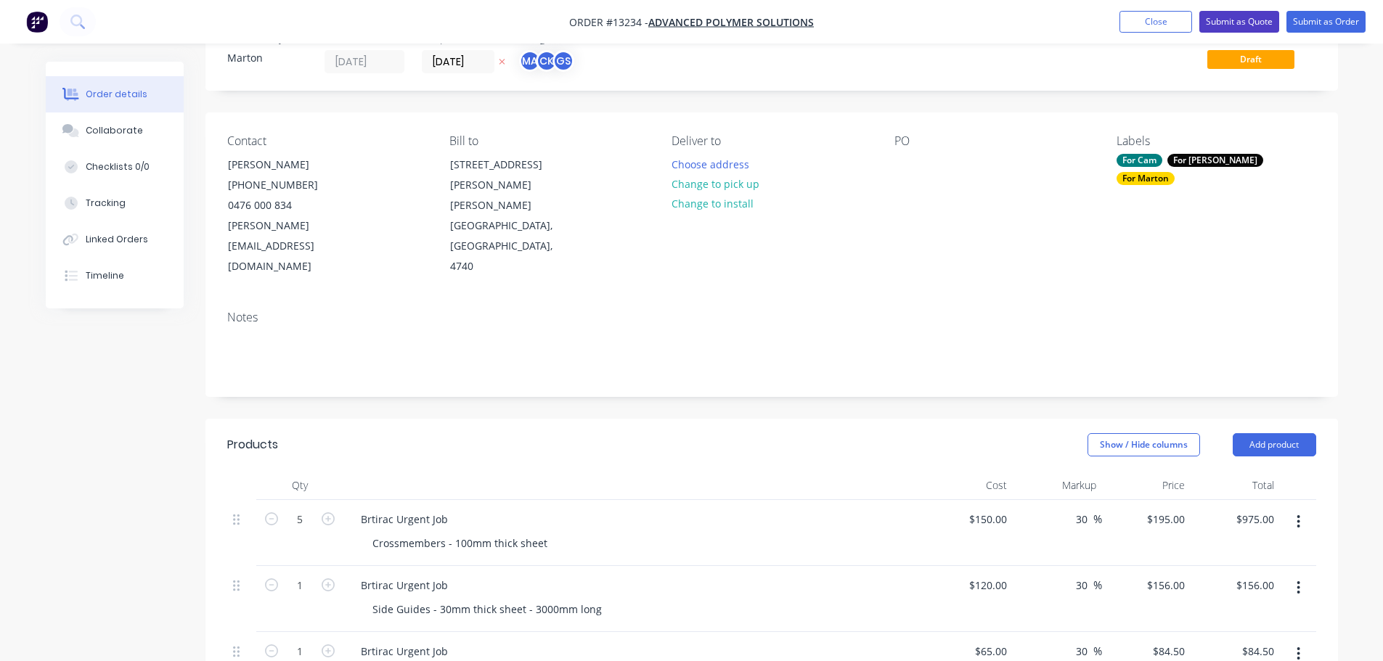
click at [1232, 23] on button "Submit as Quote" at bounding box center [1239, 22] width 80 height 22
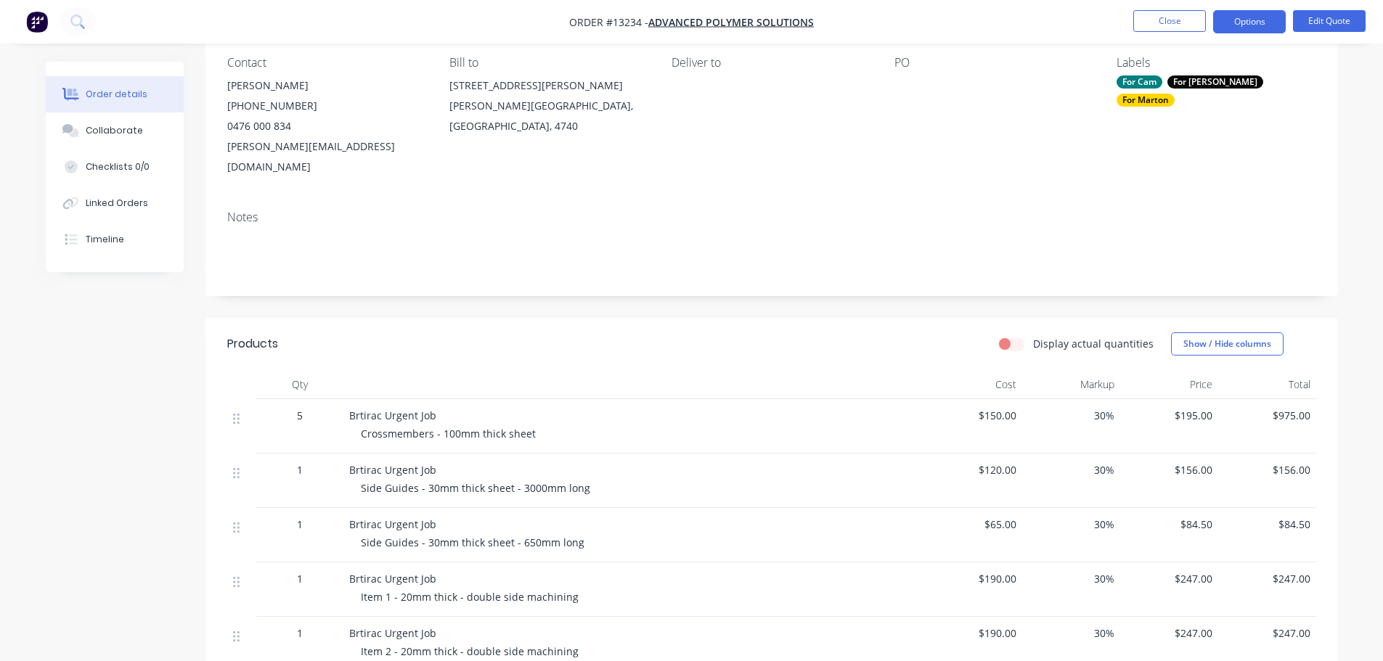
scroll to position [145, 0]
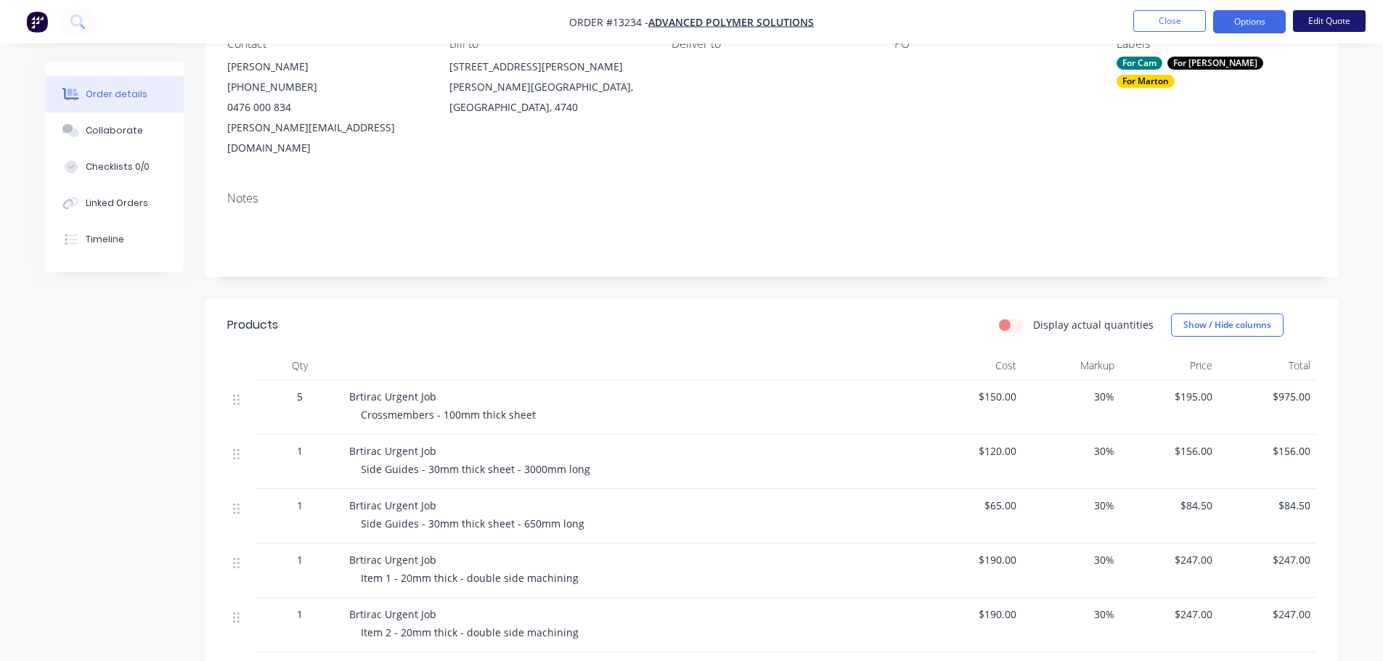
click at [1323, 16] on button "Edit Quote" at bounding box center [1329, 21] width 73 height 22
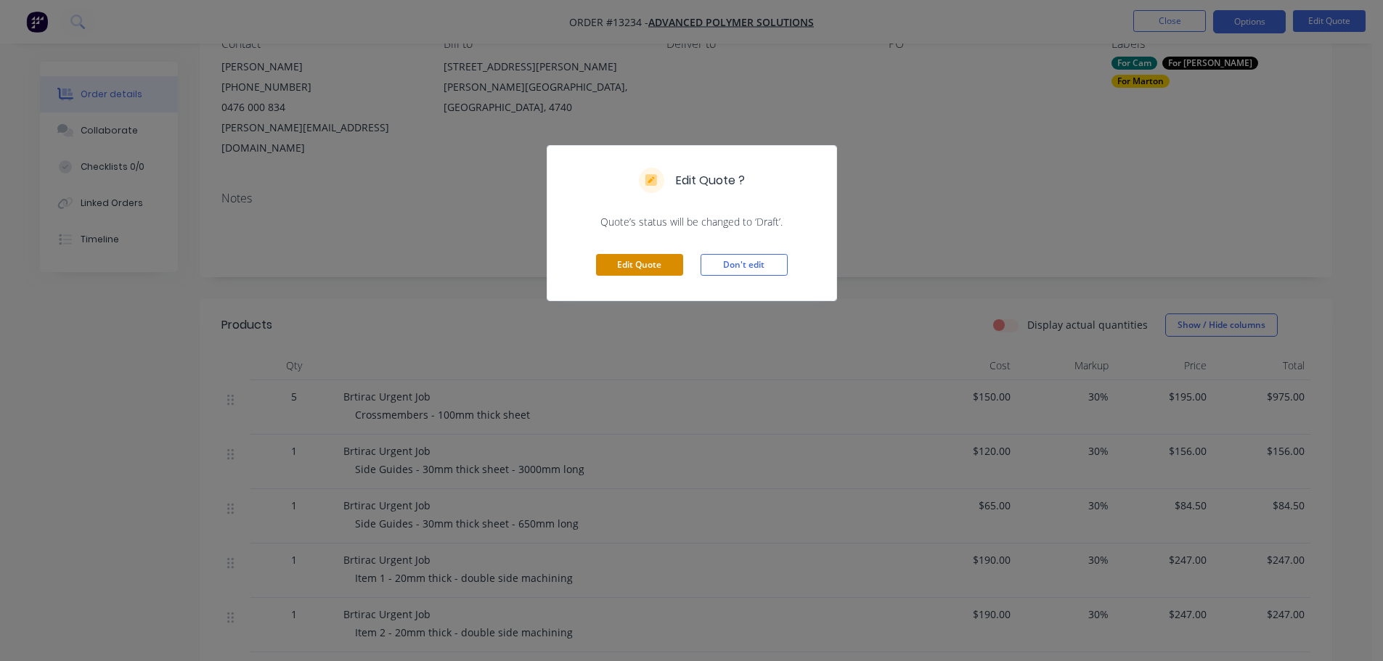
click at [632, 269] on button "Edit Quote" at bounding box center [639, 265] width 87 height 22
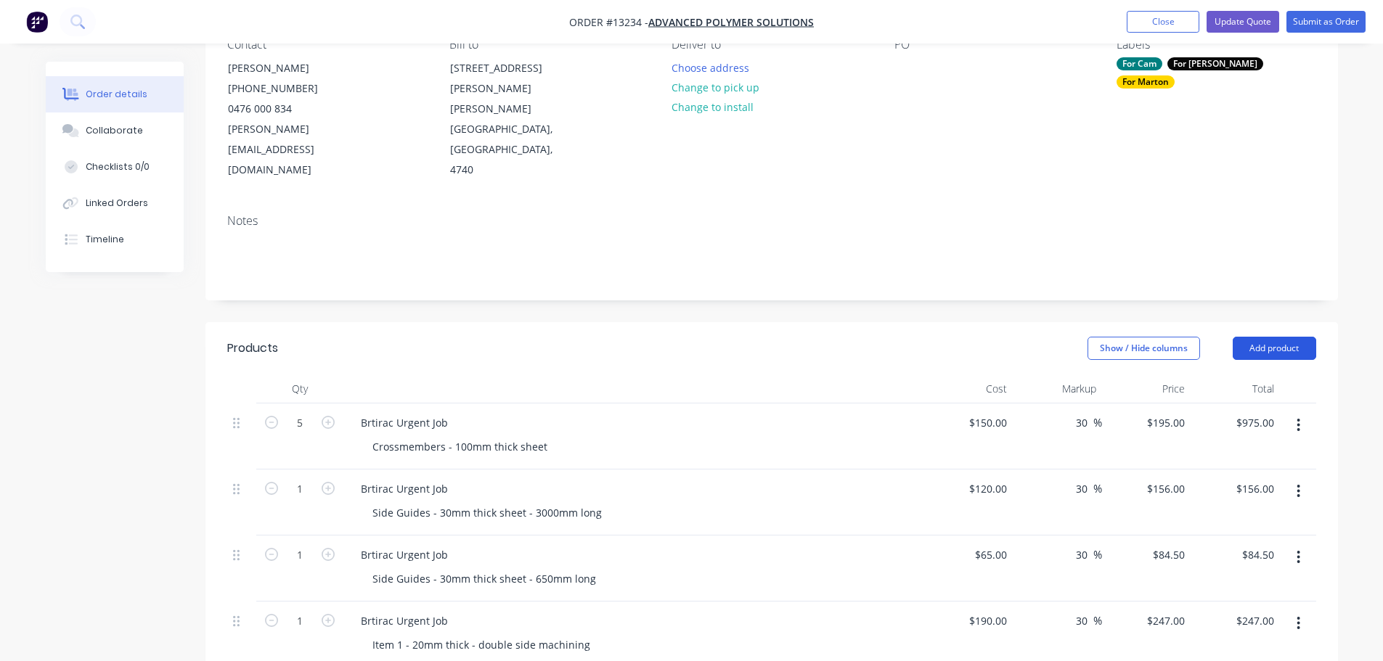
click at [1276, 337] on button "Add product" at bounding box center [1274, 348] width 83 height 23
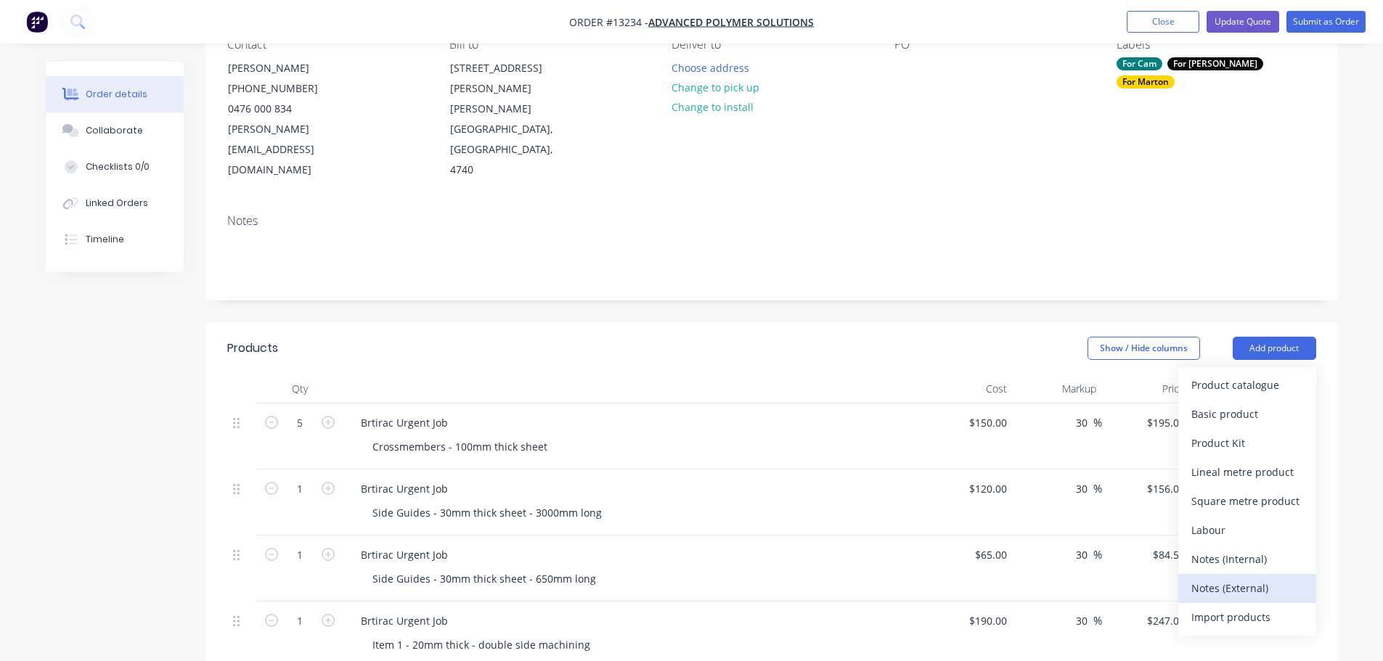
click at [1223, 578] on div "Notes (External)" at bounding box center [1247, 588] width 112 height 21
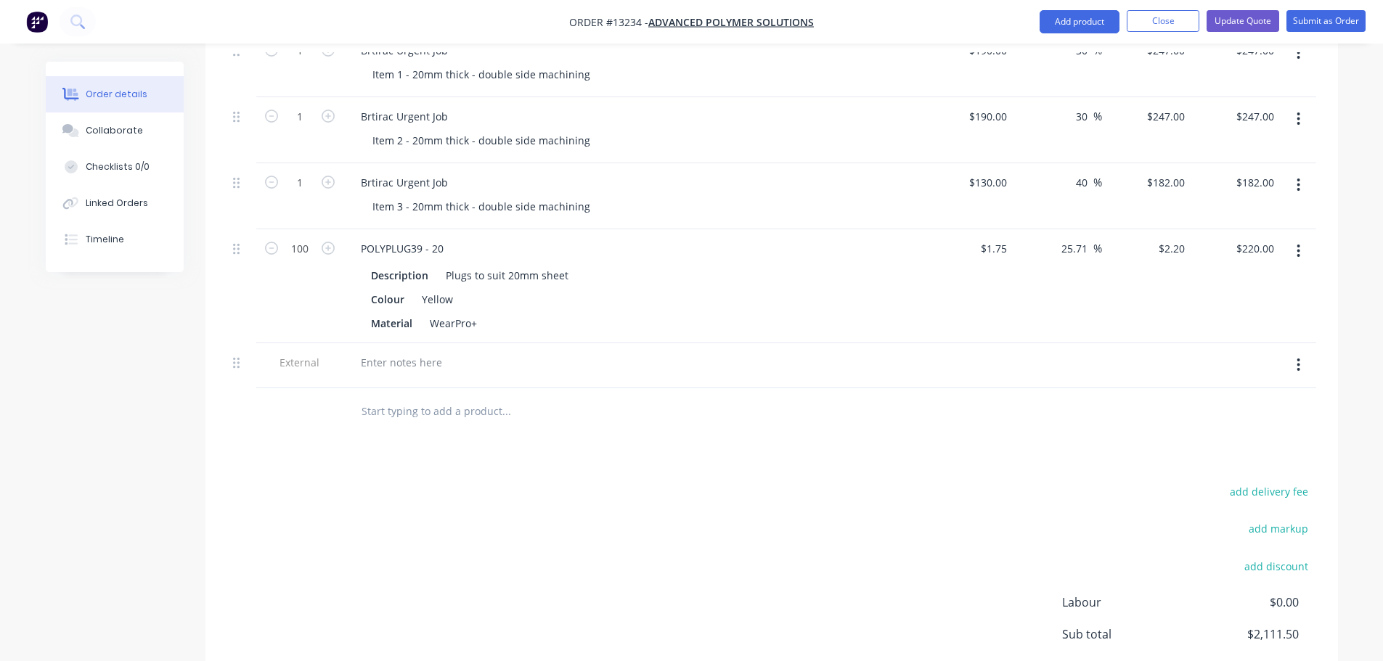
scroll to position [726, 0]
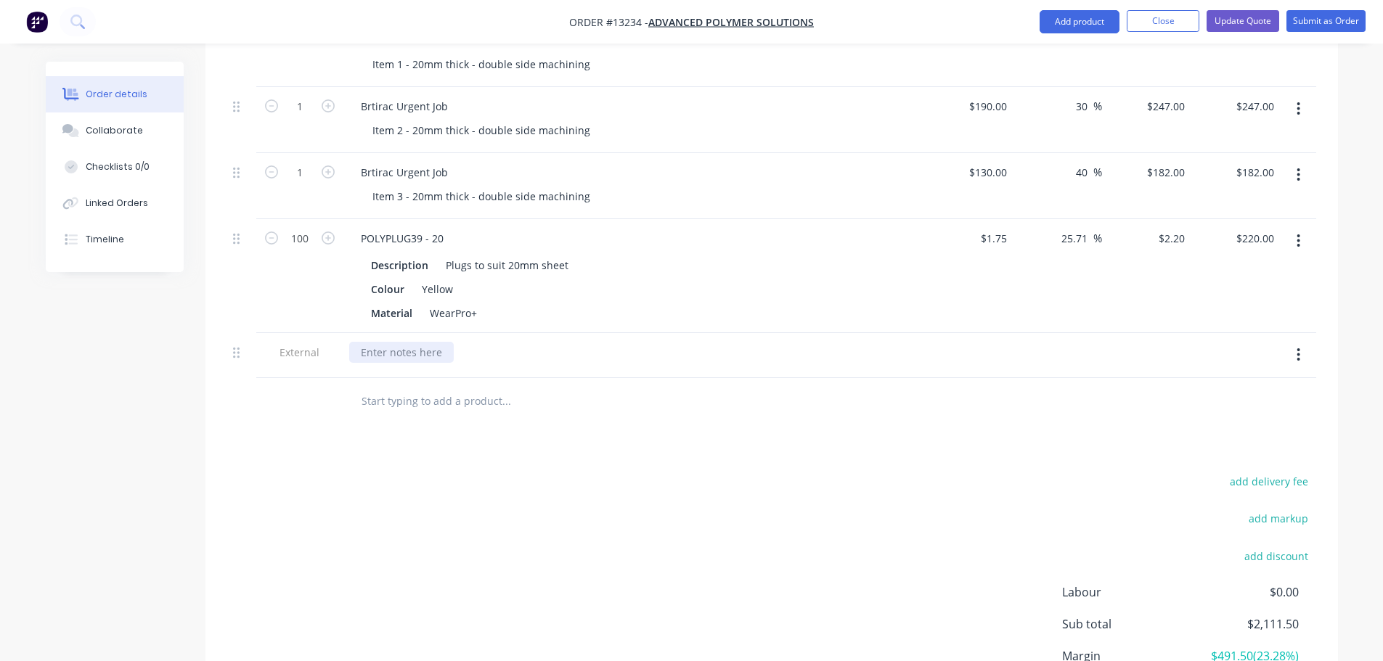
click at [427, 342] on div at bounding box center [401, 352] width 105 height 21
click at [574, 413] on div "Products Show / Hide columns Add product Qty Cost Markup Price Total 5 Brtirac …" at bounding box center [771, 258] width 1133 height 1032
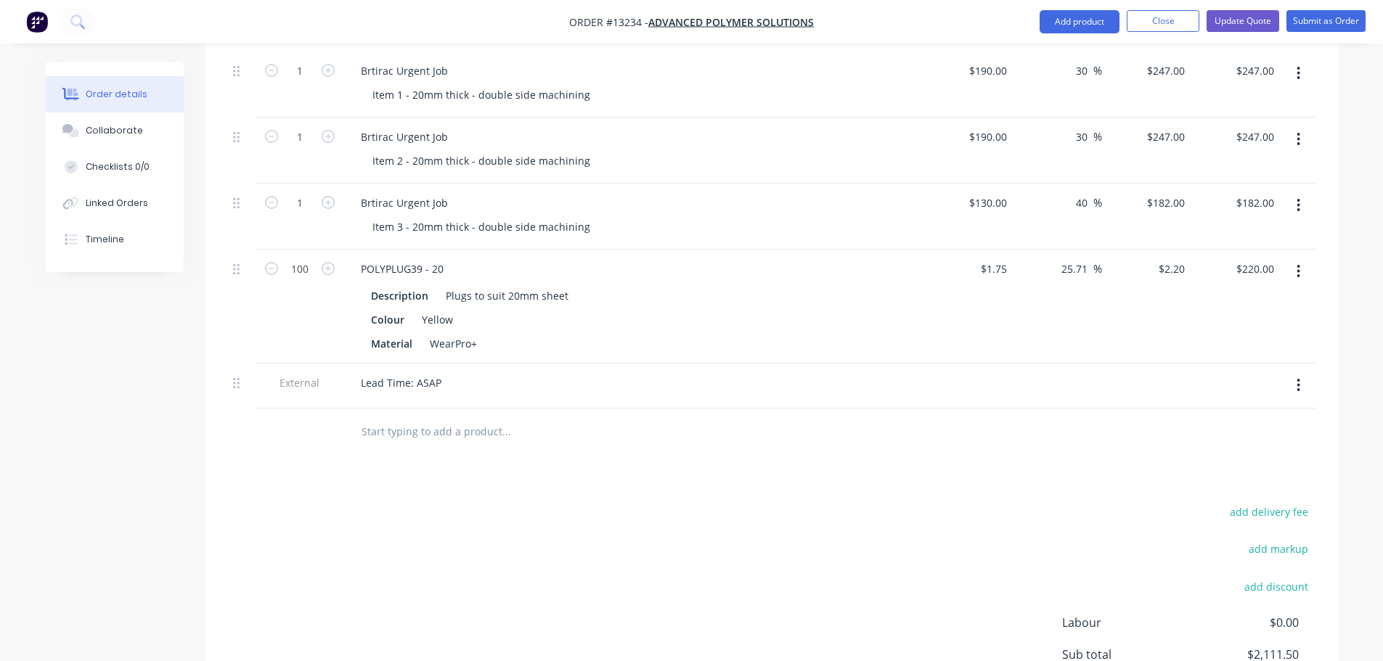
scroll to position [436, 0]
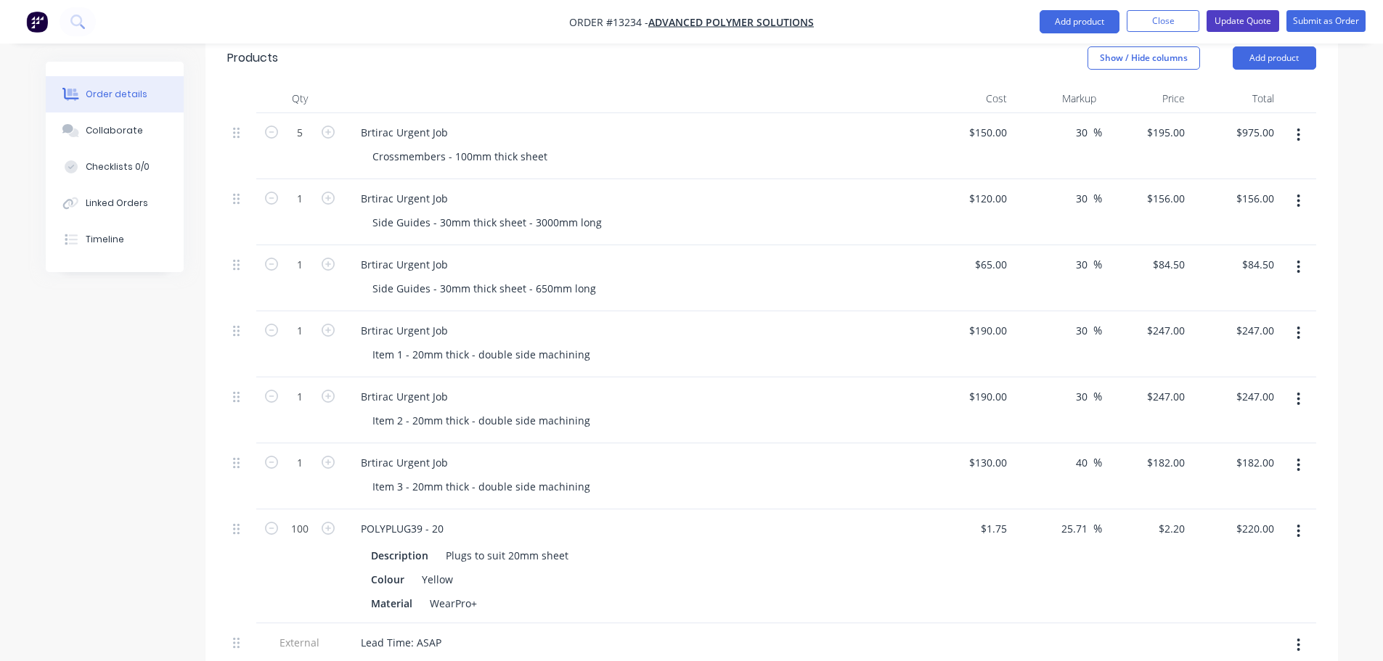
click at [1241, 26] on button "Update Quote" at bounding box center [1243, 21] width 73 height 22
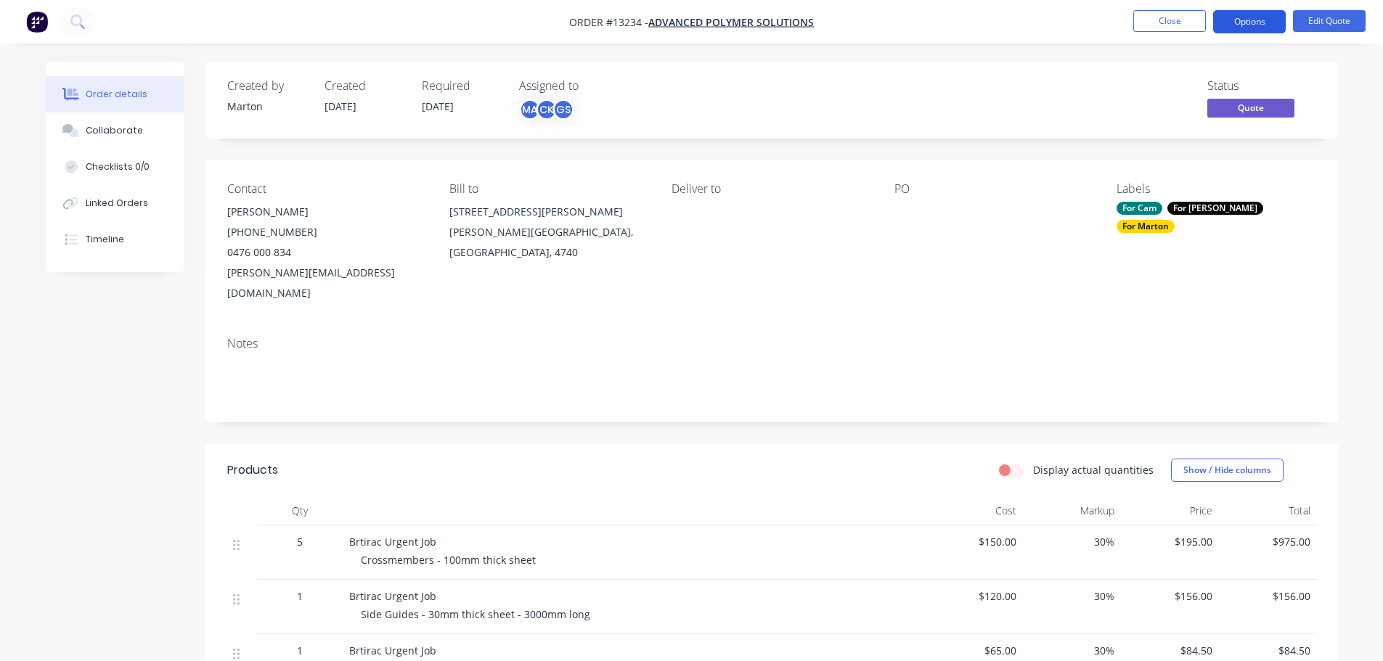
click at [1249, 21] on button "Options" at bounding box center [1249, 21] width 73 height 23
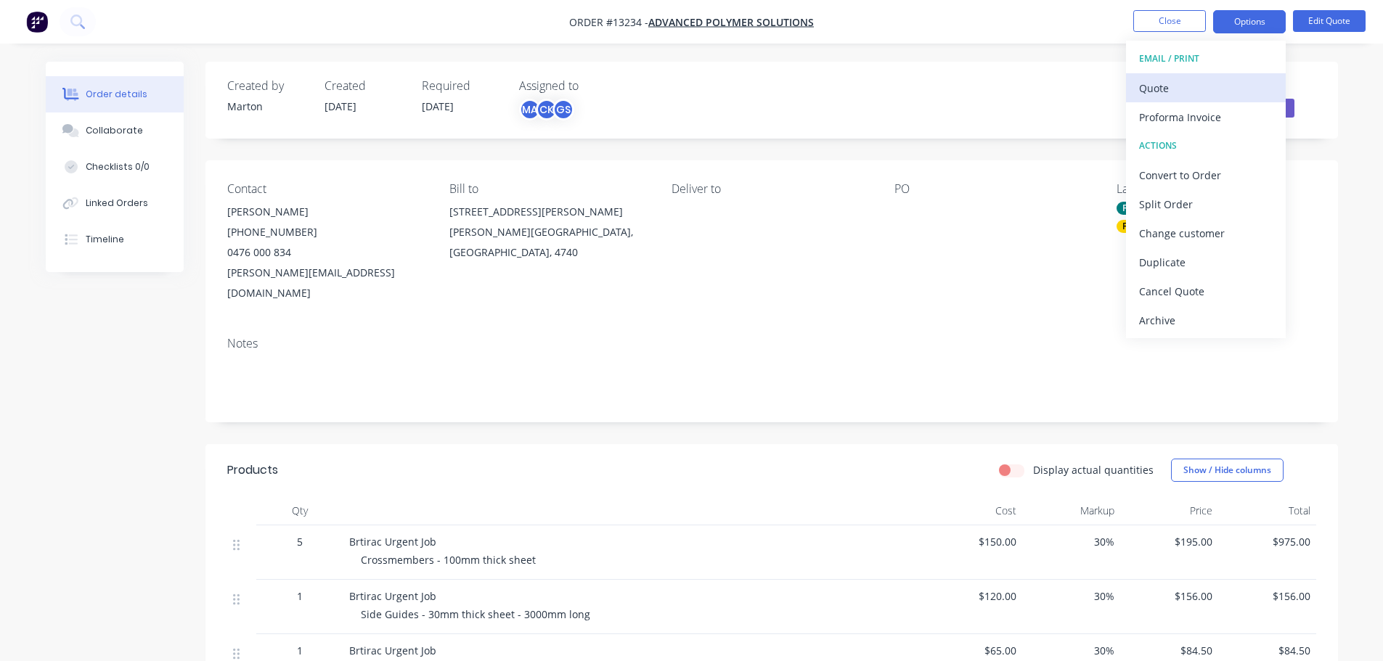
click at [1166, 87] on div "Quote" at bounding box center [1206, 88] width 134 height 21
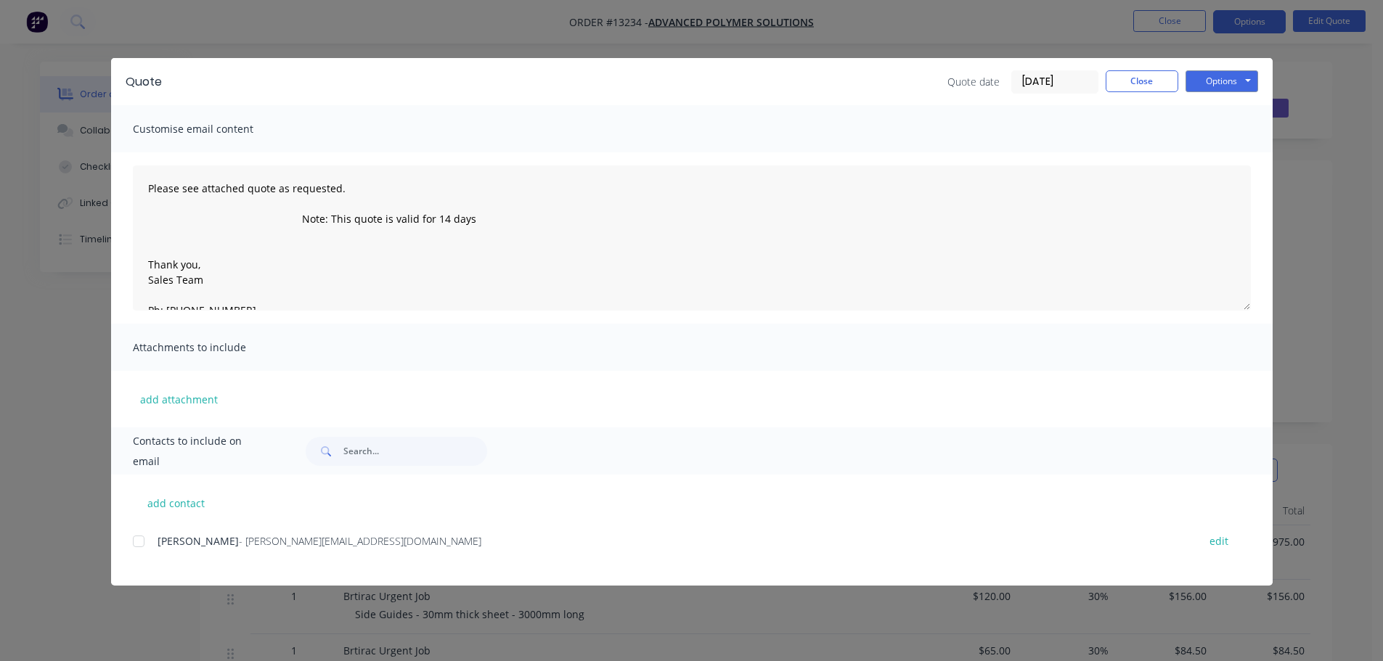
click at [137, 539] on div at bounding box center [138, 541] width 29 height 29
click at [1216, 83] on button "Options" at bounding box center [1222, 81] width 73 height 22
click at [1216, 155] on button "Email" at bounding box center [1232, 155] width 93 height 24
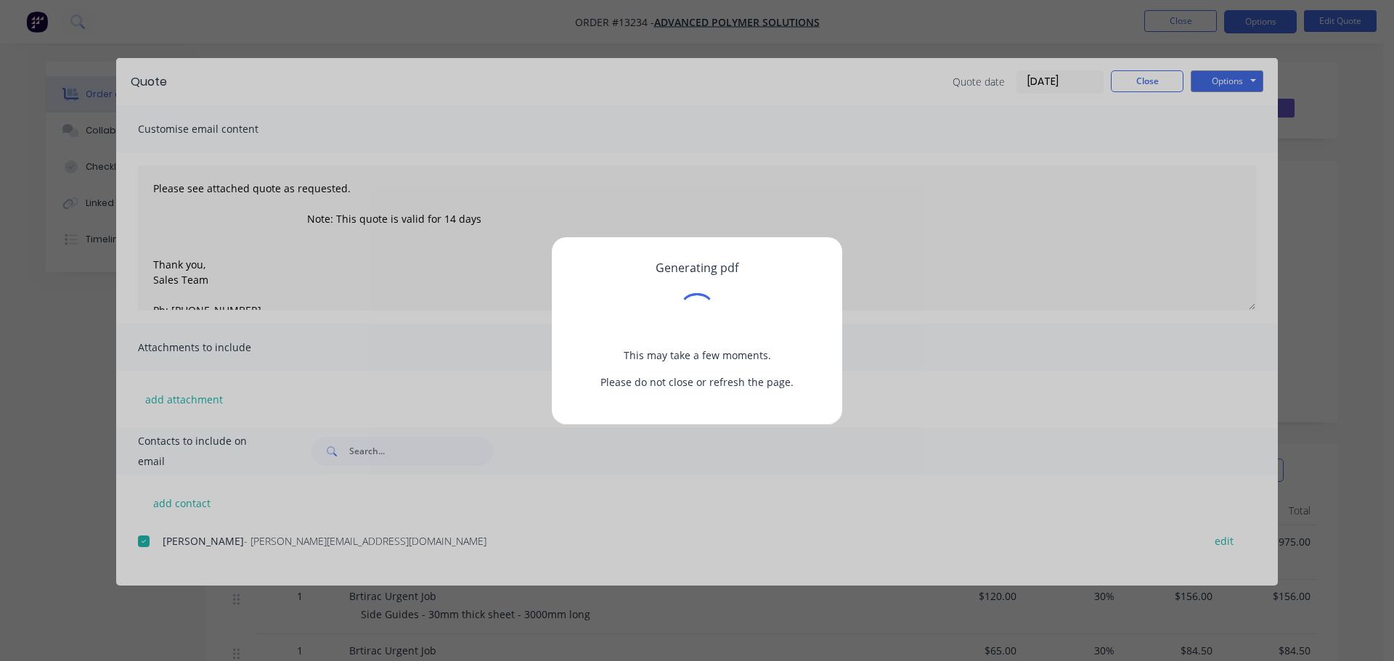
type textarea "Please see attached quote as requested. Note: This quote is valid for 14 days T…"
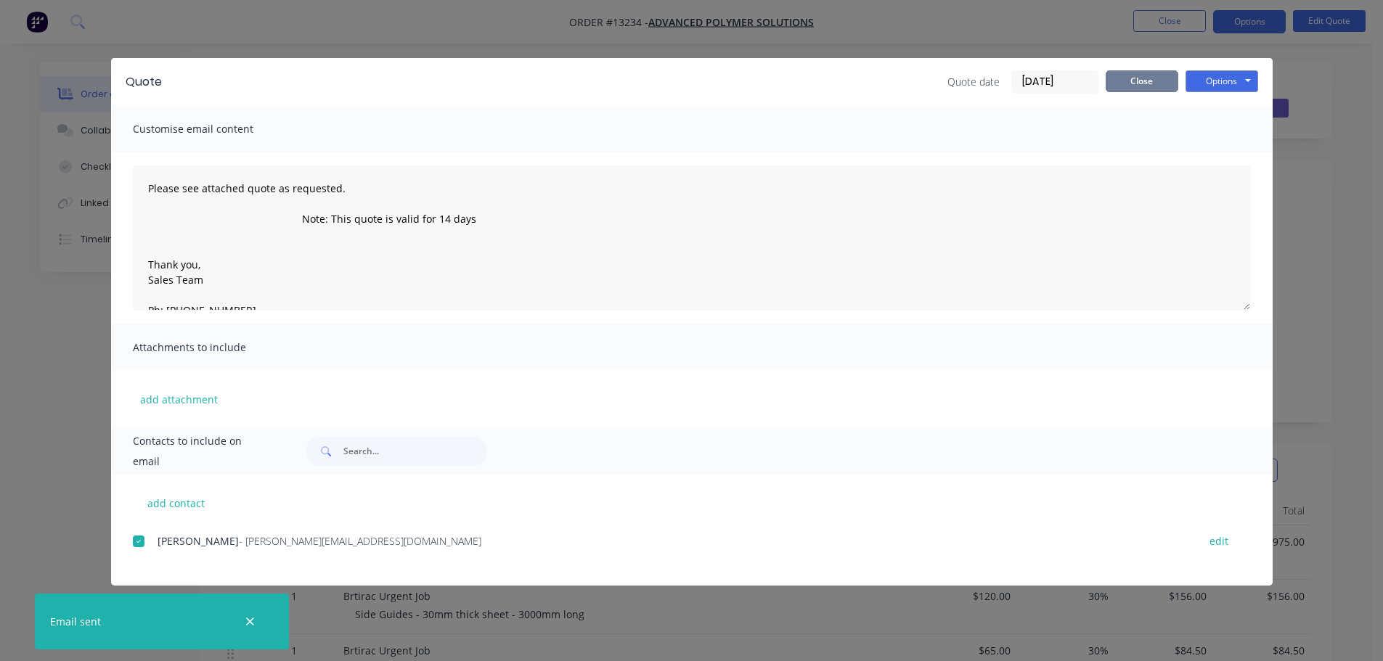
click at [1129, 83] on button "Close" at bounding box center [1142, 81] width 73 height 22
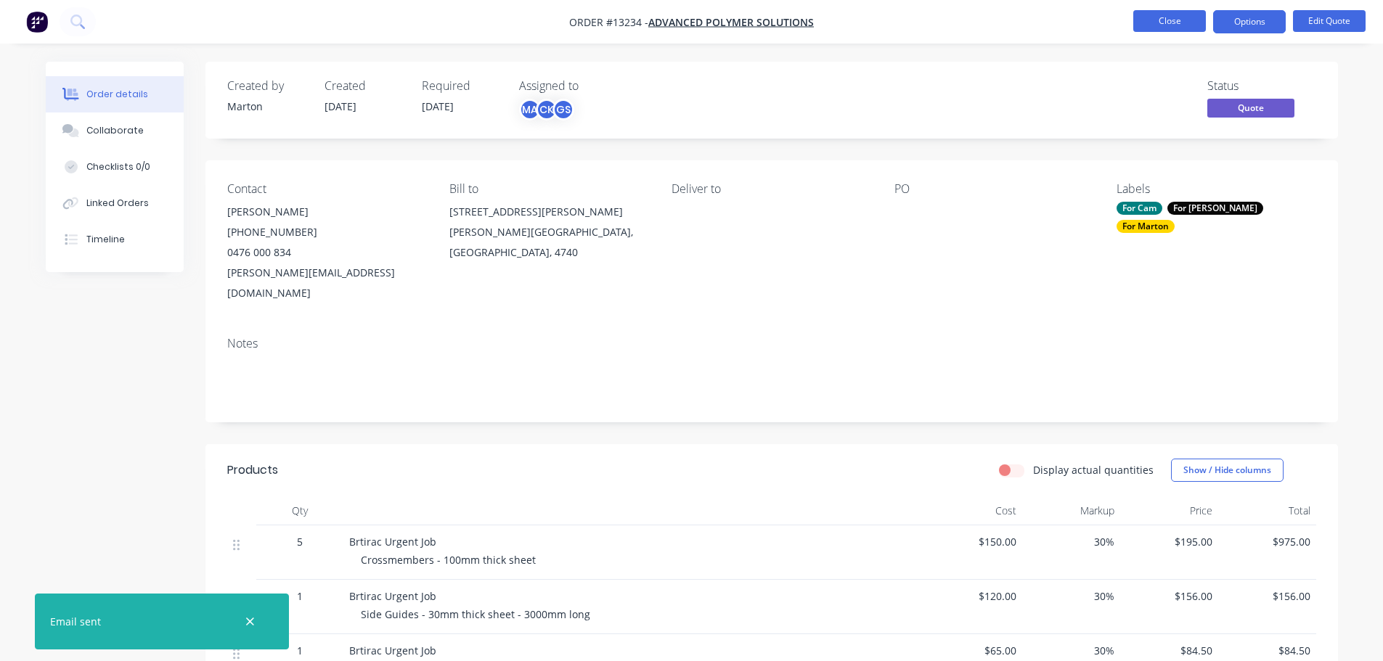
click at [1151, 23] on button "Close" at bounding box center [1169, 21] width 73 height 22
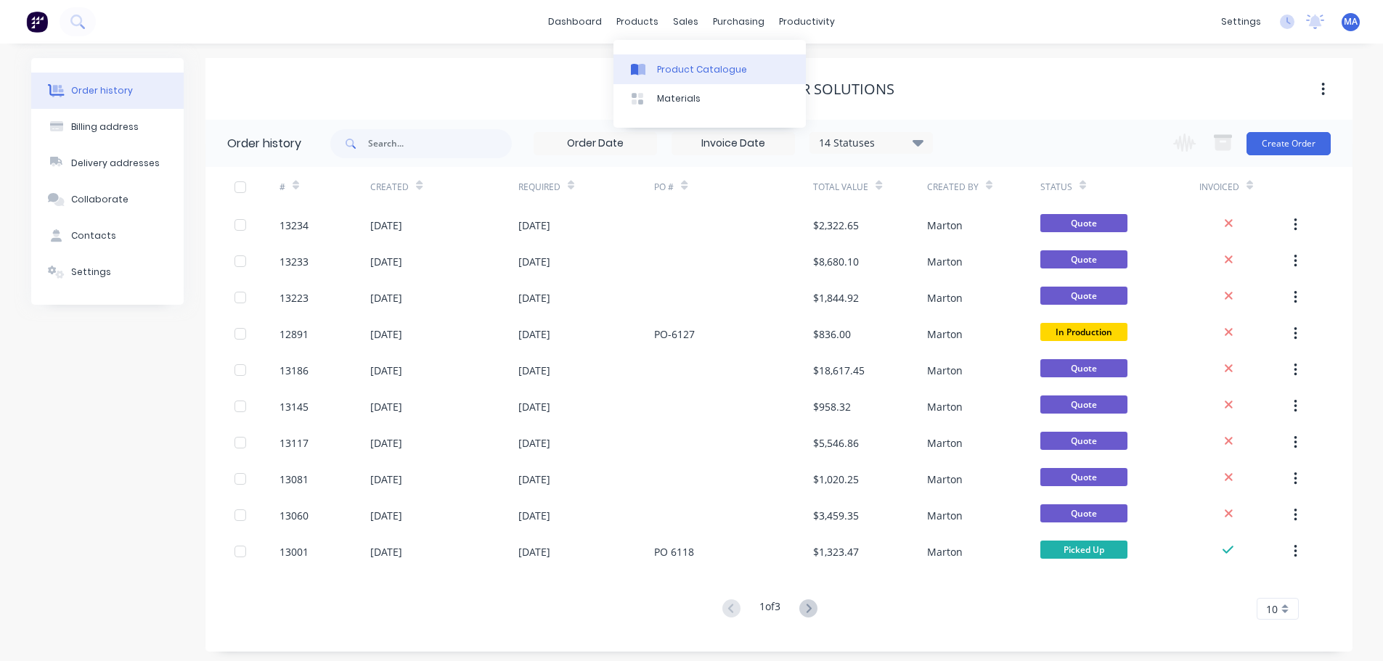
click at [693, 76] on div "Product Catalogue" at bounding box center [702, 69] width 90 height 13
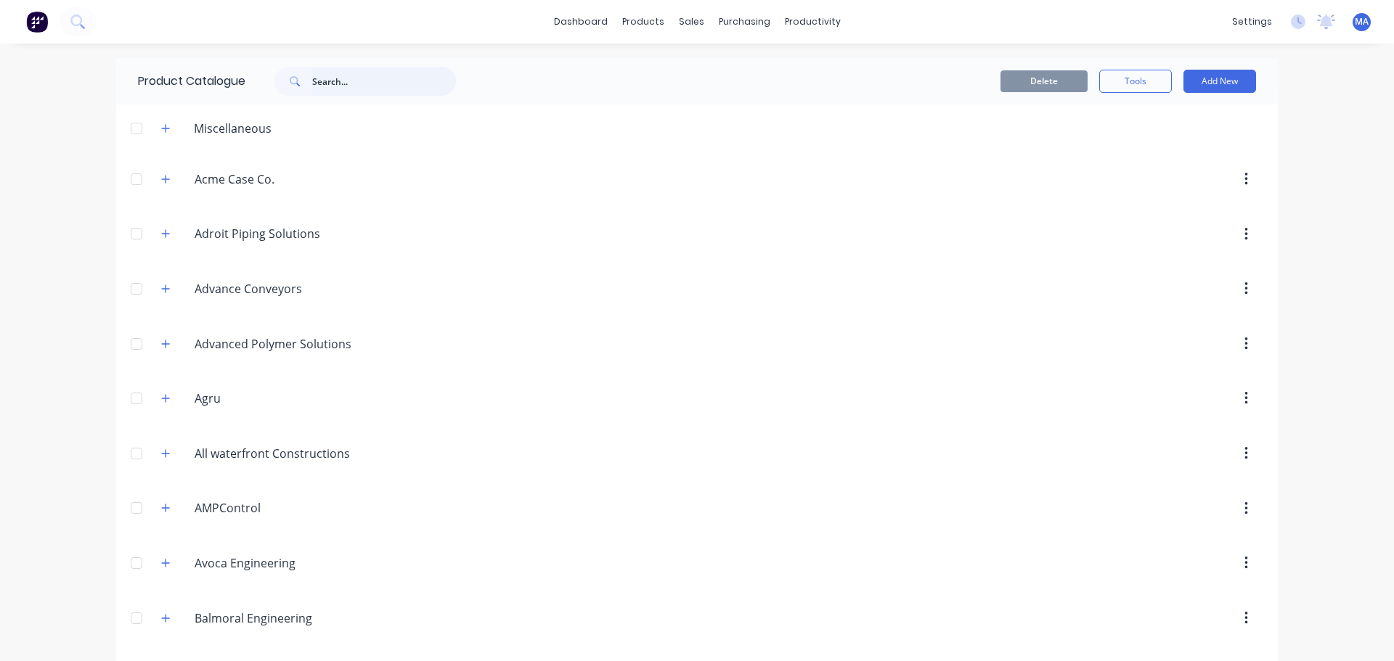
click at [343, 76] on input "text" at bounding box center [384, 81] width 144 height 29
click at [90, 20] on button at bounding box center [78, 21] width 36 height 29
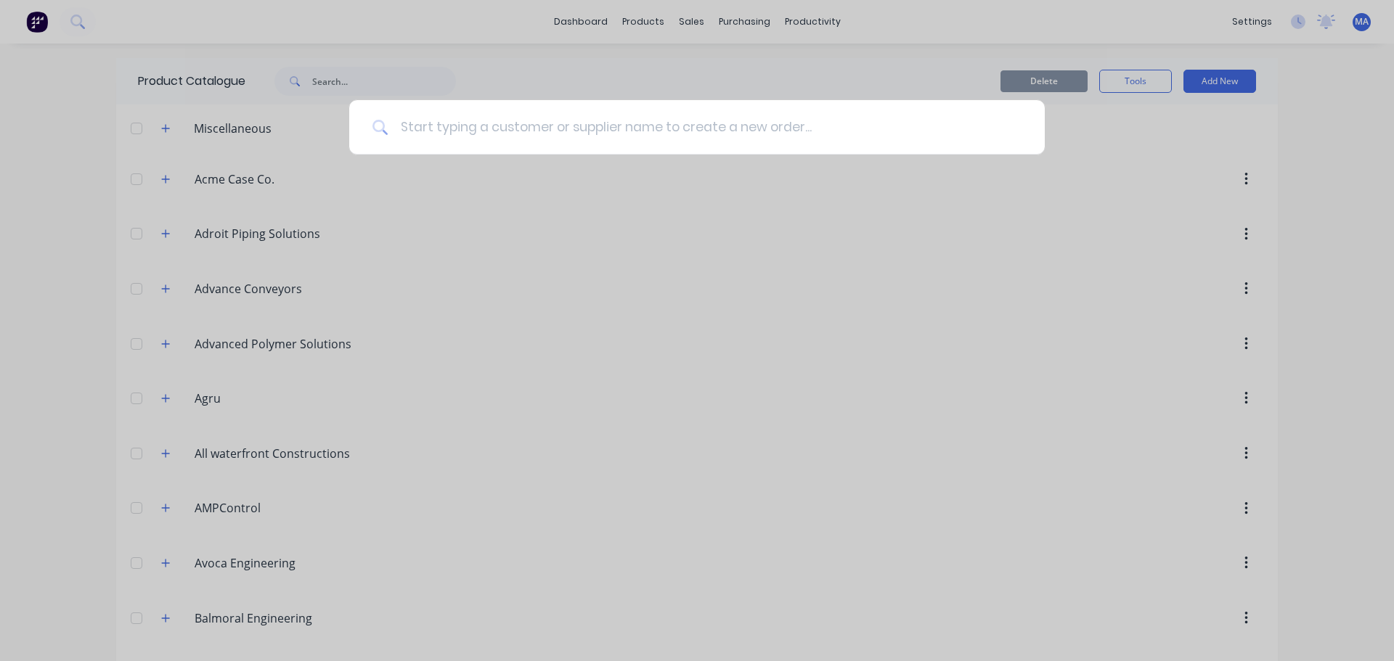
click at [456, 129] on input at bounding box center [704, 127] width 633 height 54
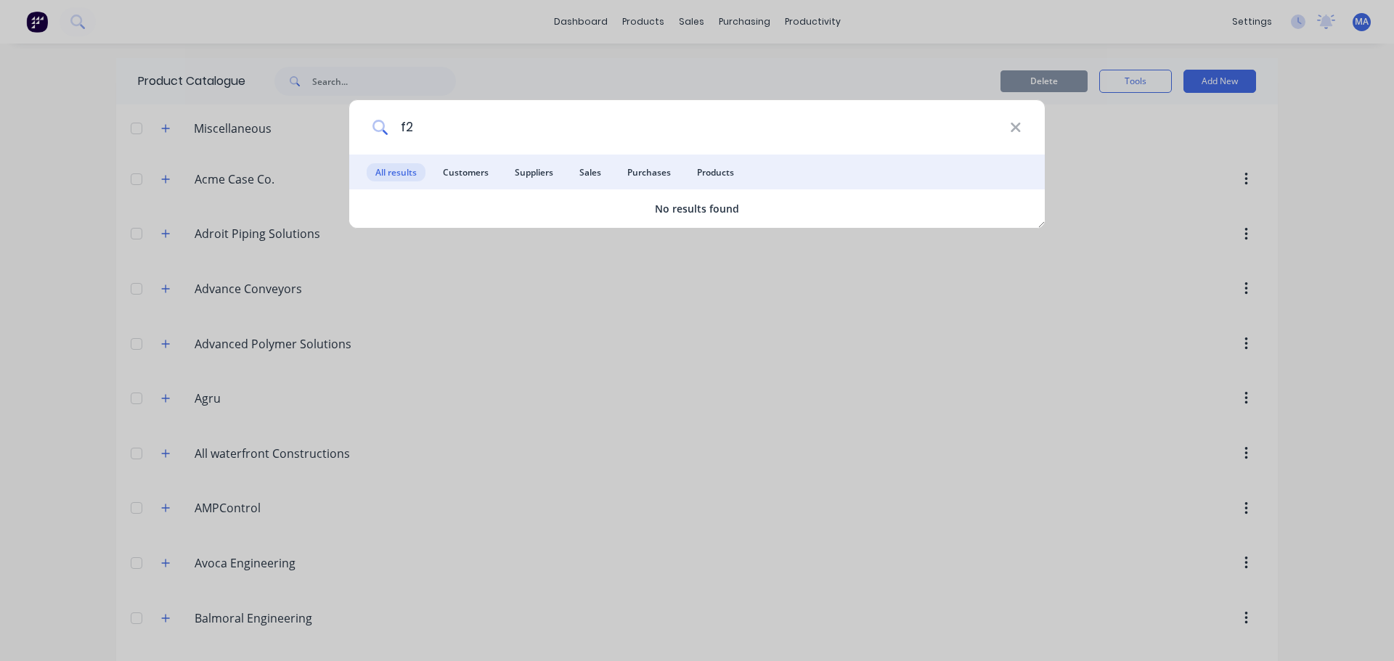
type input "f"
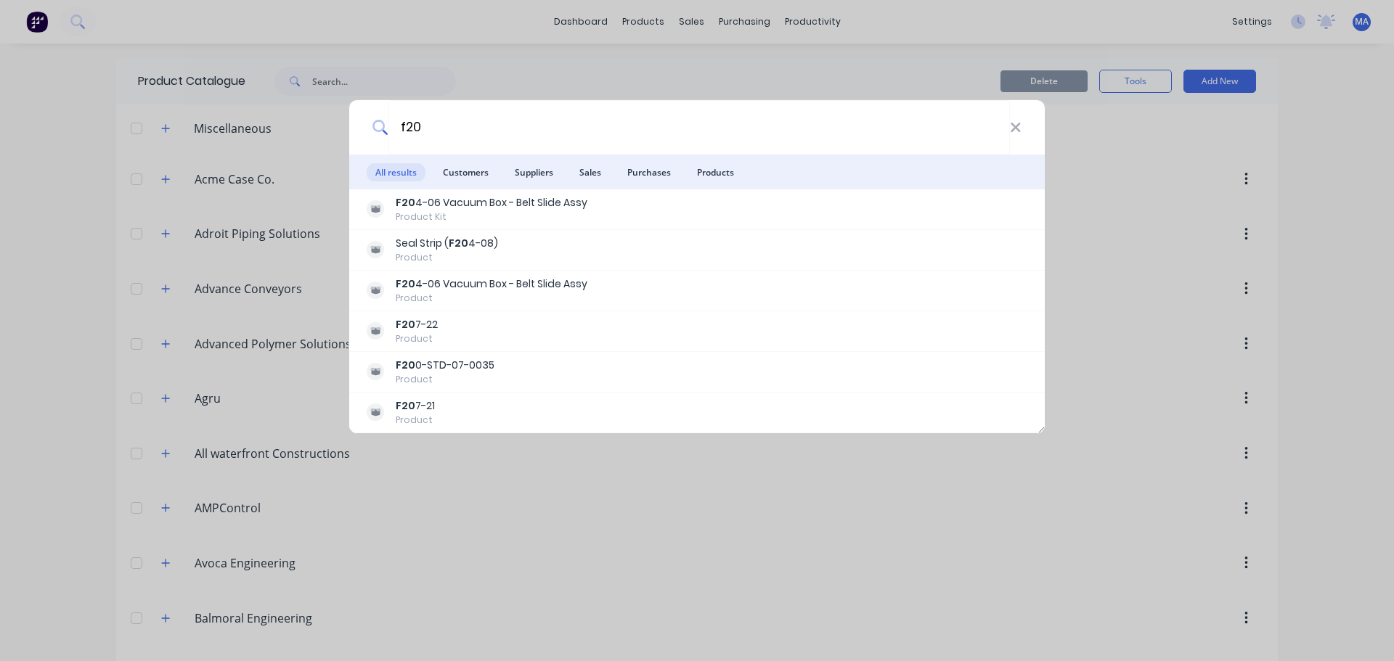
type input "f20"
drag, startPoint x: 1022, startPoint y: 134, endPoint x: 1006, endPoint y: 131, distance: 16.2
click at [1022, 134] on div "f20" at bounding box center [697, 127] width 696 height 54
click at [1005, 129] on input "f20" at bounding box center [698, 127] width 621 height 54
click at [1016, 129] on icon at bounding box center [1015, 127] width 9 height 9
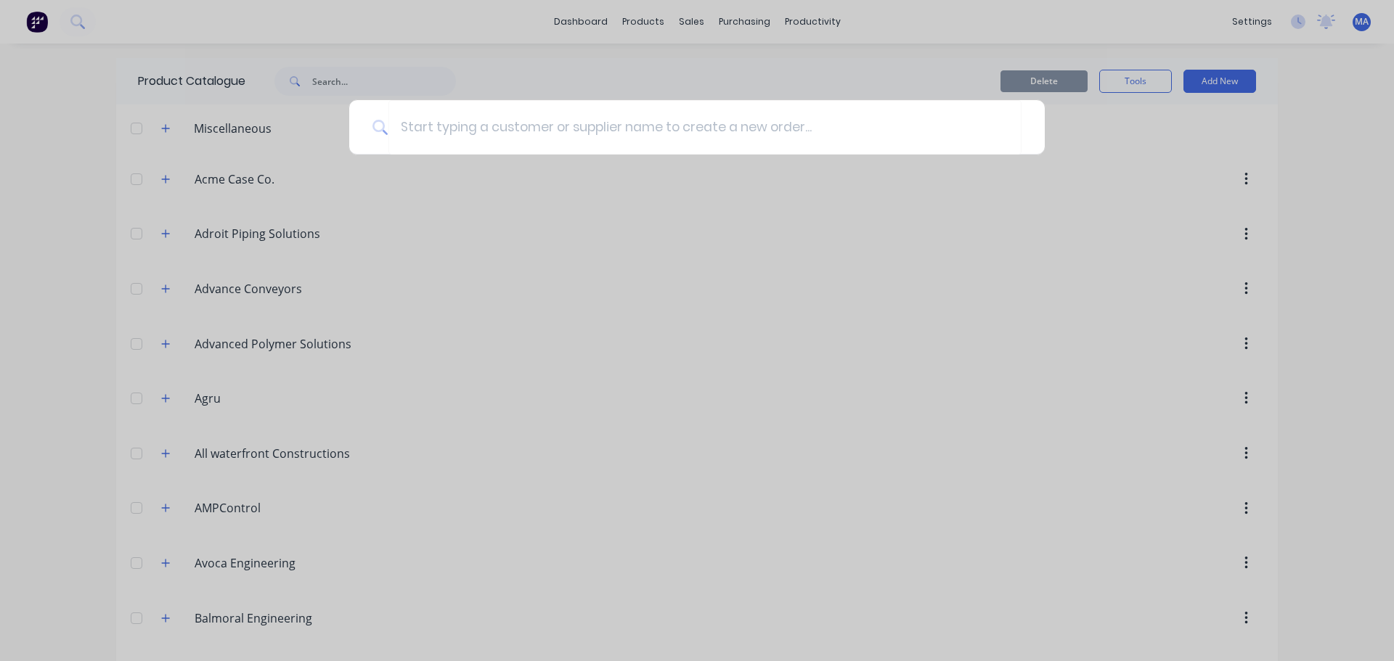
click at [446, 76] on div at bounding box center [697, 330] width 1394 height 661
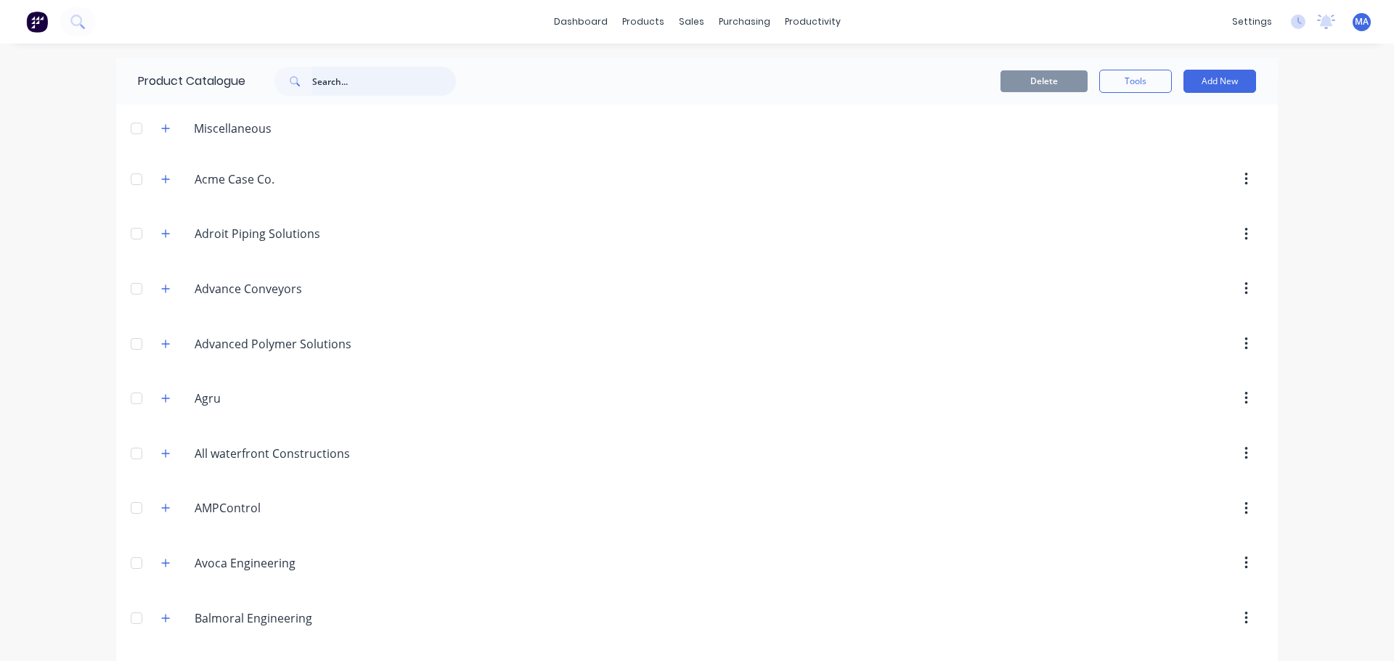
click at [375, 80] on input "text" at bounding box center [384, 81] width 144 height 29
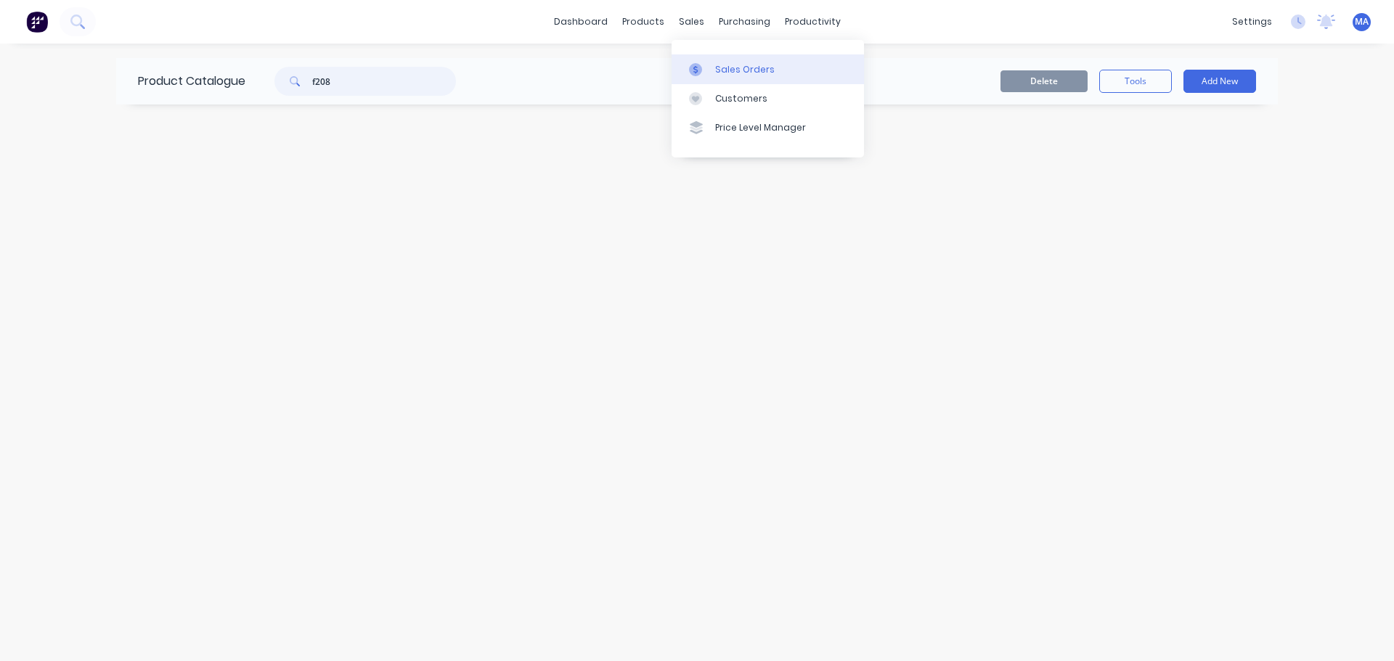
type input "f208"
click at [703, 68] on div at bounding box center [700, 69] width 22 height 13
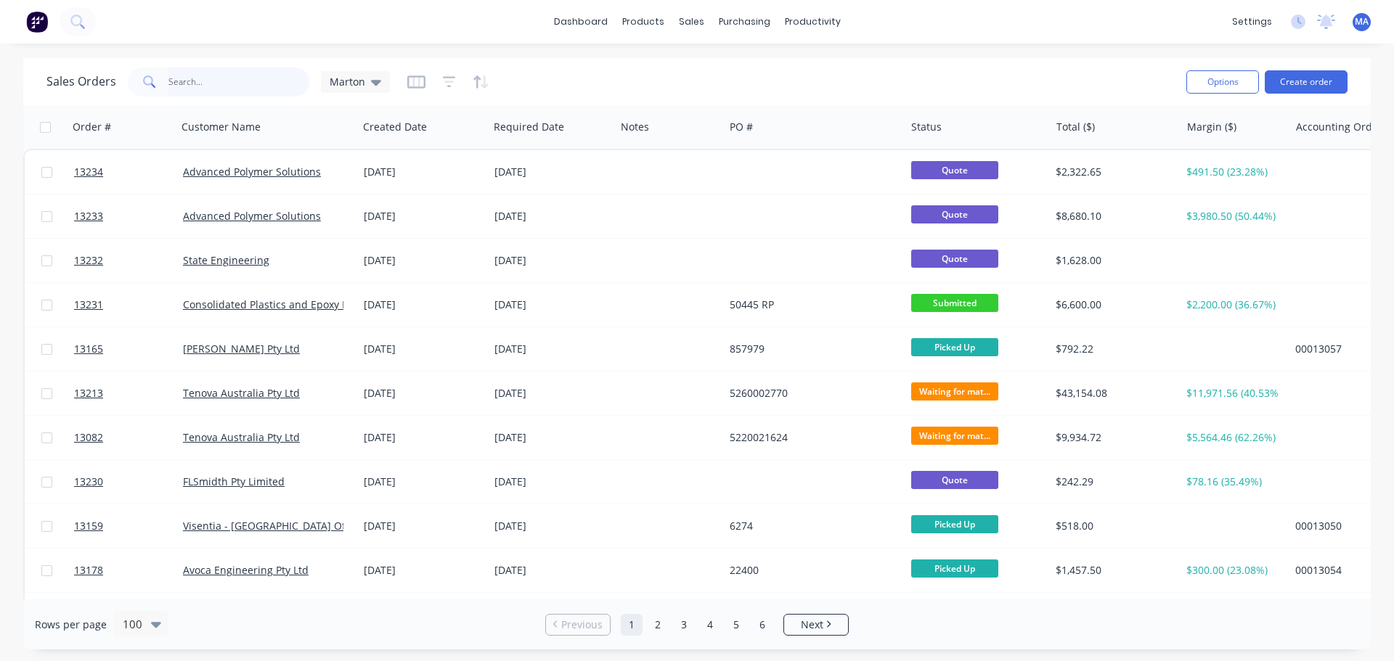
click at [278, 82] on input "text" at bounding box center [239, 82] width 142 height 29
type input "F208"
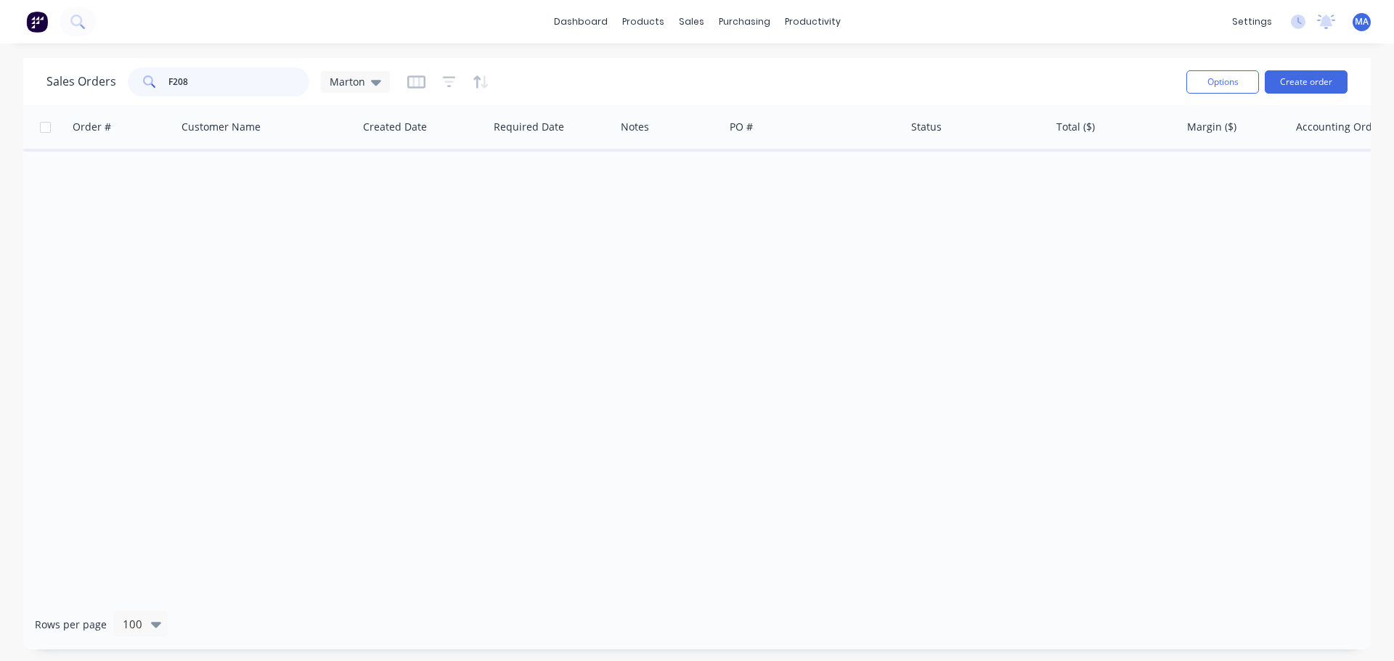
click at [261, 82] on input "F208" at bounding box center [239, 82] width 142 height 29
